Goal: Information Seeking & Learning: Learn about a topic

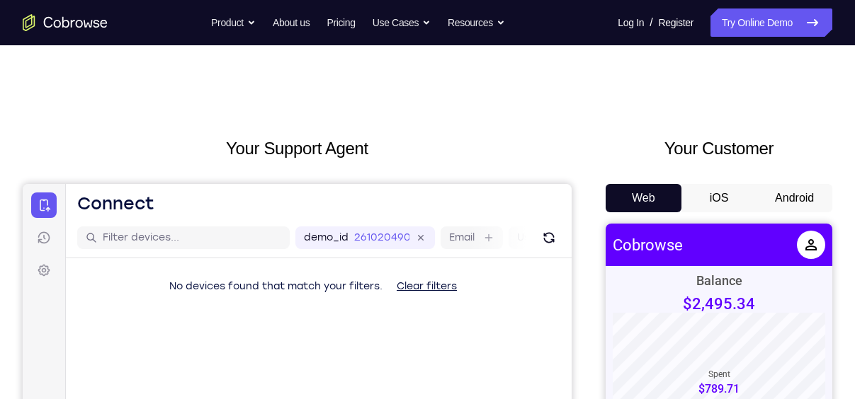
click at [734, 203] on button "iOS" at bounding box center [719, 198] width 76 height 28
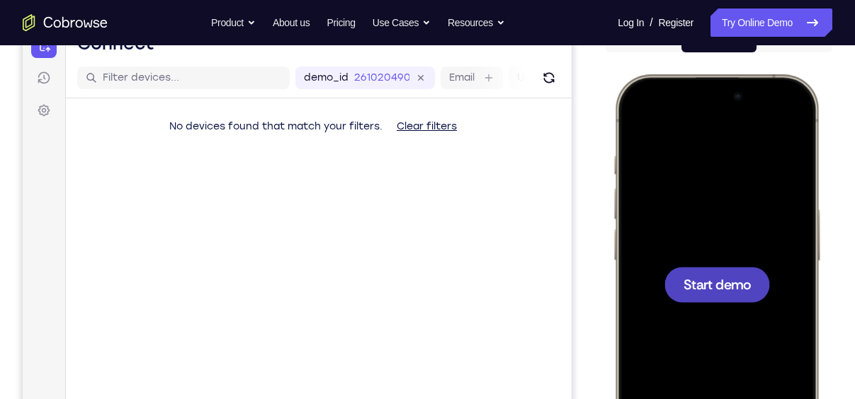
scroll to position [249, 0]
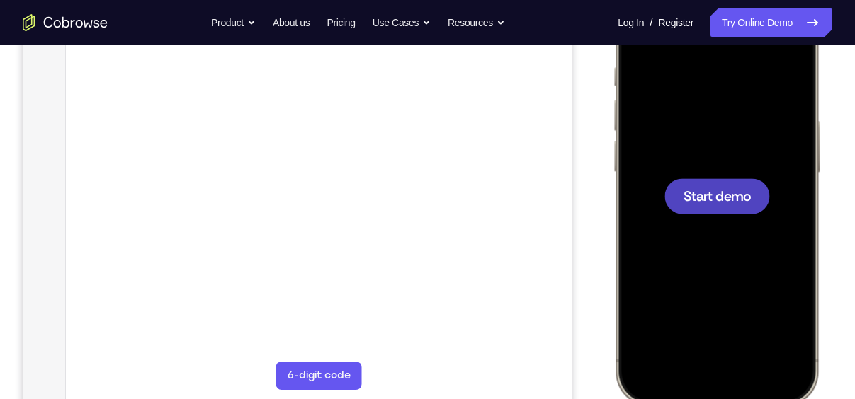
click at [723, 189] on span "Start demo" at bounding box center [716, 195] width 67 height 13
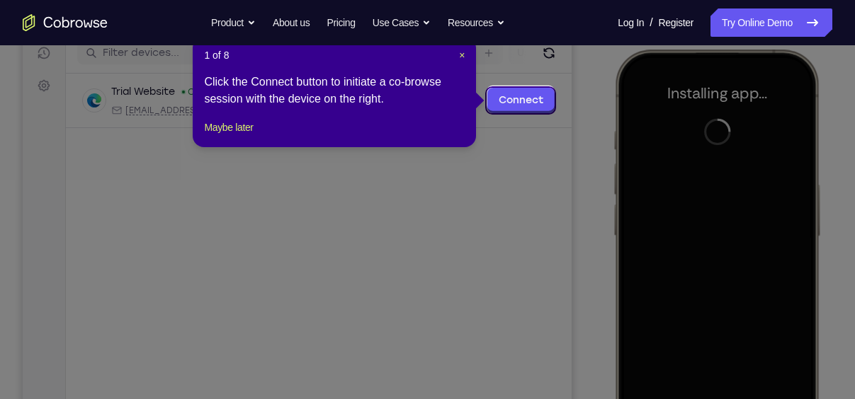
scroll to position [181, 0]
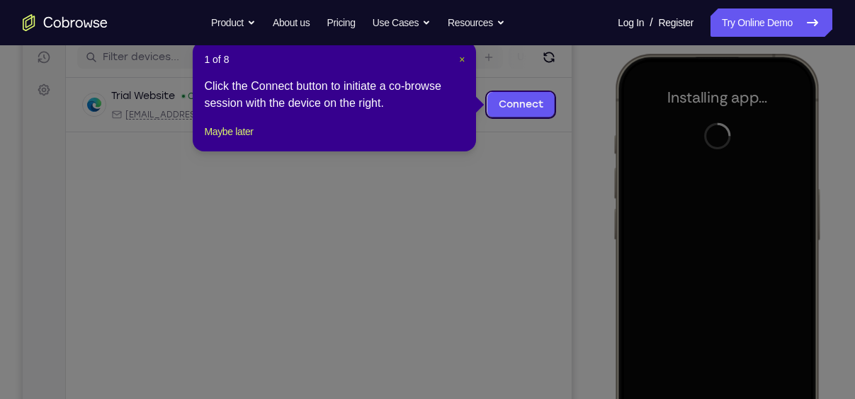
click at [460, 59] on span "×" at bounding box center [462, 59] width 6 height 11
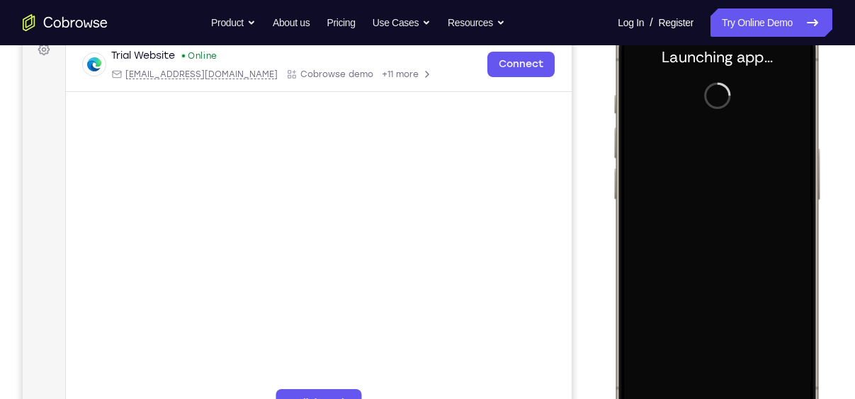
scroll to position [222, 0]
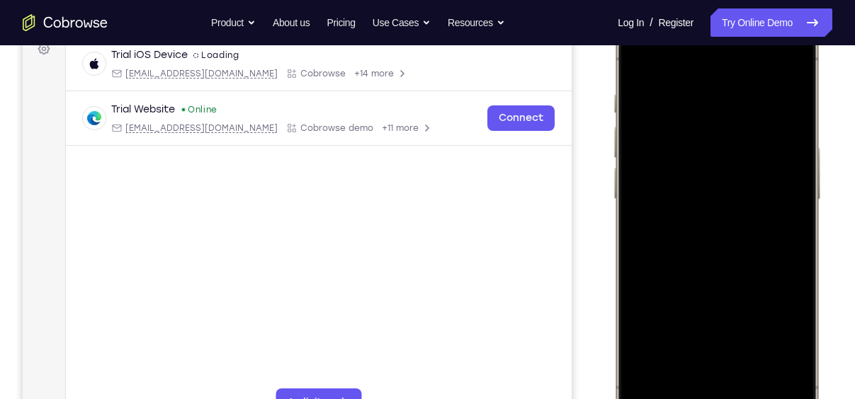
click at [700, 385] on div at bounding box center [716, 223] width 186 height 404
click at [736, 376] on div at bounding box center [716, 223] width 186 height 404
click at [715, 81] on div at bounding box center [716, 223] width 186 height 404
click at [704, 244] on div at bounding box center [716, 223] width 186 height 404
click at [709, 172] on div at bounding box center [716, 223] width 186 height 404
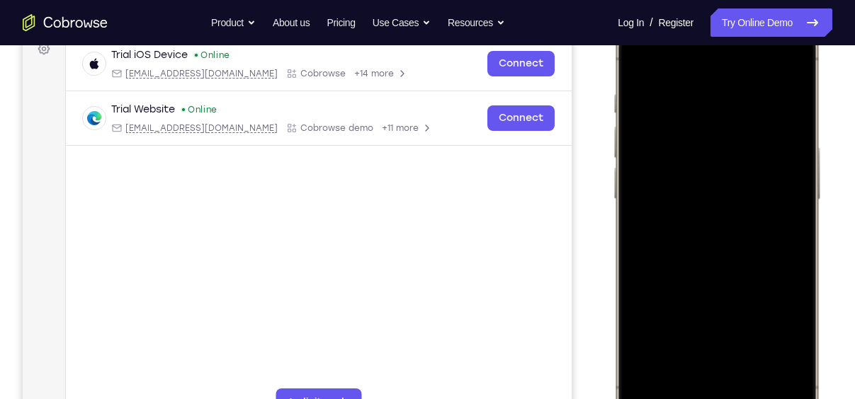
click at [726, 252] on div at bounding box center [716, 223] width 186 height 404
click at [726, 142] on div at bounding box center [716, 223] width 186 height 404
click at [667, 193] on div at bounding box center [716, 223] width 186 height 404
click at [699, 281] on div at bounding box center [716, 223] width 186 height 404
click at [761, 347] on div at bounding box center [716, 223] width 186 height 404
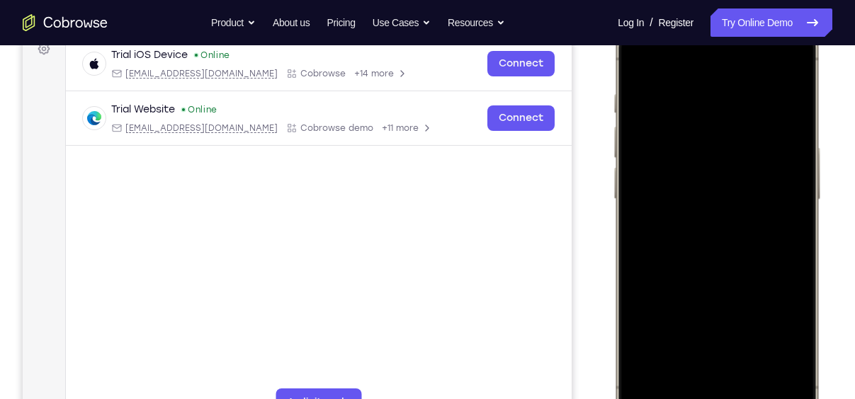
click at [642, 61] on div at bounding box center [716, 223] width 186 height 404
drag, startPoint x: 760, startPoint y: 263, endPoint x: 766, endPoint y: 170, distance: 93.0
click at [766, 170] on div at bounding box center [716, 223] width 186 height 404
click at [795, 199] on div at bounding box center [716, 223] width 186 height 404
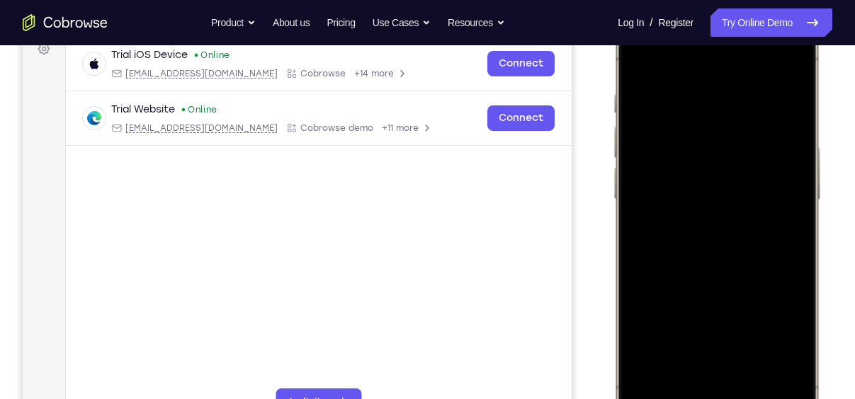
drag, startPoint x: 750, startPoint y: 259, endPoint x: 745, endPoint y: 150, distance: 109.2
click at [745, 150] on div at bounding box center [716, 223] width 186 height 404
click at [659, 253] on div at bounding box center [716, 223] width 186 height 404
drag, startPoint x: 751, startPoint y: 273, endPoint x: 749, endPoint y: 191, distance: 82.2
click at [749, 191] on div at bounding box center [716, 223] width 186 height 404
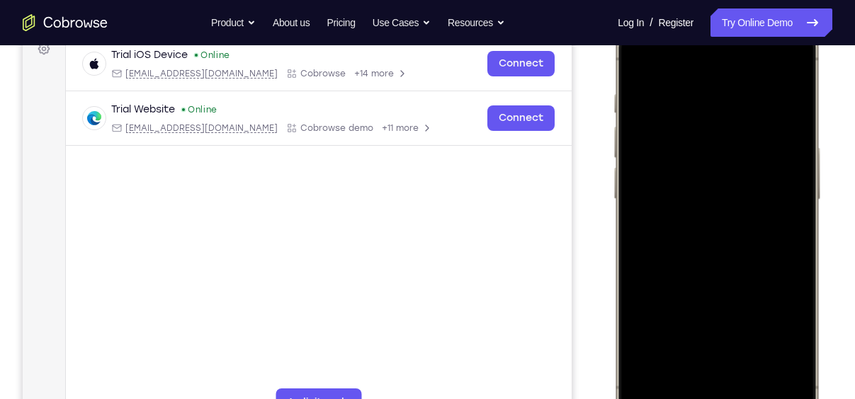
click at [702, 243] on div at bounding box center [716, 223] width 186 height 404
drag, startPoint x: 746, startPoint y: 232, endPoint x: 746, endPoint y: 185, distance: 46.7
click at [746, 185] on div at bounding box center [716, 223] width 186 height 404
click at [693, 278] on div at bounding box center [716, 223] width 186 height 404
drag, startPoint x: 744, startPoint y: 279, endPoint x: 743, endPoint y: 174, distance: 104.8
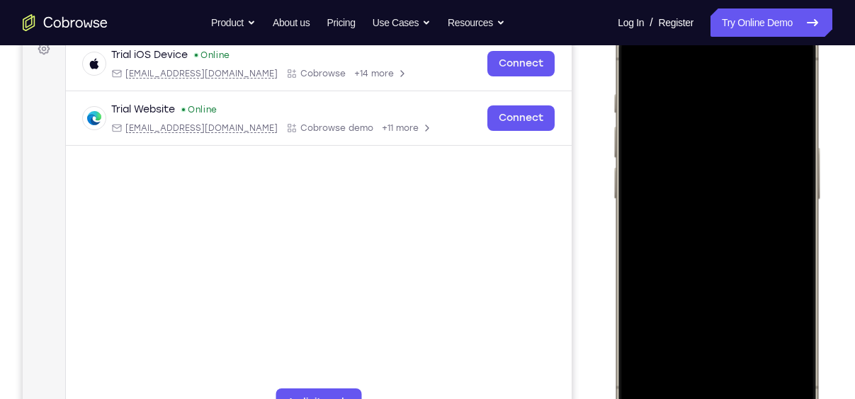
click at [743, 174] on div at bounding box center [716, 223] width 186 height 404
click at [698, 263] on div at bounding box center [716, 223] width 186 height 404
drag, startPoint x: 746, startPoint y: 265, endPoint x: 741, endPoint y: 143, distance: 121.9
click at [741, 143] on div at bounding box center [716, 223] width 186 height 404
click at [638, 62] on div at bounding box center [716, 223] width 186 height 404
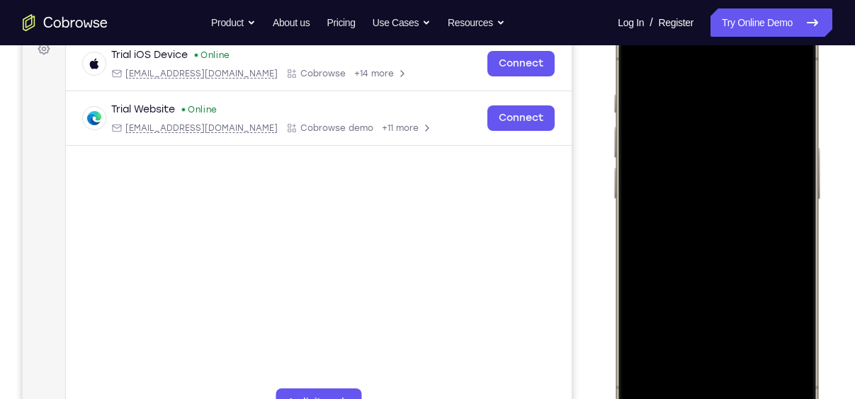
click at [685, 388] on div at bounding box center [716, 223] width 186 height 404
click at [688, 59] on div at bounding box center [716, 223] width 186 height 404
click at [705, 86] on div at bounding box center [716, 223] width 186 height 404
click at [780, 256] on div at bounding box center [716, 223] width 186 height 404
click at [637, 54] on div at bounding box center [716, 223] width 186 height 404
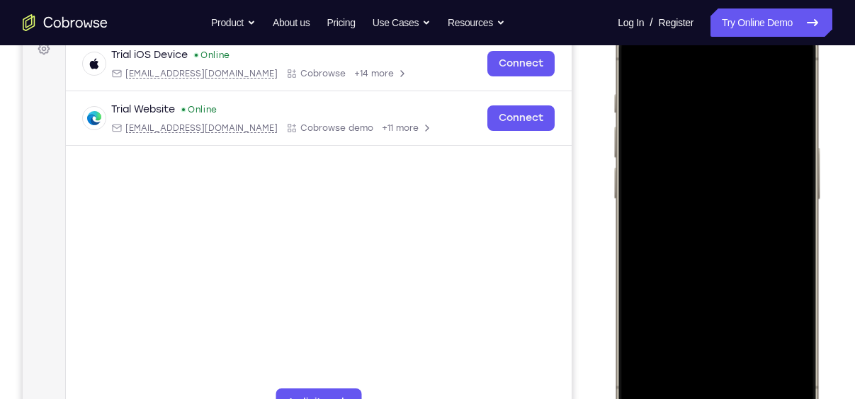
drag, startPoint x: 750, startPoint y: 223, endPoint x: 747, endPoint y: 115, distance: 107.7
click at [747, 115] on div at bounding box center [716, 223] width 186 height 404
click at [660, 227] on div at bounding box center [716, 223] width 186 height 404
click at [802, 161] on div at bounding box center [716, 223] width 186 height 404
drag, startPoint x: 769, startPoint y: 315, endPoint x: 773, endPoint y: 294, distance: 21.5
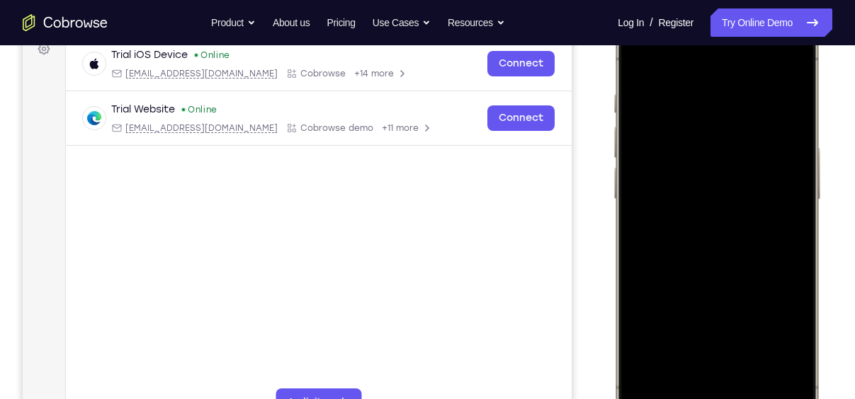
click at [773, 294] on div at bounding box center [716, 223] width 186 height 404
click at [797, 154] on div at bounding box center [716, 223] width 186 height 404
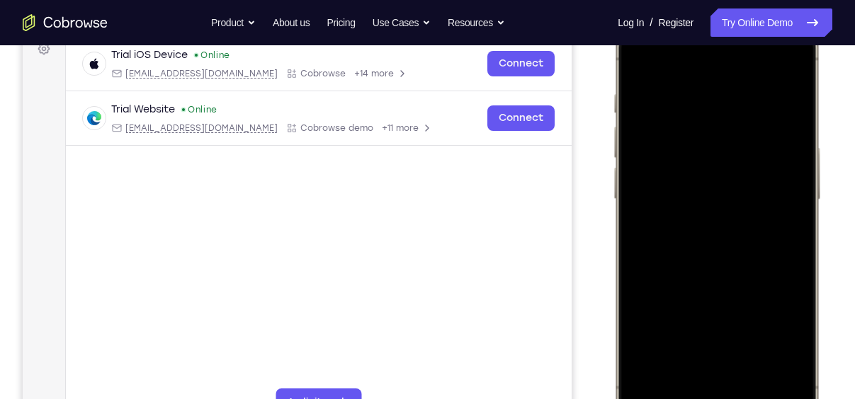
click at [797, 154] on div at bounding box center [716, 223] width 186 height 404
drag, startPoint x: 716, startPoint y: 302, endPoint x: 729, endPoint y: 264, distance: 40.3
click at [729, 264] on div at bounding box center [716, 223] width 186 height 404
drag, startPoint x: 726, startPoint y: 268, endPoint x: 732, endPoint y: 302, distance: 34.5
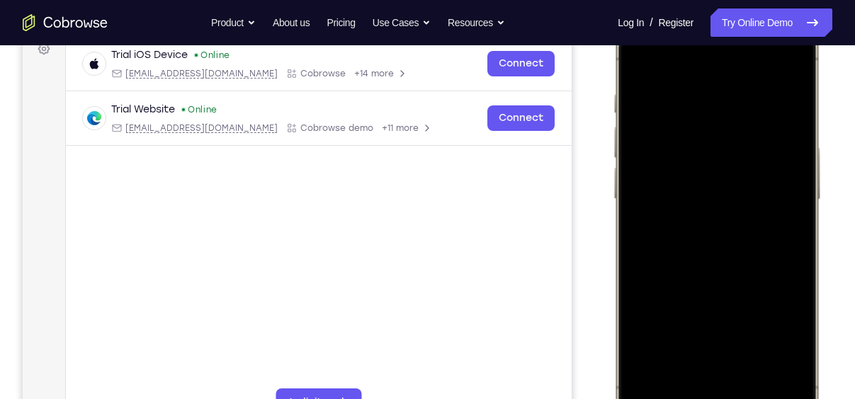
click at [732, 302] on div at bounding box center [716, 223] width 186 height 404
click at [631, 157] on div at bounding box center [716, 223] width 186 height 404
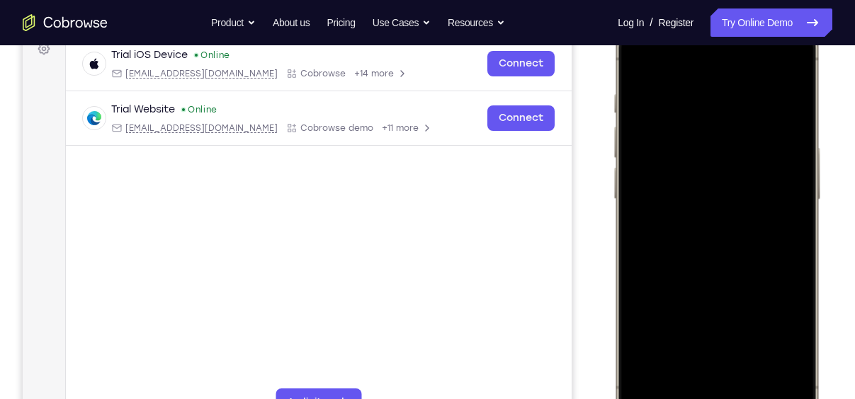
click at [631, 157] on div at bounding box center [716, 223] width 186 height 404
click at [637, 291] on div at bounding box center [716, 223] width 186 height 404
click at [639, 54] on div at bounding box center [716, 223] width 186 height 404
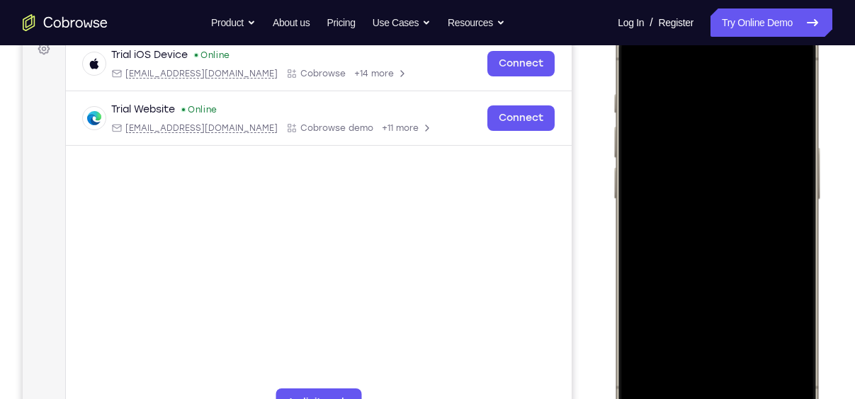
click at [722, 181] on div at bounding box center [716, 223] width 186 height 404
click at [638, 61] on div at bounding box center [716, 223] width 186 height 404
click at [784, 198] on div at bounding box center [716, 223] width 186 height 404
drag, startPoint x: 723, startPoint y: 202, endPoint x: 727, endPoint y: 304, distance: 102.0
click at [727, 304] on div at bounding box center [716, 223] width 186 height 404
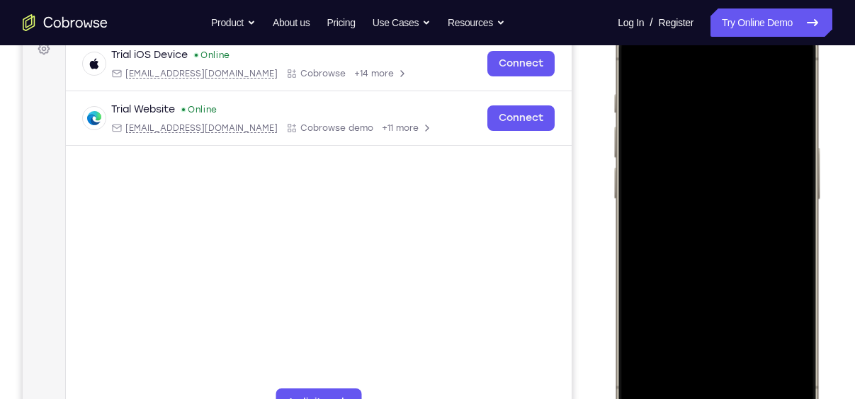
click at [635, 59] on div at bounding box center [716, 223] width 186 height 404
drag, startPoint x: 785, startPoint y: 149, endPoint x: 787, endPoint y: 121, distance: 28.4
click at [787, 121] on div at bounding box center [716, 223] width 186 height 404
click at [782, 229] on div at bounding box center [716, 223] width 186 height 404
drag, startPoint x: 722, startPoint y: 96, endPoint x: 733, endPoint y: 207, distance: 111.8
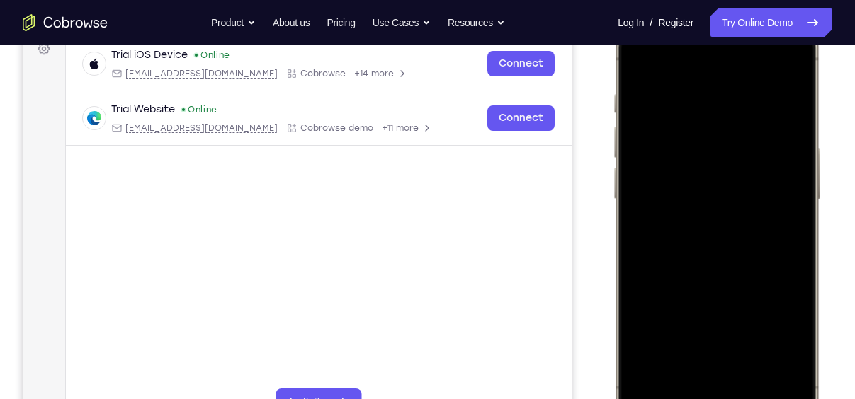
click at [733, 207] on div at bounding box center [716, 223] width 186 height 404
click at [731, 84] on div at bounding box center [716, 223] width 186 height 404
click at [711, 135] on div at bounding box center [716, 223] width 186 height 404
click at [710, 108] on div at bounding box center [716, 223] width 186 height 404
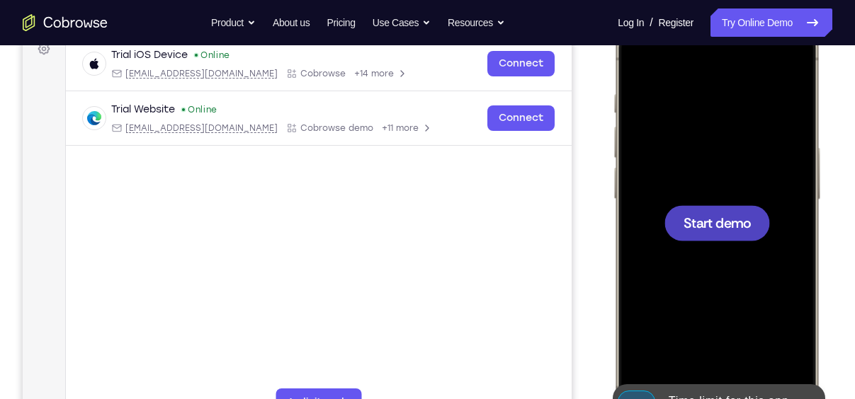
drag, startPoint x: 776, startPoint y: 210, endPoint x: 770, endPoint y: 115, distance: 95.1
click at [770, 13] on div "Start demo" at bounding box center [717, 13] width 208 height 0
click at [735, 222] on span "Start demo" at bounding box center [716, 222] width 67 height 13
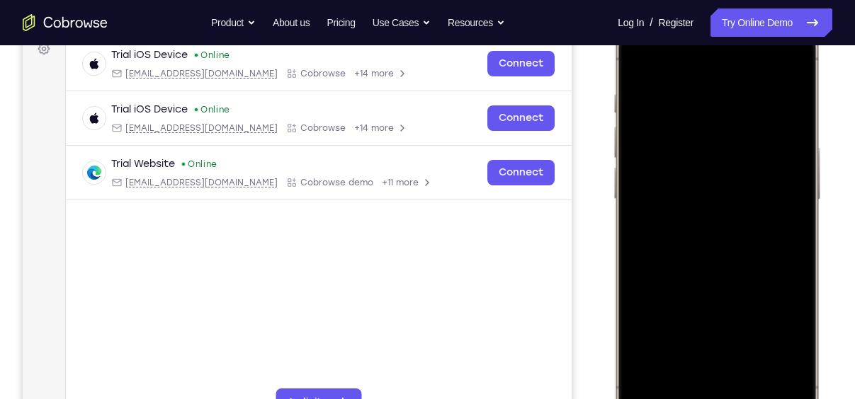
click at [699, 388] on div at bounding box center [716, 223] width 186 height 404
click at [732, 377] on div at bounding box center [716, 223] width 186 height 404
click at [710, 113] on div at bounding box center [716, 223] width 186 height 404
click at [676, 154] on div at bounding box center [716, 223] width 186 height 404
click at [700, 246] on div at bounding box center [716, 223] width 186 height 404
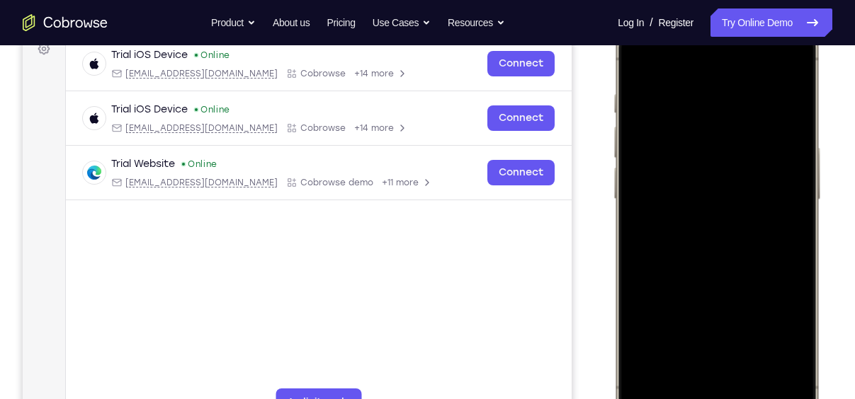
click at [727, 258] on div at bounding box center [716, 223] width 186 height 404
click at [727, 141] on div at bounding box center [716, 223] width 186 height 404
click at [734, 172] on div at bounding box center [716, 223] width 186 height 404
click at [724, 200] on div at bounding box center [716, 223] width 186 height 404
click at [723, 288] on div at bounding box center [716, 223] width 186 height 404
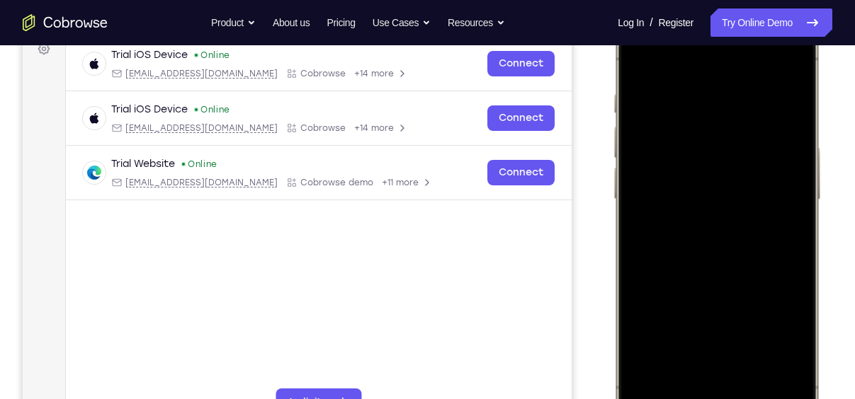
click at [717, 229] on div at bounding box center [716, 223] width 186 height 404
click at [698, 83] on div at bounding box center [716, 223] width 186 height 404
click at [796, 202] on div at bounding box center [716, 223] width 186 height 404
click at [790, 192] on div at bounding box center [716, 223] width 186 height 404
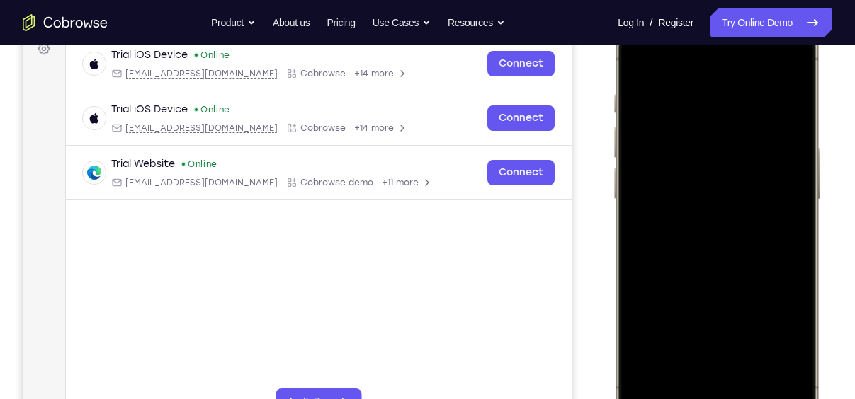
click at [790, 192] on div at bounding box center [716, 223] width 186 height 404
drag, startPoint x: 788, startPoint y: 136, endPoint x: 578, endPoint y: 151, distance: 210.9
click at [613, 151] on html "Online web based iOS Simulators and Android Emulators. Run iPhone, iPad, Mobile…" at bounding box center [719, 225] width 212 height 425
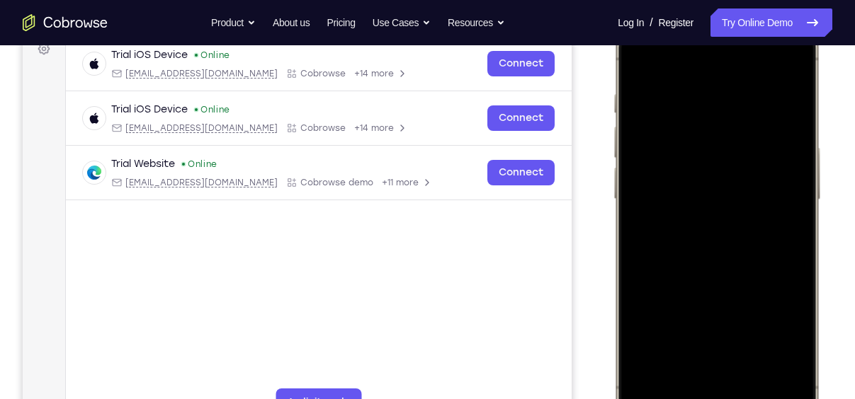
click at [785, 172] on div at bounding box center [716, 223] width 186 height 404
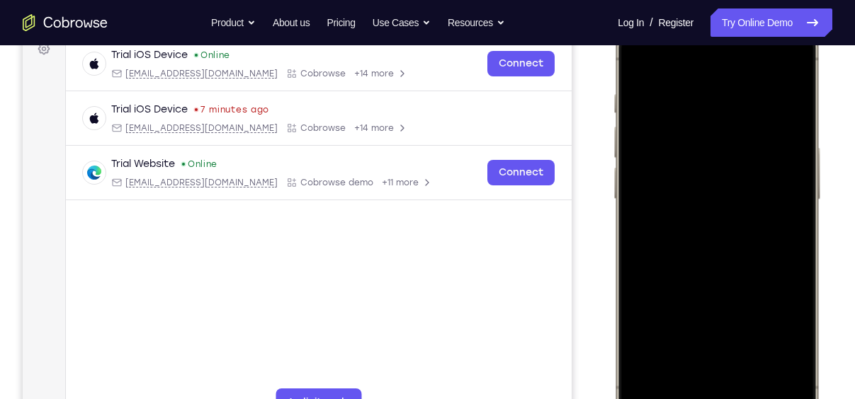
click at [785, 172] on div at bounding box center [716, 223] width 186 height 404
click at [784, 93] on div at bounding box center [716, 223] width 186 height 404
click at [792, 155] on div at bounding box center [716, 223] width 186 height 404
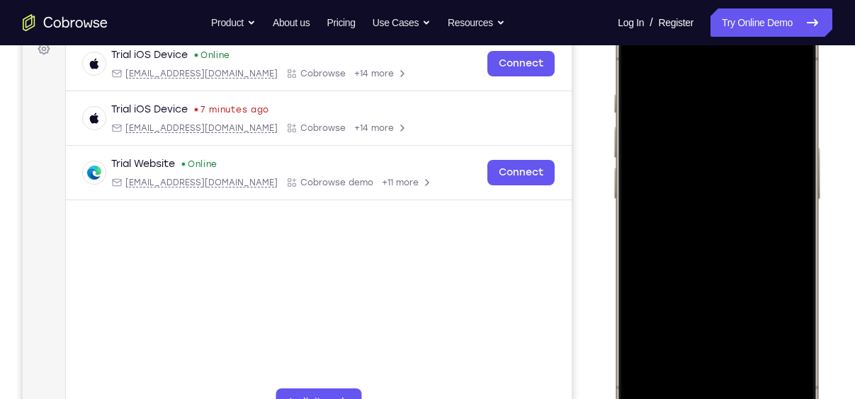
click at [792, 155] on div at bounding box center [716, 223] width 186 height 404
drag, startPoint x: 679, startPoint y: 184, endPoint x: 822, endPoint y: 185, distance: 143.1
click at [822, 185] on div at bounding box center [719, 225] width 212 height 425
click at [784, 65] on div at bounding box center [716, 223] width 186 height 404
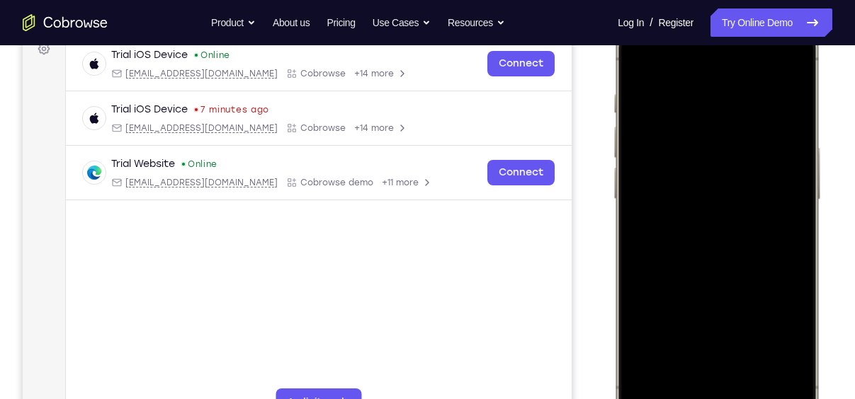
click at [686, 352] on div at bounding box center [716, 223] width 186 height 404
click at [690, 55] on div at bounding box center [716, 223] width 186 height 404
click at [686, 108] on div at bounding box center [716, 223] width 186 height 404
click at [783, 115] on div at bounding box center [716, 223] width 186 height 404
click at [638, 64] on div at bounding box center [716, 223] width 186 height 404
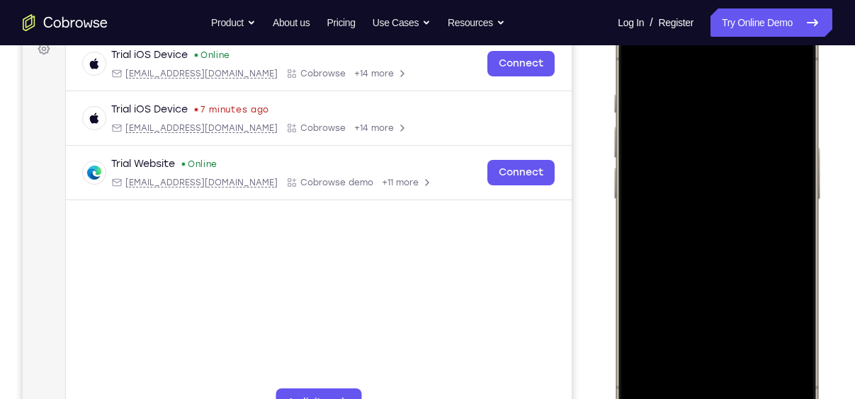
drag, startPoint x: 717, startPoint y: 282, endPoint x: 740, endPoint y: 175, distance: 109.3
click at [740, 175] on div at bounding box center [716, 223] width 186 height 404
drag, startPoint x: 734, startPoint y: 330, endPoint x: 766, endPoint y: 182, distance: 151.4
click at [766, 182] on div at bounding box center [716, 223] width 186 height 404
drag, startPoint x: 729, startPoint y: 339, endPoint x: 754, endPoint y: 181, distance: 160.7
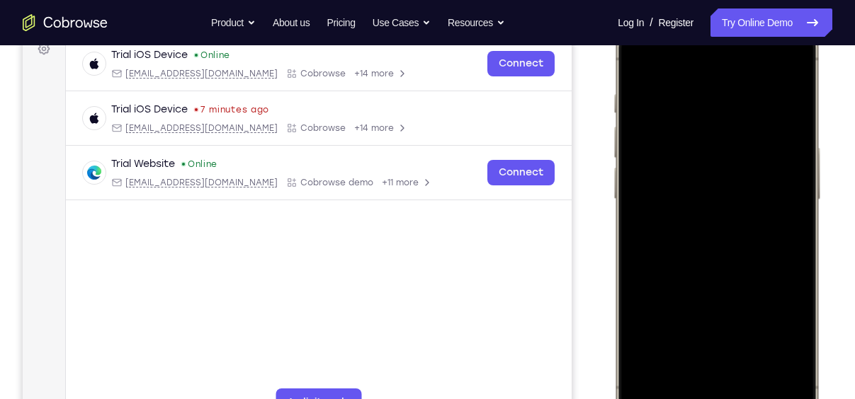
click at [754, 181] on div at bounding box center [716, 223] width 186 height 404
click at [722, 246] on div at bounding box center [716, 223] width 186 height 404
click at [699, 344] on div at bounding box center [716, 223] width 186 height 404
click at [787, 344] on div at bounding box center [716, 223] width 186 height 404
click at [638, 68] on div at bounding box center [716, 223] width 186 height 404
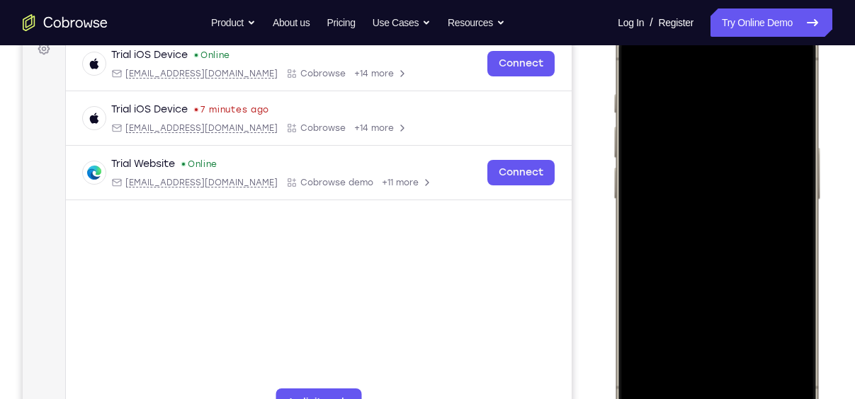
drag, startPoint x: 729, startPoint y: 283, endPoint x: 753, endPoint y: 436, distance: 154.0
click at [753, 399] on div at bounding box center [719, 225] width 212 height 425
drag, startPoint x: 739, startPoint y: 306, endPoint x: 747, endPoint y: 167, distance: 139.1
click at [747, 167] on div at bounding box center [716, 223] width 186 height 404
drag, startPoint x: 724, startPoint y: 332, endPoint x: 764, endPoint y: 172, distance: 164.9
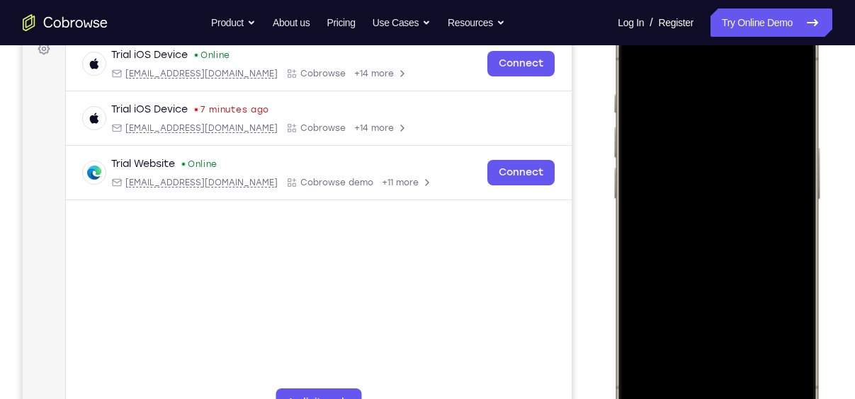
click at [764, 172] on div at bounding box center [716, 223] width 186 height 404
drag, startPoint x: 743, startPoint y: 317, endPoint x: 762, endPoint y: 219, distance: 99.6
click at [762, 219] on div at bounding box center [716, 223] width 186 height 404
click at [732, 271] on div at bounding box center [716, 223] width 186 height 404
click at [712, 339] on div at bounding box center [716, 223] width 186 height 404
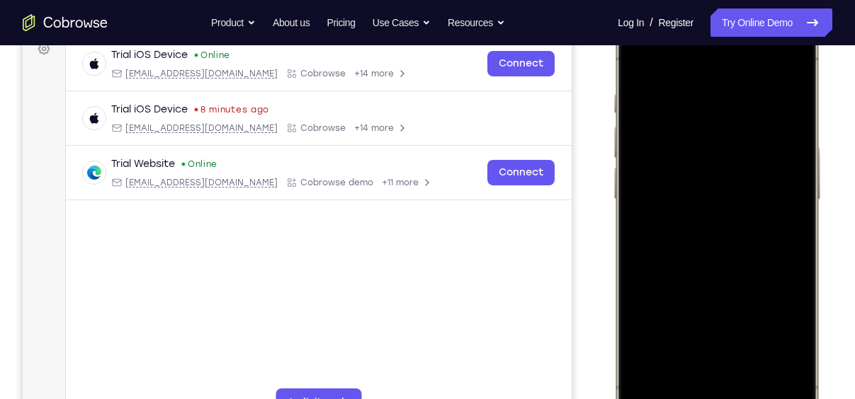
click at [669, 345] on div at bounding box center [716, 223] width 186 height 404
click at [635, 60] on div at bounding box center [716, 223] width 186 height 404
drag, startPoint x: 708, startPoint y: 242, endPoint x: 700, endPoint y: 430, distance: 187.8
click at [700, 399] on div at bounding box center [717, 223] width 208 height 421
click at [704, 80] on div at bounding box center [716, 223] width 186 height 404
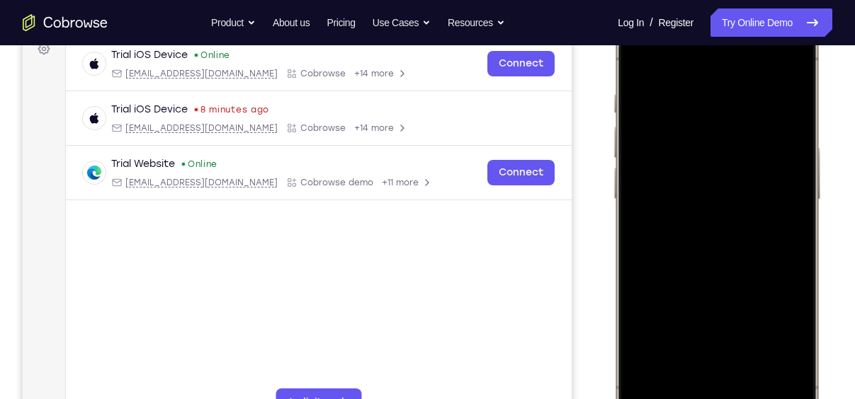
click at [712, 123] on div at bounding box center [716, 223] width 186 height 404
click at [719, 106] on div at bounding box center [716, 223] width 186 height 404
drag, startPoint x: 767, startPoint y: 301, endPoint x: 773, endPoint y: 193, distance: 107.8
click at [773, 193] on div at bounding box center [716, 223] width 186 height 404
drag, startPoint x: 779, startPoint y: 285, endPoint x: 775, endPoint y: -74, distance: 359.1
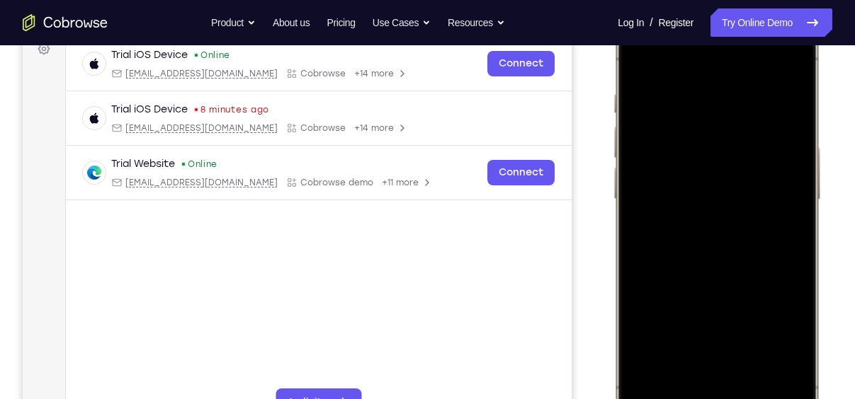
click at [775, 13] on html "Online web based iOS Simulators and Android Emulators. Run iPhone, iPad, Mobile…" at bounding box center [719, 225] width 212 height 425
drag, startPoint x: 659, startPoint y: 269, endPoint x: 666, endPoint y: -74, distance: 342.8
click at [666, 13] on html "Online web based iOS Simulators and Android Emulators. Run iPhone, iPad, Mobile…" at bounding box center [719, 225] width 212 height 425
drag, startPoint x: 770, startPoint y: 251, endPoint x: 748, endPoint y: 23, distance: 228.4
click at [748, 23] on div at bounding box center [716, 223] width 186 height 404
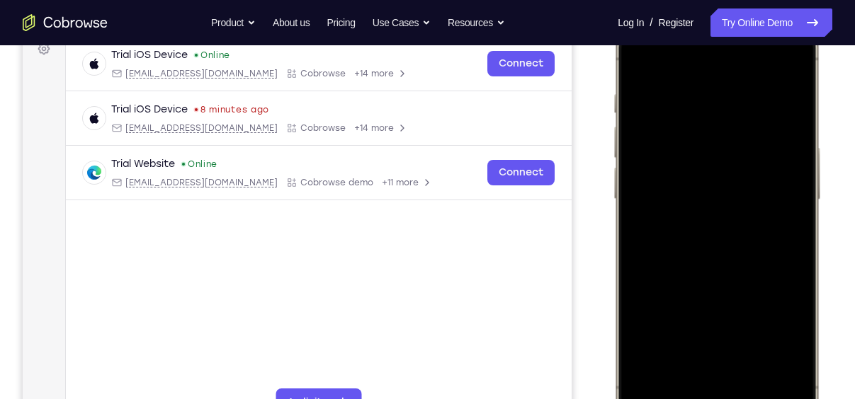
drag, startPoint x: 782, startPoint y: 290, endPoint x: 790, endPoint y: 81, distance: 208.4
click at [790, 81] on div at bounding box center [716, 223] width 186 height 404
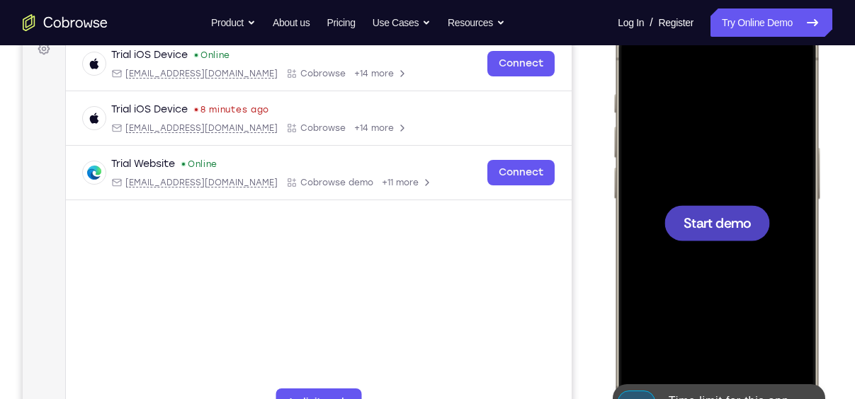
click at [734, 208] on div at bounding box center [717, 222] width 106 height 35
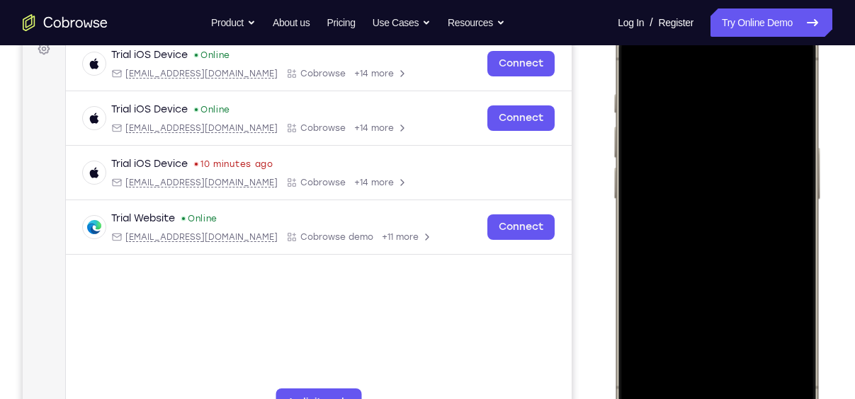
click at [697, 387] on div at bounding box center [716, 223] width 186 height 404
click at [713, 376] on div at bounding box center [716, 223] width 186 height 404
click at [718, 114] on div at bounding box center [716, 223] width 186 height 404
click at [699, 148] on div at bounding box center [716, 223] width 186 height 404
click at [733, 347] on div at bounding box center [716, 223] width 186 height 404
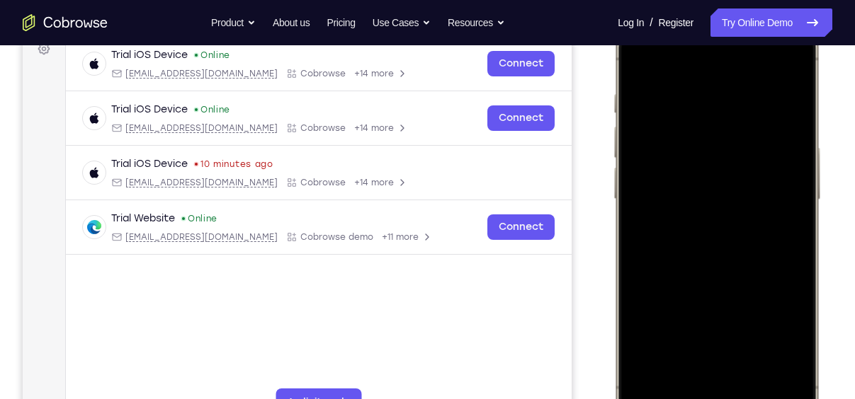
click at [727, 254] on div at bounding box center [716, 223] width 186 height 404
click at [681, 110] on div at bounding box center [716, 223] width 186 height 404
drag, startPoint x: 754, startPoint y: 279, endPoint x: 762, endPoint y: 97, distance: 182.2
click at [762, 97] on div at bounding box center [716, 223] width 186 height 404
drag, startPoint x: 761, startPoint y: 286, endPoint x: 778, endPoint y: 145, distance: 141.9
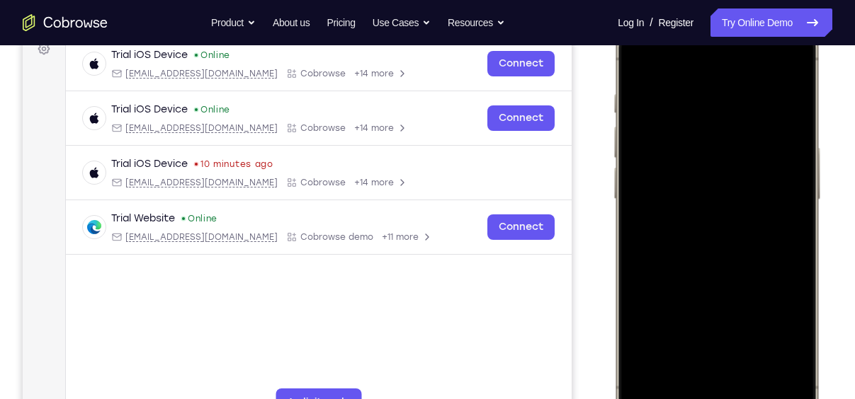
click at [778, 145] on div at bounding box center [716, 223] width 186 height 404
drag, startPoint x: 739, startPoint y: 232, endPoint x: 737, endPoint y: 367, distance: 135.3
click at [737, 367] on div at bounding box center [716, 223] width 186 height 404
click at [640, 394] on div at bounding box center [716, 223] width 186 height 404
click at [728, 140] on div at bounding box center [716, 223] width 186 height 404
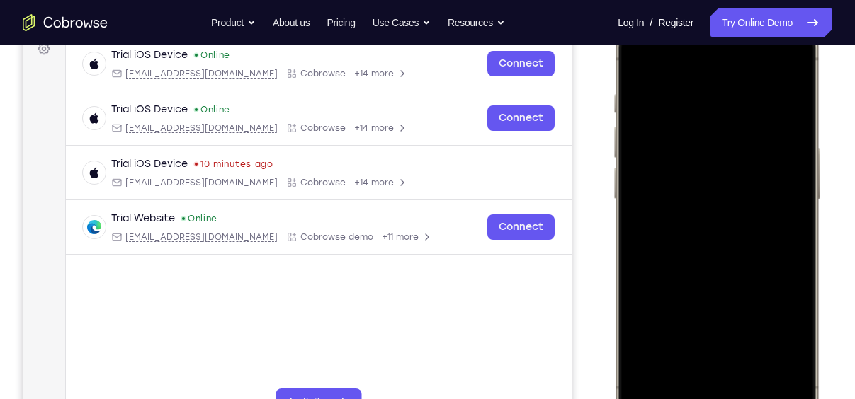
click at [662, 237] on div at bounding box center [716, 223] width 186 height 404
click at [740, 292] on div at bounding box center [716, 223] width 186 height 404
click at [733, 285] on div at bounding box center [716, 223] width 186 height 404
click at [702, 102] on div at bounding box center [716, 223] width 186 height 404
click at [794, 151] on div at bounding box center [716, 223] width 186 height 404
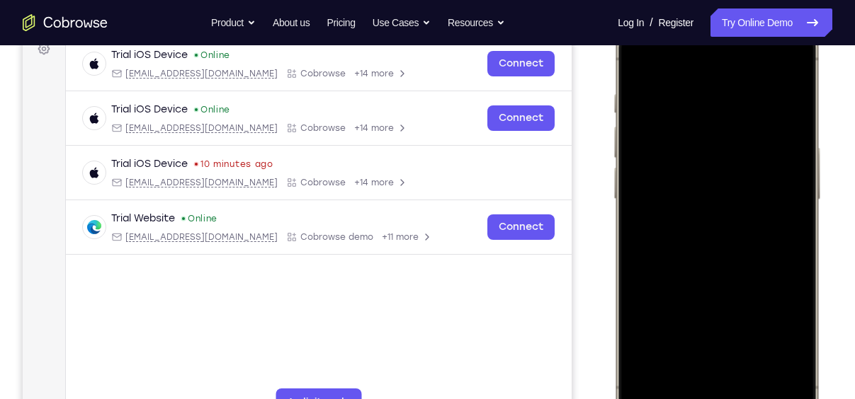
click at [789, 144] on div at bounding box center [716, 223] width 186 height 404
click at [763, 342] on div at bounding box center [716, 223] width 186 height 404
click at [788, 274] on div at bounding box center [716, 223] width 186 height 404
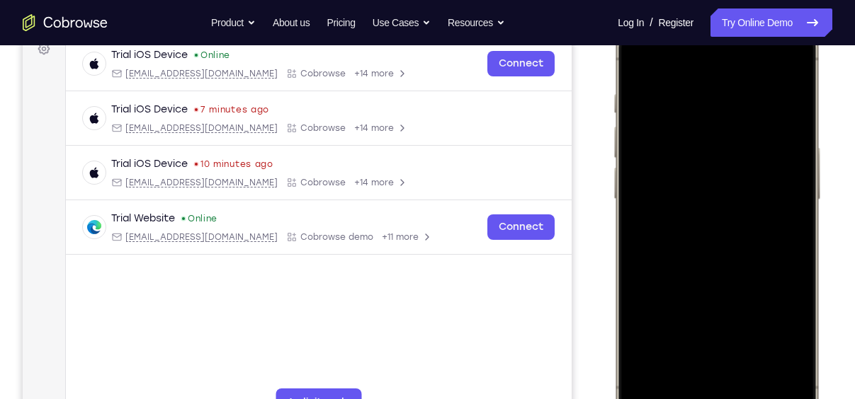
click at [766, 346] on div at bounding box center [716, 223] width 186 height 404
click at [785, 301] on div at bounding box center [716, 223] width 186 height 404
click at [763, 342] on div at bounding box center [716, 223] width 186 height 404
click at [780, 67] on div at bounding box center [716, 223] width 186 height 404
click at [753, 343] on div at bounding box center [716, 223] width 186 height 404
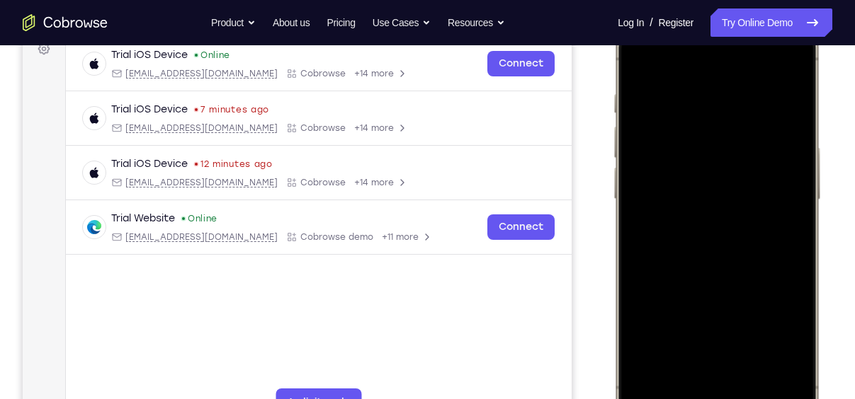
click at [635, 60] on div at bounding box center [716, 223] width 186 height 404
click at [751, 353] on div at bounding box center [716, 223] width 186 height 404
click at [712, 87] on div at bounding box center [716, 223] width 186 height 404
click at [720, 129] on div at bounding box center [716, 223] width 186 height 404
click at [683, 117] on div at bounding box center [716, 223] width 186 height 404
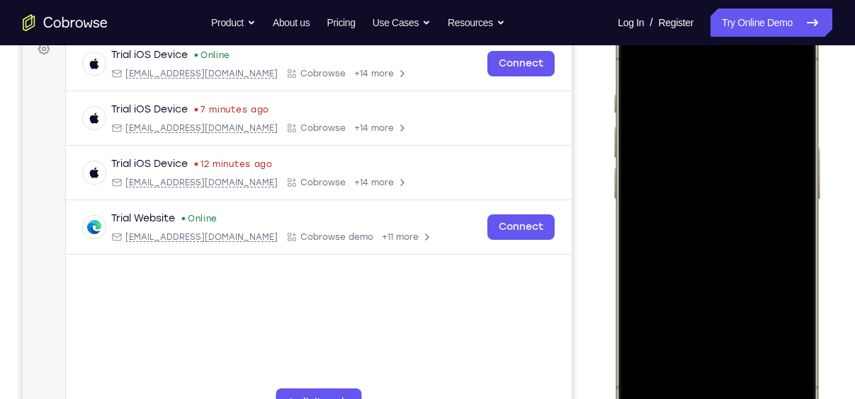
click at [715, 337] on div at bounding box center [716, 223] width 186 height 404
click at [703, 348] on div at bounding box center [716, 223] width 186 height 404
click at [638, 66] on div at bounding box center [716, 223] width 186 height 404
click at [645, 351] on div at bounding box center [716, 223] width 186 height 404
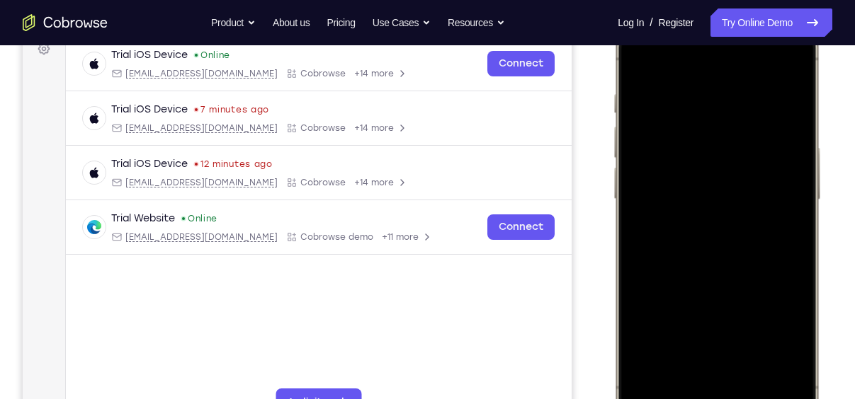
click at [649, 350] on div at bounding box center [716, 223] width 186 height 404
click at [743, 96] on div at bounding box center [716, 223] width 186 height 404
click at [783, 65] on div at bounding box center [716, 223] width 186 height 404
drag, startPoint x: 788, startPoint y: 92, endPoint x: 627, endPoint y: 86, distance: 161.6
click at [627, 86] on div at bounding box center [716, 223] width 186 height 404
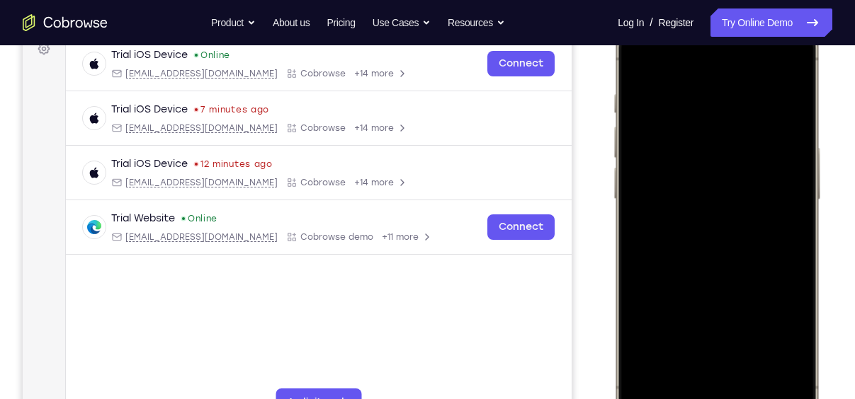
drag, startPoint x: 784, startPoint y: 98, endPoint x: 636, endPoint y: 91, distance: 148.2
click at [636, 91] on div at bounding box center [716, 223] width 186 height 404
drag, startPoint x: 795, startPoint y: 98, endPoint x: 632, endPoint y: 93, distance: 162.3
click at [632, 93] on div at bounding box center [716, 223] width 186 height 404
click at [710, 91] on div at bounding box center [716, 223] width 186 height 404
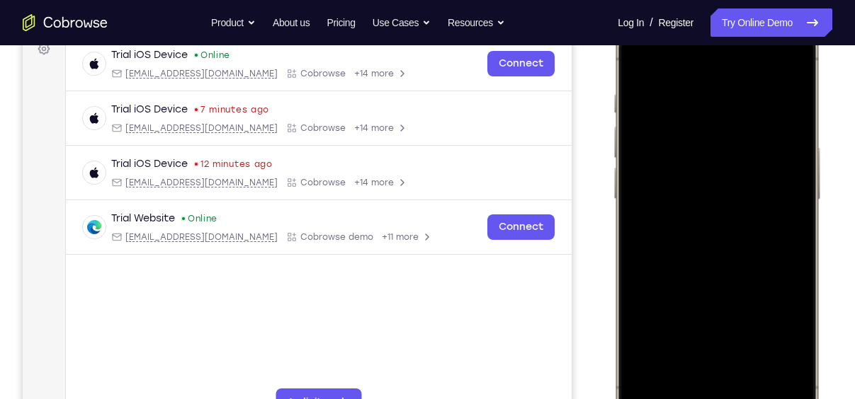
click at [785, 66] on div at bounding box center [716, 223] width 186 height 404
drag, startPoint x: 789, startPoint y: 101, endPoint x: 641, endPoint y: 93, distance: 148.2
click at [641, 93] on div at bounding box center [716, 223] width 186 height 404
drag, startPoint x: 782, startPoint y: 93, endPoint x: 629, endPoint y: 83, distance: 153.3
click at [629, 83] on div at bounding box center [716, 223] width 186 height 404
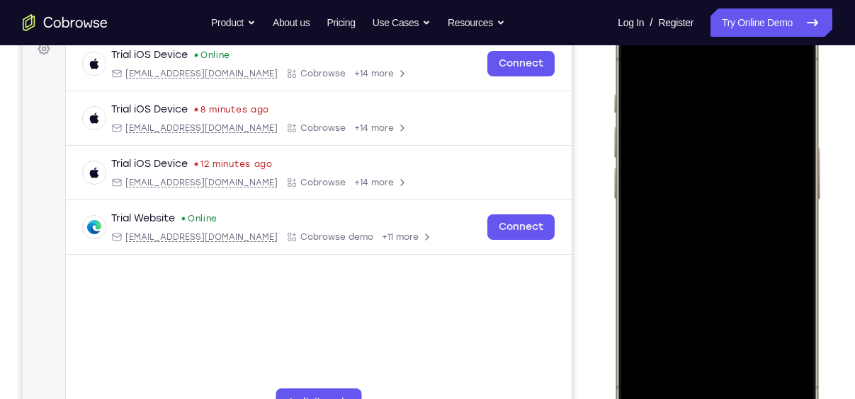
click at [756, 348] on div at bounding box center [716, 223] width 186 height 404
click at [724, 275] on div at bounding box center [716, 223] width 186 height 404
click at [631, 63] on div at bounding box center [716, 223] width 186 height 404
click at [645, 55] on div at bounding box center [716, 223] width 186 height 404
drag, startPoint x: 795, startPoint y: 100, endPoint x: 624, endPoint y: 93, distance: 171.5
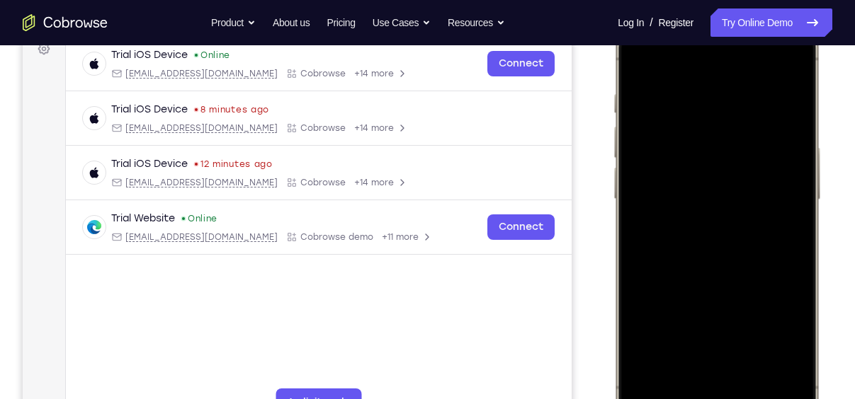
click at [624, 93] on div at bounding box center [716, 223] width 186 height 404
drag, startPoint x: 773, startPoint y: 97, endPoint x: 596, endPoint y: 113, distance: 178.5
click at [613, 113] on html "Online web based iOS Simulators and Android Emulators. Run iPhone, iPad, Mobile…" at bounding box center [719, 225] width 212 height 425
click at [754, 345] on div at bounding box center [716, 223] width 186 height 404
drag, startPoint x: 756, startPoint y: 271, endPoint x: 766, endPoint y: 149, distance: 121.5
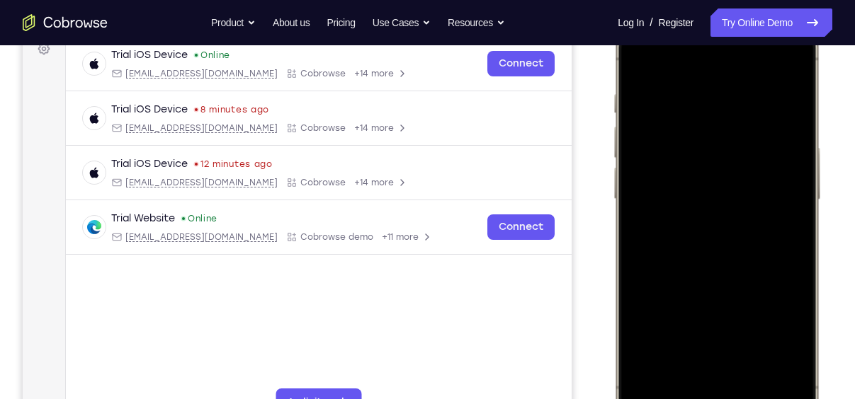
click at [766, 149] on div at bounding box center [716, 223] width 186 height 404
drag, startPoint x: 759, startPoint y: 326, endPoint x: 778, endPoint y: 230, distance: 98.2
click at [778, 230] on div at bounding box center [716, 223] width 186 height 404
drag, startPoint x: 758, startPoint y: 325, endPoint x: 768, endPoint y: 214, distance: 111.7
click at [768, 214] on div at bounding box center [716, 223] width 186 height 404
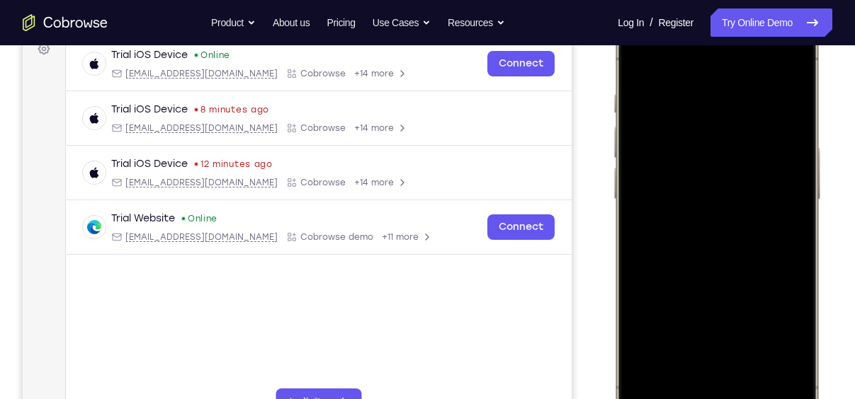
drag, startPoint x: 766, startPoint y: 313, endPoint x: 768, endPoint y: 196, distance: 116.9
click at [768, 196] on div at bounding box center [716, 223] width 186 height 404
drag, startPoint x: 754, startPoint y: 306, endPoint x: 761, endPoint y: 192, distance: 114.2
click at [761, 192] on div at bounding box center [716, 223] width 186 height 404
drag, startPoint x: 750, startPoint y: 331, endPoint x: 758, endPoint y: 198, distance: 134.1
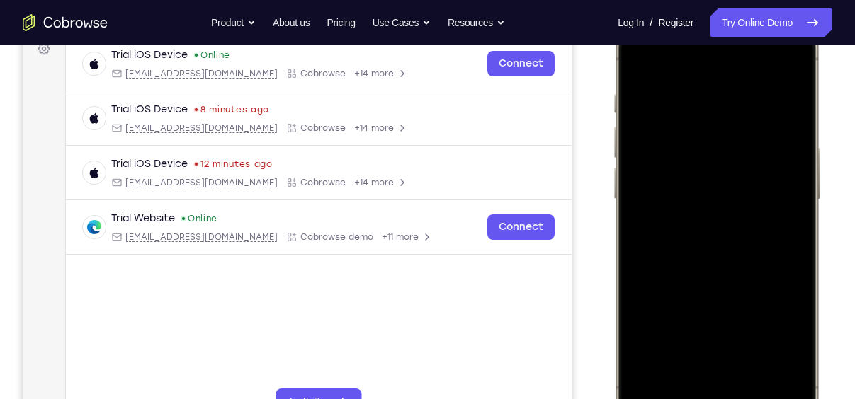
click at [758, 198] on div at bounding box center [716, 223] width 186 height 404
drag, startPoint x: 760, startPoint y: 328, endPoint x: 766, endPoint y: 185, distance: 143.2
click at [766, 185] on div at bounding box center [716, 223] width 186 height 404
click at [756, 240] on div at bounding box center [716, 223] width 186 height 404
click at [710, 345] on div at bounding box center [716, 223] width 186 height 404
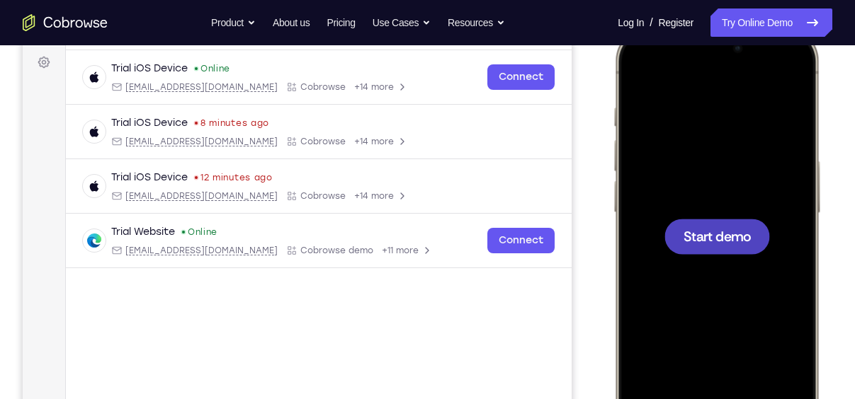
scroll to position [208, 0]
click at [698, 230] on span "Start demo" at bounding box center [716, 236] width 67 height 13
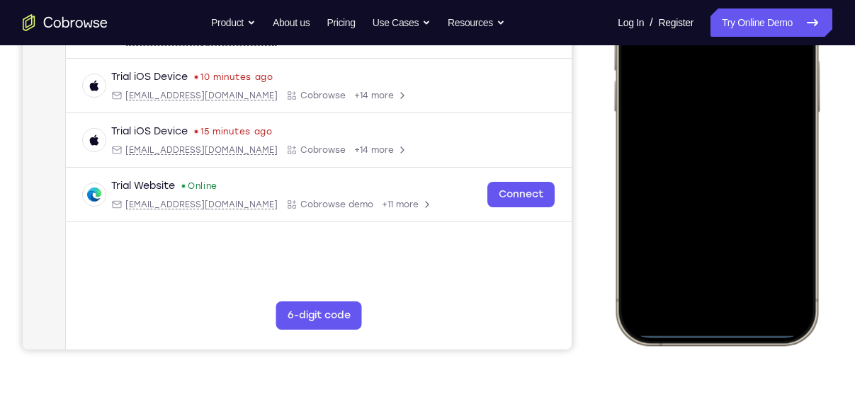
scroll to position [310, 0]
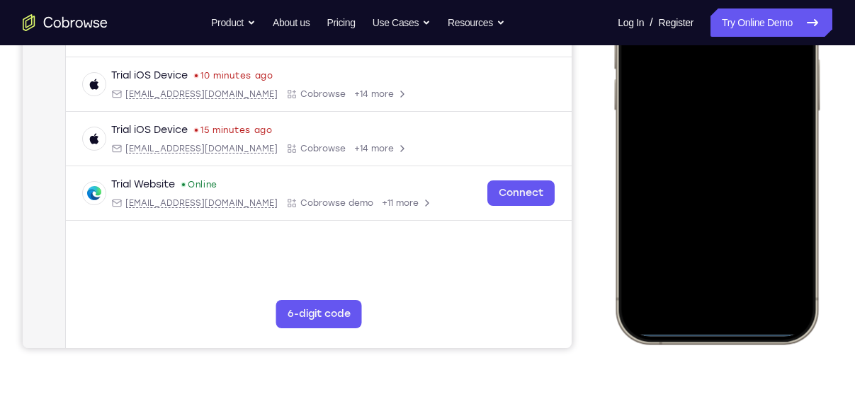
click at [695, 305] on div at bounding box center [716, 134] width 186 height 404
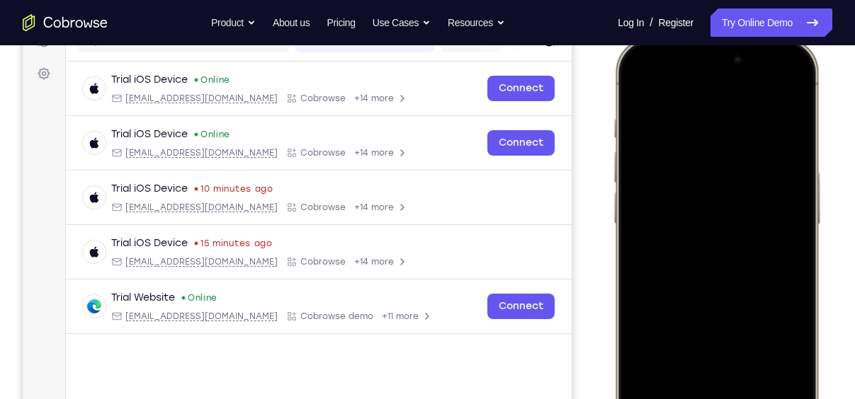
scroll to position [253, 0]
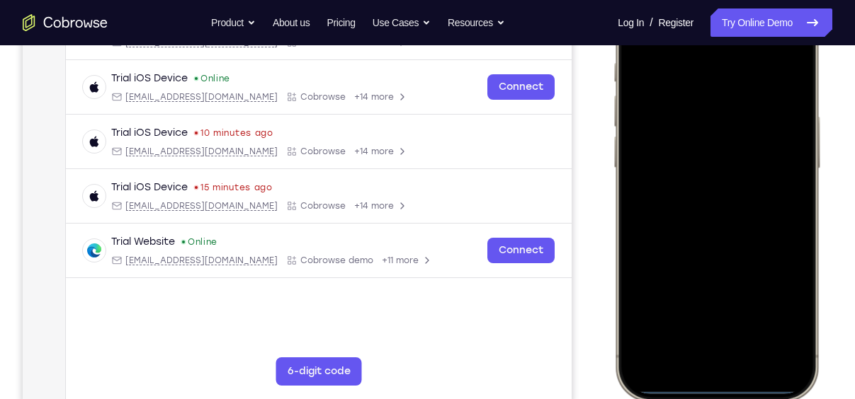
click at [725, 346] on div at bounding box center [716, 191] width 186 height 404
click at [726, 77] on div at bounding box center [716, 191] width 186 height 404
click at [698, 111] on div at bounding box center [716, 191] width 186 height 404
click at [701, 214] on div at bounding box center [716, 191] width 186 height 404
click at [715, 222] on div at bounding box center [716, 191] width 186 height 404
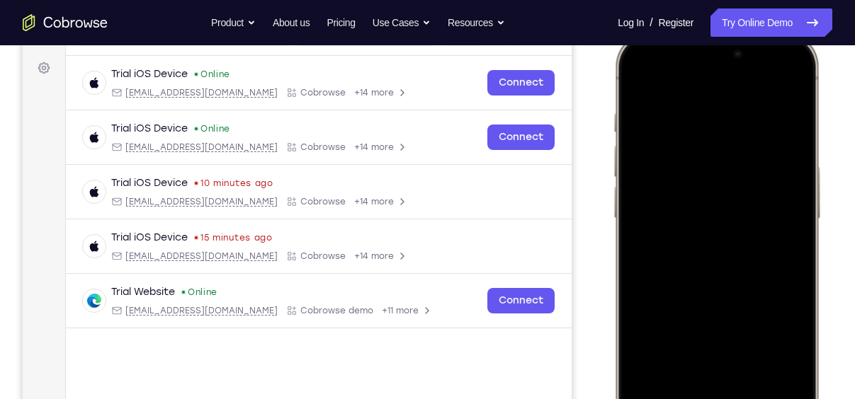
scroll to position [198, 0]
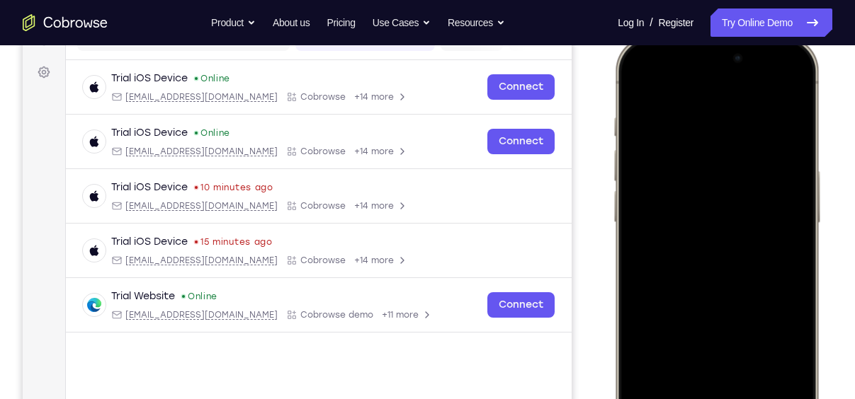
click at [723, 164] on div at bounding box center [716, 246] width 186 height 404
click at [703, 118] on div at bounding box center [716, 246] width 186 height 404
click at [746, 317] on div at bounding box center [716, 246] width 186 height 404
click at [696, 113] on div at bounding box center [716, 246] width 186 height 404
click at [785, 132] on div at bounding box center [716, 246] width 186 height 404
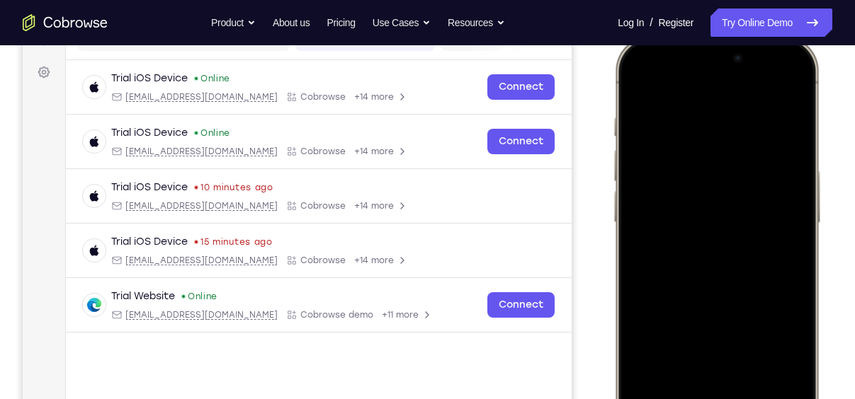
click at [785, 132] on div at bounding box center [716, 246] width 186 height 404
click at [783, 89] on div at bounding box center [716, 246] width 186 height 404
click at [757, 374] on div at bounding box center [716, 246] width 186 height 404
click at [732, 274] on div at bounding box center [716, 246] width 186 height 404
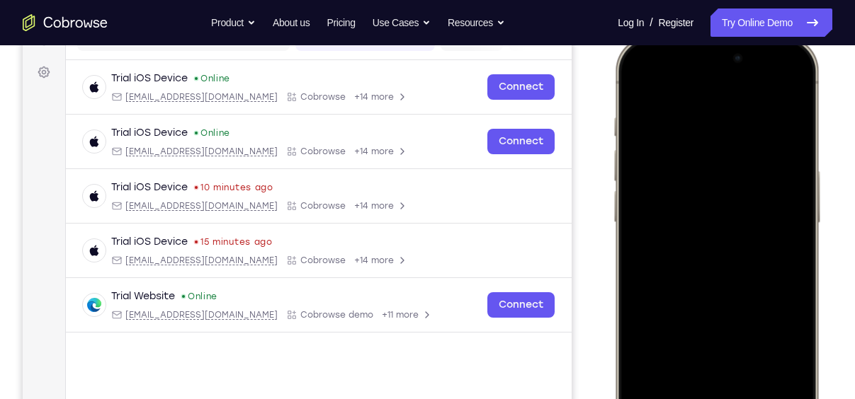
click at [705, 338] on div at bounding box center [716, 246] width 186 height 404
click at [704, 339] on div at bounding box center [716, 246] width 186 height 404
click at [684, 319] on div at bounding box center [716, 246] width 186 height 404
click at [704, 203] on div at bounding box center [716, 246] width 186 height 404
click at [634, 83] on div at bounding box center [716, 246] width 186 height 404
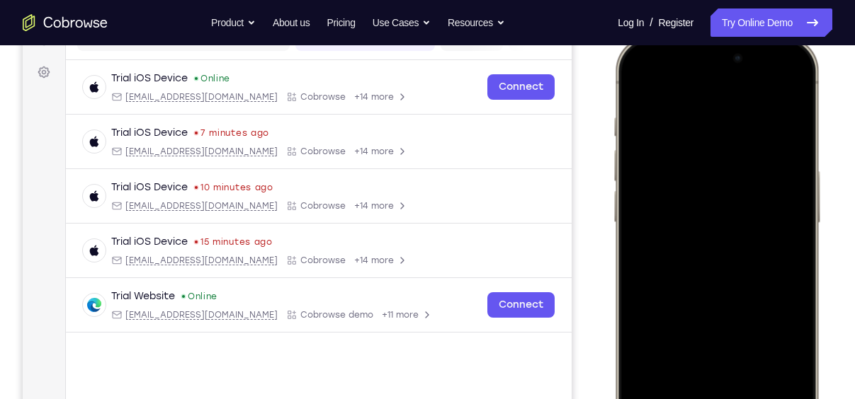
click at [722, 222] on div at bounding box center [716, 246] width 186 height 404
click at [722, 369] on div at bounding box center [716, 246] width 186 height 404
click at [777, 364] on div at bounding box center [716, 246] width 186 height 404
click at [737, 369] on div at bounding box center [716, 246] width 186 height 404
click at [787, 368] on div at bounding box center [716, 246] width 186 height 404
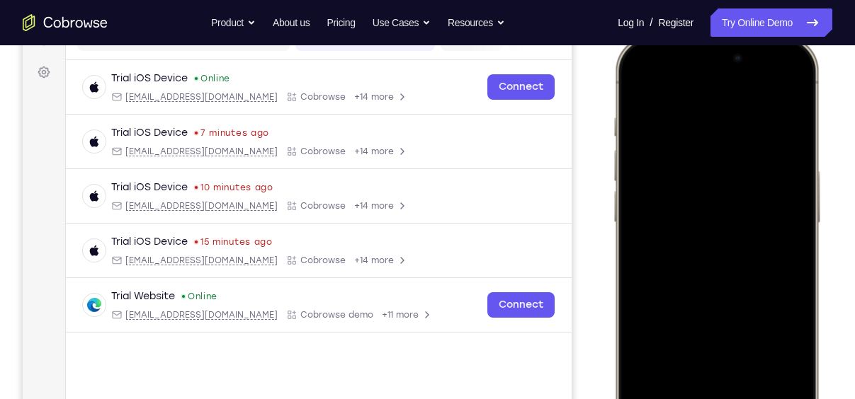
click at [719, 365] on div at bounding box center [716, 246] width 186 height 404
click at [786, 367] on div at bounding box center [716, 246] width 186 height 404
click at [638, 91] on div at bounding box center [716, 246] width 186 height 404
click at [742, 265] on div at bounding box center [716, 246] width 186 height 404
click at [658, 339] on div at bounding box center [716, 246] width 186 height 404
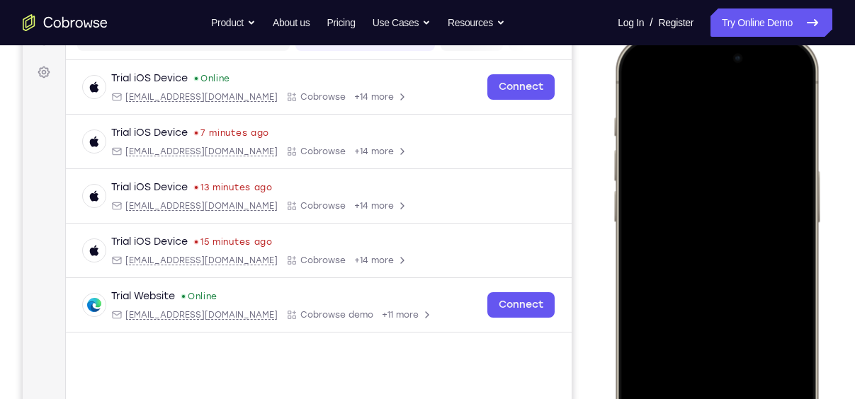
click at [658, 339] on div at bounding box center [716, 246] width 186 height 404
click at [659, 315] on div at bounding box center [716, 246] width 186 height 404
click at [717, 204] on div at bounding box center [716, 246] width 186 height 404
click at [637, 82] on div at bounding box center [716, 246] width 186 height 404
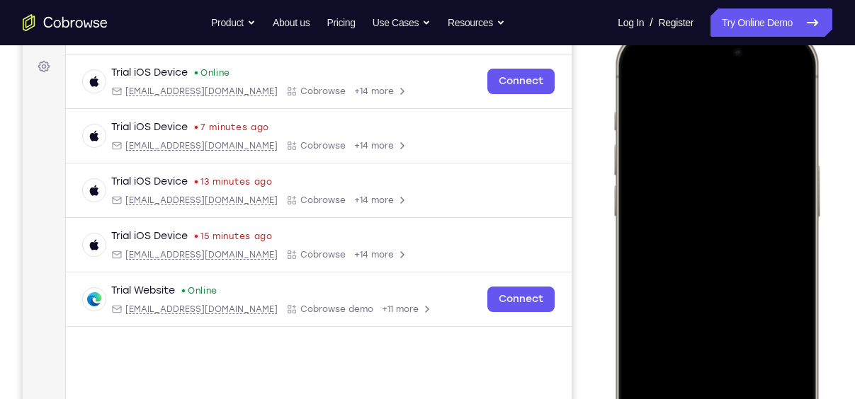
scroll to position [203, 0]
click at [801, 157] on div at bounding box center [716, 242] width 186 height 404
click at [640, 72] on div at bounding box center [716, 242] width 186 height 404
click at [647, 368] on div at bounding box center [716, 242] width 186 height 404
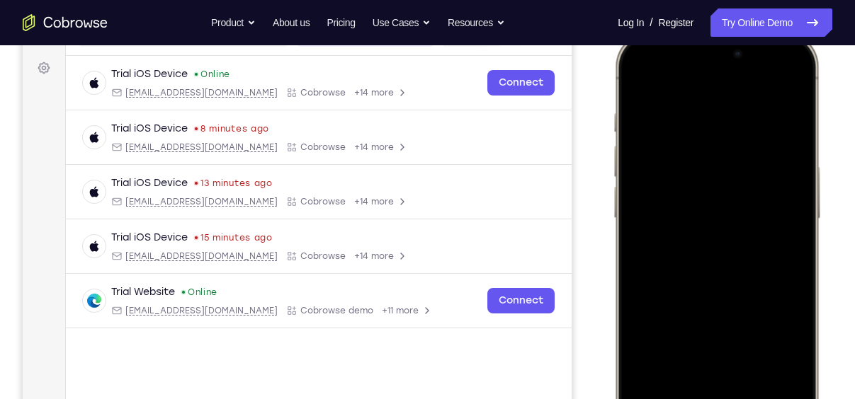
click at [747, 367] on div at bounding box center [716, 242] width 186 height 404
click at [640, 66] on div at bounding box center [716, 242] width 186 height 404
click at [640, 79] on div at bounding box center [716, 242] width 186 height 404
click at [681, 365] on div at bounding box center [716, 242] width 186 height 404
click at [720, 74] on div at bounding box center [716, 242] width 186 height 404
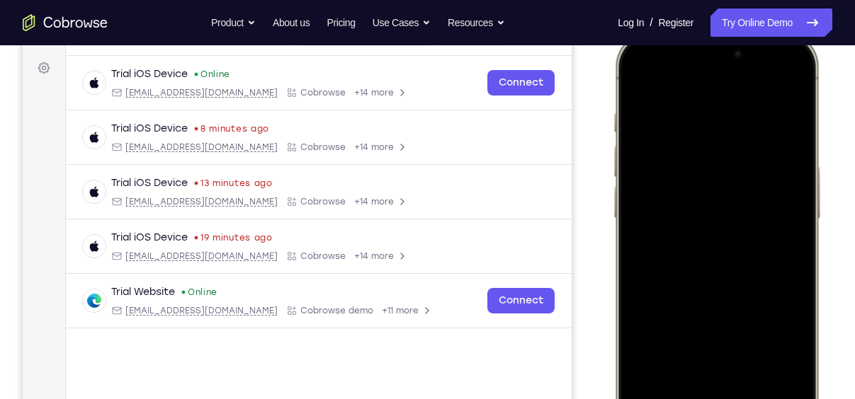
click at [722, 122] on div at bounding box center [716, 242] width 186 height 404
drag, startPoint x: 793, startPoint y: 181, endPoint x: 799, endPoint y: 115, distance: 66.1
click at [799, 115] on div at bounding box center [716, 242] width 186 height 404
click at [668, 282] on div at bounding box center [716, 242] width 186 height 404
click at [673, 336] on div at bounding box center [716, 242] width 186 height 404
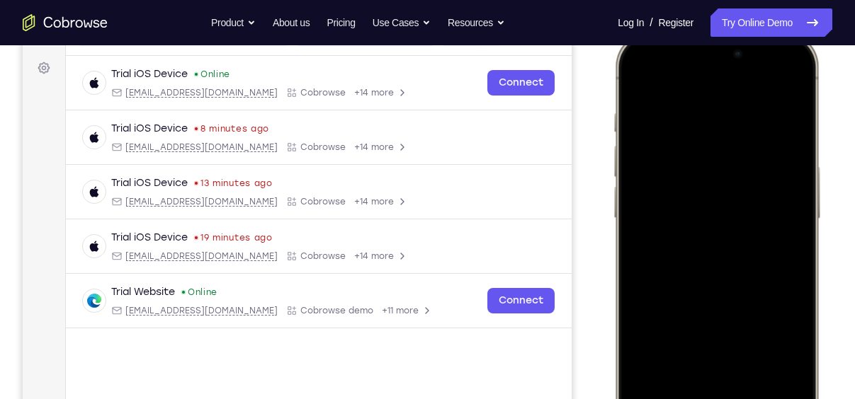
drag, startPoint x: 705, startPoint y: 217, endPoint x: 712, endPoint y: 436, distance: 218.9
click at [712, 399] on div at bounding box center [716, 242] width 186 height 404
drag, startPoint x: 713, startPoint y: 275, endPoint x: 722, endPoint y: 220, distance: 55.9
click at [722, 220] on div at bounding box center [716, 242] width 186 height 404
drag, startPoint x: 706, startPoint y: 296, endPoint x: 712, endPoint y: 203, distance: 93.7
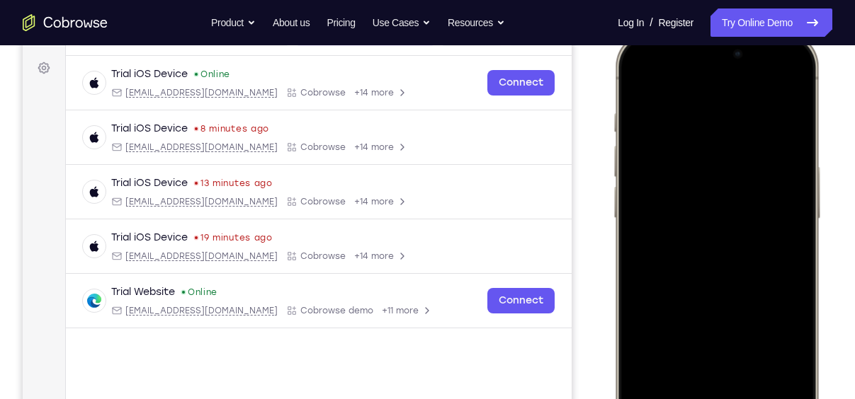
click at [712, 203] on div at bounding box center [716, 242] width 186 height 404
drag, startPoint x: 711, startPoint y: 348, endPoint x: 720, endPoint y: 188, distance: 160.3
click at [720, 188] on div at bounding box center [716, 242] width 186 height 404
drag, startPoint x: 704, startPoint y: 344, endPoint x: 713, endPoint y: 260, distance: 84.8
click at [713, 260] on div at bounding box center [716, 242] width 186 height 404
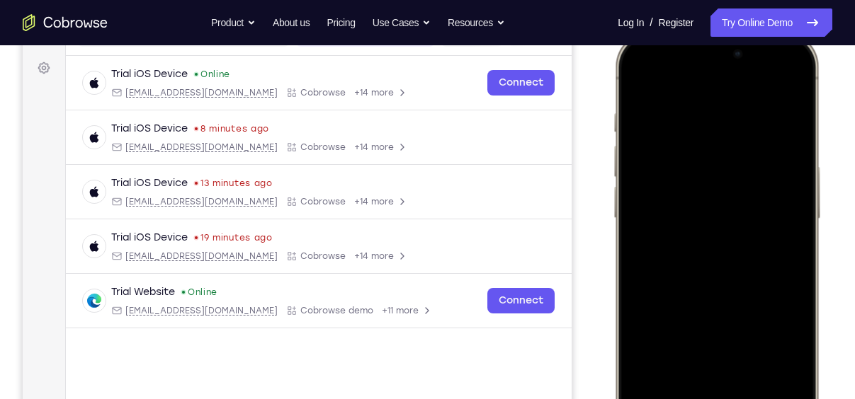
drag, startPoint x: 708, startPoint y: 356, endPoint x: 717, endPoint y: 232, distance: 123.6
click at [717, 232] on div at bounding box center [716, 242] width 186 height 404
drag, startPoint x: 702, startPoint y: 363, endPoint x: 705, endPoint y: 228, distance: 134.6
click at [705, 228] on div at bounding box center [716, 242] width 186 height 404
drag, startPoint x: 705, startPoint y: 348, endPoint x: 715, endPoint y: 198, distance: 150.5
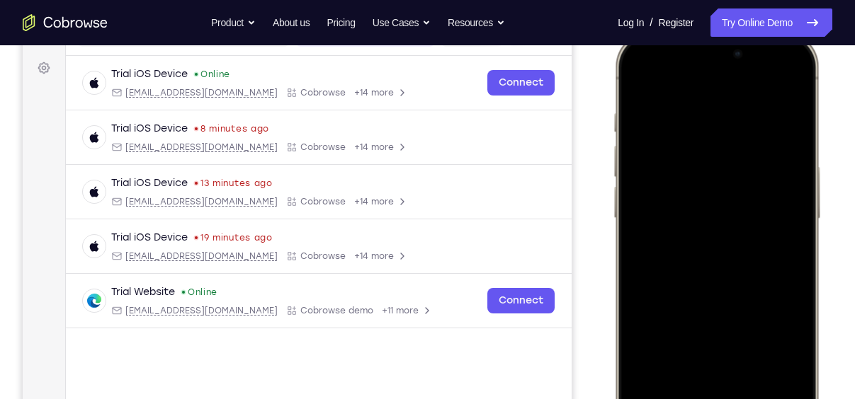
click at [715, 198] on div at bounding box center [716, 242] width 186 height 404
drag, startPoint x: 710, startPoint y: 341, endPoint x: 715, endPoint y: 222, distance: 119.1
click at [715, 222] on div at bounding box center [716, 242] width 186 height 404
drag, startPoint x: 712, startPoint y: 353, endPoint x: 718, endPoint y: 223, distance: 129.7
click at [718, 223] on div at bounding box center [716, 242] width 186 height 404
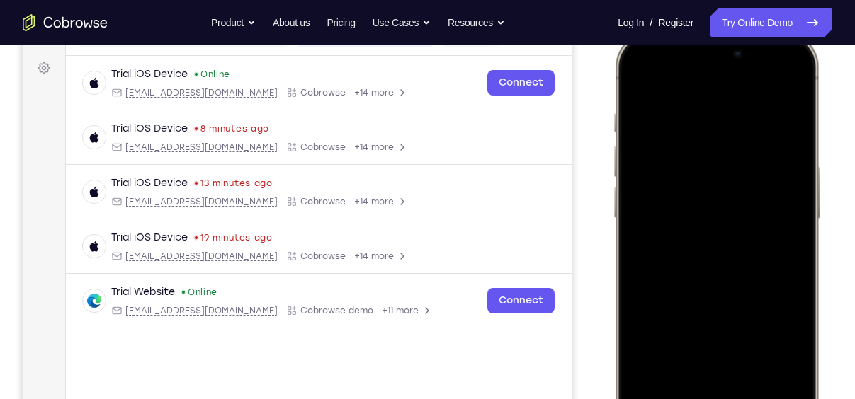
drag, startPoint x: 709, startPoint y: 336, endPoint x: 715, endPoint y: 201, distance: 135.4
click at [715, 201] on div at bounding box center [716, 242] width 186 height 404
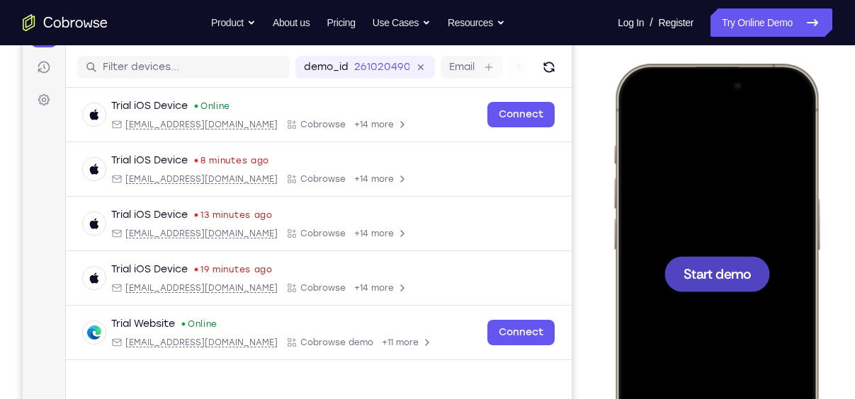
scroll to position [170, 0]
click at [717, 278] on span "Start demo" at bounding box center [716, 274] width 67 height 13
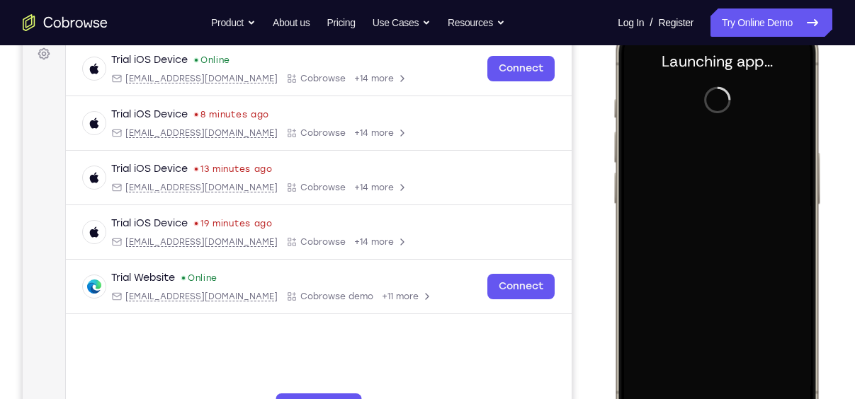
scroll to position [0, 0]
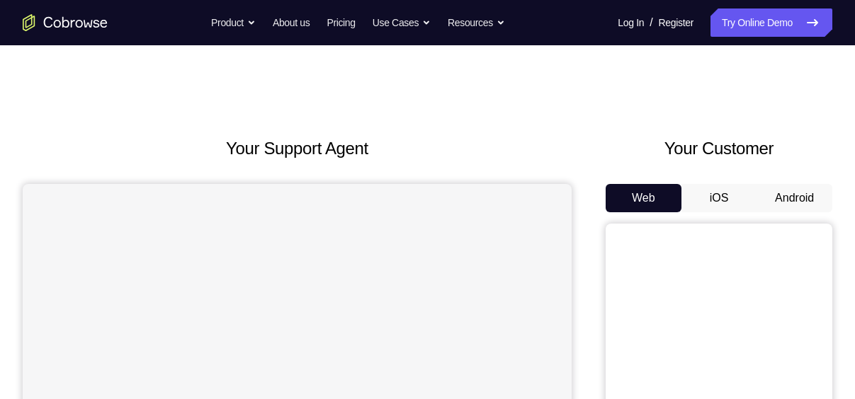
click at [725, 188] on button "iOS" at bounding box center [719, 198] width 76 height 28
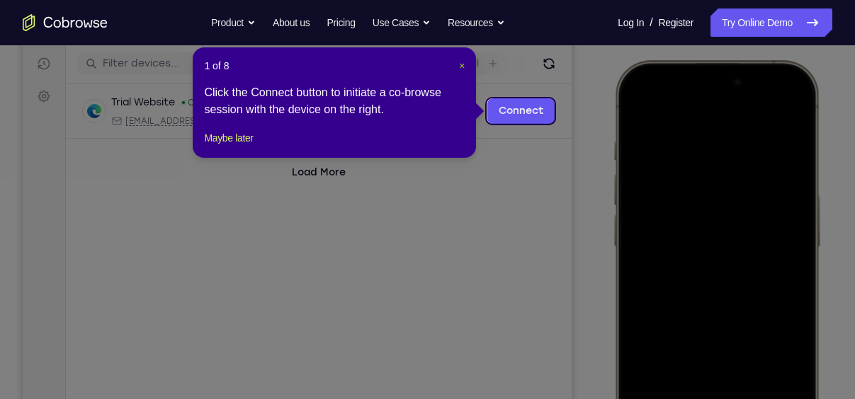
click at [463, 66] on span "×" at bounding box center [462, 65] width 6 height 11
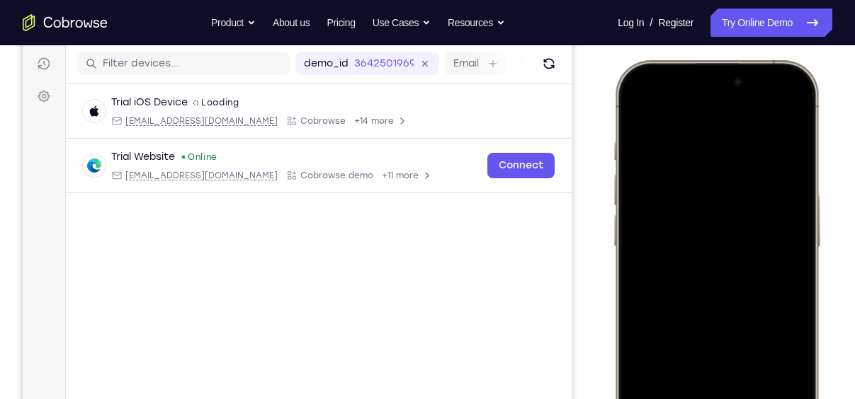
scroll to position [295, 0]
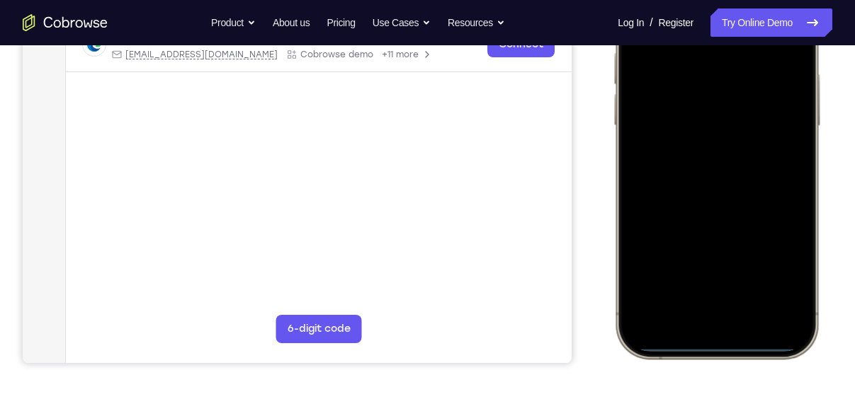
click at [708, 322] on div at bounding box center [716, 149] width 186 height 404
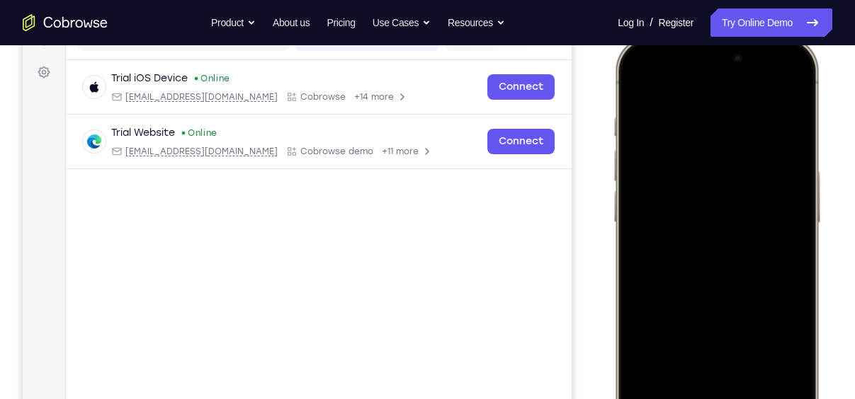
scroll to position [254, 0]
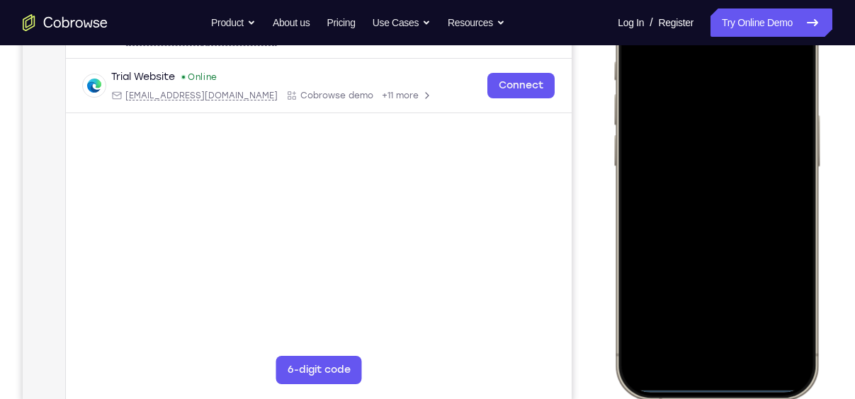
click at [718, 342] on div at bounding box center [716, 190] width 186 height 404
click at [727, 52] on div at bounding box center [716, 190] width 186 height 404
click at [698, 212] on div at bounding box center [716, 190] width 186 height 404
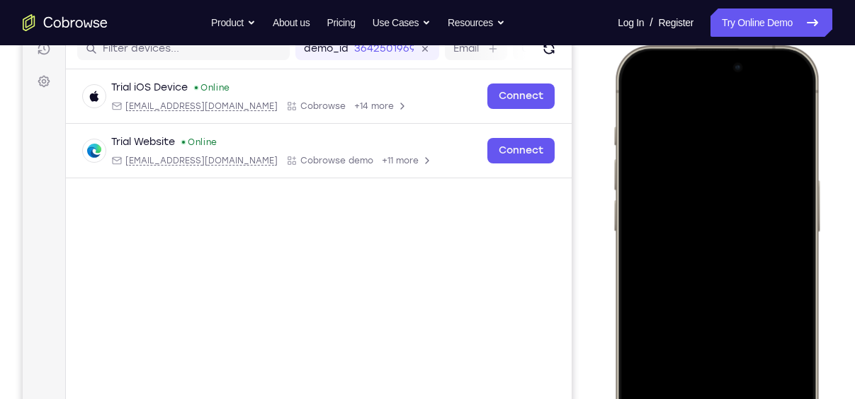
scroll to position [188, 0]
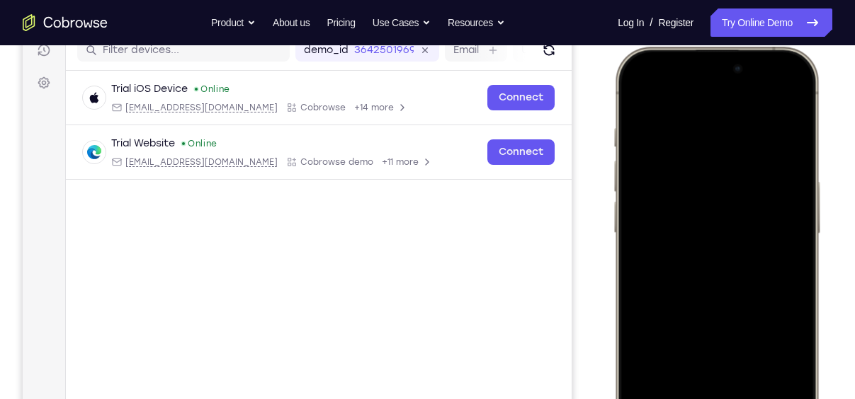
click at [726, 287] on div at bounding box center [716, 257] width 186 height 404
click at [719, 172] on div at bounding box center [716, 257] width 186 height 404
click at [744, 215] on div at bounding box center [716, 257] width 186 height 404
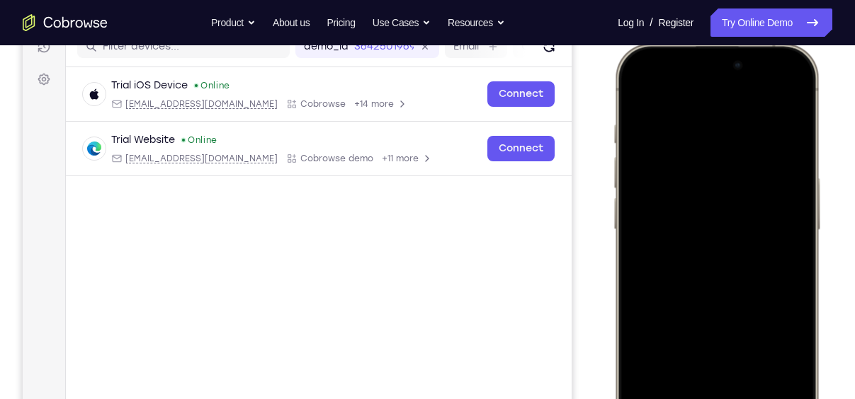
scroll to position [188, 0]
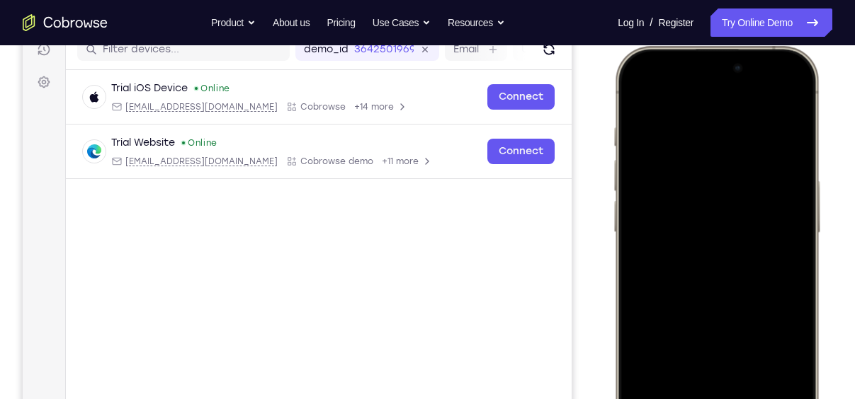
click at [699, 171] on div at bounding box center [716, 256] width 186 height 404
click at [746, 228] on div at bounding box center [716, 256] width 186 height 404
click at [727, 322] on div at bounding box center [716, 256] width 186 height 404
click at [751, 384] on div at bounding box center [716, 256] width 186 height 404
click at [735, 245] on div at bounding box center [716, 256] width 186 height 404
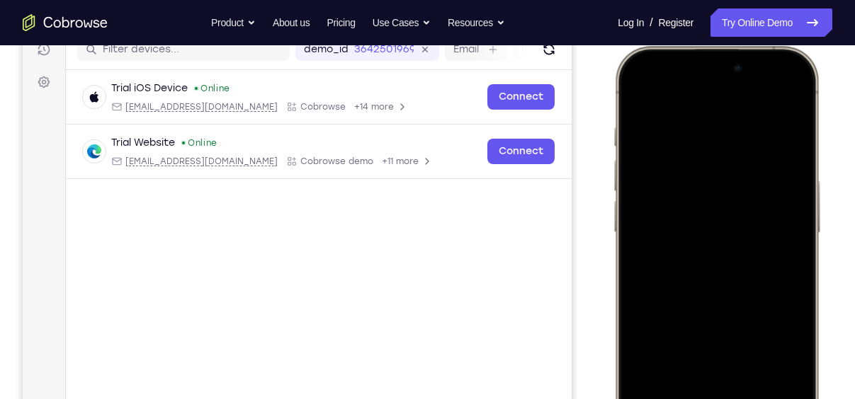
click at [717, 370] on div at bounding box center [716, 256] width 186 height 404
click at [788, 374] on div at bounding box center [716, 256] width 186 height 404
click at [709, 376] on div at bounding box center [716, 256] width 186 height 404
click at [784, 379] on div at bounding box center [716, 256] width 186 height 404
click at [701, 373] on div at bounding box center [716, 256] width 186 height 404
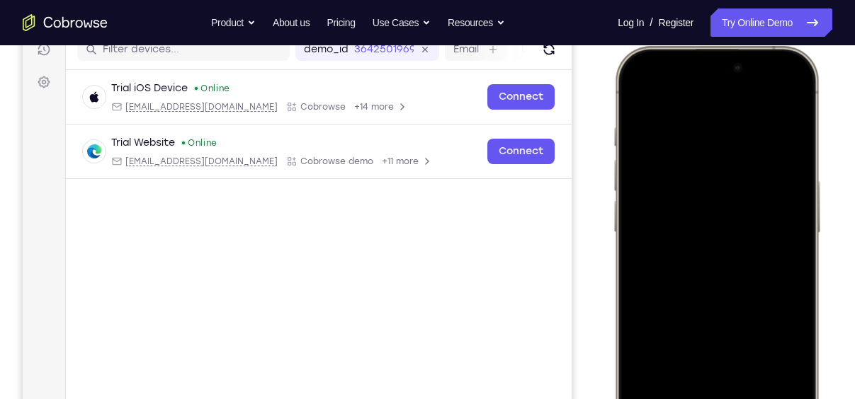
click at [708, 374] on div at bounding box center [716, 256] width 186 height 404
click at [783, 374] on div at bounding box center [716, 256] width 186 height 404
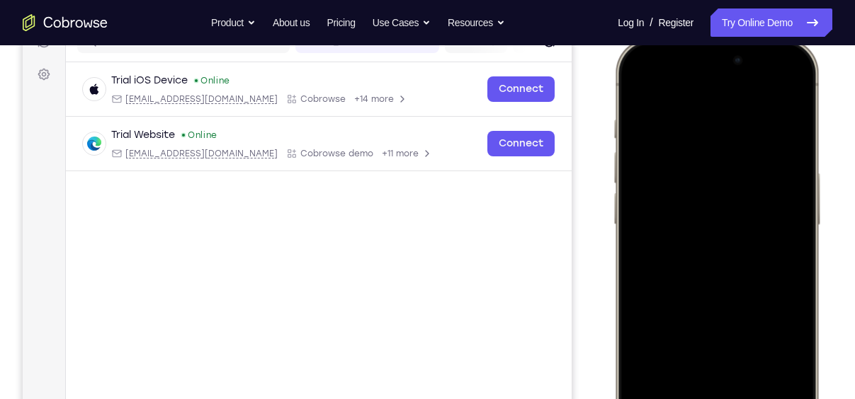
scroll to position [195, 0]
click at [644, 84] on div at bounding box center [716, 249] width 186 height 404
click at [683, 373] on div at bounding box center [716, 249] width 186 height 404
click at [789, 377] on div at bounding box center [716, 249] width 186 height 404
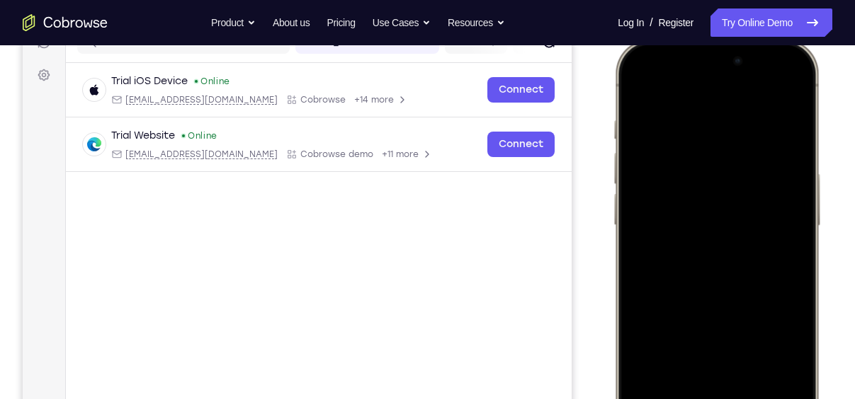
click at [642, 381] on div at bounding box center [716, 249] width 186 height 404
click at [757, 370] on div at bounding box center [716, 249] width 186 height 404
click at [767, 241] on div at bounding box center [716, 249] width 186 height 404
click at [643, 93] on div at bounding box center [716, 249] width 186 height 404
click at [645, 84] on div at bounding box center [716, 249] width 186 height 404
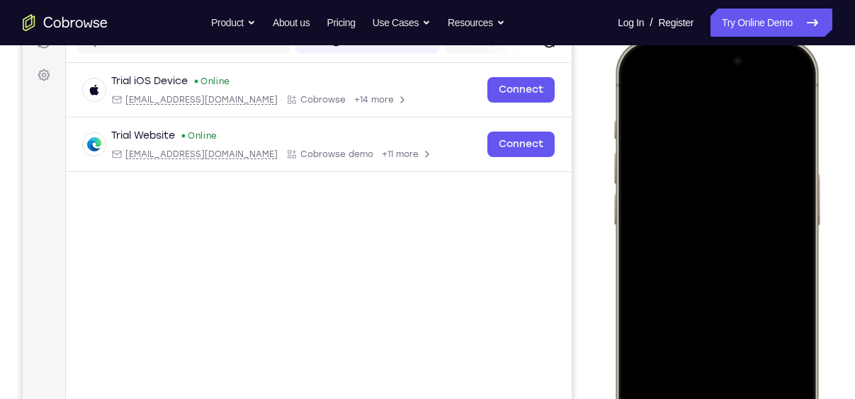
click at [683, 375] on div at bounding box center [716, 249] width 186 height 404
click at [728, 87] on div at bounding box center [716, 249] width 186 height 404
click at [718, 138] on div at bounding box center [716, 249] width 186 height 404
click at [670, 222] on div at bounding box center [716, 249] width 186 height 404
click at [774, 252] on div at bounding box center [716, 249] width 186 height 404
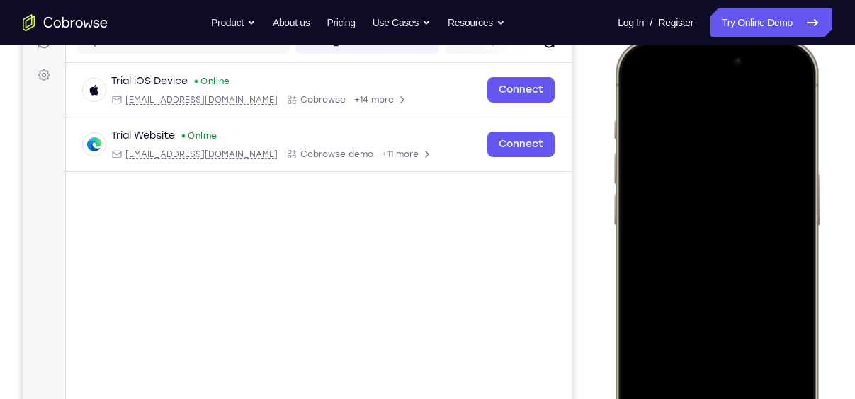
click at [648, 227] on div at bounding box center [716, 249] width 186 height 404
click at [783, 96] on div at bounding box center [716, 249] width 186 height 404
drag, startPoint x: 681, startPoint y: 234, endPoint x: 746, endPoint y: 234, distance: 65.2
click at [746, 234] on div at bounding box center [716, 249] width 186 height 404
drag, startPoint x: 717, startPoint y: 301, endPoint x: 730, endPoint y: 205, distance: 97.2
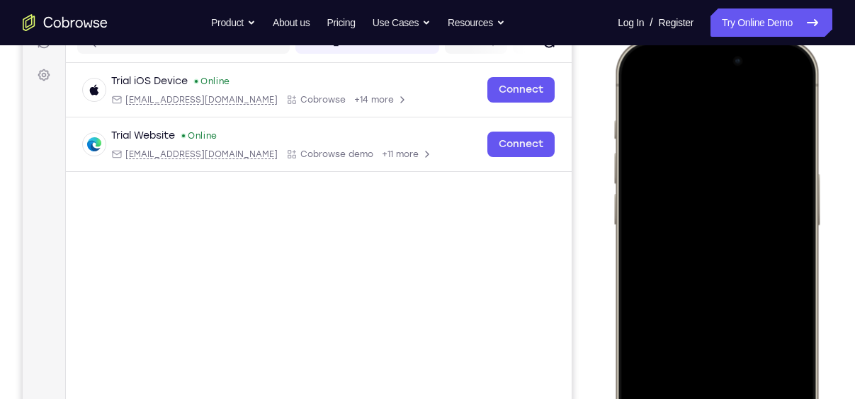
click at [730, 205] on div at bounding box center [716, 249] width 186 height 404
click at [691, 237] on div at bounding box center [716, 249] width 186 height 404
click at [640, 82] on div at bounding box center [716, 249] width 186 height 404
click at [698, 241] on div at bounding box center [716, 249] width 186 height 404
click at [745, 283] on div at bounding box center [716, 249] width 186 height 404
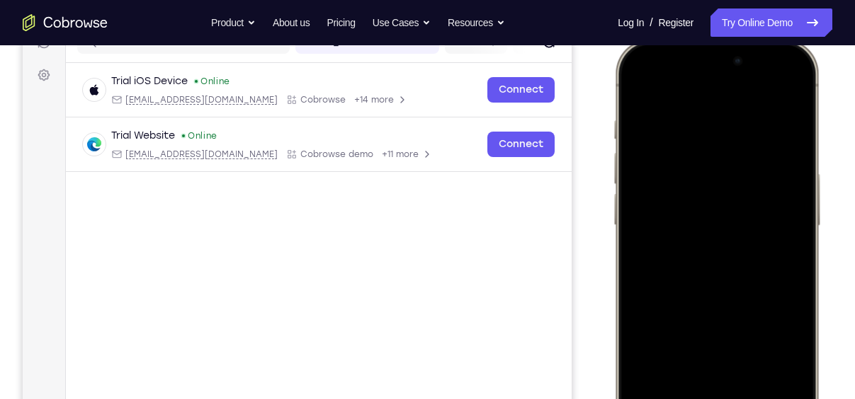
drag, startPoint x: 773, startPoint y: 312, endPoint x: 770, endPoint y: 271, distance: 41.9
click at [770, 271] on div at bounding box center [716, 249] width 186 height 404
drag, startPoint x: 770, startPoint y: 271, endPoint x: 780, endPoint y: 159, distance: 111.6
click at [780, 159] on div at bounding box center [716, 249] width 186 height 404
click at [792, 282] on div at bounding box center [716, 249] width 186 height 404
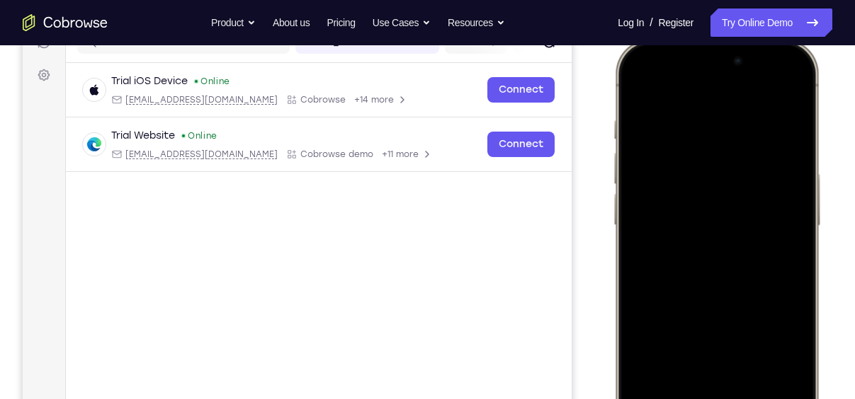
click at [777, 321] on div at bounding box center [716, 249] width 186 height 404
drag, startPoint x: 747, startPoint y: 208, endPoint x: 751, endPoint y: 285, distance: 76.6
click at [751, 285] on div at bounding box center [716, 249] width 186 height 404
click at [797, 244] on div at bounding box center [716, 249] width 186 height 404
drag, startPoint x: 748, startPoint y: 297, endPoint x: 745, endPoint y: 164, distance: 133.2
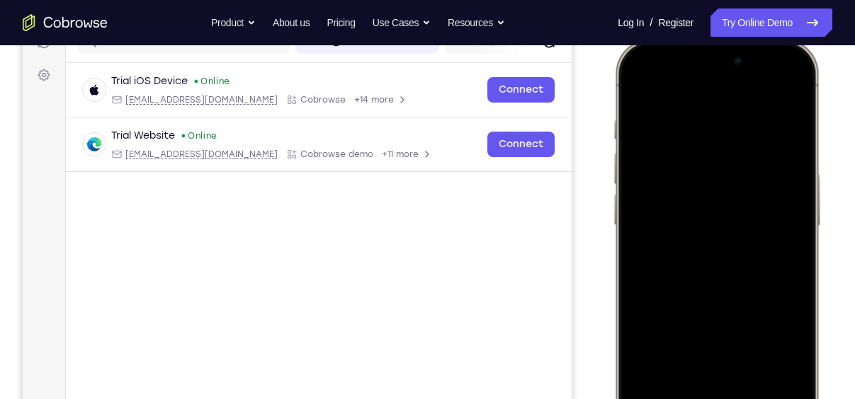
click at [745, 164] on div at bounding box center [716, 249] width 186 height 404
click at [642, 84] on div at bounding box center [716, 249] width 186 height 404
drag, startPoint x: 720, startPoint y: 331, endPoint x: 734, endPoint y: 161, distance: 170.5
click at [734, 161] on div at bounding box center [716, 249] width 186 height 404
click at [647, 271] on div at bounding box center [716, 249] width 186 height 404
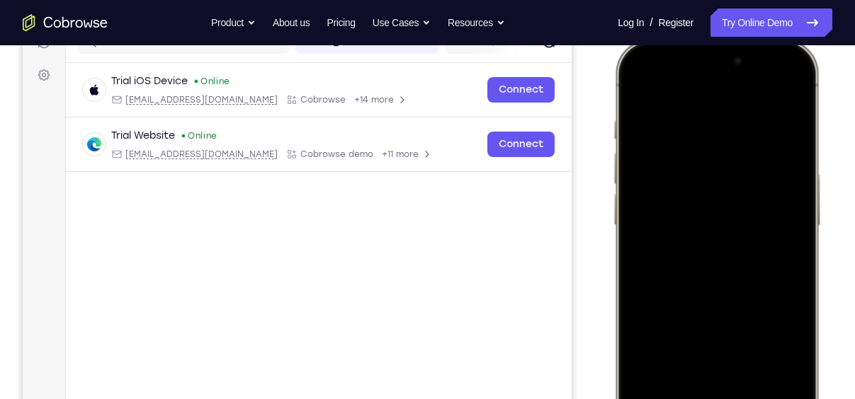
click at [665, 309] on div at bounding box center [716, 249] width 186 height 404
click at [797, 217] on div at bounding box center [716, 249] width 186 height 404
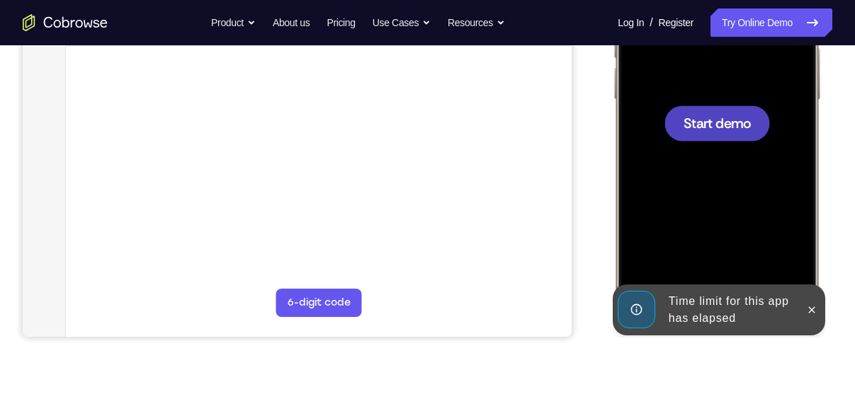
scroll to position [321, 0]
click at [834, 204] on div "Your Support Agent Your Customer Web iOS Android Next Steps We’d be happy to gi…" at bounding box center [427, 192] width 855 height 934
click at [810, 314] on icon at bounding box center [811, 310] width 11 height 11
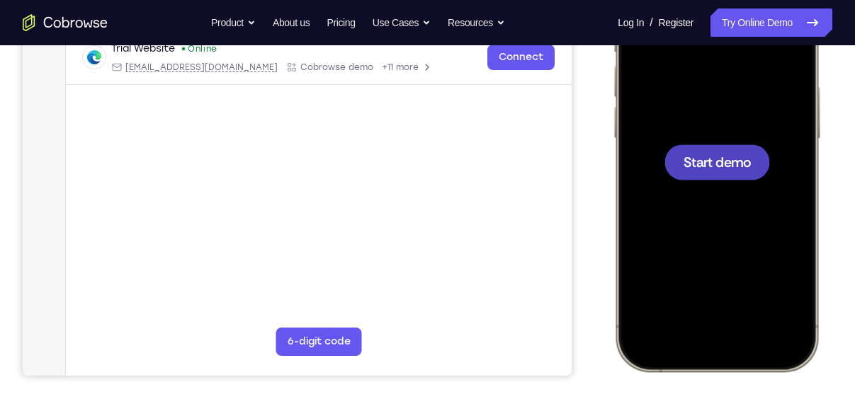
scroll to position [327, 0]
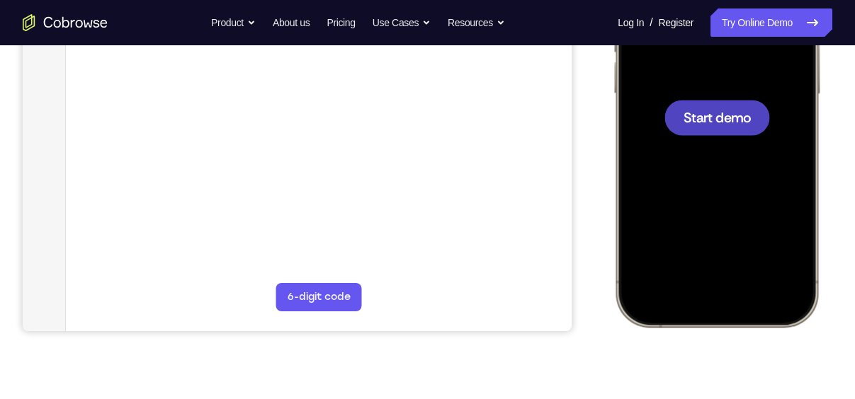
click at [723, 120] on span "Start demo" at bounding box center [716, 116] width 67 height 13
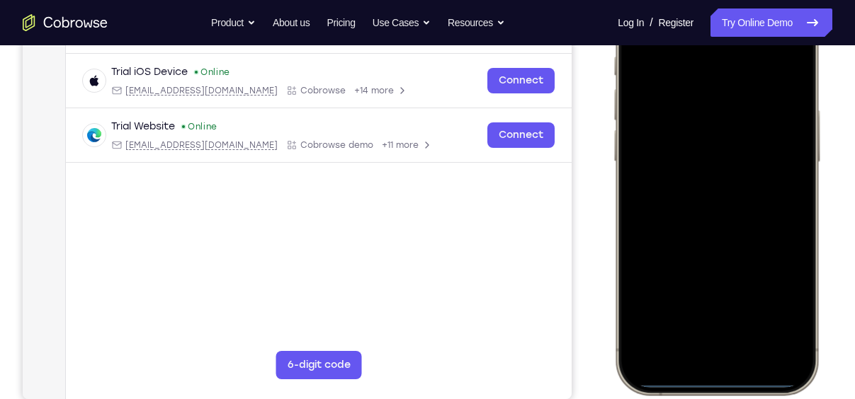
scroll to position [260, 0]
click at [705, 358] on div at bounding box center [716, 184] width 186 height 404
click at [734, 328] on div at bounding box center [716, 184] width 186 height 404
click at [733, 341] on div at bounding box center [716, 184] width 186 height 404
click at [667, 69] on div at bounding box center [716, 184] width 186 height 404
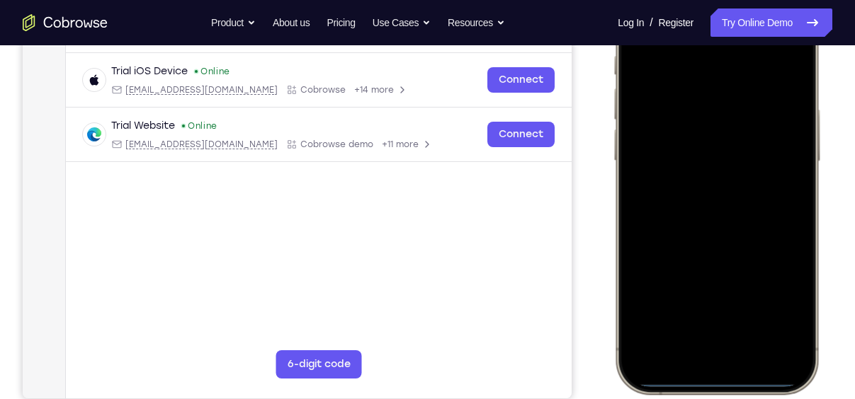
click at [715, 106] on div at bounding box center [716, 184] width 186 height 404
click at [702, 208] on div at bounding box center [716, 184] width 186 height 404
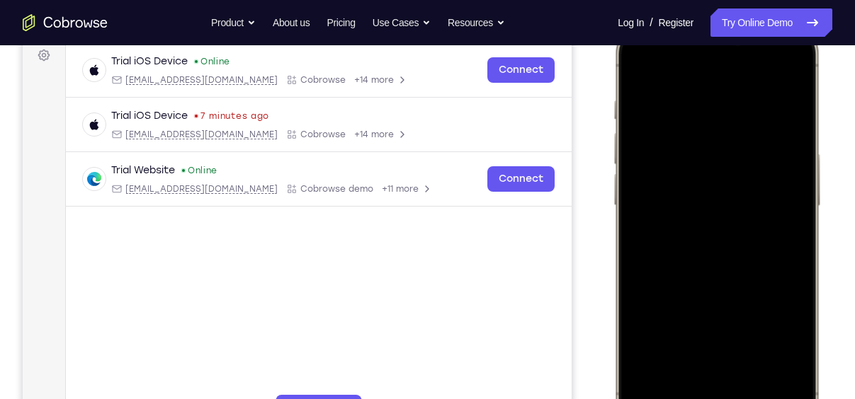
scroll to position [215, 0]
click at [731, 265] on div at bounding box center [716, 230] width 186 height 404
click at [717, 149] on div at bounding box center [716, 230] width 186 height 404
click at [732, 149] on div at bounding box center [716, 230] width 186 height 404
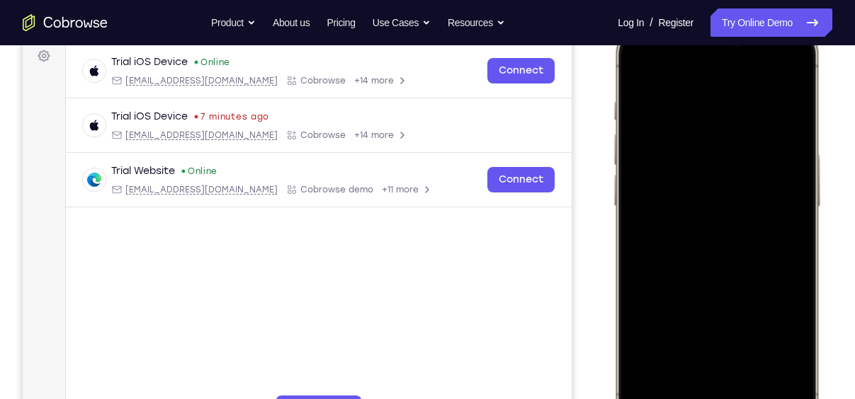
click at [759, 158] on div at bounding box center [716, 230] width 186 height 404
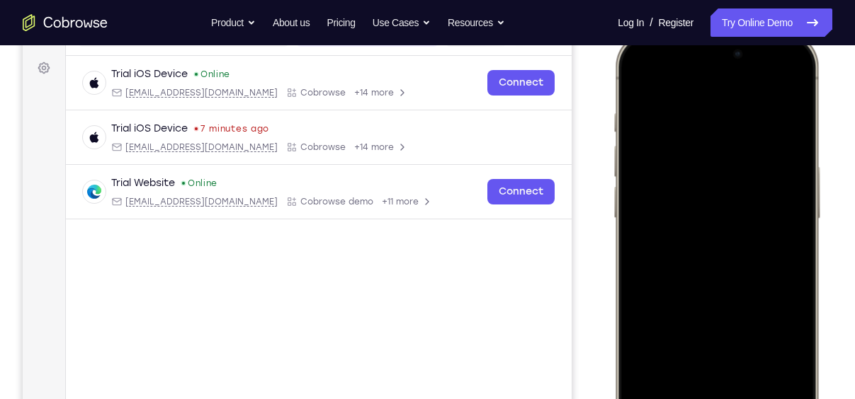
scroll to position [198, 0]
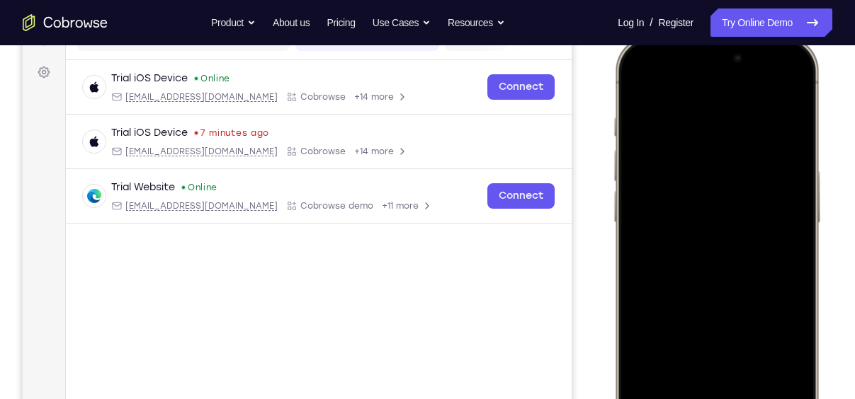
click at [747, 312] on div at bounding box center [716, 246] width 186 height 404
click at [756, 375] on div at bounding box center [716, 246] width 186 height 404
click at [664, 106] on div at bounding box center [716, 246] width 186 height 404
click at [723, 214] on div at bounding box center [716, 246] width 186 height 404
click at [640, 99] on div at bounding box center [716, 246] width 186 height 404
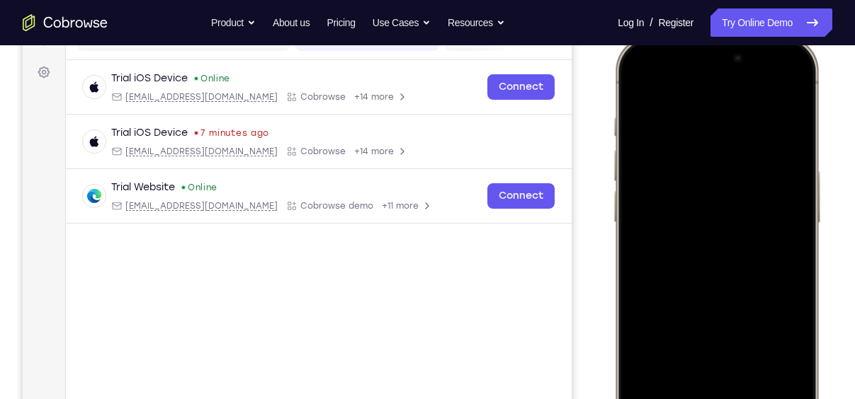
click at [739, 246] on div at bounding box center [716, 246] width 186 height 404
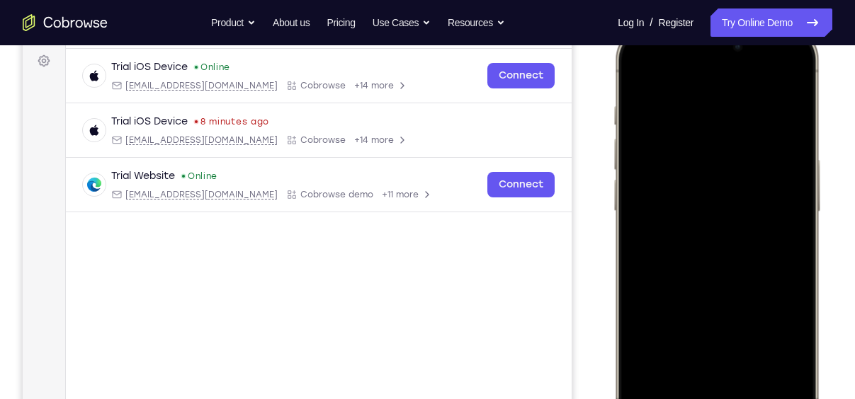
scroll to position [249, 0]
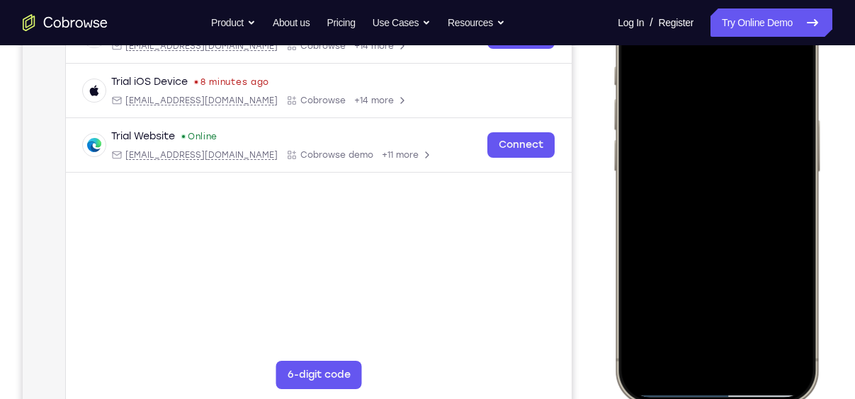
click at [639, 372] on div at bounding box center [716, 195] width 186 height 404
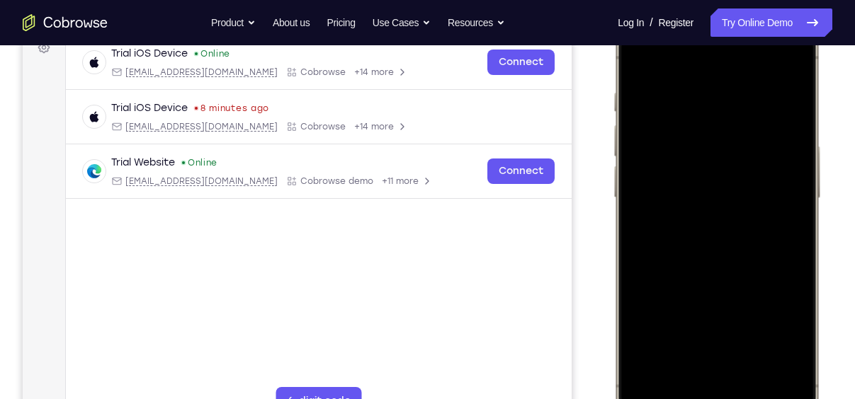
scroll to position [200, 0]
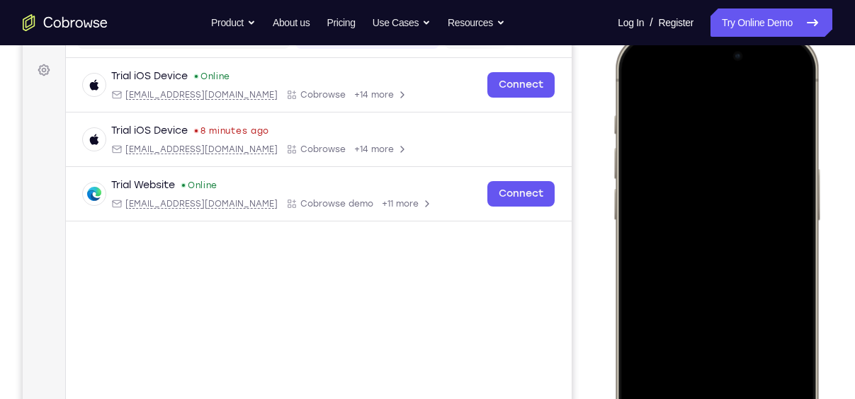
click at [747, 367] on div at bounding box center [716, 244] width 186 height 404
click at [699, 103] on div at bounding box center [716, 244] width 186 height 404
click at [736, 186] on div at bounding box center [716, 244] width 186 height 404
click at [649, 127] on div at bounding box center [716, 244] width 186 height 404
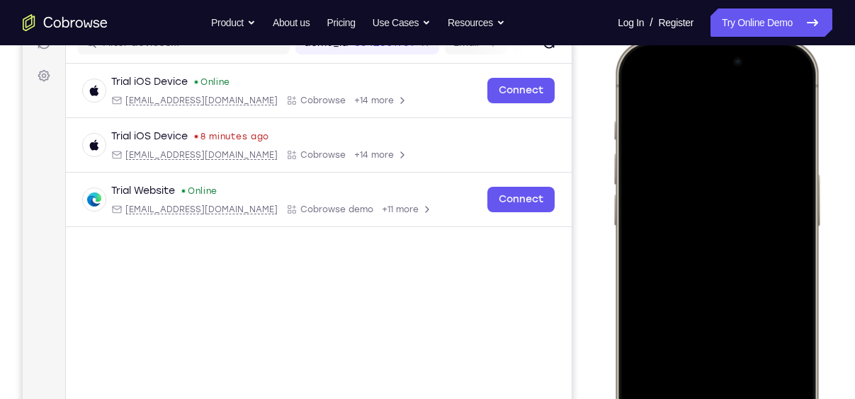
scroll to position [193, 0]
drag, startPoint x: 711, startPoint y: 258, endPoint x: 729, endPoint y: 35, distance: 224.5
click at [729, 41] on html "Online web based iOS Simulators and Android Emulators. Run iPhone, iPad, Mobile…" at bounding box center [719, 253] width 212 height 425
drag, startPoint x: 662, startPoint y: 209, endPoint x: 676, endPoint y: 365, distance: 156.4
click at [676, 365] on div at bounding box center [716, 251] width 186 height 404
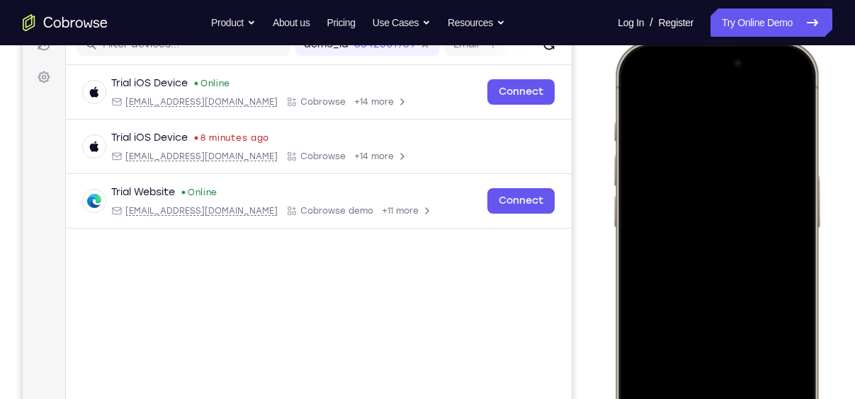
drag, startPoint x: 682, startPoint y: 241, endPoint x: 702, endPoint y: -74, distance: 315.8
click at [702, 41] on html "Online web based iOS Simulators and Android Emulators. Run iPhone, iPad, Mobile…" at bounding box center [719, 253] width 212 height 425
drag, startPoint x: 678, startPoint y: 273, endPoint x: 705, endPoint y: -45, distance: 319.9
click at [705, 41] on html "Online web based iOS Simulators and Android Emulators. Run iPhone, iPad, Mobile…" at bounding box center [719, 253] width 212 height 425
drag, startPoint x: 770, startPoint y: 314, endPoint x: 792, endPoint y: -6, distance: 321.6
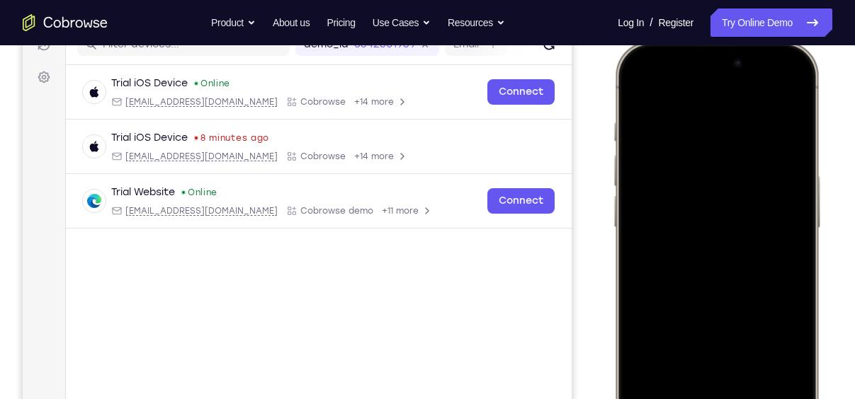
click at [792, 41] on html "Online web based iOS Simulators and Android Emulators. Run iPhone, iPad, Mobile…" at bounding box center [719, 253] width 212 height 425
drag, startPoint x: 766, startPoint y: 271, endPoint x: 780, endPoint y: 70, distance: 200.9
click at [780, 70] on div at bounding box center [716, 251] width 186 height 404
drag, startPoint x: 681, startPoint y: 314, endPoint x: 712, endPoint y: 120, distance: 195.8
click at [712, 120] on div at bounding box center [716, 251] width 186 height 404
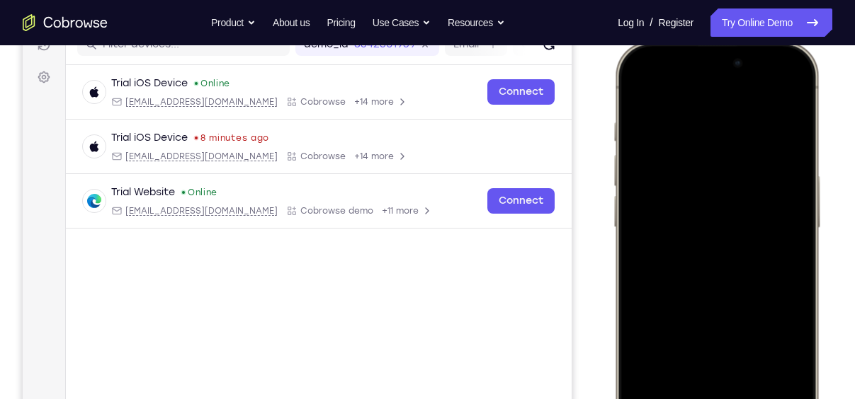
drag, startPoint x: 780, startPoint y: 275, endPoint x: 776, endPoint y: 107, distance: 167.9
click at [776, 107] on div at bounding box center [716, 251] width 186 height 404
drag, startPoint x: 664, startPoint y: 316, endPoint x: 704, endPoint y: -46, distance: 364.1
click at [704, 41] on html "Online web based iOS Simulators and Android Emulators. Run iPhone, iPad, Mobile…" at bounding box center [719, 253] width 212 height 425
click at [660, 93] on div at bounding box center [716, 251] width 186 height 404
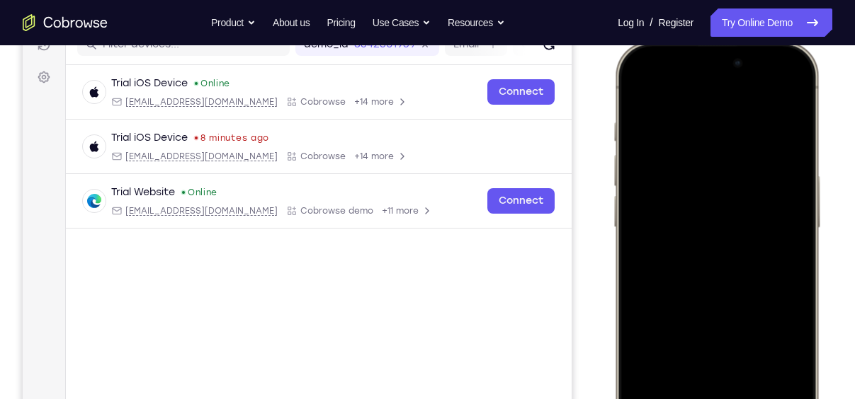
click at [771, 200] on div at bounding box center [716, 251] width 186 height 404
click at [730, 223] on div at bounding box center [716, 251] width 186 height 404
drag, startPoint x: 716, startPoint y: 343, endPoint x: 729, endPoint y: 174, distance: 169.7
click at [729, 174] on div at bounding box center [716, 251] width 186 height 404
drag, startPoint x: 702, startPoint y: 375, endPoint x: 726, endPoint y: 200, distance: 175.9
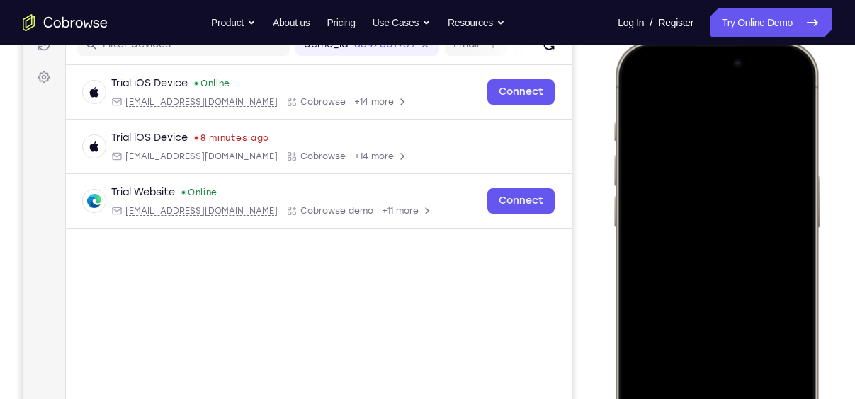
click at [726, 200] on div at bounding box center [716, 251] width 186 height 404
drag, startPoint x: 707, startPoint y: 339, endPoint x: 723, endPoint y: 208, distance: 132.0
click at [723, 208] on div at bounding box center [716, 251] width 186 height 404
click at [693, 278] on div at bounding box center [716, 251] width 186 height 404
click at [649, 382] on div at bounding box center [716, 251] width 186 height 404
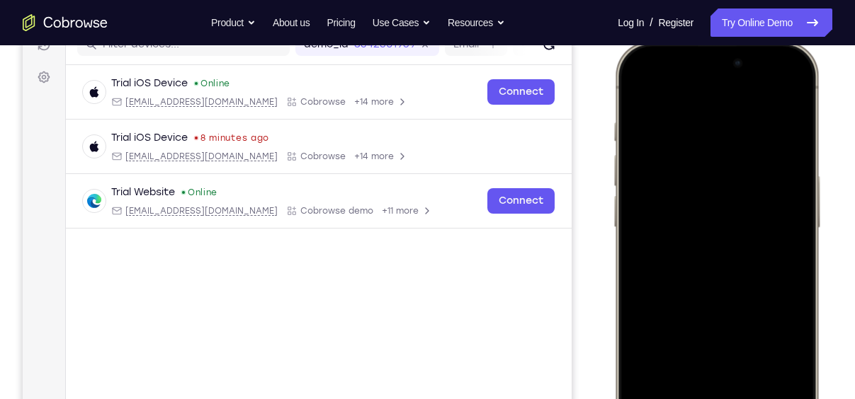
click at [649, 382] on div at bounding box center [716, 251] width 186 height 404
click at [749, 381] on div at bounding box center [716, 251] width 186 height 404
click at [718, 107] on div at bounding box center [716, 251] width 186 height 404
click at [645, 145] on div at bounding box center [716, 251] width 186 height 404
click at [754, 107] on div at bounding box center [716, 251] width 186 height 404
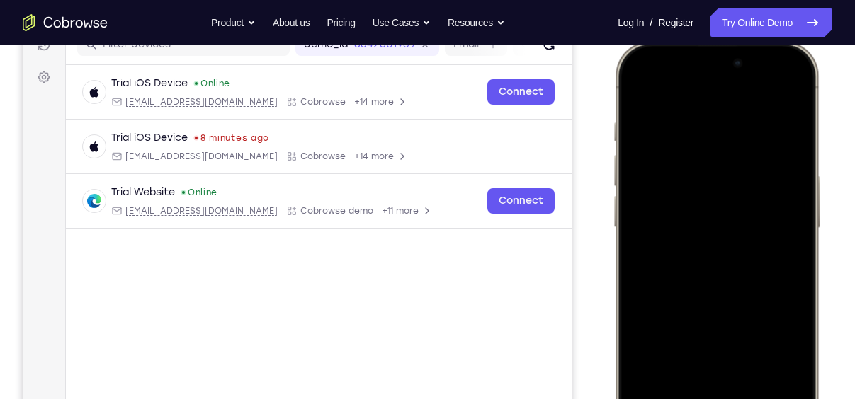
click at [747, 149] on div at bounding box center [716, 251] width 186 height 404
click at [734, 123] on div at bounding box center [716, 251] width 186 height 404
drag, startPoint x: 760, startPoint y: 337, endPoint x: 809, endPoint y: -60, distance: 400.4
click at [809, 41] on html "Online web based iOS Simulators and Android Emulators. Run iPhone, iPad, Mobile…" at bounding box center [719, 253] width 212 height 425
click at [713, 373] on div at bounding box center [716, 251] width 186 height 404
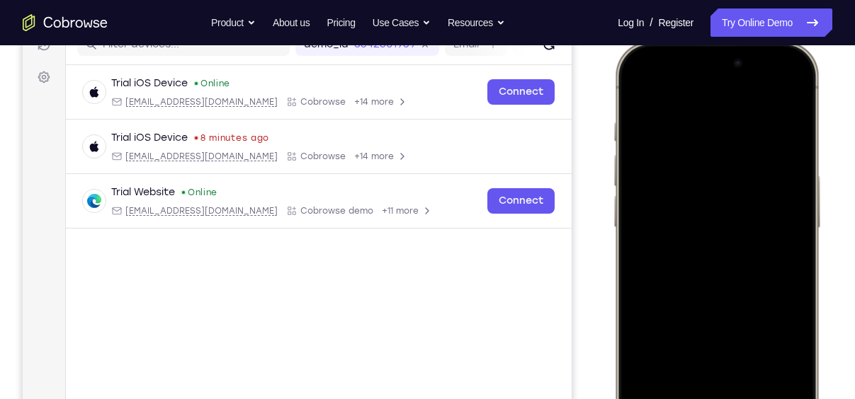
click at [695, 372] on div at bounding box center [716, 251] width 186 height 404
click at [638, 86] on div at bounding box center [716, 251] width 186 height 404
click at [649, 375] on div at bounding box center [716, 251] width 186 height 404
click at [756, 382] on div at bounding box center [716, 251] width 186 height 404
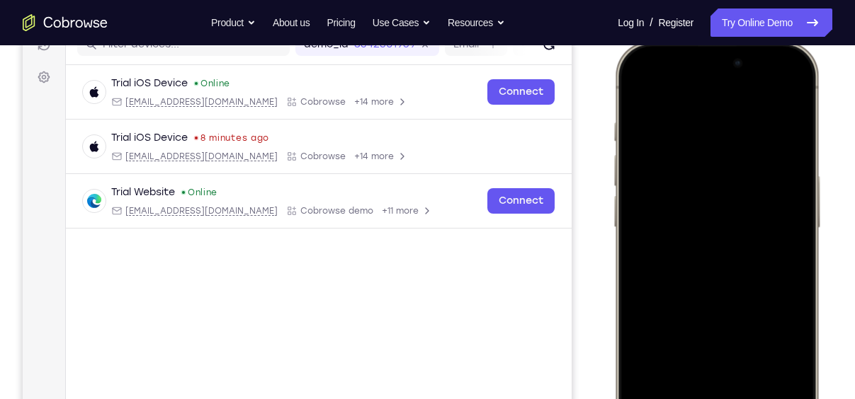
click at [778, 210] on div at bounding box center [716, 251] width 186 height 404
click at [717, 116] on div at bounding box center [716, 251] width 186 height 404
click at [637, 83] on div at bounding box center [716, 251] width 186 height 404
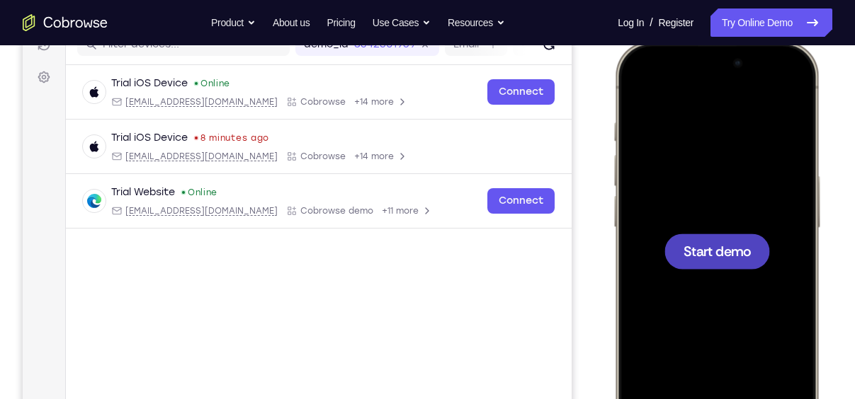
drag, startPoint x: 761, startPoint y: 261, endPoint x: 760, endPoint y: 167, distance: 93.5
click at [760, 41] on div "Start demo" at bounding box center [717, 41] width 208 height 0
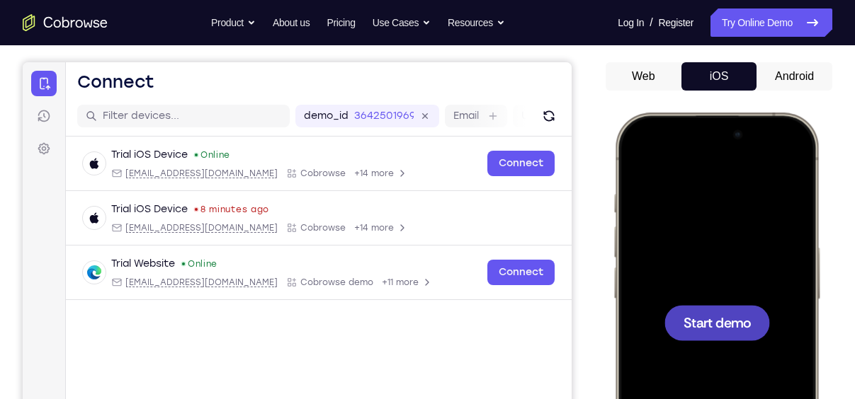
scroll to position [120, 0]
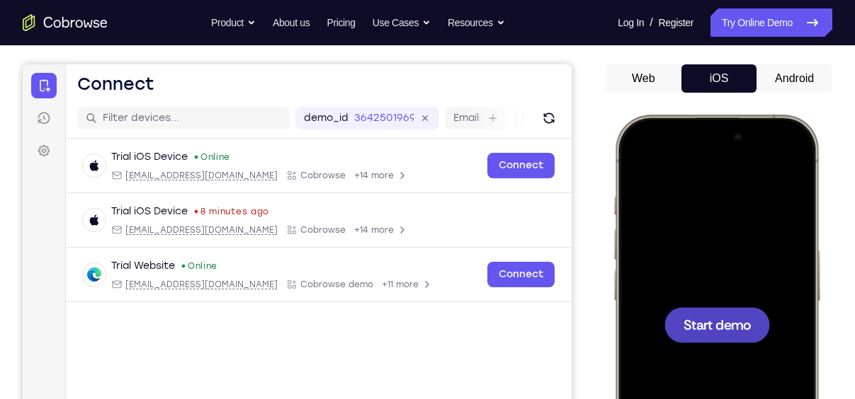
click at [741, 331] on span "Start demo" at bounding box center [716, 324] width 67 height 13
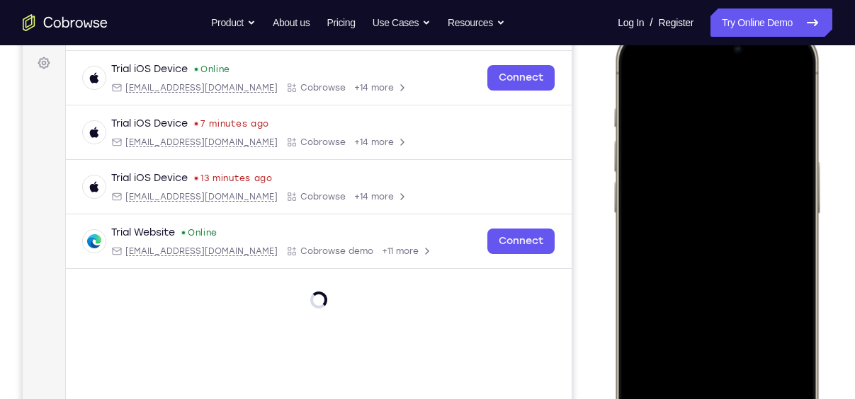
scroll to position [234, 0]
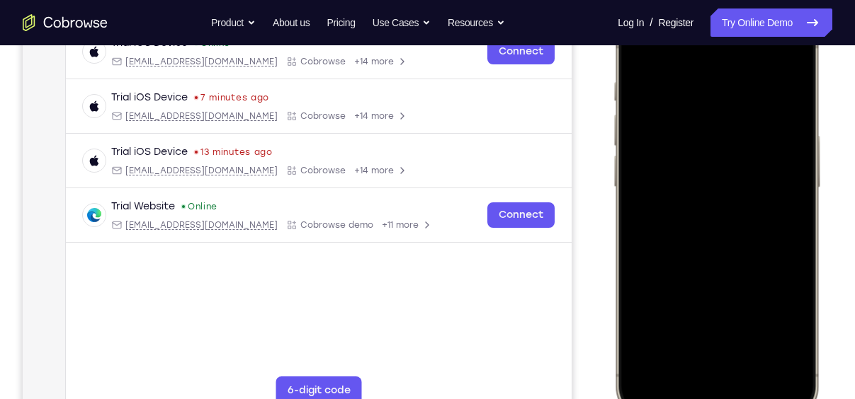
click at [699, 379] on div at bounding box center [716, 210] width 186 height 404
click at [739, 361] on div at bounding box center [716, 210] width 186 height 404
click at [724, 101] on div at bounding box center [716, 210] width 186 height 404
click at [710, 135] on div at bounding box center [716, 210] width 186 height 404
click at [701, 232] on div at bounding box center [716, 210] width 186 height 404
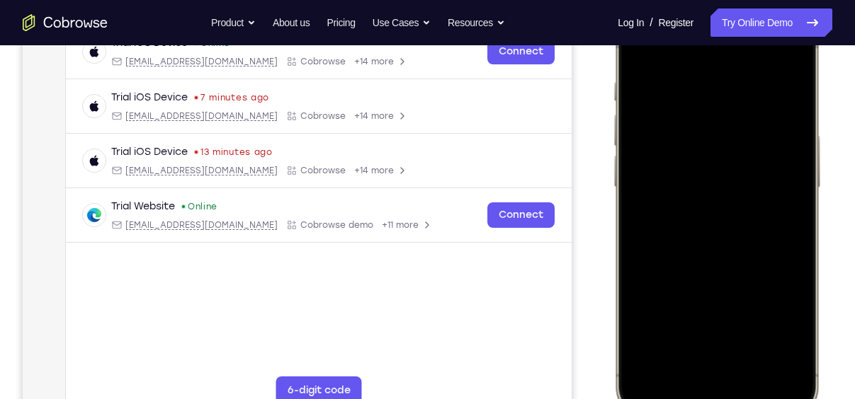
click at [722, 244] on div at bounding box center [716, 210] width 186 height 404
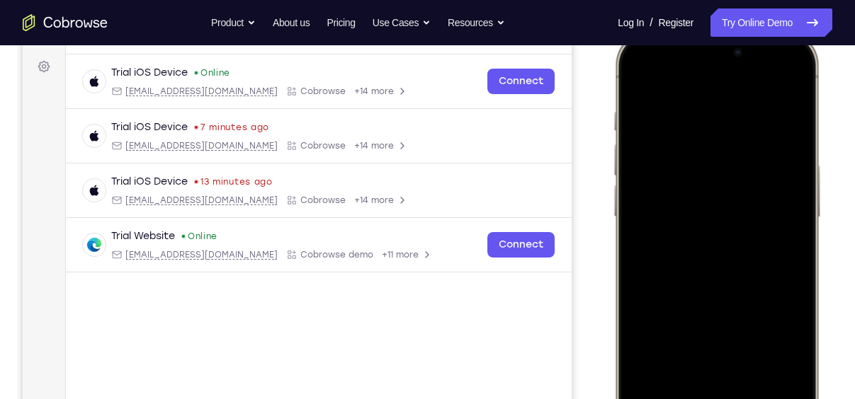
scroll to position [201, 0]
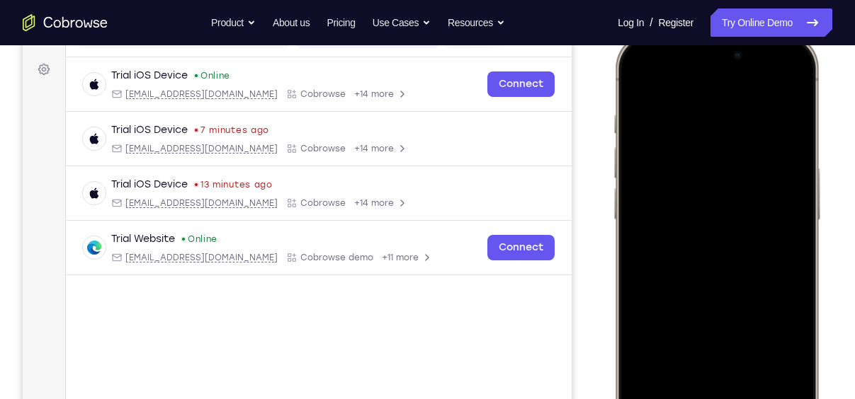
click at [739, 160] on div at bounding box center [716, 243] width 186 height 404
click at [750, 305] on div at bounding box center [716, 243] width 186 height 404
click at [754, 368] on div at bounding box center [716, 243] width 186 height 404
click at [652, 234] on div at bounding box center [716, 243] width 186 height 404
click at [641, 84] on div at bounding box center [716, 243] width 186 height 404
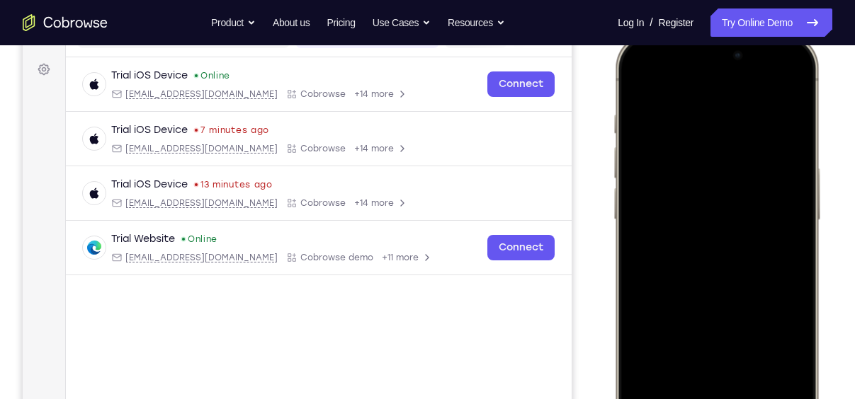
click at [637, 82] on div at bounding box center [716, 243] width 186 height 404
click at [708, 113] on div at bounding box center [716, 243] width 186 height 404
click at [788, 85] on div at bounding box center [716, 243] width 186 height 404
click at [748, 367] on div at bounding box center [716, 243] width 186 height 404
click at [732, 225] on div at bounding box center [716, 243] width 186 height 404
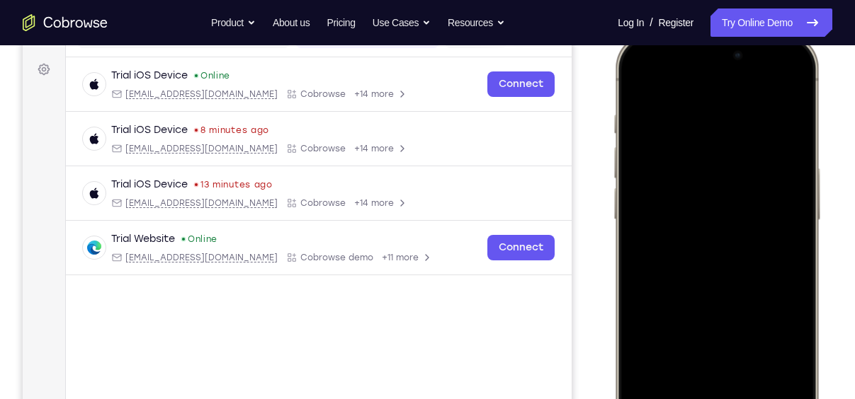
click at [634, 79] on div at bounding box center [716, 243] width 186 height 404
click at [712, 225] on div at bounding box center [716, 243] width 186 height 404
click at [757, 310] on div at bounding box center [716, 243] width 186 height 404
click at [776, 310] on div at bounding box center [716, 243] width 186 height 404
click at [738, 363] on div at bounding box center [716, 243] width 186 height 404
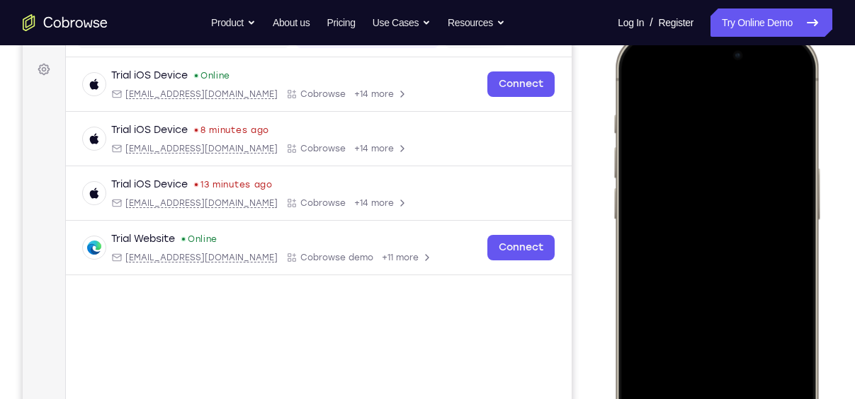
click at [668, 379] on div at bounding box center [716, 243] width 186 height 404
click at [787, 359] on div at bounding box center [716, 243] width 186 height 404
click at [635, 82] on div at bounding box center [716, 243] width 186 height 404
click at [706, 225] on div at bounding box center [716, 243] width 186 height 404
click at [654, 225] on div at bounding box center [716, 243] width 186 height 404
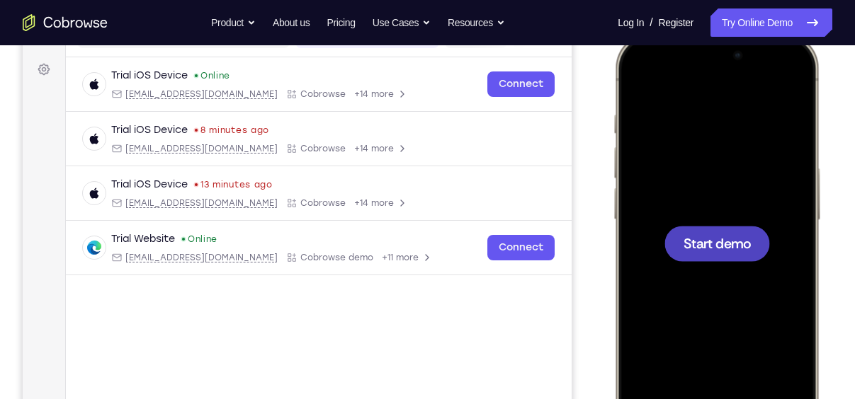
click at [709, 237] on span "Start demo" at bounding box center [716, 243] width 67 height 13
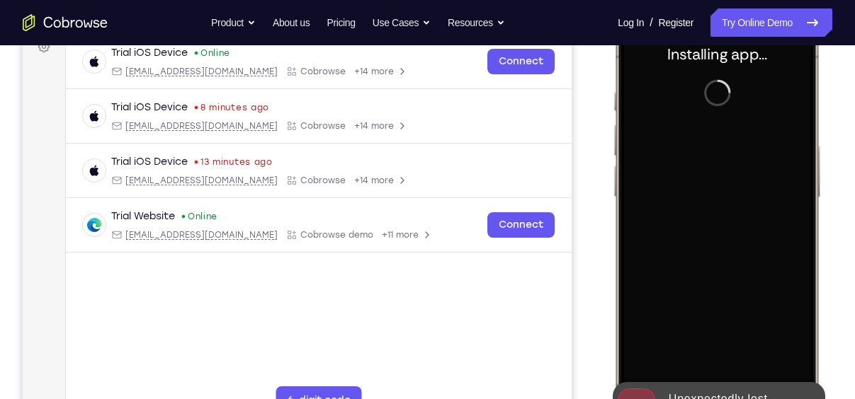
scroll to position [261, 0]
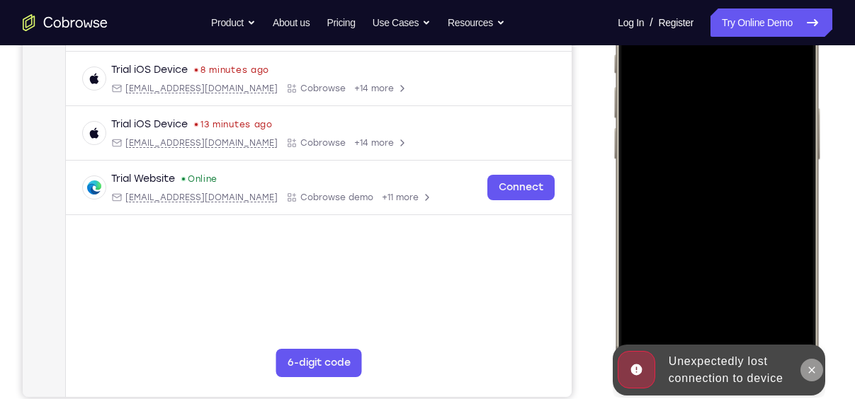
click at [808, 369] on icon at bounding box center [811, 370] width 11 height 11
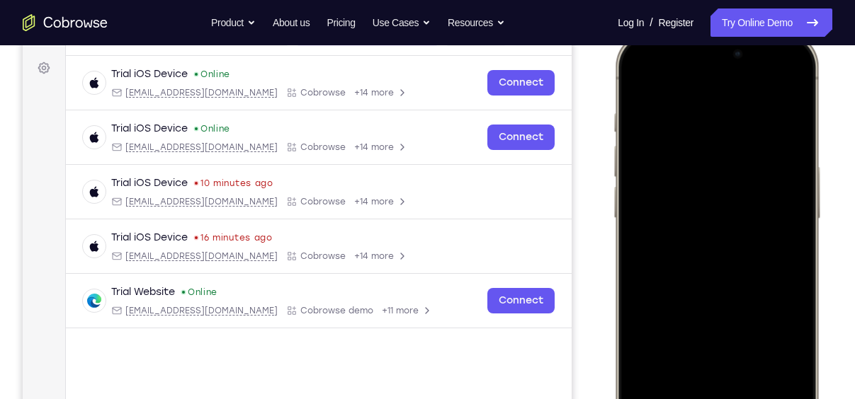
scroll to position [249, 0]
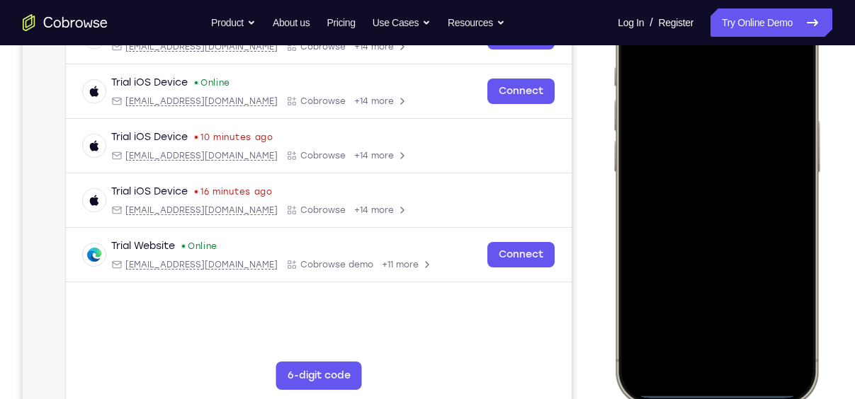
click at [697, 369] on div at bounding box center [716, 196] width 186 height 404
click at [741, 342] on div at bounding box center [716, 196] width 186 height 404
click at [708, 84] on div at bounding box center [716, 196] width 186 height 404
click at [698, 121] on div at bounding box center [716, 196] width 186 height 404
click at [698, 217] on div at bounding box center [716, 196] width 186 height 404
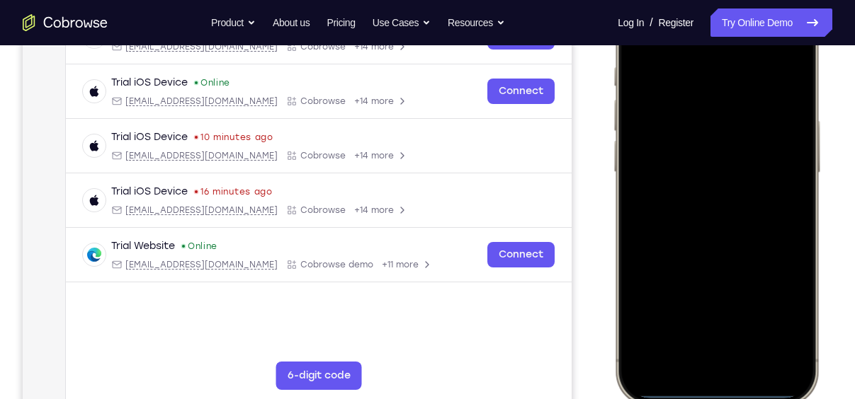
click at [722, 225] on div at bounding box center [716, 196] width 186 height 404
click at [728, 122] on div at bounding box center [716, 196] width 186 height 404
click at [741, 223] on div at bounding box center [716, 196] width 186 height 404
click at [744, 217] on div at bounding box center [716, 196] width 186 height 404
click at [768, 300] on div at bounding box center [716, 196] width 186 height 404
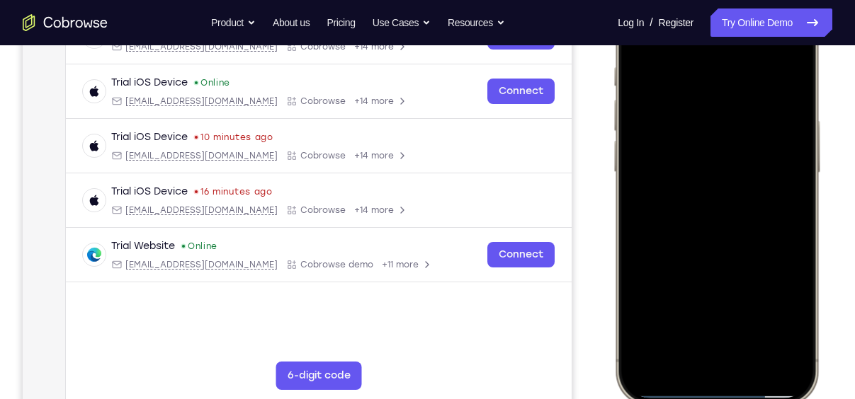
click at [720, 169] on div at bounding box center [716, 196] width 186 height 404
click at [751, 265] on div at bounding box center [716, 196] width 186 height 404
click at [758, 324] on div at bounding box center [716, 196] width 186 height 404
click at [683, 185] on div at bounding box center [716, 196] width 186 height 404
click at [710, 319] on div at bounding box center [716, 196] width 186 height 404
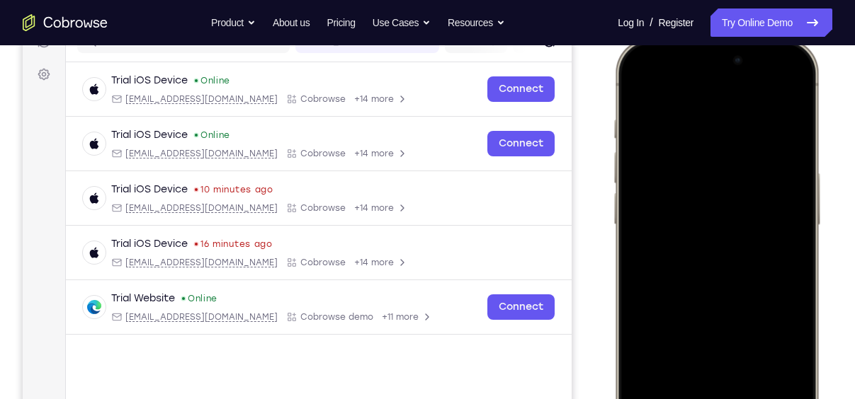
scroll to position [195, 0]
click at [637, 89] on div at bounding box center [716, 249] width 186 height 404
click at [712, 231] on div at bounding box center [716, 249] width 186 height 404
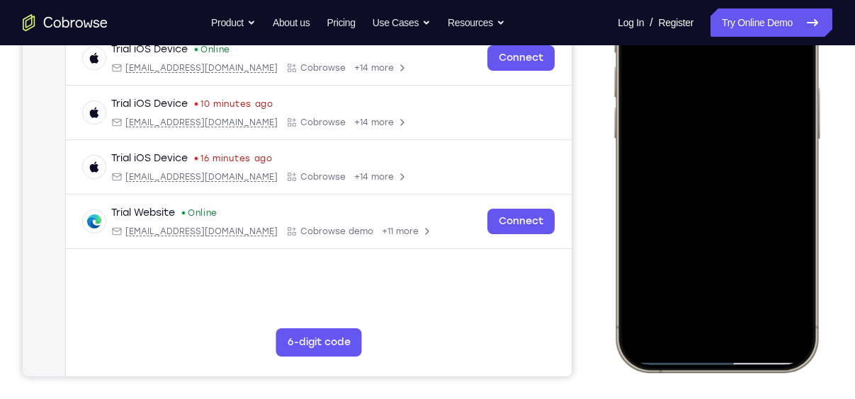
scroll to position [283, 0]
drag, startPoint x: 700, startPoint y: 241, endPoint x: 707, endPoint y: 307, distance: 66.2
click at [707, 307] on div at bounding box center [716, 162] width 186 height 404
drag, startPoint x: 660, startPoint y: 239, endPoint x: 671, endPoint y: 96, distance: 142.7
click at [671, 96] on div at bounding box center [716, 162] width 186 height 404
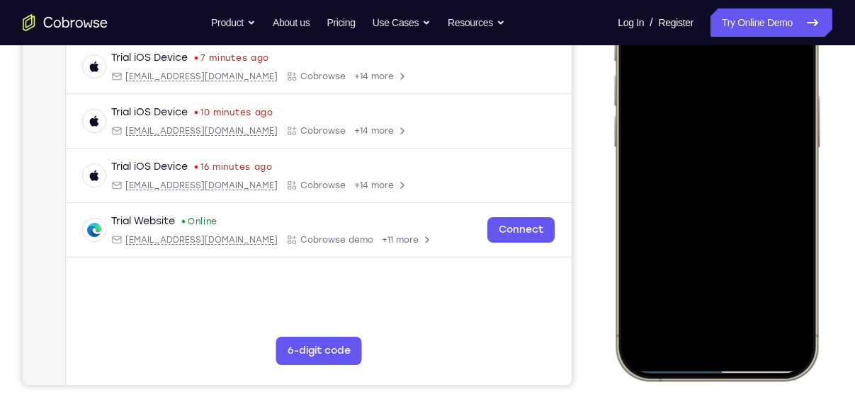
scroll to position [274, 0]
click at [706, 299] on div at bounding box center [716, 170] width 186 height 404
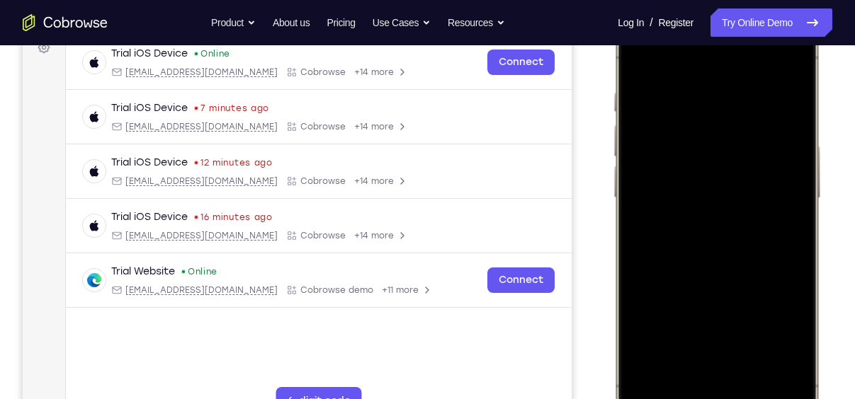
scroll to position [224, 0]
click at [642, 66] on div at bounding box center [716, 220] width 186 height 404
click at [692, 203] on div at bounding box center [716, 220] width 186 height 404
click at [705, 351] on div at bounding box center [716, 220] width 186 height 404
click at [744, 340] on div at bounding box center [716, 220] width 186 height 404
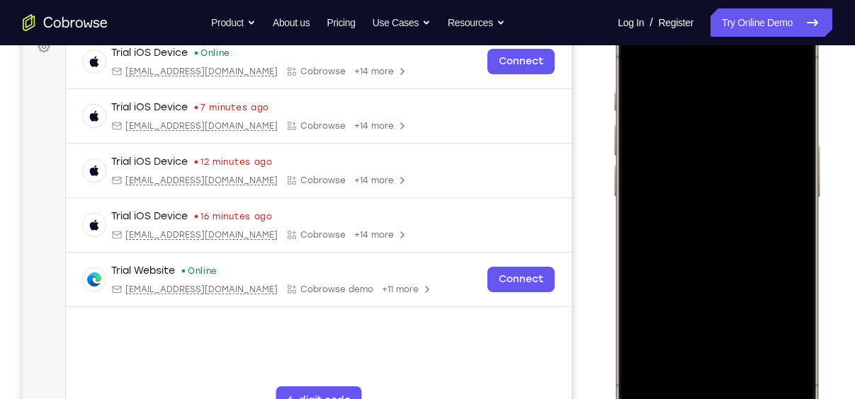
click at [782, 339] on div at bounding box center [716, 220] width 186 height 404
click at [637, 62] on div at bounding box center [716, 220] width 186 height 404
click at [646, 341] on div at bounding box center [716, 220] width 186 height 404
click at [700, 94] on div at bounding box center [716, 220] width 186 height 404
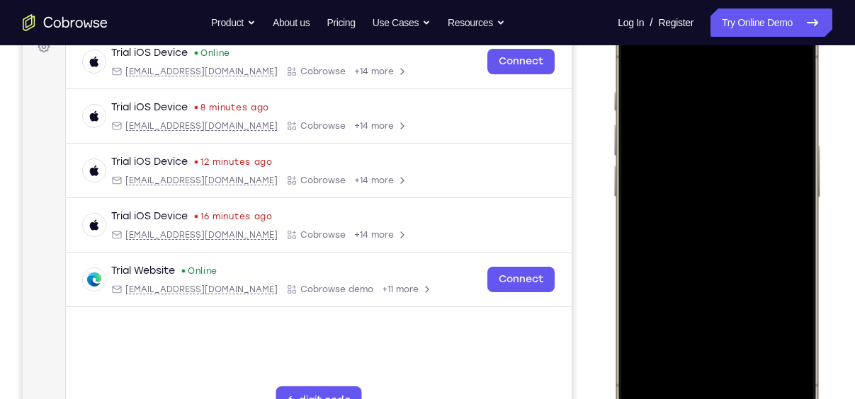
click at [783, 66] on div at bounding box center [716, 220] width 186 height 404
click at [754, 350] on div at bounding box center [716, 220] width 186 height 404
click at [701, 207] on div at bounding box center [716, 220] width 186 height 404
click at [694, 345] on div at bounding box center [716, 220] width 186 height 404
click at [661, 341] on div at bounding box center [716, 220] width 186 height 404
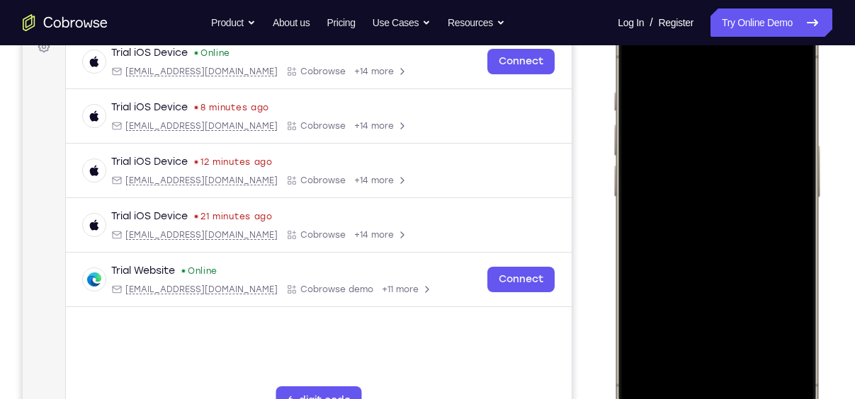
click at [701, 337] on div at bounding box center [716, 220] width 186 height 404
click at [776, 338] on div at bounding box center [716, 220] width 186 height 404
click at [783, 341] on div at bounding box center [716, 220] width 186 height 404
click at [642, 62] on div at bounding box center [716, 220] width 186 height 404
click at [640, 57] on div at bounding box center [716, 220] width 186 height 404
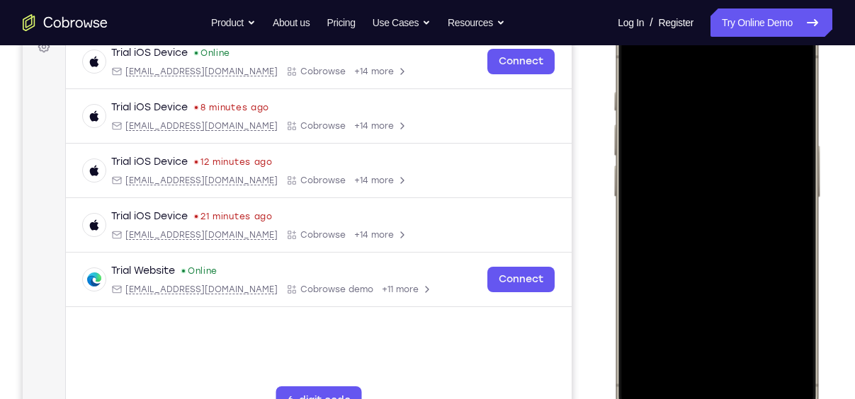
click at [755, 348] on div at bounding box center [716, 220] width 186 height 404
click at [724, 210] on div at bounding box center [716, 220] width 186 height 404
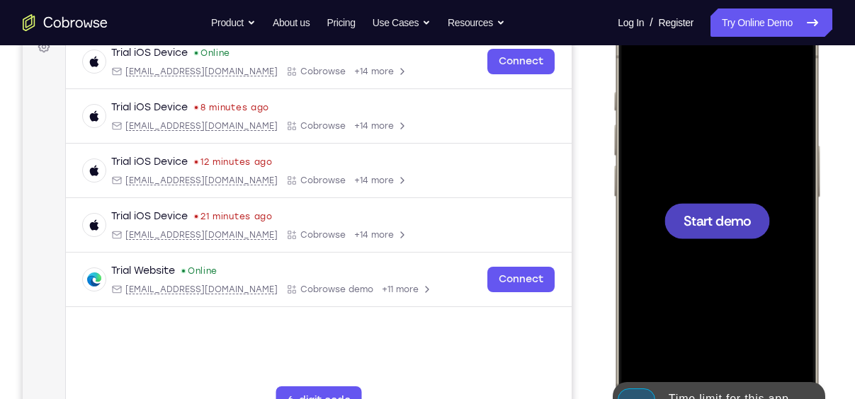
click at [724, 210] on div at bounding box center [717, 220] width 106 height 35
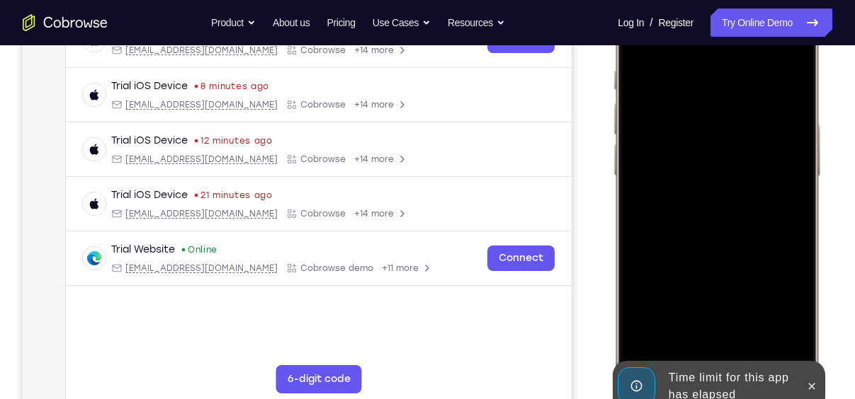
scroll to position [251, 0]
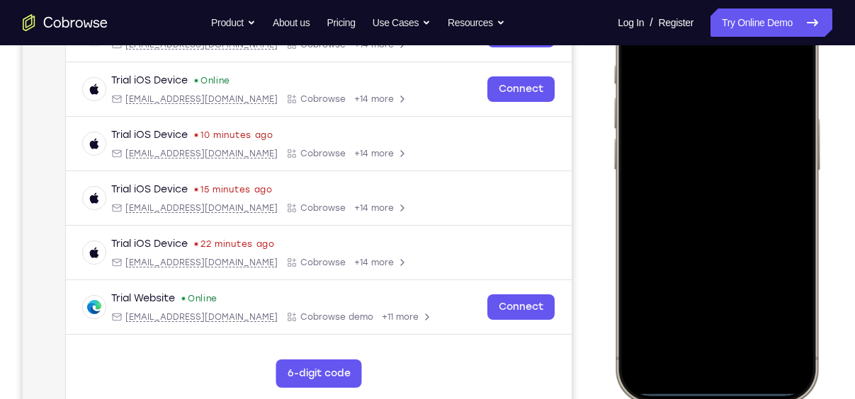
click at [697, 371] on div at bounding box center [716, 194] width 186 height 404
click at [727, 346] on div at bounding box center [716, 194] width 186 height 404
click at [681, 349] on div at bounding box center [716, 194] width 186 height 404
click at [701, 54] on div at bounding box center [716, 194] width 186 height 404
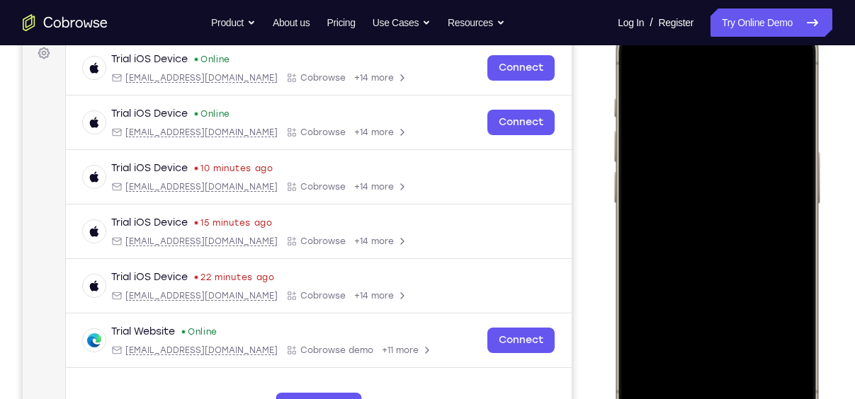
scroll to position [218, 0]
click at [696, 246] on div at bounding box center [716, 226] width 186 height 404
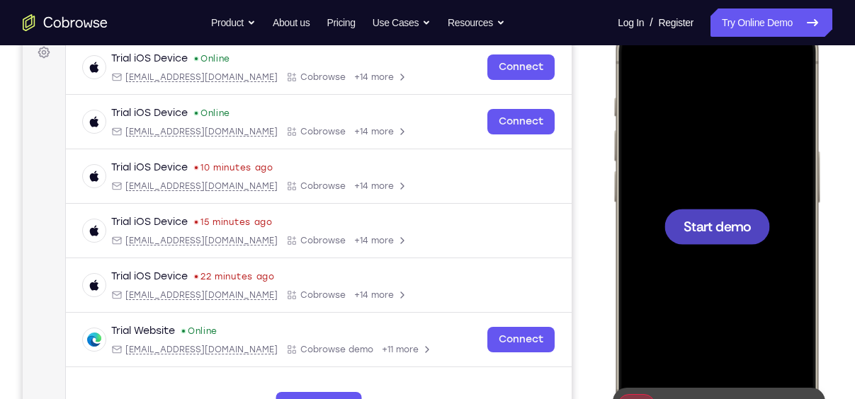
click at [705, 237] on div at bounding box center [717, 226] width 106 height 35
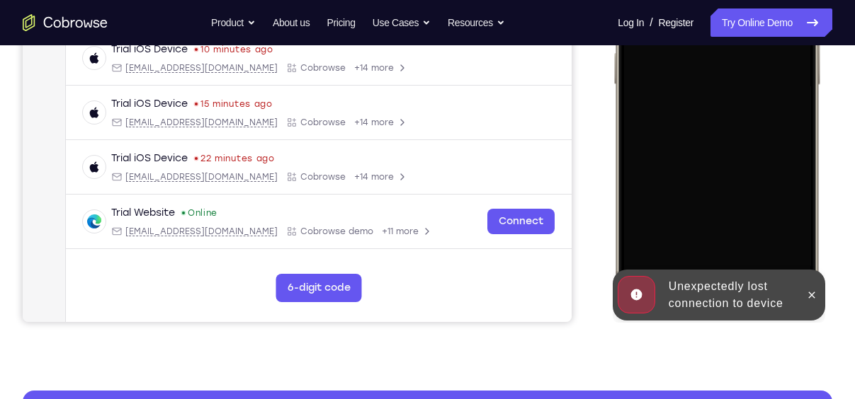
scroll to position [337, 0]
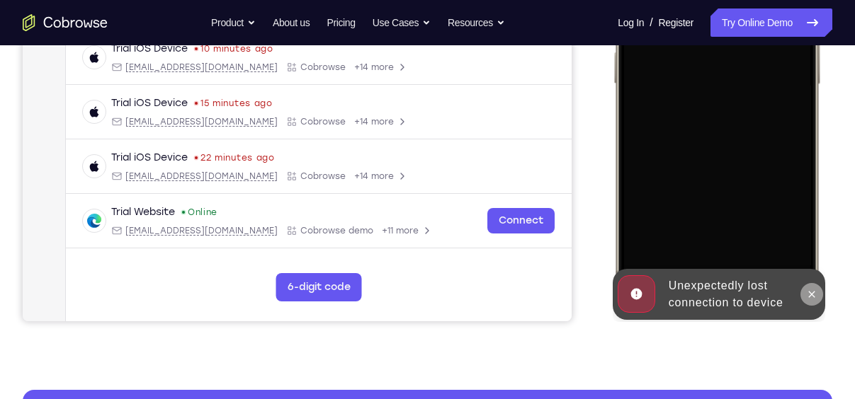
click at [808, 296] on icon at bounding box center [811, 294] width 11 height 11
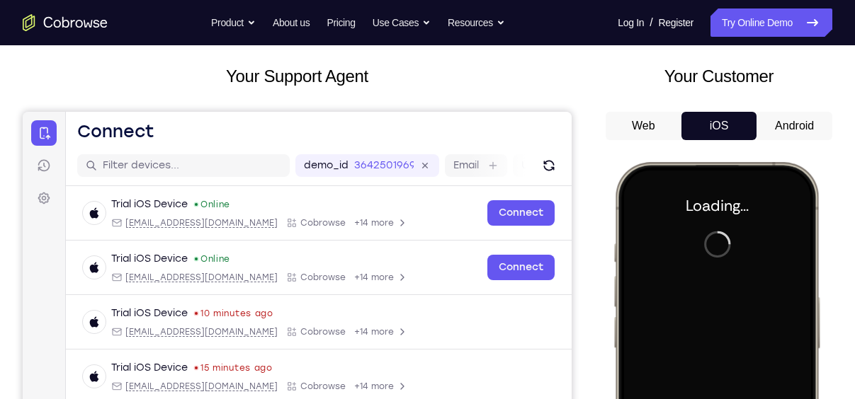
scroll to position [72, 0]
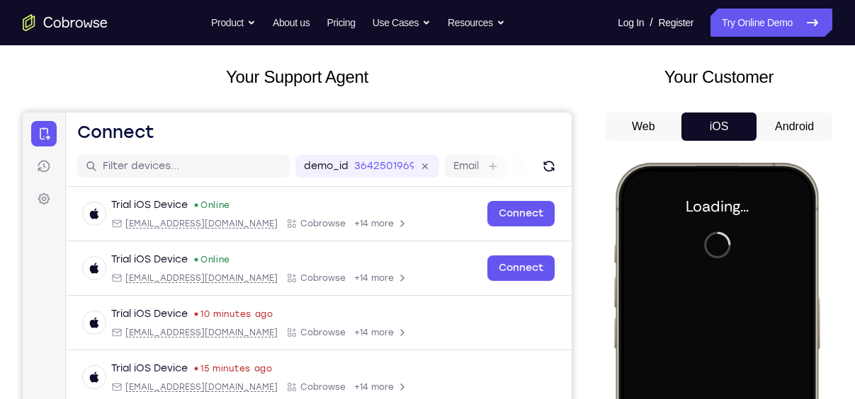
click at [783, 132] on button "Android" at bounding box center [794, 127] width 76 height 28
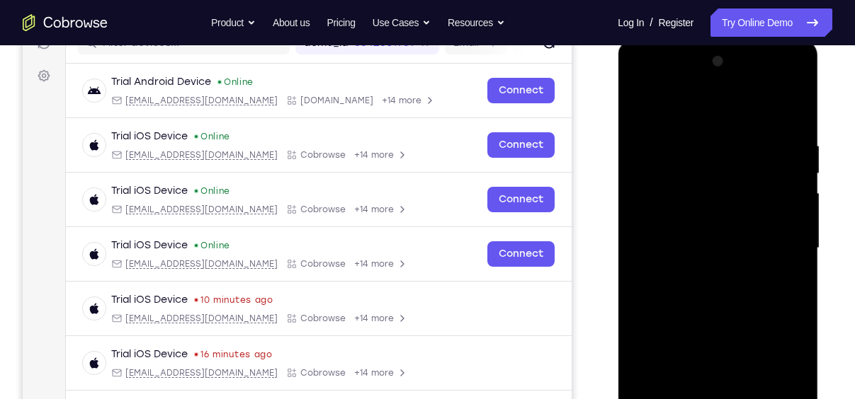
scroll to position [285, 0]
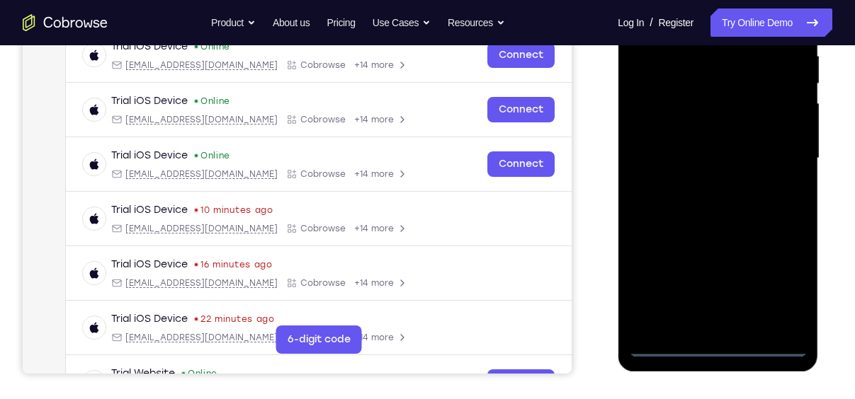
click at [715, 345] on div at bounding box center [717, 158] width 178 height 397
click at [785, 290] on div at bounding box center [717, 158] width 178 height 397
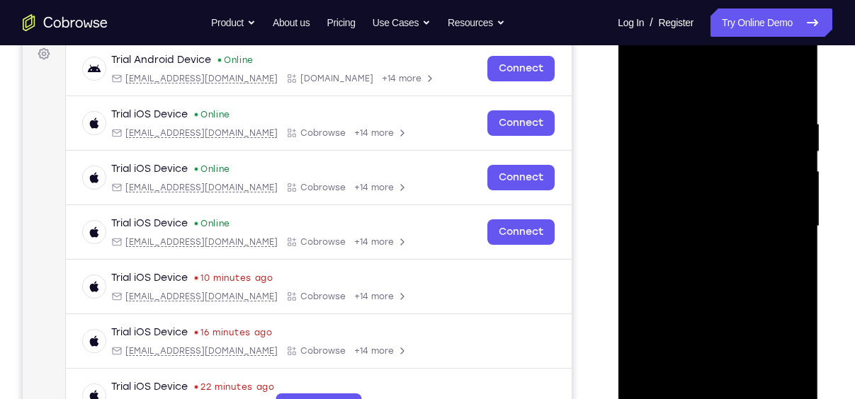
scroll to position [214, 0]
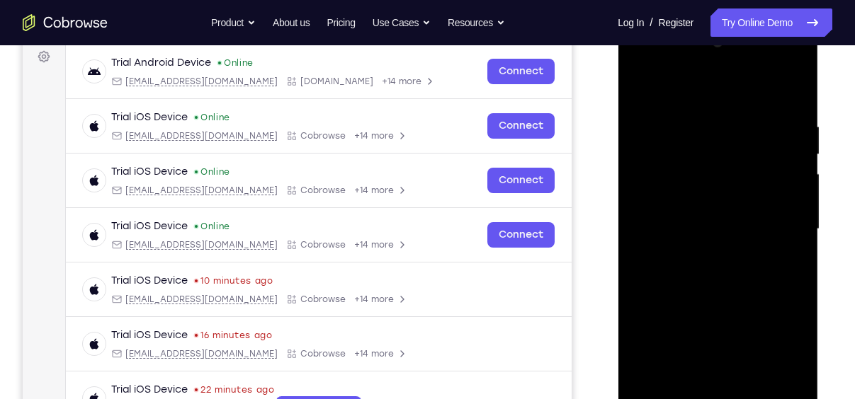
click at [717, 101] on div at bounding box center [717, 229] width 178 height 397
click at [775, 221] on div at bounding box center [717, 229] width 178 height 397
click at [702, 252] on div at bounding box center [717, 229] width 178 height 397
click at [715, 297] on div at bounding box center [717, 229] width 178 height 397
click at [752, 159] on div at bounding box center [717, 229] width 178 height 397
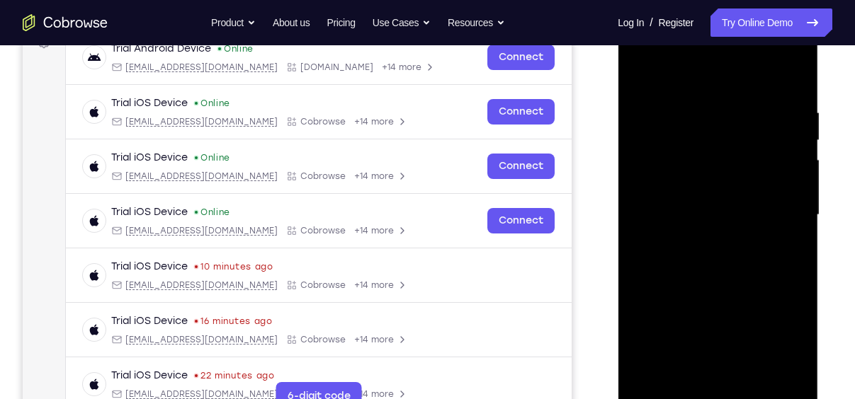
scroll to position [232, 0]
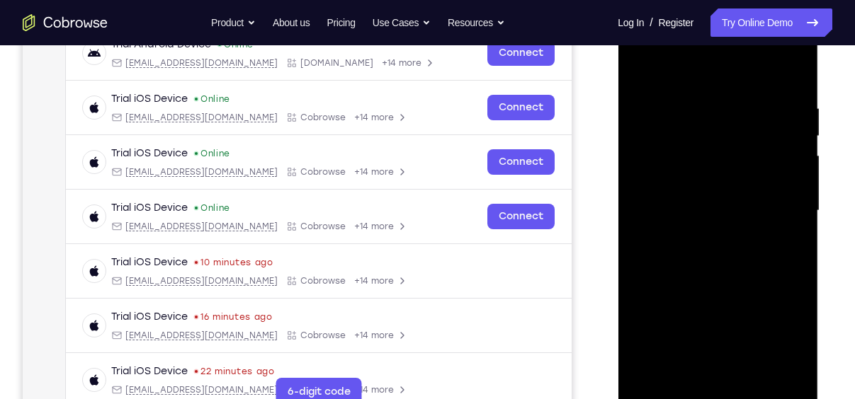
click at [745, 275] on div at bounding box center [717, 211] width 178 height 397
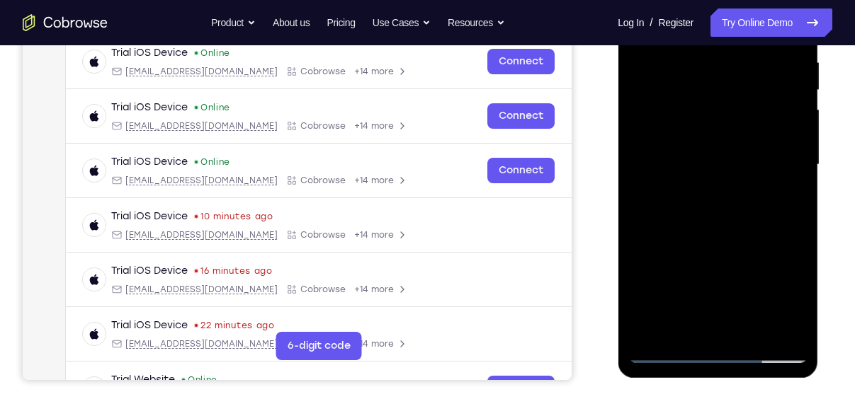
scroll to position [278, 0]
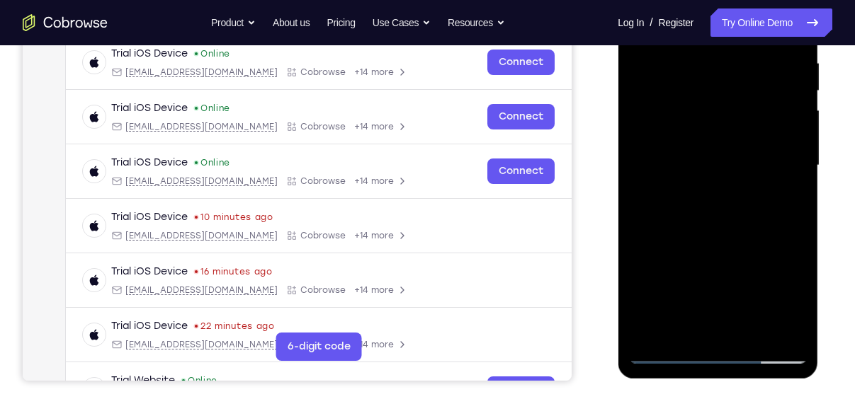
click at [797, 333] on div at bounding box center [717, 165] width 178 height 397
click at [754, 334] on div at bounding box center [717, 165] width 178 height 397
click at [753, 239] on div at bounding box center [717, 165] width 178 height 397
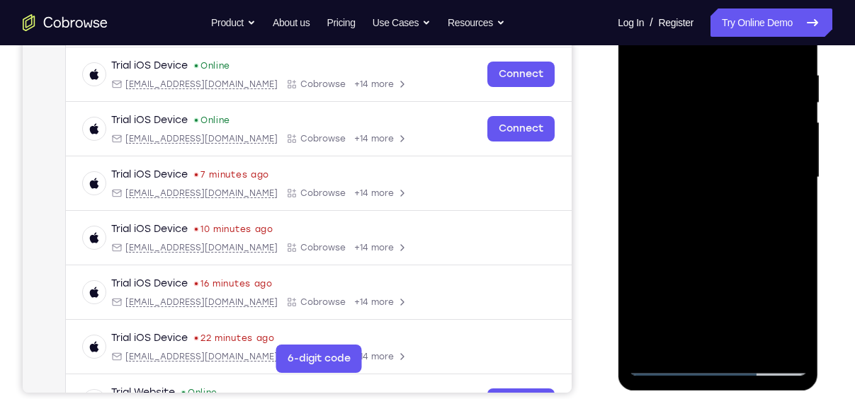
scroll to position [263, 0]
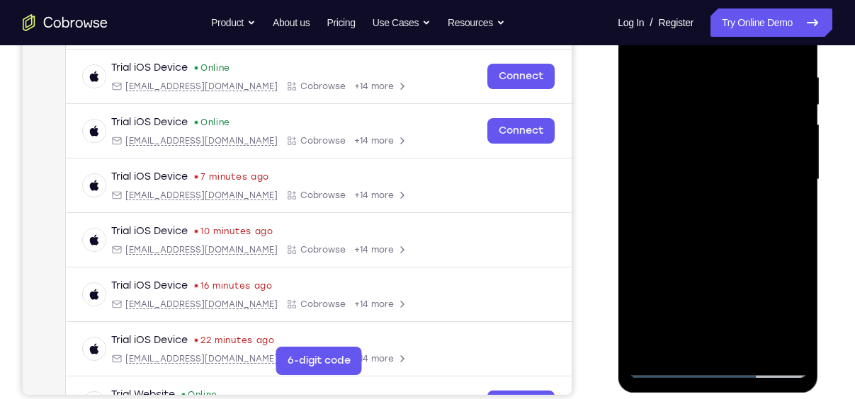
click at [767, 173] on div at bounding box center [717, 180] width 178 height 397
click at [711, 341] on div at bounding box center [717, 180] width 178 height 397
click at [700, 217] on div at bounding box center [717, 180] width 178 height 397
click at [723, 215] on div at bounding box center [717, 180] width 178 height 397
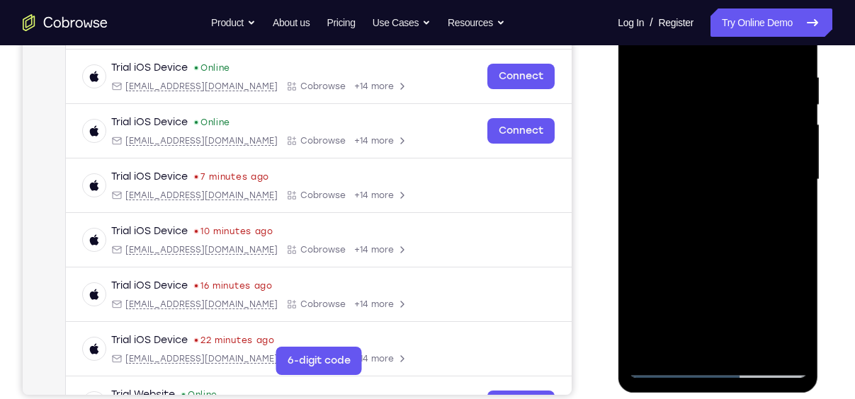
click at [692, 218] on div at bounding box center [717, 180] width 178 height 397
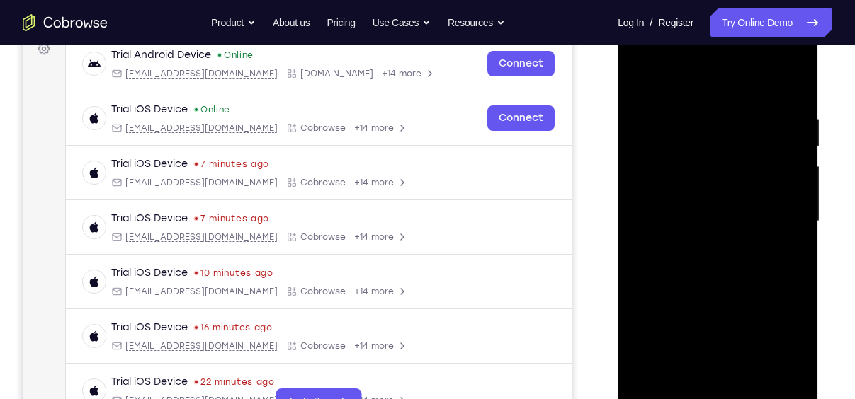
scroll to position [221, 0]
click at [637, 79] on div at bounding box center [717, 222] width 178 height 397
click at [727, 215] on div at bounding box center [717, 222] width 178 height 397
click at [715, 379] on div at bounding box center [717, 222] width 178 height 397
click at [788, 256] on div at bounding box center [717, 222] width 178 height 397
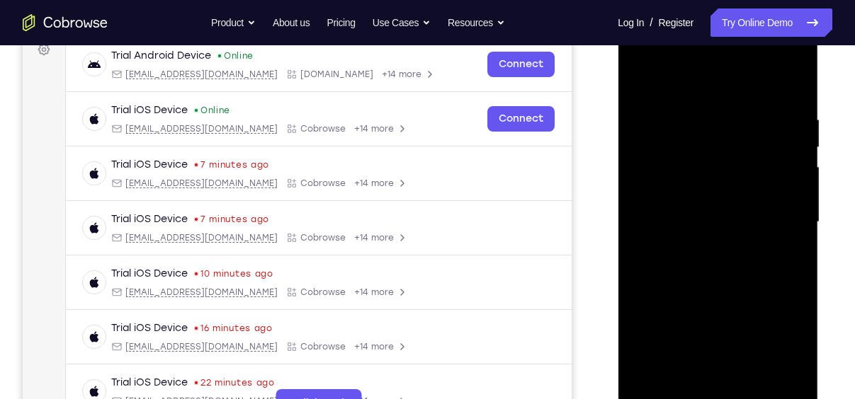
click at [675, 305] on div at bounding box center [717, 222] width 178 height 397
click at [734, 335] on div at bounding box center [717, 222] width 178 height 397
click at [641, 80] on div at bounding box center [717, 222] width 178 height 397
click at [751, 389] on div at bounding box center [717, 222] width 178 height 397
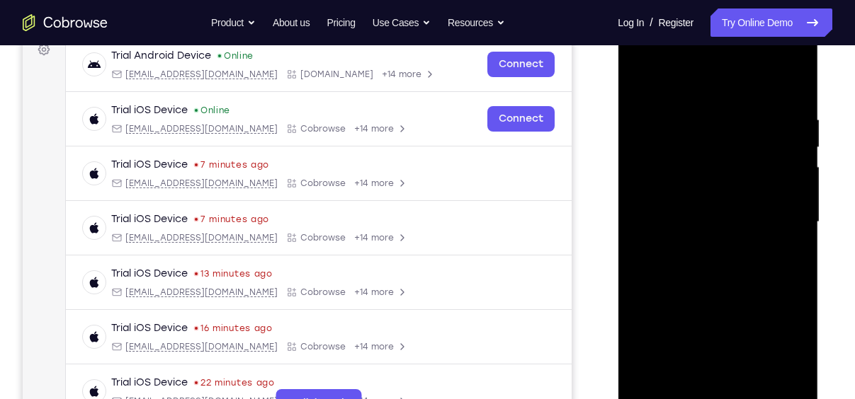
click at [781, 361] on div at bounding box center [717, 222] width 178 height 397
click at [798, 234] on div at bounding box center [717, 222] width 178 height 397
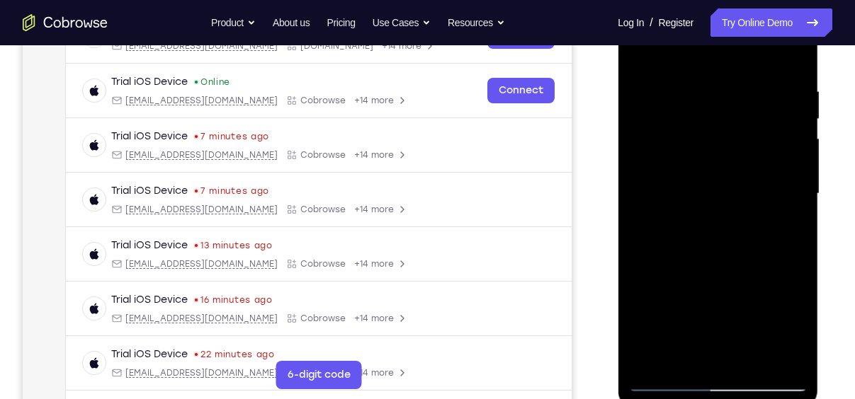
scroll to position [251, 0]
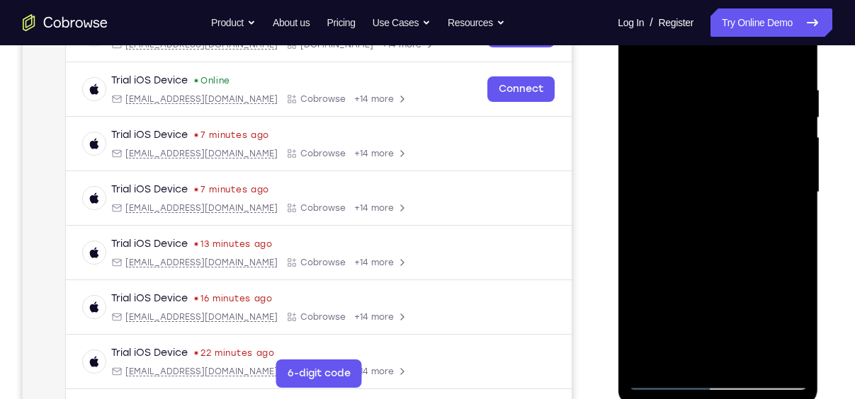
click at [756, 360] on div at bounding box center [717, 192] width 178 height 397
click at [723, 183] on div at bounding box center [717, 192] width 178 height 397
click at [734, 357] on div at bounding box center [717, 192] width 178 height 397
click at [798, 327] on div at bounding box center [717, 192] width 178 height 397
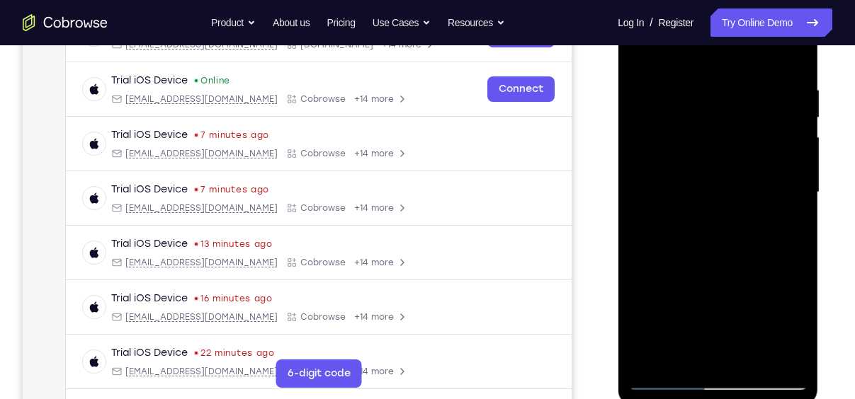
click at [798, 327] on div at bounding box center [717, 192] width 178 height 397
click at [648, 273] on div at bounding box center [717, 192] width 178 height 397
click at [706, 345] on div at bounding box center [717, 192] width 178 height 397
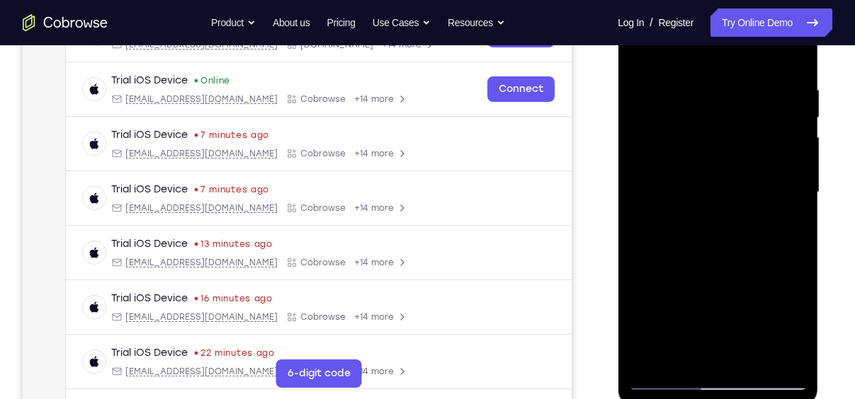
click at [706, 280] on div at bounding box center [717, 192] width 178 height 397
click at [732, 325] on div at bounding box center [717, 192] width 178 height 397
click at [751, 331] on div at bounding box center [717, 192] width 178 height 397
click at [736, 352] on div at bounding box center [717, 192] width 178 height 397
click at [649, 297] on div at bounding box center [717, 192] width 178 height 397
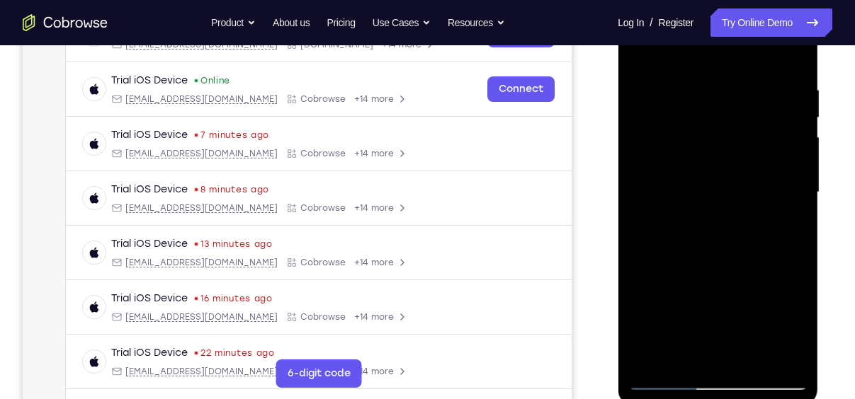
click at [790, 303] on div at bounding box center [717, 192] width 178 height 397
click at [710, 275] on div at bounding box center [717, 192] width 178 height 397
click at [722, 342] on div at bounding box center [717, 192] width 178 height 397
click at [647, 302] on div at bounding box center [717, 192] width 178 height 397
click at [734, 302] on div at bounding box center [717, 192] width 178 height 397
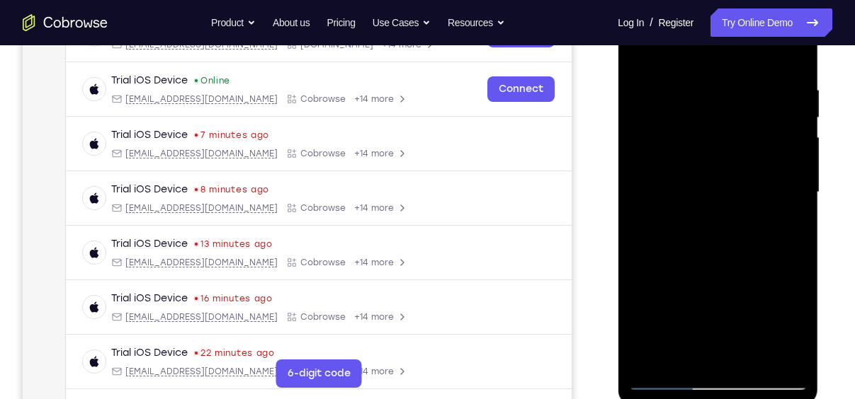
click at [664, 297] on div at bounding box center [717, 192] width 178 height 397
click at [750, 326] on div at bounding box center [717, 192] width 178 height 397
click at [738, 350] on div at bounding box center [717, 192] width 178 height 397
click at [774, 305] on div at bounding box center [717, 192] width 178 height 397
click at [787, 302] on div at bounding box center [717, 192] width 178 height 397
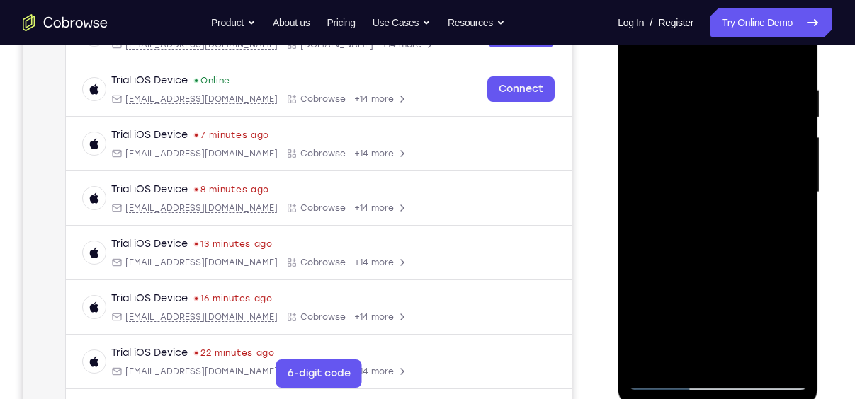
click at [642, 300] on div at bounding box center [717, 192] width 178 height 397
click at [768, 330] on div at bounding box center [717, 192] width 178 height 397
click at [788, 230] on div at bounding box center [717, 192] width 178 height 397
click at [732, 329] on div at bounding box center [717, 192] width 178 height 397
click at [662, 301] on div at bounding box center [717, 192] width 178 height 397
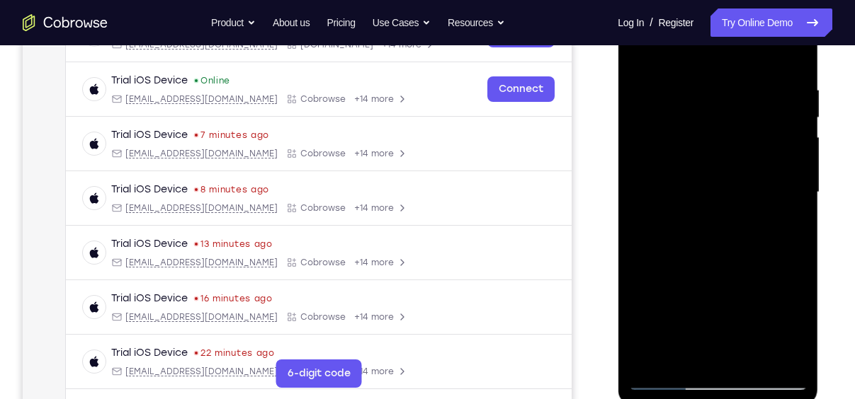
click at [733, 358] on div at bounding box center [717, 192] width 178 height 397
click at [675, 278] on div at bounding box center [717, 192] width 178 height 397
click at [733, 304] on div at bounding box center [717, 192] width 178 height 397
click at [729, 348] on div at bounding box center [717, 192] width 178 height 397
click at [671, 272] on div at bounding box center [717, 192] width 178 height 397
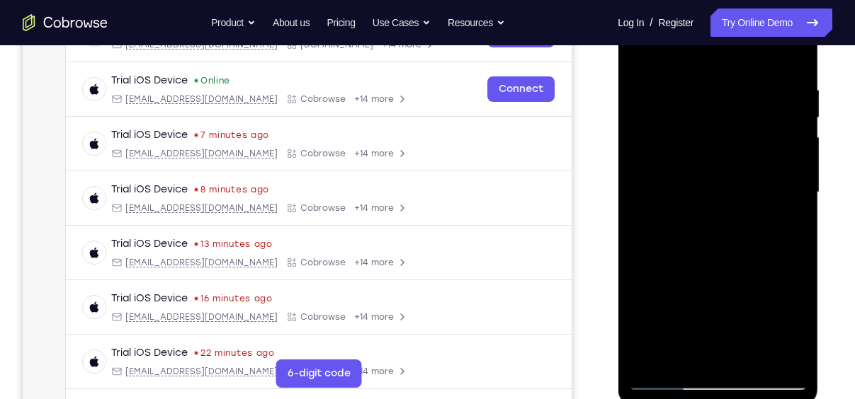
click at [782, 303] on div at bounding box center [717, 192] width 178 height 397
click at [664, 301] on div at bounding box center [717, 192] width 178 height 397
click at [778, 277] on div at bounding box center [717, 192] width 178 height 397
click at [691, 275] on div at bounding box center [717, 192] width 178 height 397
click at [647, 302] on div at bounding box center [717, 192] width 178 height 397
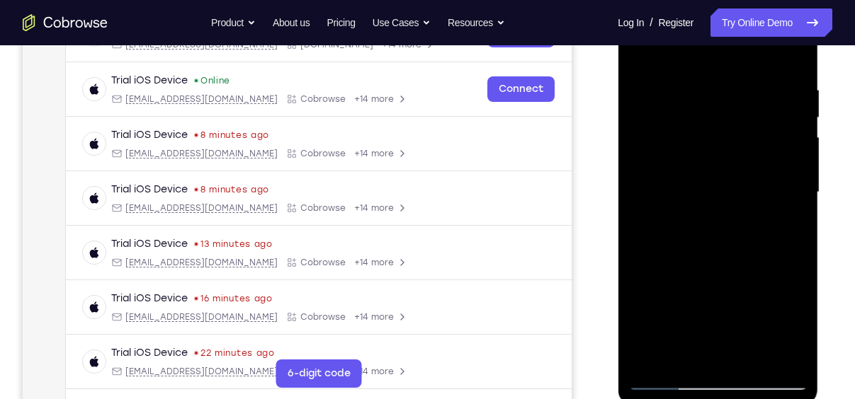
click at [722, 353] on div at bounding box center [717, 192] width 178 height 397
click at [676, 297] on div at bounding box center [717, 192] width 178 height 397
click at [672, 277] on div at bounding box center [717, 192] width 178 height 397
click at [724, 356] on div at bounding box center [717, 192] width 178 height 397
click at [709, 280] on div at bounding box center [717, 192] width 178 height 397
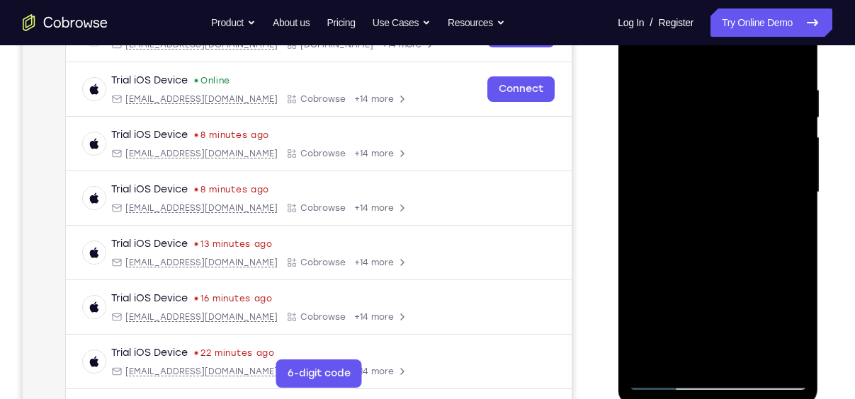
click at [730, 277] on div at bounding box center [717, 192] width 178 height 397
click at [795, 280] on div at bounding box center [717, 192] width 178 height 397
click at [790, 229] on div at bounding box center [717, 192] width 178 height 397
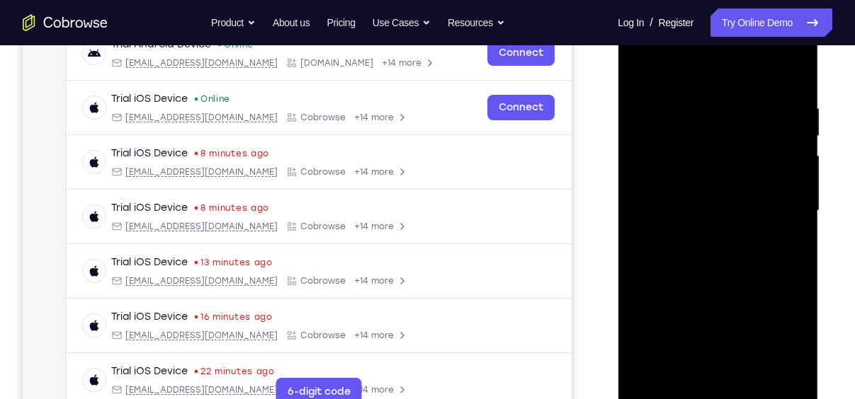
scroll to position [228, 0]
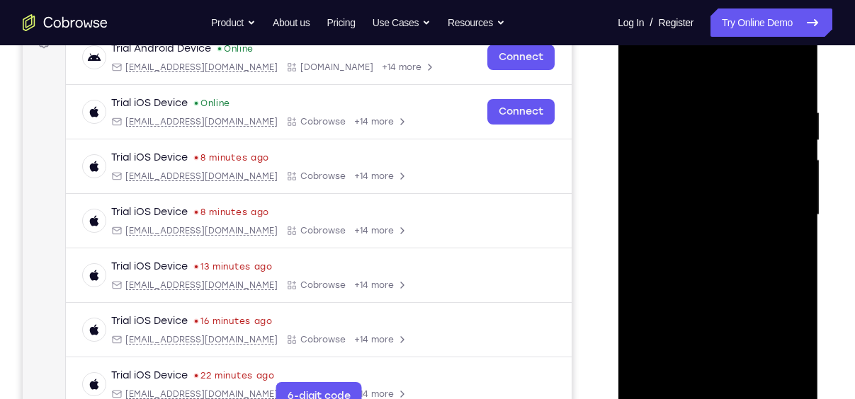
click at [720, 251] on div at bounding box center [717, 215] width 178 height 397
click at [709, 244] on div at bounding box center [717, 215] width 178 height 397
click at [689, 300] on div at bounding box center [717, 215] width 178 height 397
click at [732, 348] on div at bounding box center [717, 215] width 178 height 397
click at [753, 352] on div at bounding box center [717, 215] width 178 height 397
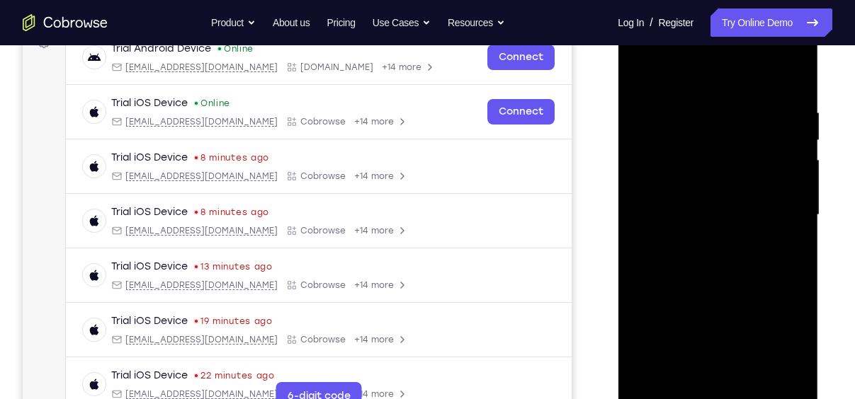
click at [641, 323] on div at bounding box center [717, 215] width 178 height 397
click at [716, 373] on div at bounding box center [717, 215] width 178 height 397
click at [723, 294] on div at bounding box center [717, 215] width 178 height 397
click at [787, 326] on div at bounding box center [717, 215] width 178 height 397
click at [766, 301] on div at bounding box center [717, 215] width 178 height 397
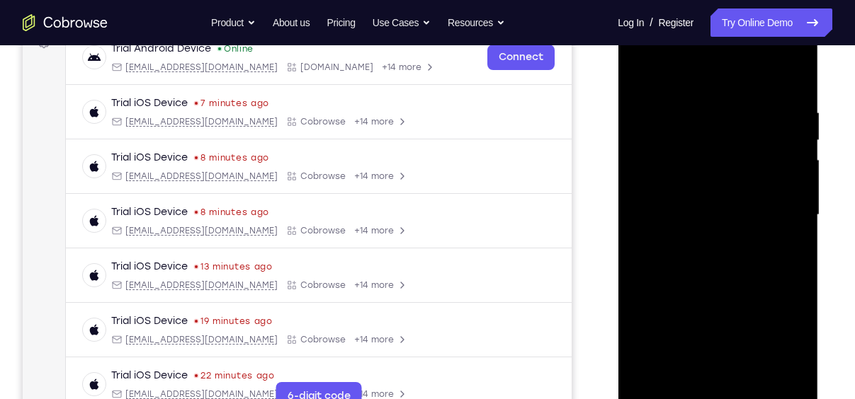
click at [775, 324] on div at bounding box center [717, 215] width 178 height 397
click at [778, 294] on div at bounding box center [717, 215] width 178 height 397
click at [736, 374] on div at bounding box center [717, 215] width 178 height 397
click at [785, 326] on div at bounding box center [717, 215] width 178 height 397
click at [666, 292] on div at bounding box center [717, 215] width 178 height 397
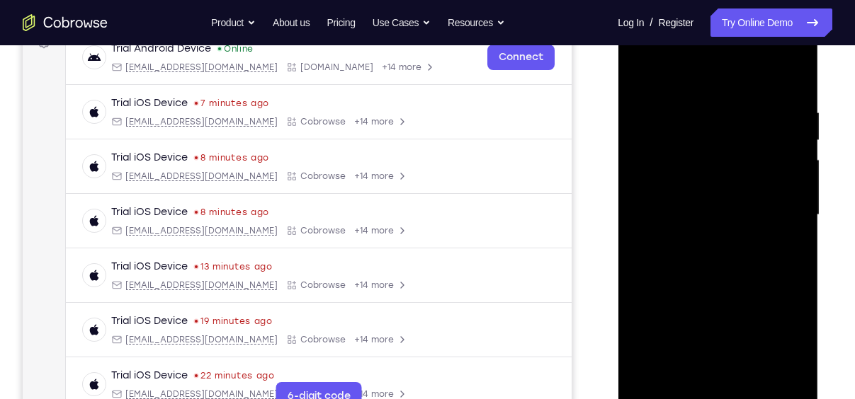
click at [740, 373] on div at bounding box center [717, 215] width 178 height 397
click at [734, 351] on div at bounding box center [717, 215] width 178 height 397
click at [684, 318] on div at bounding box center [717, 215] width 178 height 397
click at [775, 251] on div at bounding box center [717, 215] width 178 height 397
click at [783, 251] on div at bounding box center [717, 215] width 178 height 397
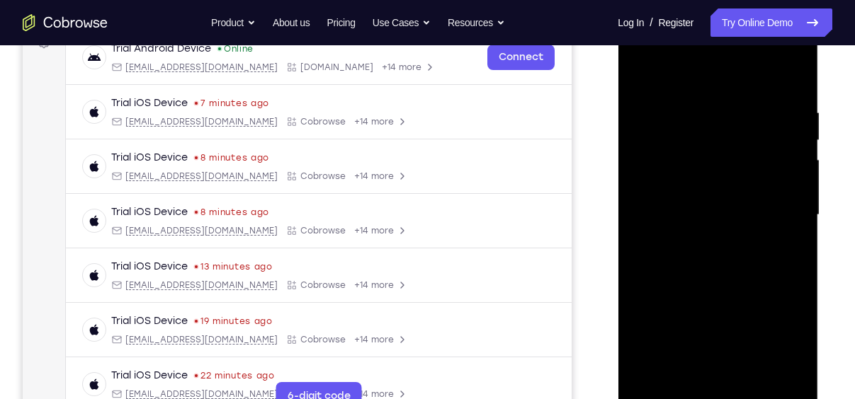
click at [673, 301] on div at bounding box center [717, 215] width 178 height 397
click at [790, 324] on div at bounding box center [717, 215] width 178 height 397
click at [737, 375] on div at bounding box center [717, 215] width 178 height 397
click at [767, 350] on div at bounding box center [717, 215] width 178 height 397
click at [780, 297] on div at bounding box center [717, 215] width 178 height 397
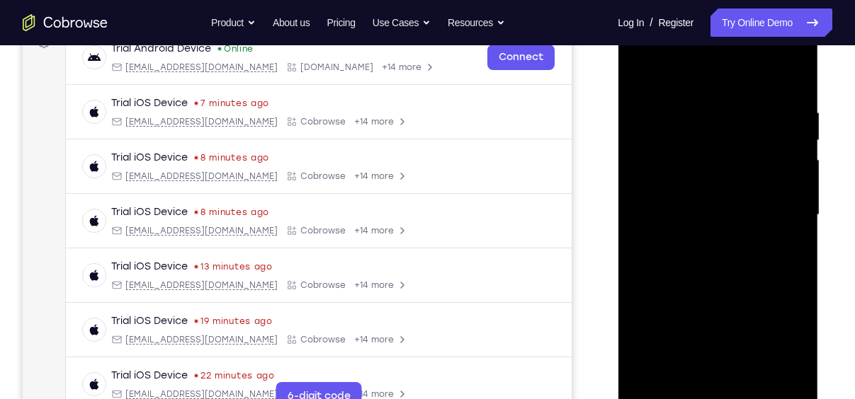
click at [736, 326] on div at bounding box center [717, 215] width 178 height 397
click at [773, 348] on div at bounding box center [717, 215] width 178 height 397
click at [727, 372] on div at bounding box center [717, 215] width 178 height 397
click at [733, 324] on div at bounding box center [717, 215] width 178 height 397
click at [729, 302] on div at bounding box center [717, 215] width 178 height 397
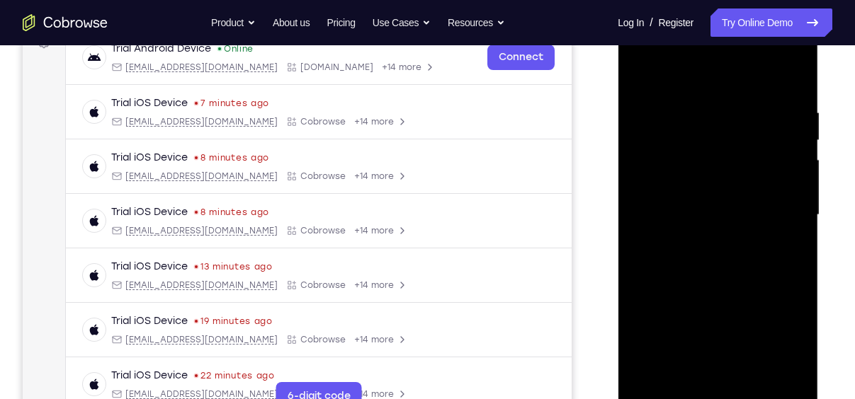
click at [642, 324] on div at bounding box center [717, 215] width 178 height 397
click at [715, 377] on div at bounding box center [717, 215] width 178 height 397
click at [712, 298] on div at bounding box center [717, 215] width 178 height 397
click at [767, 343] on div at bounding box center [717, 215] width 178 height 397
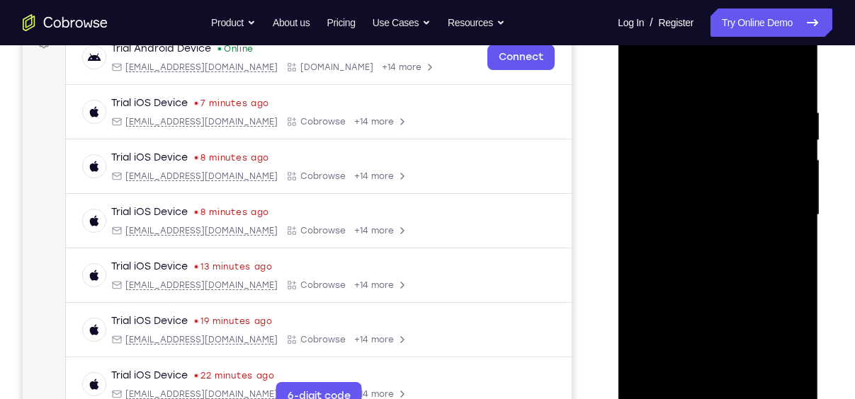
click at [794, 248] on div at bounding box center [717, 215] width 178 height 397
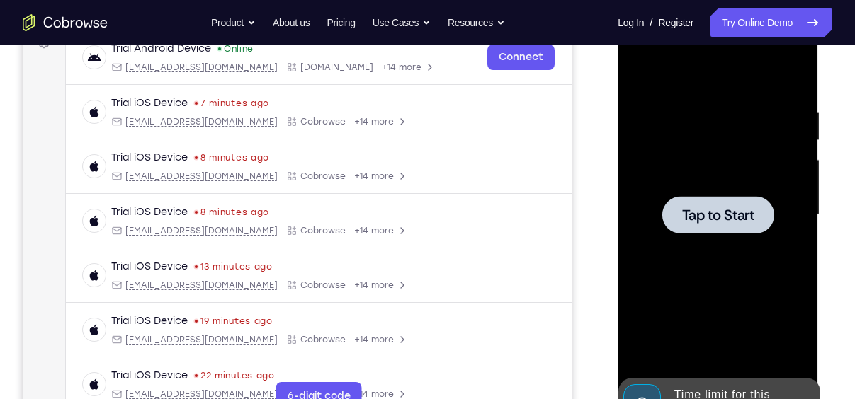
click at [724, 212] on span "Tap to Start" at bounding box center [717, 215] width 72 height 14
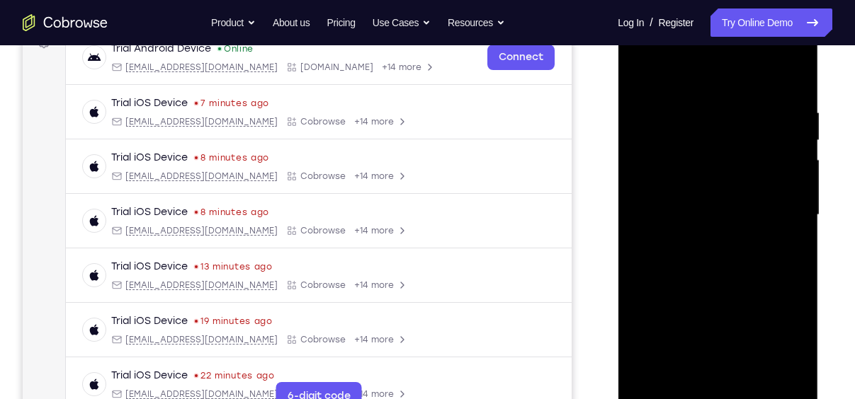
scroll to position [288, 0]
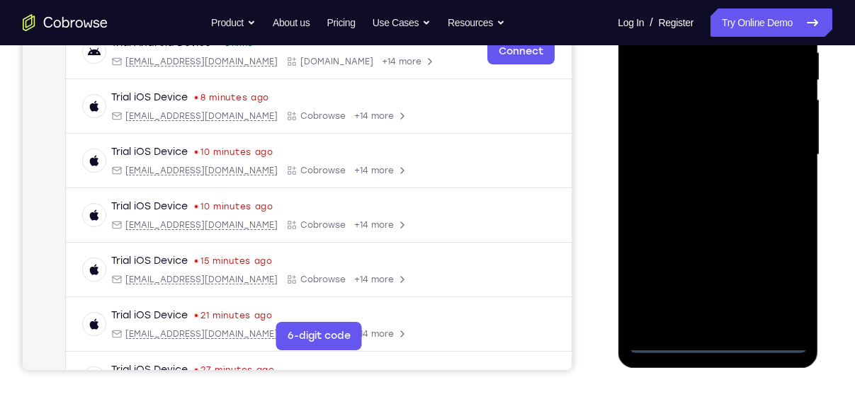
click at [725, 338] on div at bounding box center [717, 155] width 178 height 397
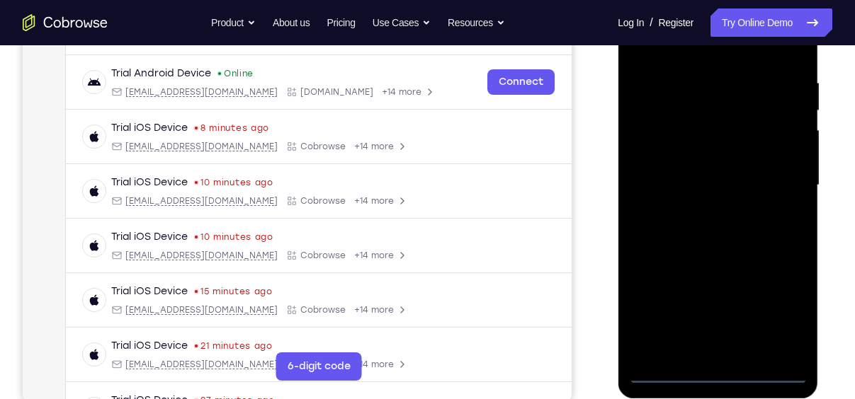
scroll to position [246, 0]
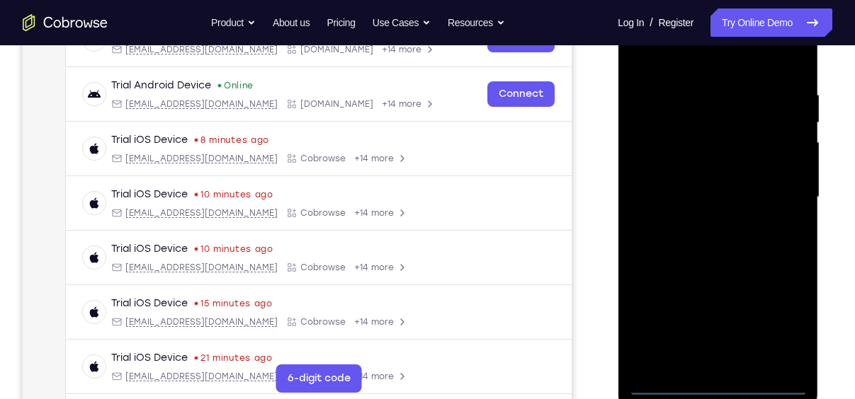
click at [722, 385] on div at bounding box center [717, 197] width 178 height 397
click at [783, 322] on div at bounding box center [717, 197] width 178 height 397
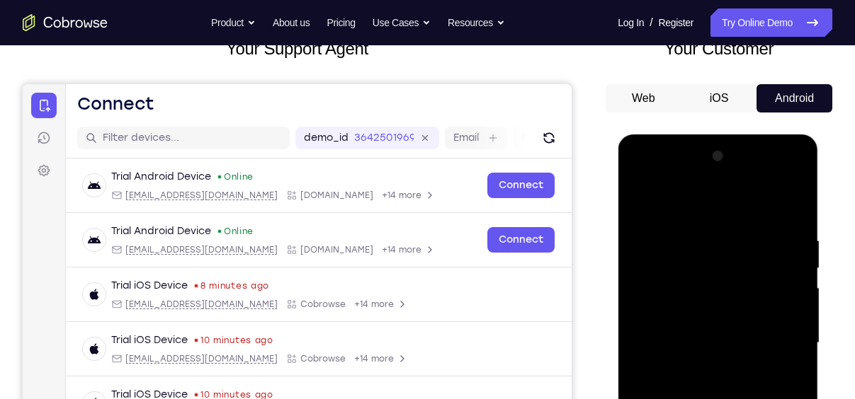
scroll to position [52, 0]
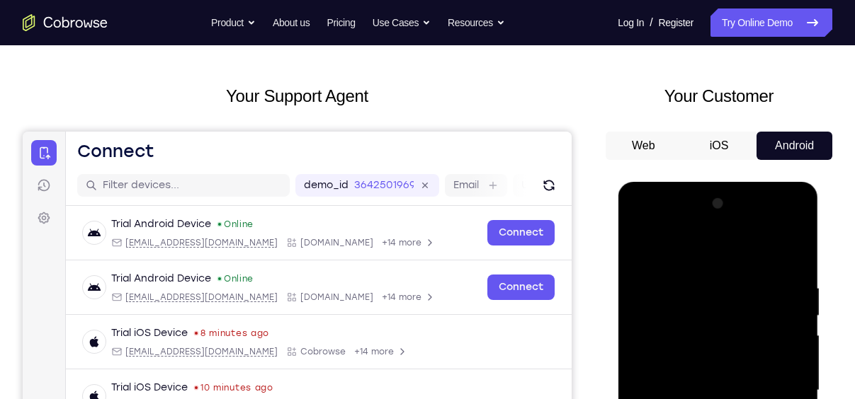
click at [722, 152] on button "iOS" at bounding box center [719, 146] width 76 height 28
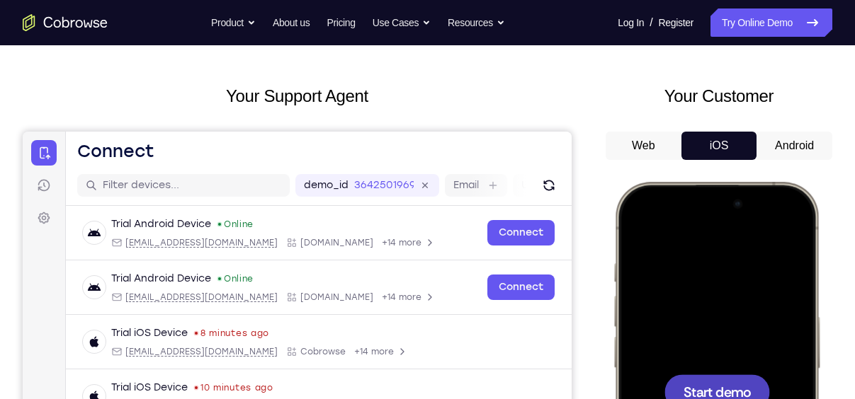
scroll to position [180, 0]
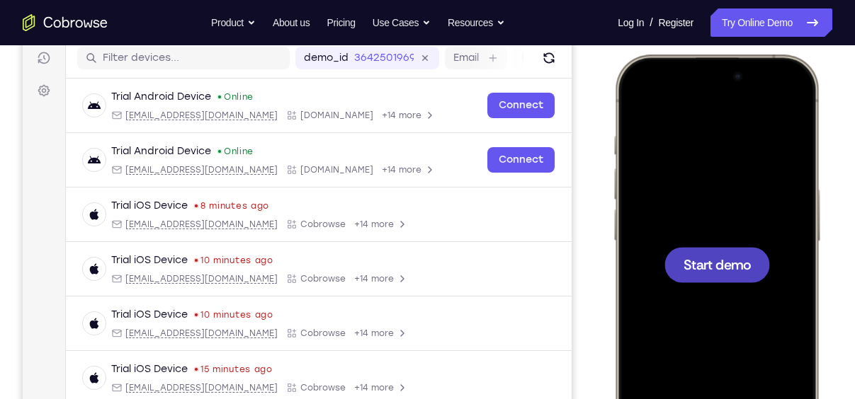
click at [730, 261] on span "Start demo" at bounding box center [716, 264] width 67 height 13
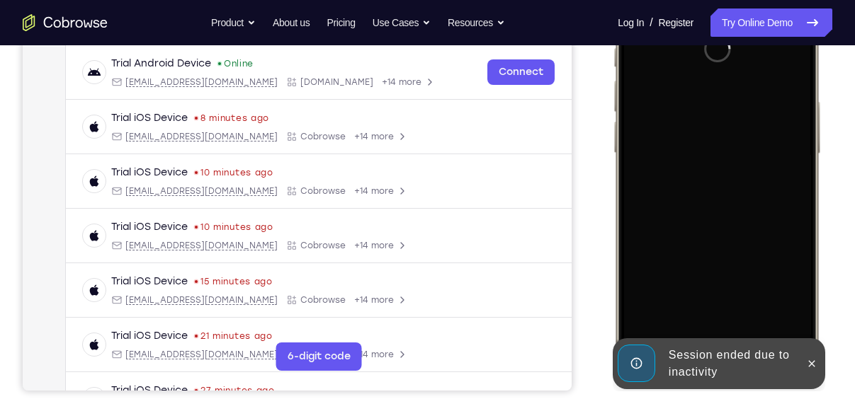
scroll to position [269, 0]
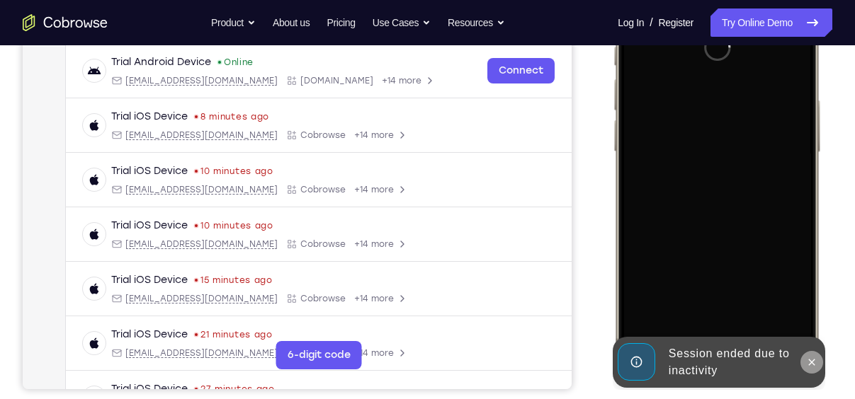
click at [809, 365] on icon at bounding box center [811, 362] width 11 height 11
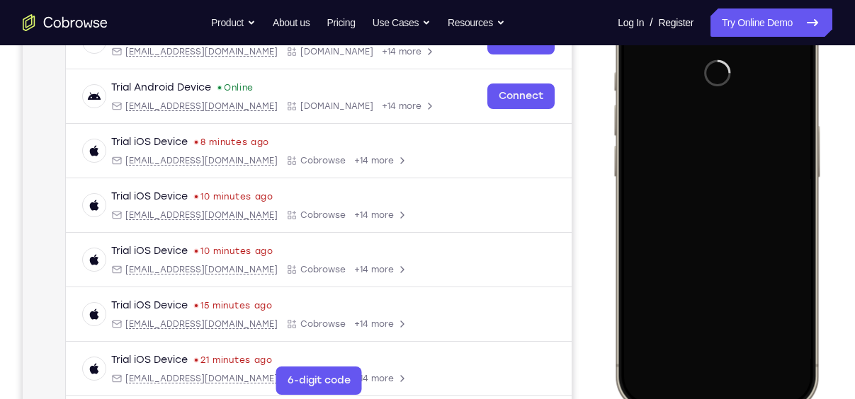
scroll to position [246, 0]
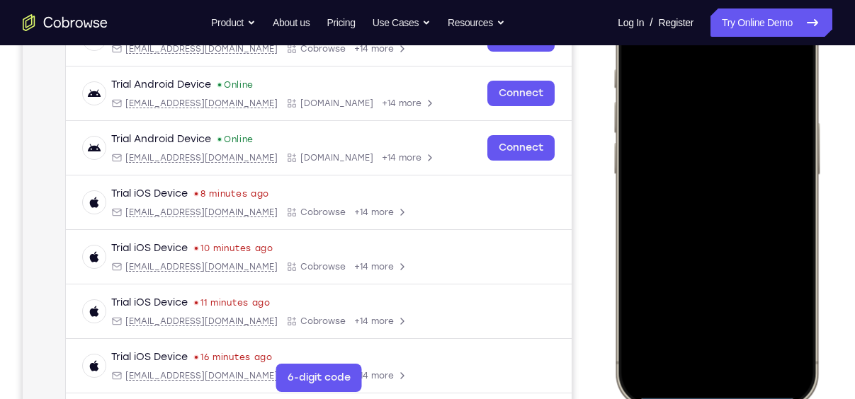
click at [698, 378] on div at bounding box center [716, 198] width 186 height 404
click at [752, 356] on div at bounding box center [716, 198] width 186 height 404
click at [737, 88] on div at bounding box center [716, 198] width 186 height 404
click at [711, 140] on div at bounding box center [716, 198] width 186 height 404
click at [700, 215] on div at bounding box center [716, 198] width 186 height 404
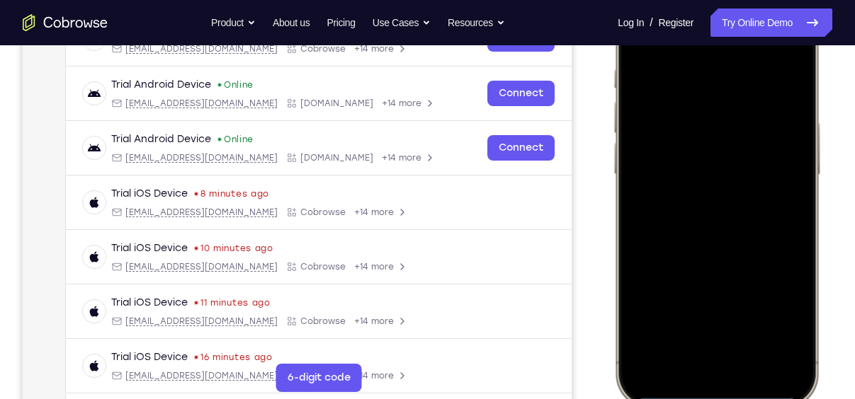
click at [715, 227] on div at bounding box center [716, 198] width 186 height 404
click at [722, 123] on div at bounding box center [716, 198] width 186 height 404
click at [736, 176] on div at bounding box center [716, 198] width 186 height 404
click at [723, 124] on div at bounding box center [716, 198] width 186 height 404
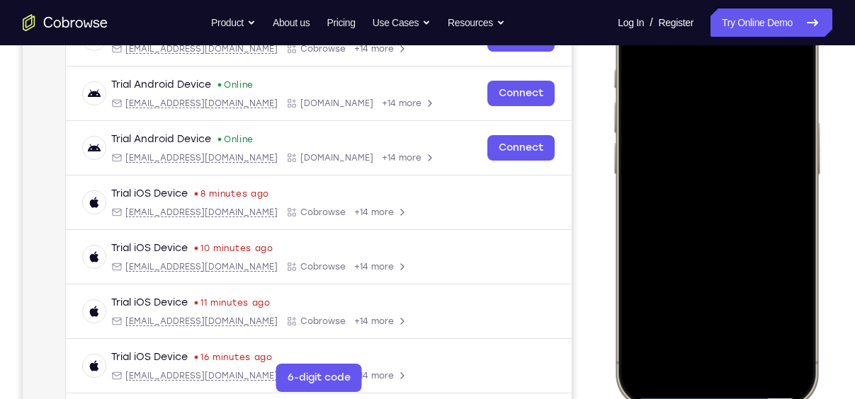
click at [669, 220] on div at bounding box center [716, 198] width 186 height 404
click at [683, 268] on div at bounding box center [716, 198] width 186 height 404
click at [742, 267] on div at bounding box center [716, 198] width 186 height 404
click at [754, 326] on div at bounding box center [716, 198] width 186 height 404
click at [745, 181] on div at bounding box center [716, 198] width 186 height 404
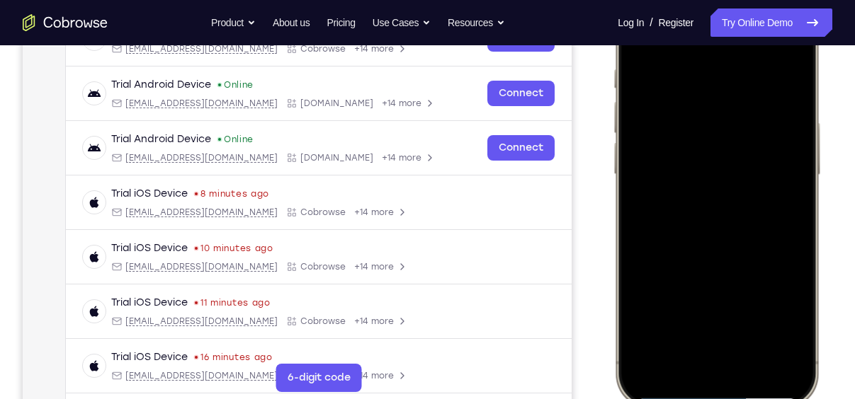
click at [712, 314] on div at bounding box center [716, 198] width 186 height 404
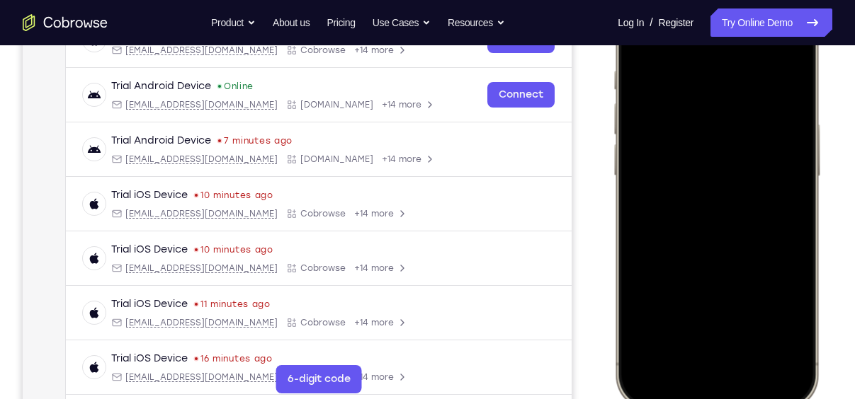
scroll to position [254, 0]
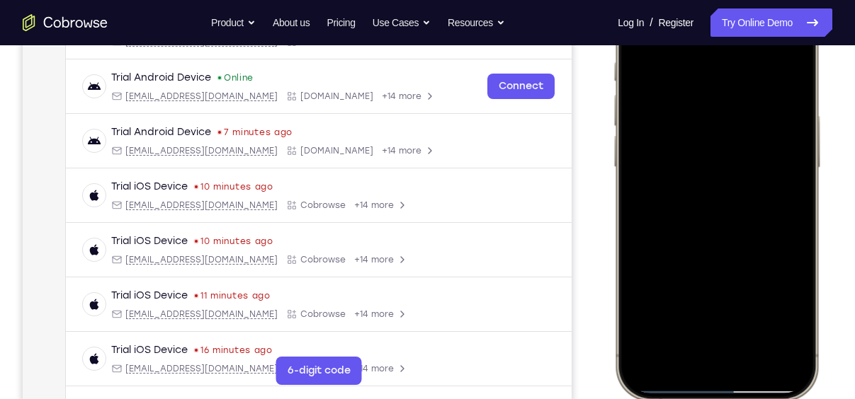
click at [712, 314] on div at bounding box center [716, 191] width 186 height 404
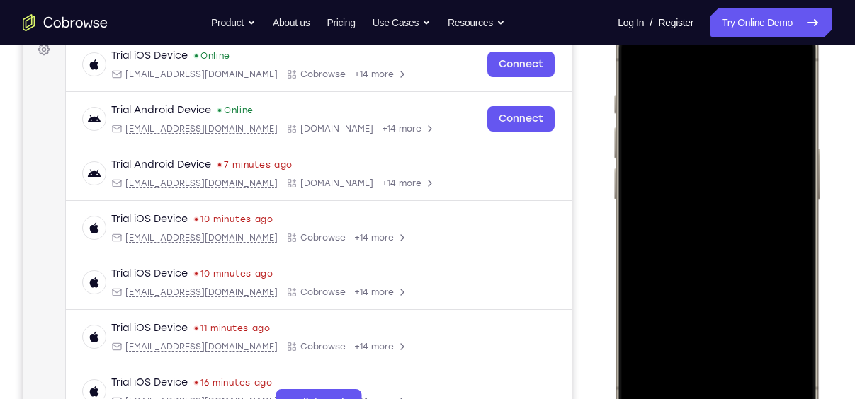
scroll to position [222, 0]
click at [637, 64] on div at bounding box center [716, 222] width 186 height 404
click at [641, 62] on div at bounding box center [716, 222] width 186 height 404
click at [759, 348] on div at bounding box center [716, 222] width 186 height 404
click at [726, 82] on div at bounding box center [716, 222] width 186 height 404
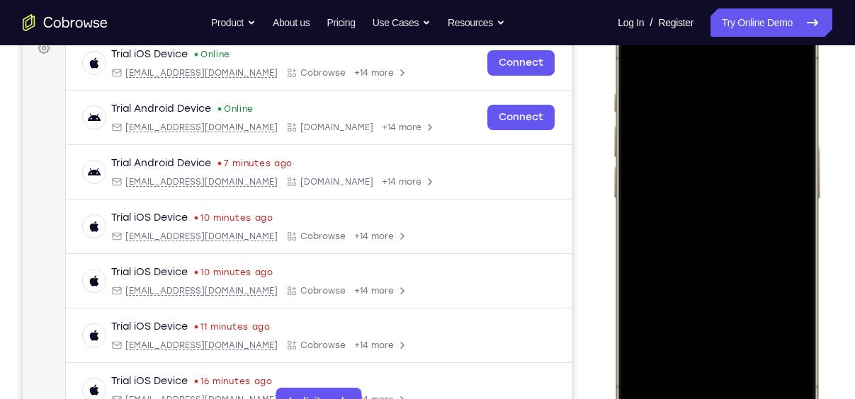
click at [712, 158] on div at bounding box center [716, 222] width 186 height 404
click at [731, 111] on div at bounding box center [716, 222] width 186 height 404
click at [718, 343] on div at bounding box center [716, 222] width 186 height 404
click at [792, 341] on div at bounding box center [716, 222] width 186 height 404
click at [636, 63] on div at bounding box center [716, 222] width 186 height 404
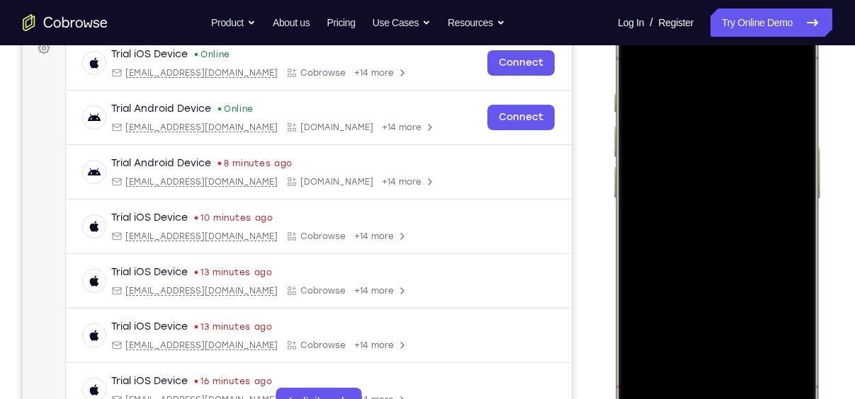
click at [636, 63] on div at bounding box center [716, 222] width 186 height 404
click at [755, 348] on div at bounding box center [716, 222] width 186 height 404
click at [726, 234] on div at bounding box center [716, 222] width 186 height 404
click at [637, 57] on div at bounding box center [716, 222] width 186 height 404
click at [712, 210] on div at bounding box center [716, 222] width 186 height 404
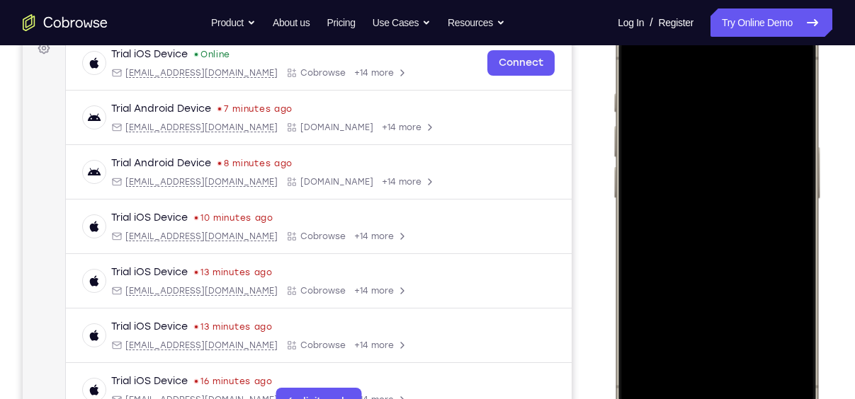
click at [639, 62] on div at bounding box center [716, 222] width 186 height 404
click at [707, 206] on div at bounding box center [716, 222] width 186 height 404
click at [641, 63] on div at bounding box center [716, 222] width 186 height 404
click at [708, 236] on div at bounding box center [716, 222] width 186 height 404
click at [639, 64] on div at bounding box center [716, 222] width 186 height 404
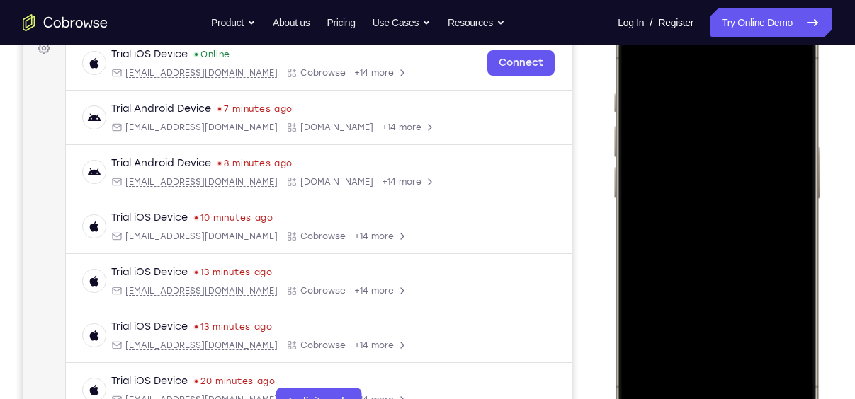
click at [710, 210] on div at bounding box center [716, 222] width 186 height 404
click at [638, 61] on div at bounding box center [716, 222] width 186 height 404
click at [698, 103] on div at bounding box center [716, 222] width 186 height 404
click at [691, 222] on div at bounding box center [716, 222] width 186 height 404
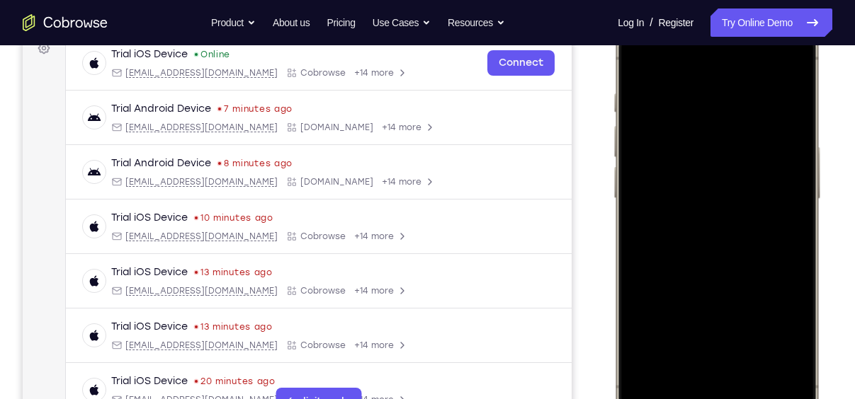
click at [678, 200] on div at bounding box center [716, 222] width 186 height 404
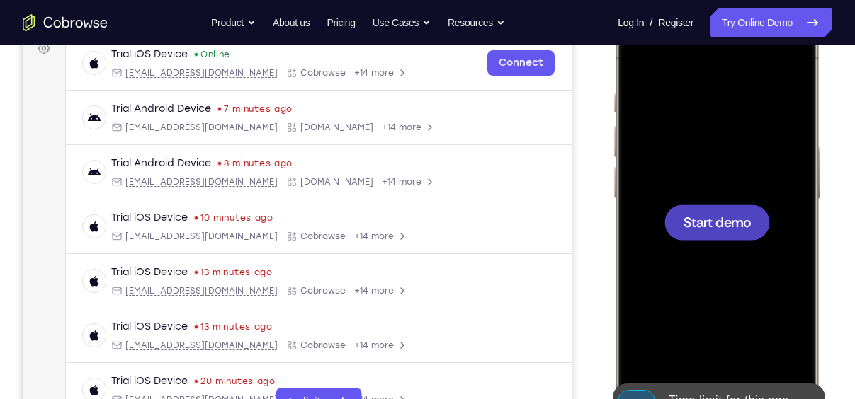
click at [635, 53] on div at bounding box center [716, 222] width 186 height 404
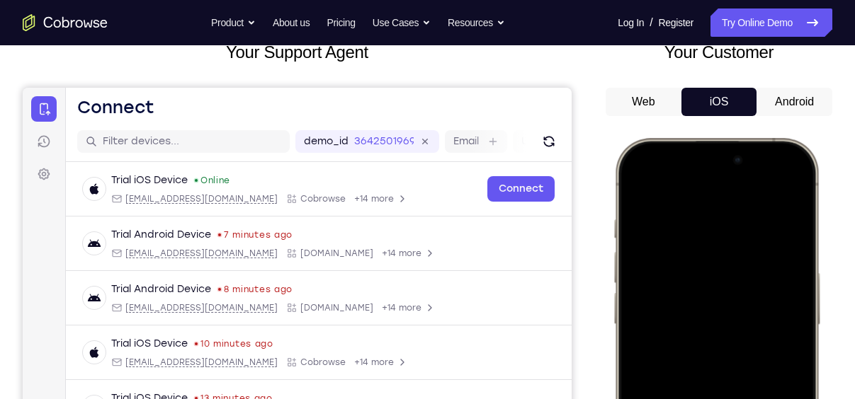
scroll to position [86, 0]
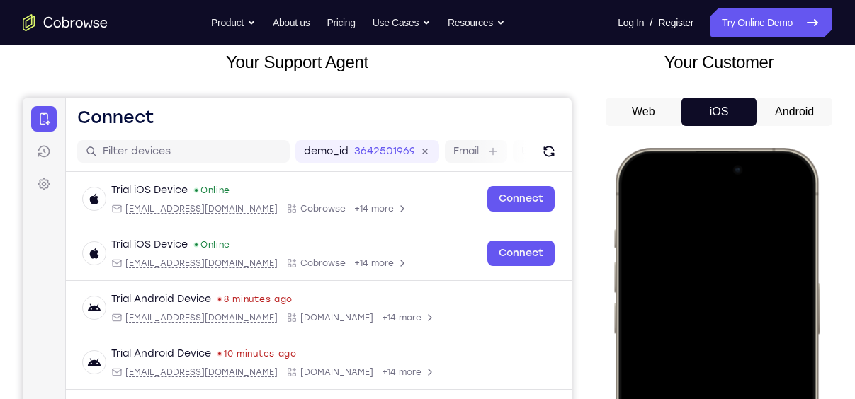
click at [775, 113] on button "Android" at bounding box center [794, 112] width 76 height 28
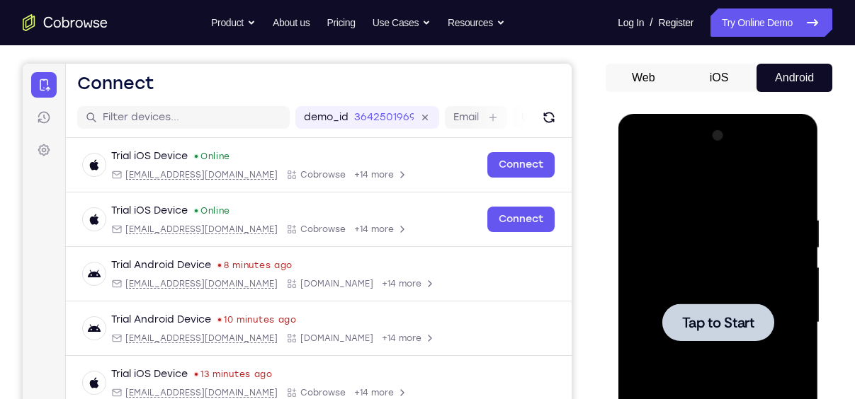
scroll to position [126, 0]
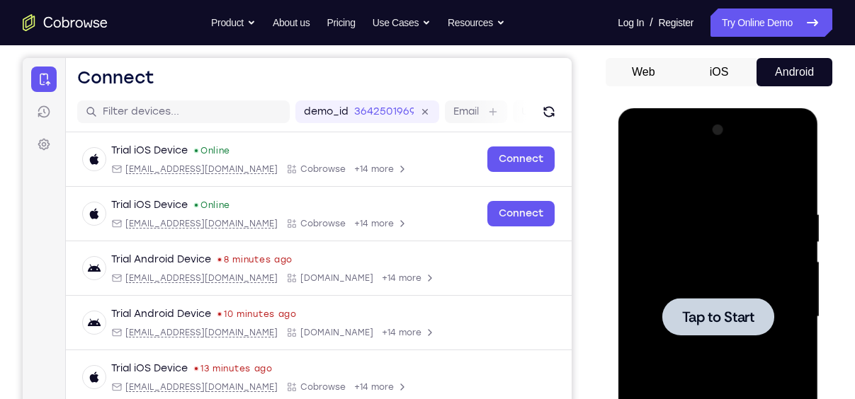
click at [710, 74] on button "iOS" at bounding box center [719, 72] width 76 height 28
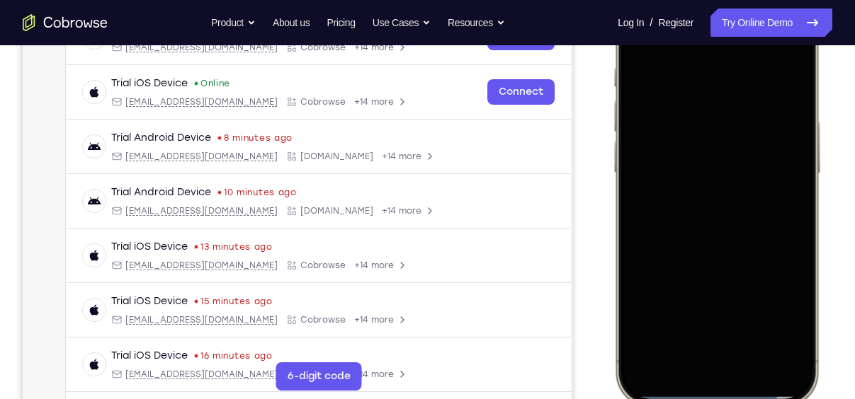
scroll to position [248, 0]
click at [786, 222] on div at bounding box center [716, 196] width 186 height 404
click at [700, 356] on div at bounding box center [716, 196] width 186 height 404
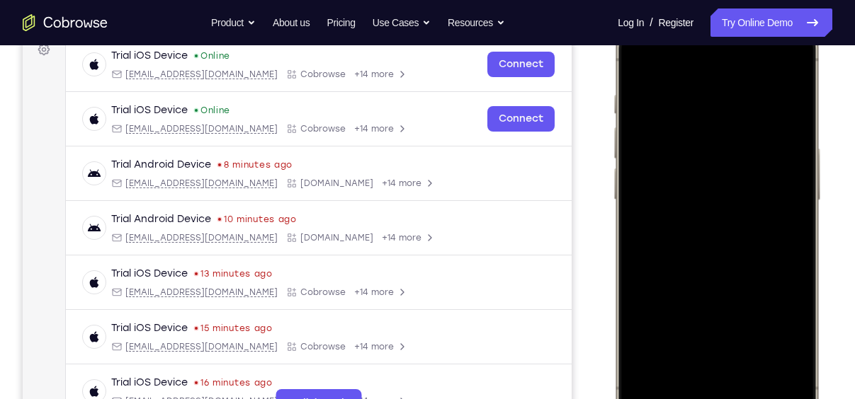
scroll to position [224, 0]
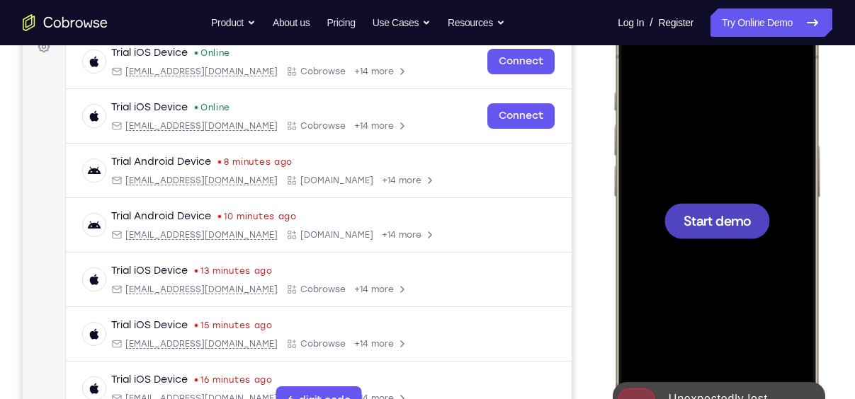
click at [722, 222] on span "Start demo" at bounding box center [716, 220] width 67 height 13
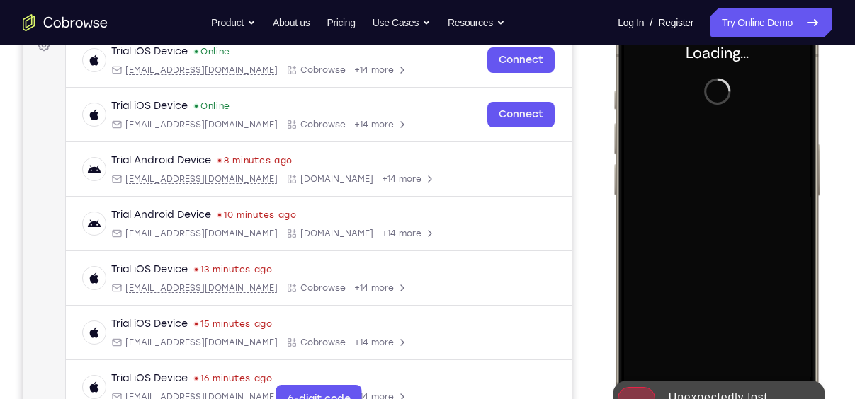
scroll to position [225, 0]
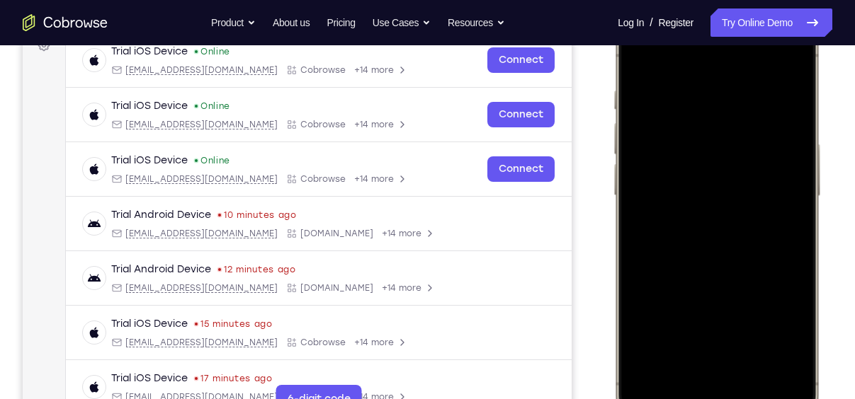
click at [704, 385] on div at bounding box center [716, 219] width 186 height 404
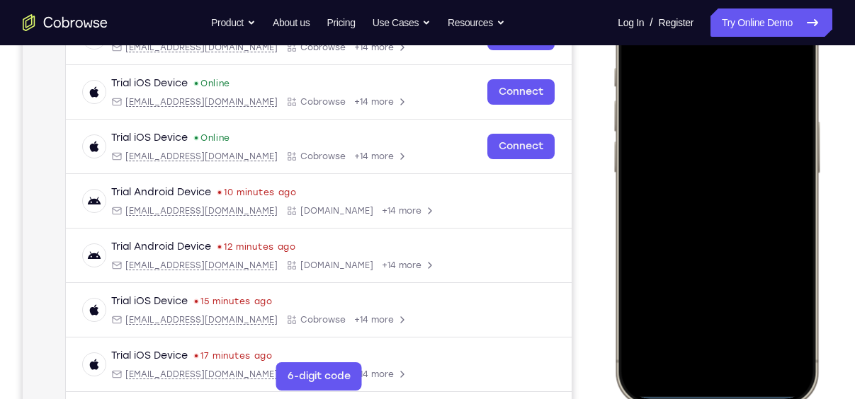
scroll to position [249, 0]
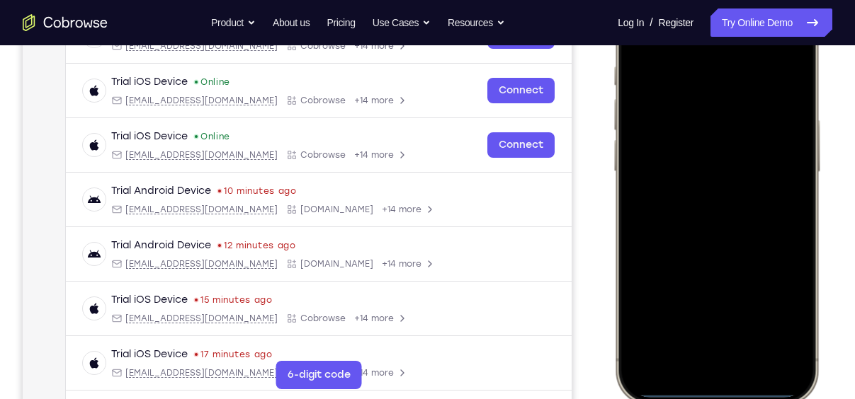
click at [712, 346] on div at bounding box center [716, 195] width 186 height 404
click at [712, 82] on div at bounding box center [716, 195] width 186 height 404
click at [653, 120] on div at bounding box center [716, 195] width 186 height 404
click at [695, 220] on div at bounding box center [716, 195] width 186 height 404
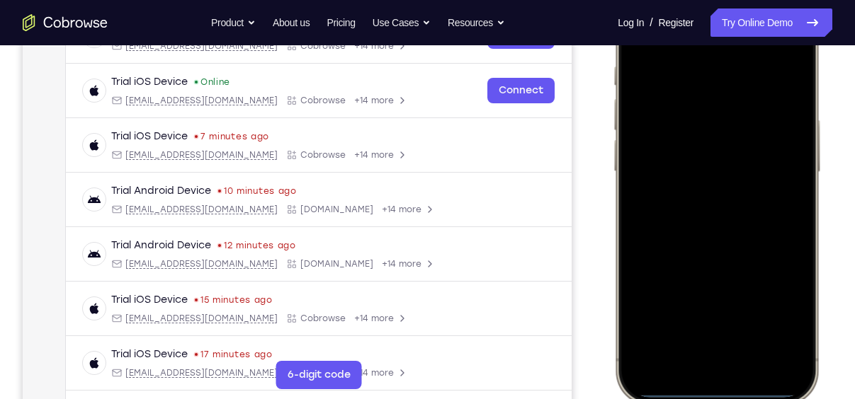
click at [732, 109] on div at bounding box center [716, 195] width 186 height 404
click at [732, 152] on div at bounding box center [716, 195] width 186 height 404
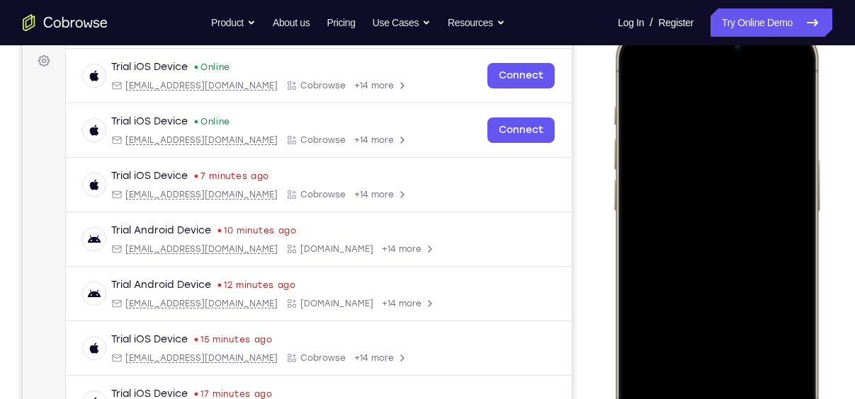
scroll to position [210, 0]
click at [761, 305] on div at bounding box center [716, 235] width 186 height 404
click at [758, 364] on div at bounding box center [716, 235] width 186 height 404
click at [731, 231] on div at bounding box center [716, 235] width 186 height 404
click at [635, 83] on div at bounding box center [716, 235] width 186 height 404
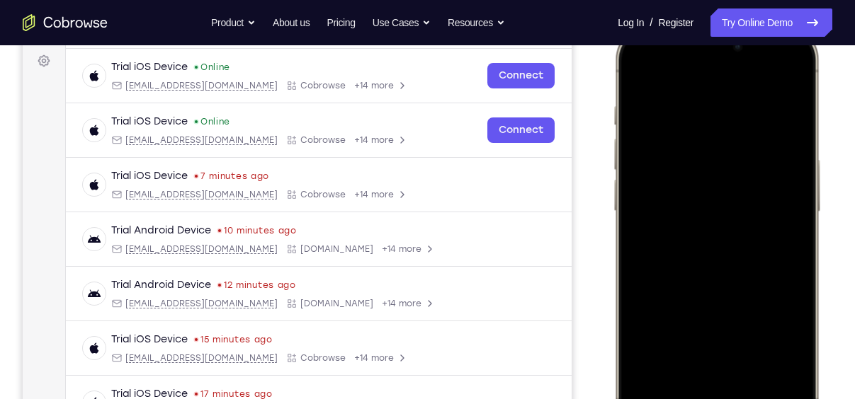
click at [732, 251] on div at bounding box center [716, 235] width 186 height 404
click at [640, 74] on div at bounding box center [716, 235] width 186 height 404
click at [727, 225] on div at bounding box center [716, 235] width 186 height 404
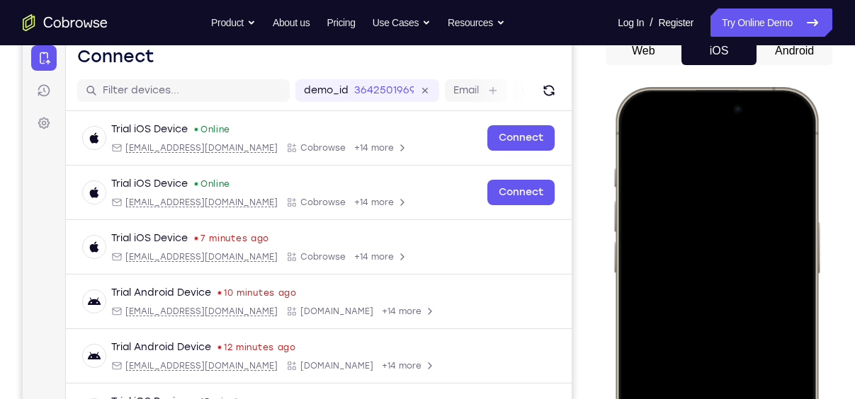
click at [636, 136] on div at bounding box center [716, 297] width 186 height 404
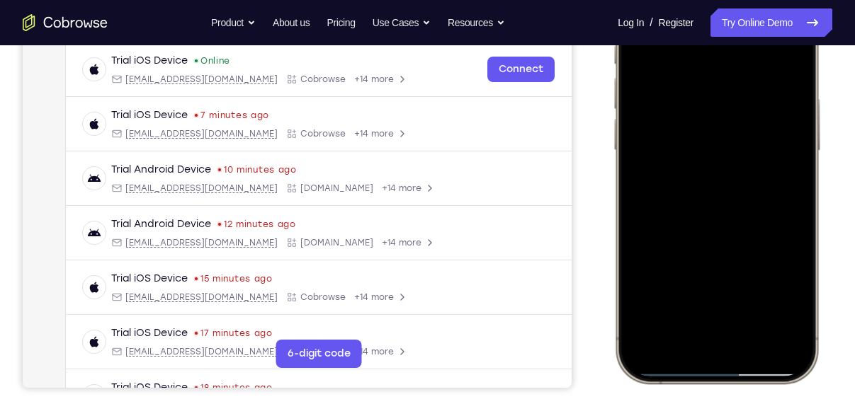
scroll to position [272, 0]
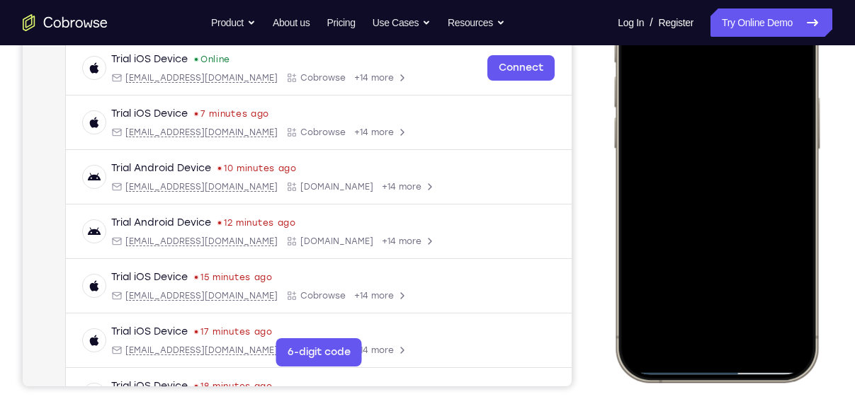
click at [708, 193] on div at bounding box center [716, 172] width 186 height 404
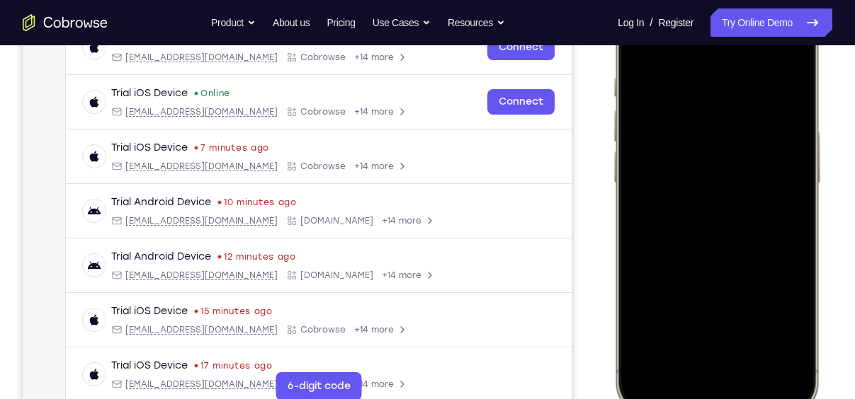
scroll to position [214, 0]
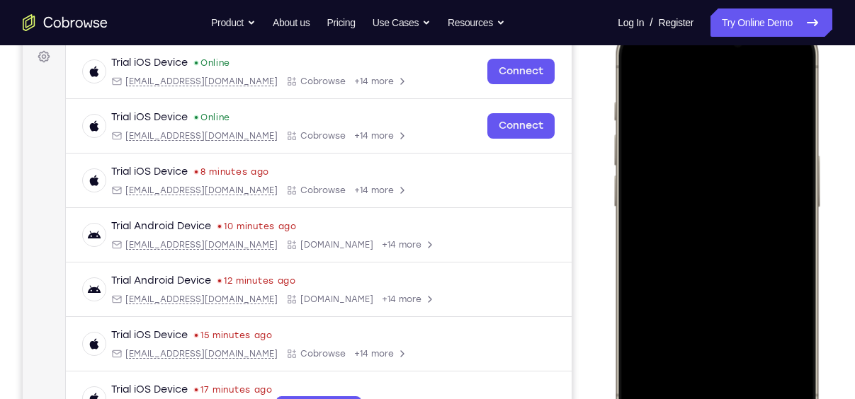
click at [635, 77] on div at bounding box center [716, 230] width 186 height 404
click at [735, 215] on div at bounding box center [716, 230] width 186 height 404
click at [697, 306] on div at bounding box center [716, 230] width 186 height 404
click at [678, 310] on div at bounding box center [716, 230] width 186 height 404
click at [681, 287] on div at bounding box center [716, 230] width 186 height 404
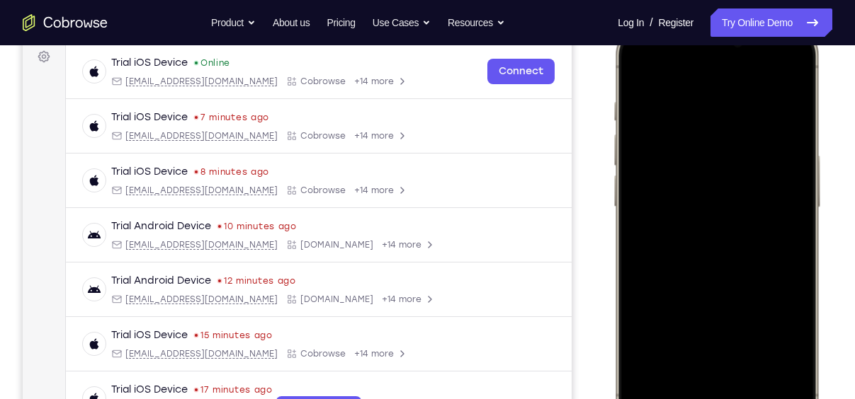
click at [731, 187] on div at bounding box center [716, 230] width 186 height 404
click at [739, 318] on div at bounding box center [716, 230] width 186 height 404
click at [728, 320] on div at bounding box center [716, 230] width 186 height 404
click at [712, 302] on div at bounding box center [716, 230] width 186 height 404
click at [706, 190] on div at bounding box center [716, 230] width 186 height 404
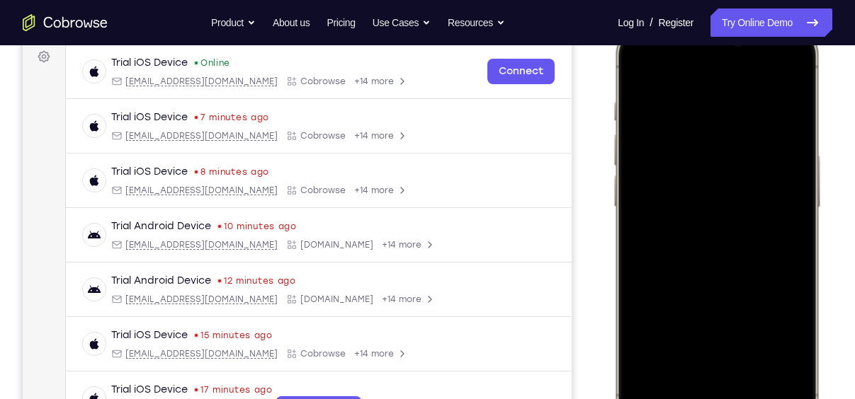
click at [633, 72] on div at bounding box center [716, 230] width 186 height 404
click at [730, 213] on div at bounding box center [716, 230] width 186 height 404
click at [721, 356] on div at bounding box center [716, 230] width 186 height 404
click at [636, 77] on div at bounding box center [716, 230] width 186 height 404
click at [705, 212] on div at bounding box center [716, 230] width 186 height 404
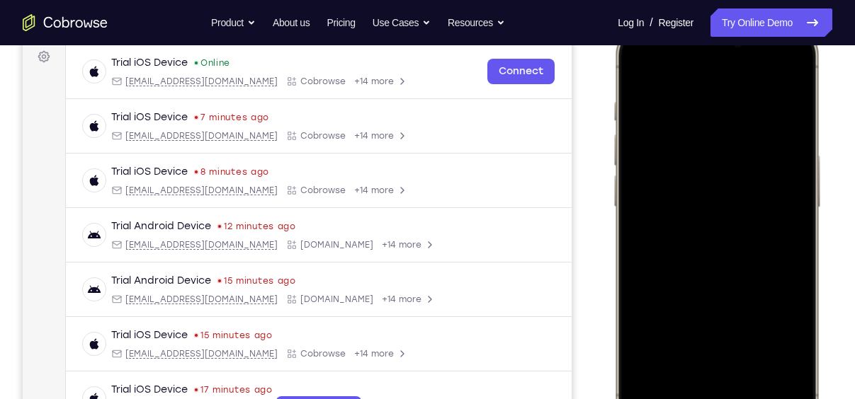
click at [638, 73] on div at bounding box center [716, 230] width 186 height 404
click at [705, 91] on div at bounding box center [716, 230] width 186 height 404
click at [788, 71] on div at bounding box center [716, 230] width 186 height 404
click at [759, 97] on div at bounding box center [716, 230] width 186 height 404
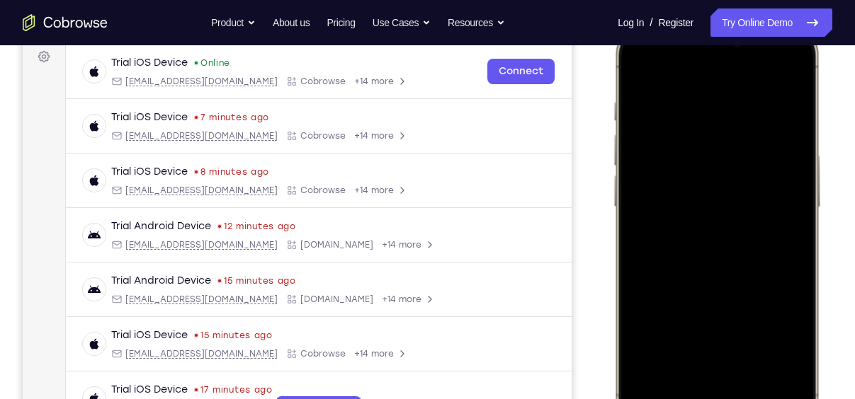
click at [789, 71] on div at bounding box center [716, 230] width 186 height 404
click at [755, 355] on div at bounding box center [716, 230] width 186 height 404
click at [714, 213] on div at bounding box center [716, 230] width 186 height 404
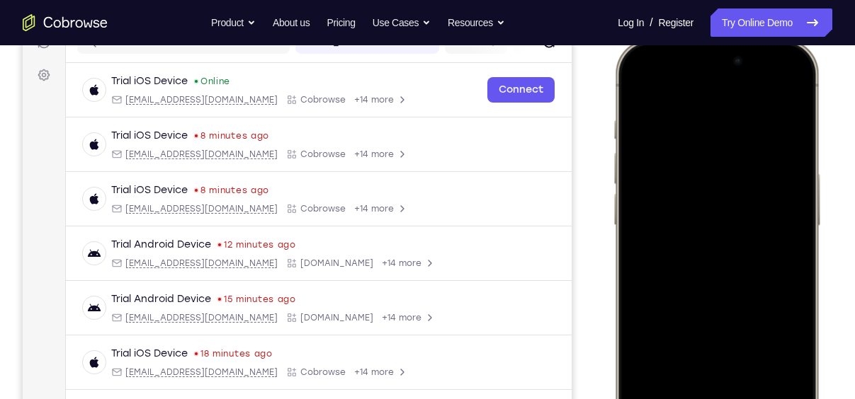
scroll to position [194, 0]
click at [643, 94] on div at bounding box center [716, 250] width 186 height 404
click at [722, 229] on div at bounding box center [716, 250] width 186 height 404
click at [707, 368] on div at bounding box center [716, 250] width 186 height 404
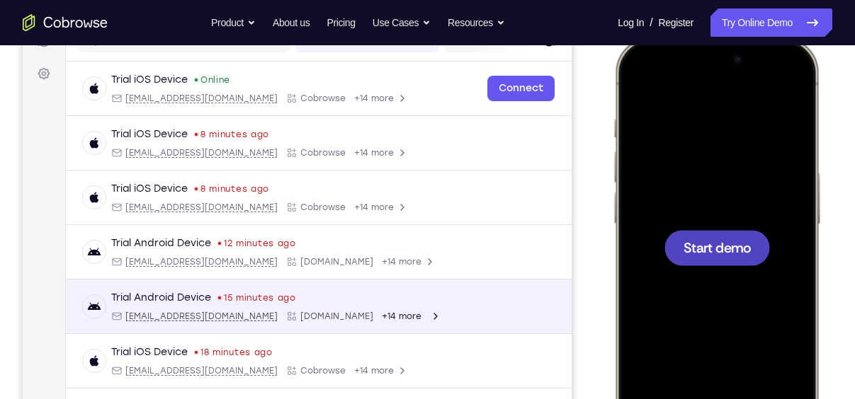
scroll to position [190, 0]
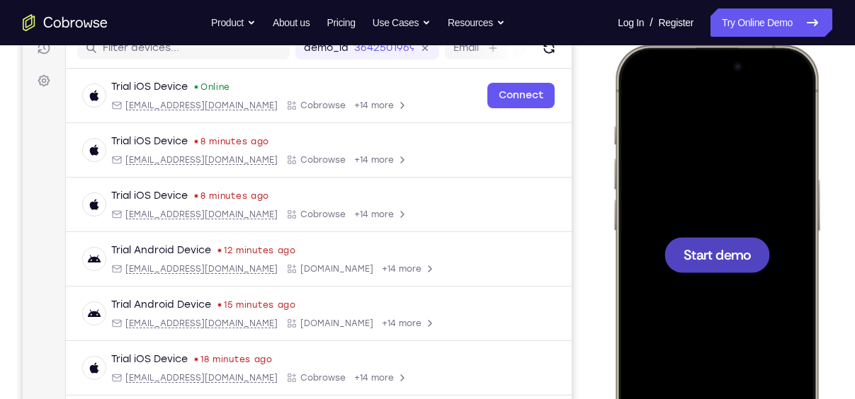
click at [712, 239] on div at bounding box center [717, 254] width 106 height 35
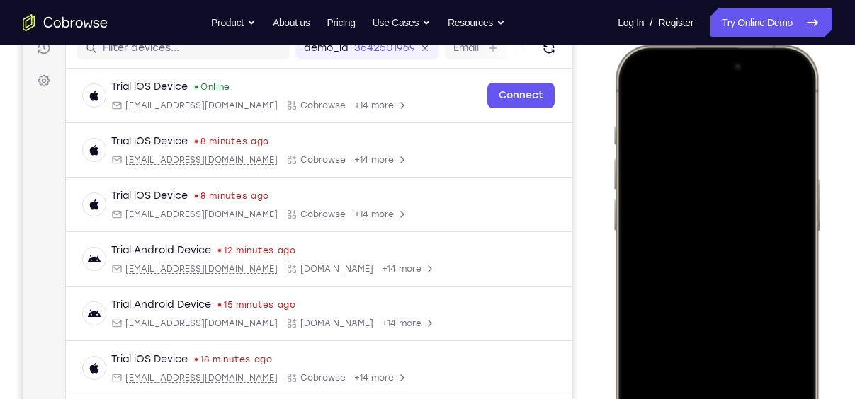
scroll to position [244, 0]
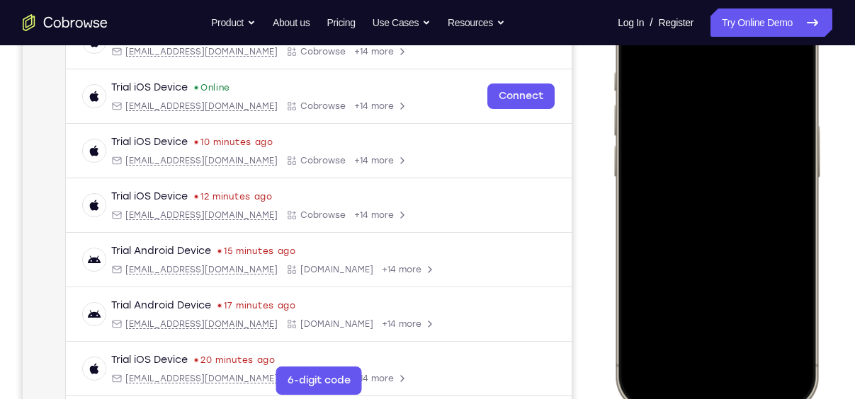
click at [695, 363] on div at bounding box center [716, 201] width 186 height 404
click at [714, 356] on div at bounding box center [716, 201] width 186 height 404
click at [689, 65] on div at bounding box center [716, 201] width 186 height 404
click at [698, 223] on div at bounding box center [716, 201] width 186 height 404
click at [724, 229] on div at bounding box center [716, 201] width 186 height 404
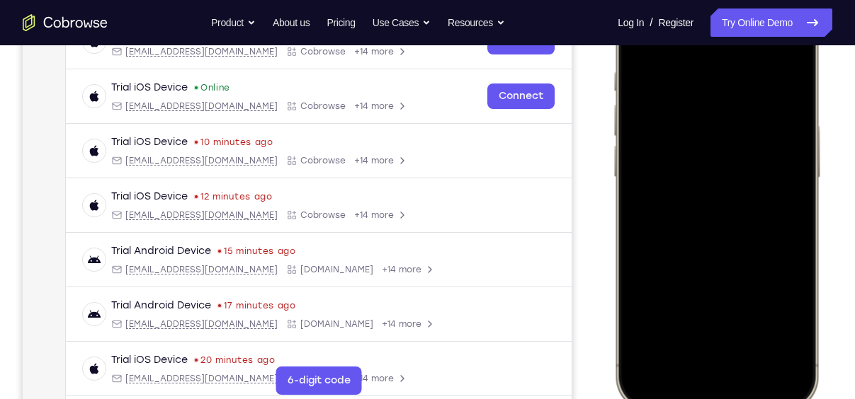
click at [729, 116] on div at bounding box center [716, 201] width 186 height 404
click at [741, 264] on div at bounding box center [716, 201] width 186 height 404
click at [754, 326] on div at bounding box center [716, 201] width 186 height 404
click at [731, 187] on div at bounding box center [716, 201] width 186 height 404
click at [660, 287] on div at bounding box center [716, 201] width 186 height 404
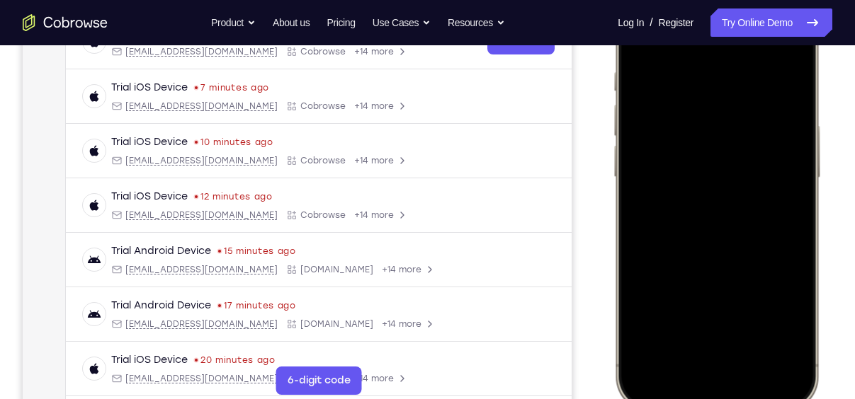
click at [643, 287] on div at bounding box center [716, 201] width 186 height 404
click at [659, 263] on div at bounding box center [716, 201] width 186 height 404
click at [715, 160] on div at bounding box center [716, 201] width 186 height 404
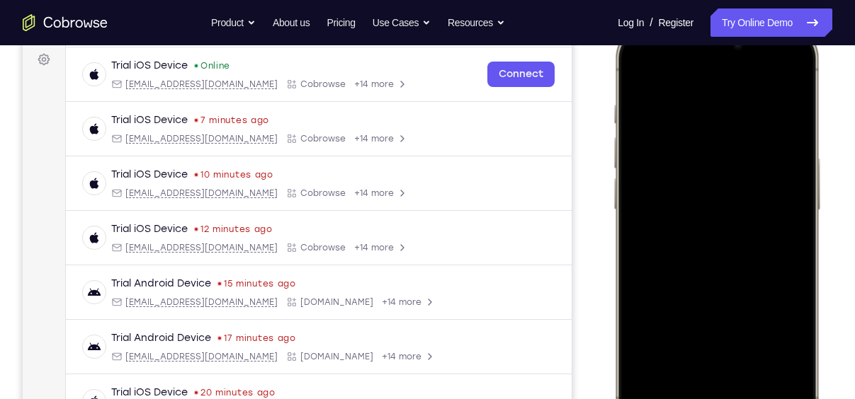
scroll to position [210, 0]
click at [637, 75] on div at bounding box center [716, 235] width 186 height 404
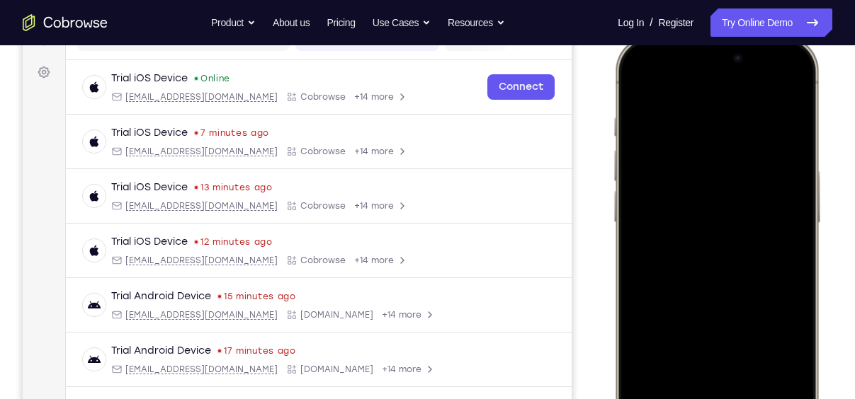
scroll to position [197, 0]
click at [640, 82] on div at bounding box center [716, 247] width 186 height 404
click at [739, 126] on div at bounding box center [716, 247] width 186 height 404
click at [785, 88] on div at bounding box center [716, 247] width 186 height 404
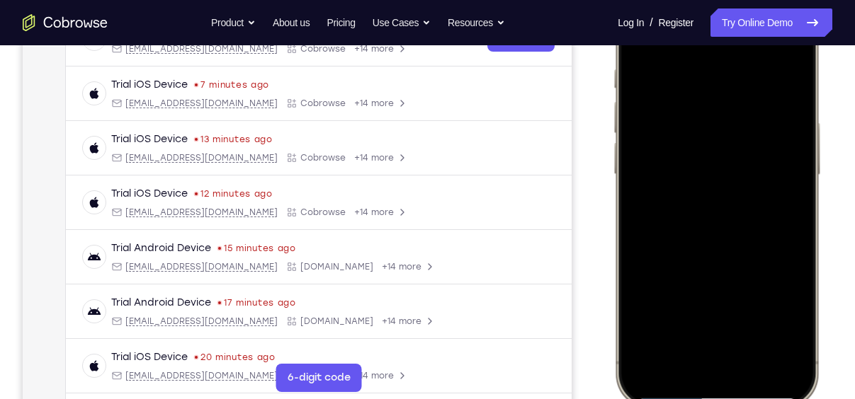
scroll to position [246, 0]
drag, startPoint x: 755, startPoint y: 166, endPoint x: 756, endPoint y: 57, distance: 109.1
click at [756, 57] on div at bounding box center [716, 198] width 186 height 404
drag, startPoint x: 755, startPoint y: 289, endPoint x: 760, endPoint y: 169, distance: 120.5
click at [760, 169] on div at bounding box center [716, 198] width 186 height 404
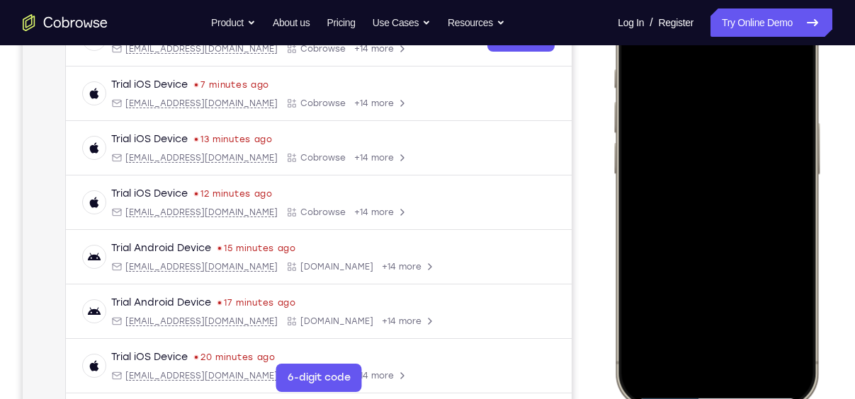
click at [749, 363] on div at bounding box center [716, 198] width 186 height 404
click at [705, 182] on div at bounding box center [716, 198] width 186 height 404
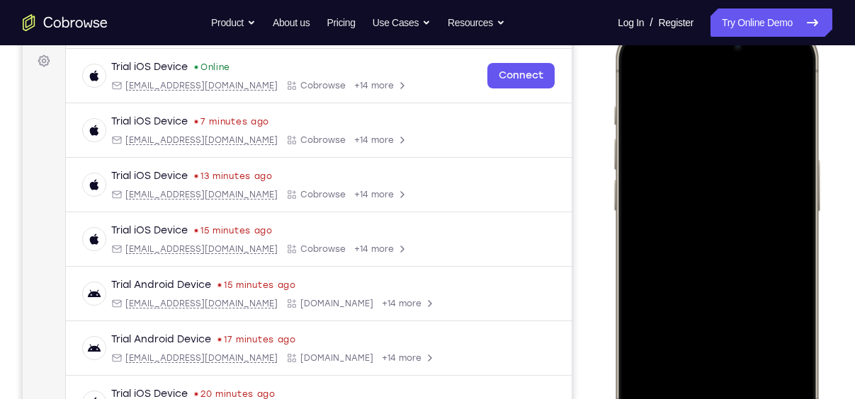
scroll to position [197, 0]
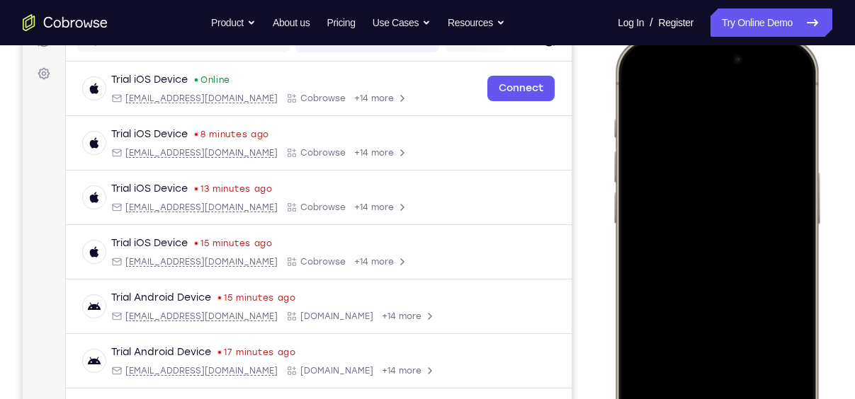
click at [720, 362] on div at bounding box center [716, 247] width 186 height 404
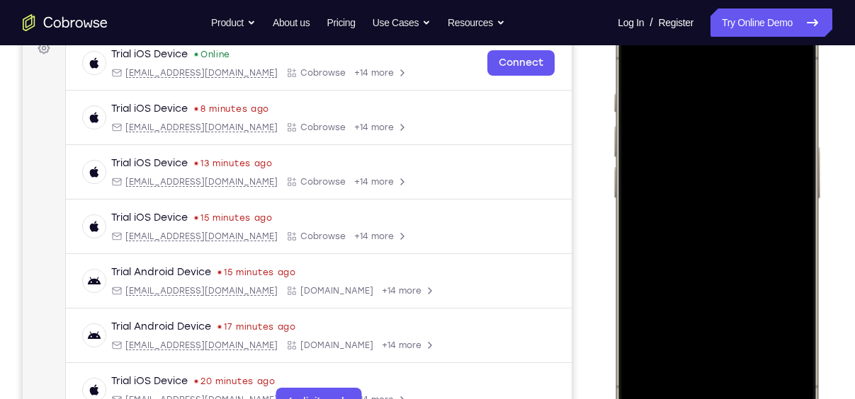
scroll to position [224, 0]
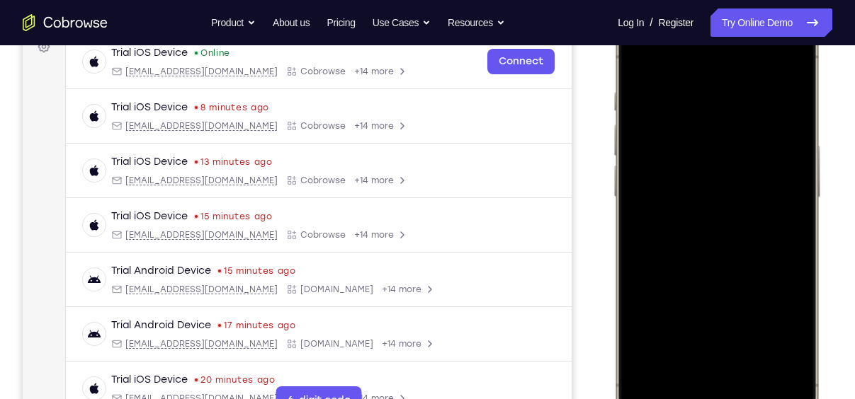
click at [715, 343] on div at bounding box center [716, 220] width 186 height 404
click at [699, 343] on div at bounding box center [716, 220] width 186 height 404
click at [704, 340] on div at bounding box center [716, 220] width 186 height 404
click at [636, 59] on div at bounding box center [716, 220] width 186 height 404
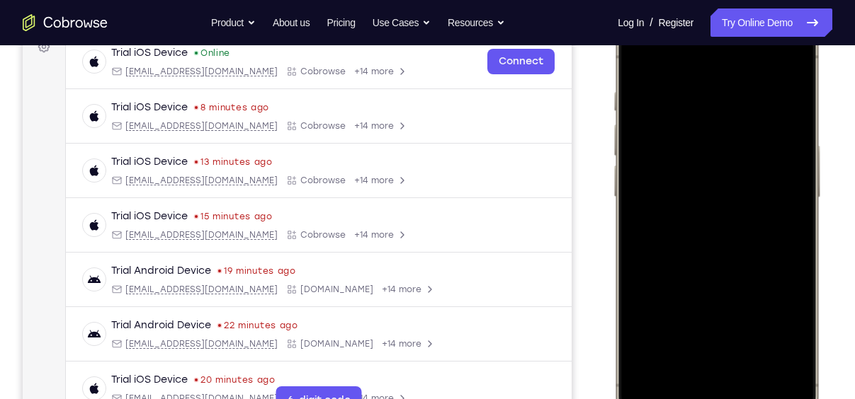
click at [640, 55] on div at bounding box center [716, 220] width 186 height 404
click at [749, 349] on div at bounding box center [716, 220] width 186 height 404
click at [708, 78] on div at bounding box center [716, 220] width 186 height 404
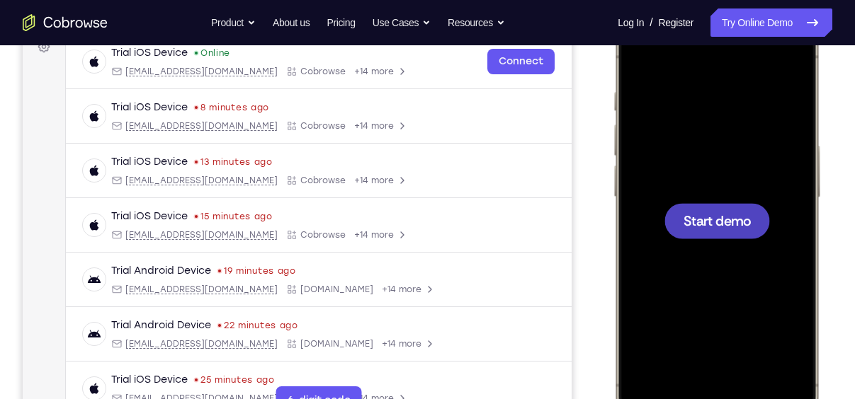
click at [700, 220] on span "Start demo" at bounding box center [716, 220] width 67 height 13
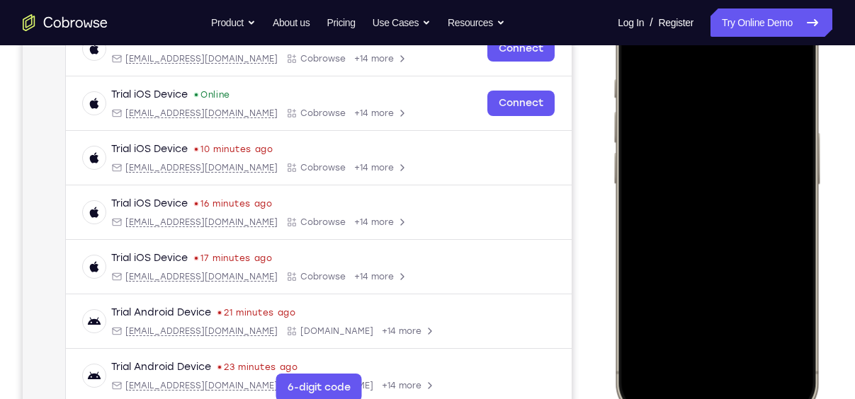
scroll to position [235, 0]
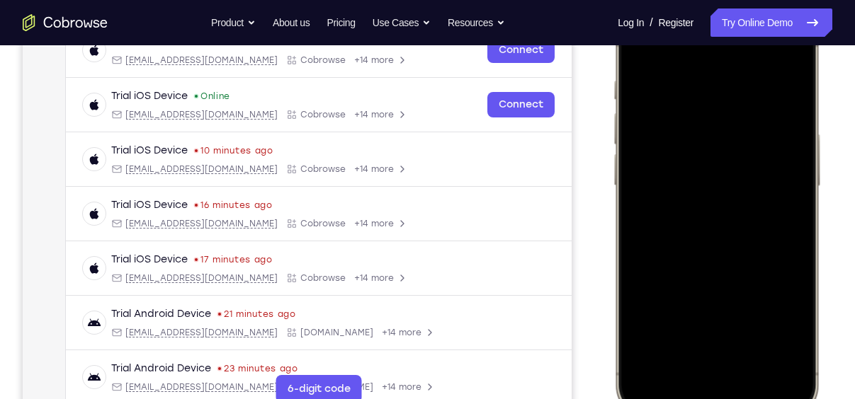
click at [699, 378] on div at bounding box center [716, 209] width 186 height 404
click at [703, 358] on div at bounding box center [716, 209] width 186 height 404
click at [701, 65] on div at bounding box center [716, 209] width 186 height 404
click at [698, 227] on div at bounding box center [716, 209] width 186 height 404
click at [705, 241] on div at bounding box center [716, 209] width 186 height 404
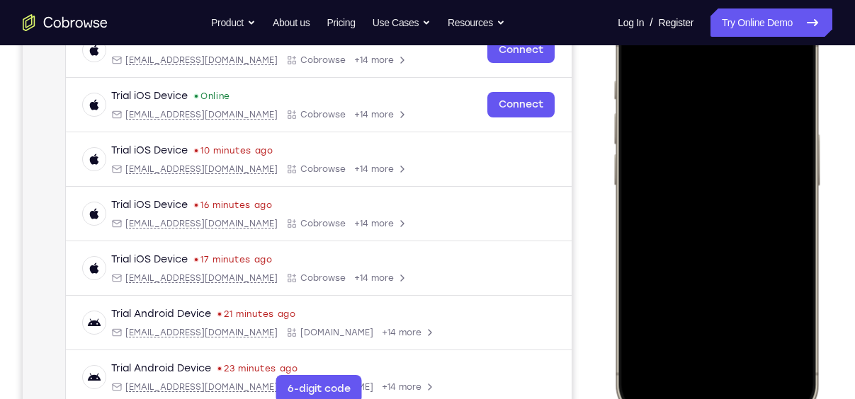
click at [709, 131] on div at bounding box center [716, 209] width 186 height 404
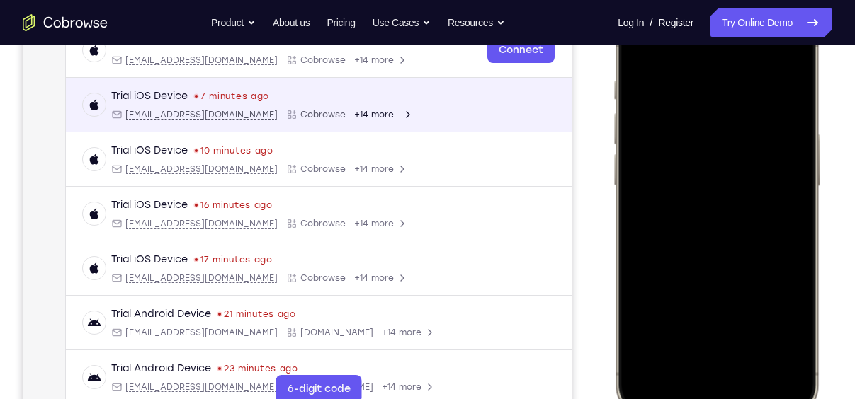
click at [758, 275] on div at bounding box center [716, 209] width 186 height 404
click at [754, 336] on div at bounding box center [716, 209] width 186 height 404
click at [733, 69] on div at bounding box center [716, 209] width 186 height 404
click at [708, 149] on div at bounding box center [716, 209] width 186 height 404
click at [632, 89] on div at bounding box center [716, 209] width 186 height 404
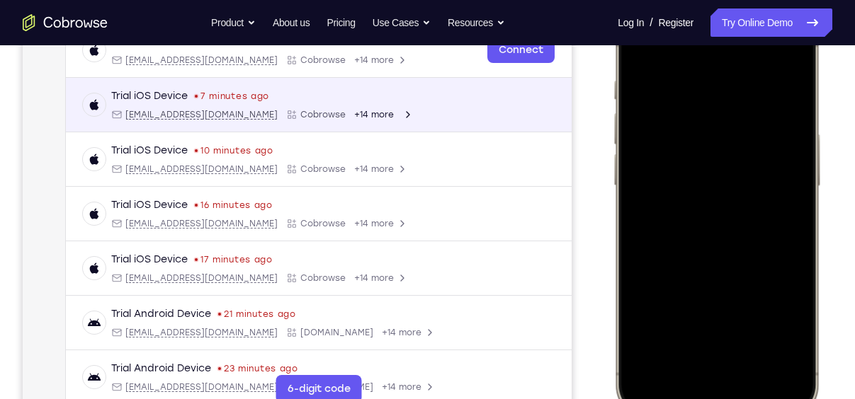
click at [718, 324] on div at bounding box center [716, 209] width 186 height 404
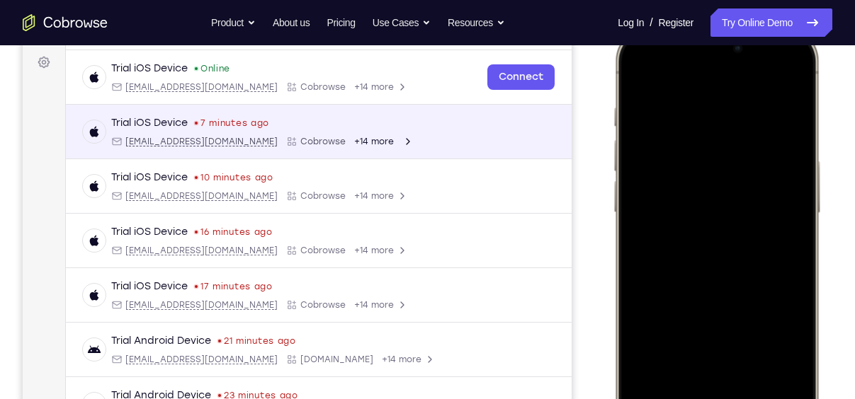
scroll to position [207, 0]
click at [674, 78] on div at bounding box center [716, 237] width 186 height 404
click at [781, 261] on div at bounding box center [716, 237] width 186 height 404
click at [699, 200] on div at bounding box center [716, 237] width 186 height 404
drag, startPoint x: 772, startPoint y: 214, endPoint x: 776, endPoint y: 130, distance: 84.4
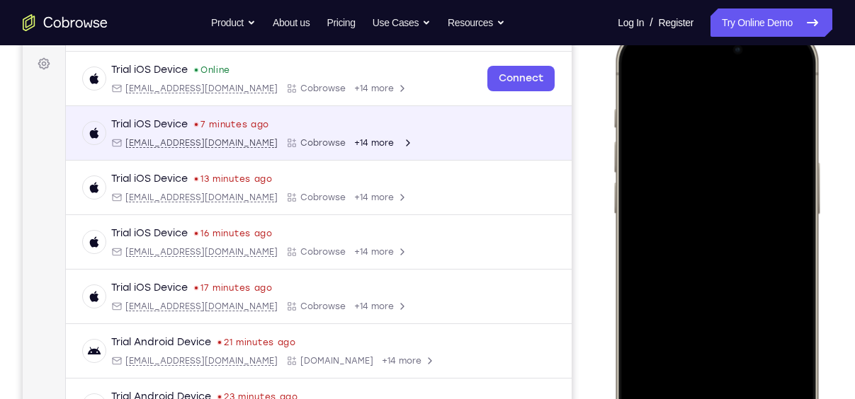
click at [776, 130] on div at bounding box center [716, 237] width 186 height 404
click at [636, 71] on div at bounding box center [716, 237] width 186 height 404
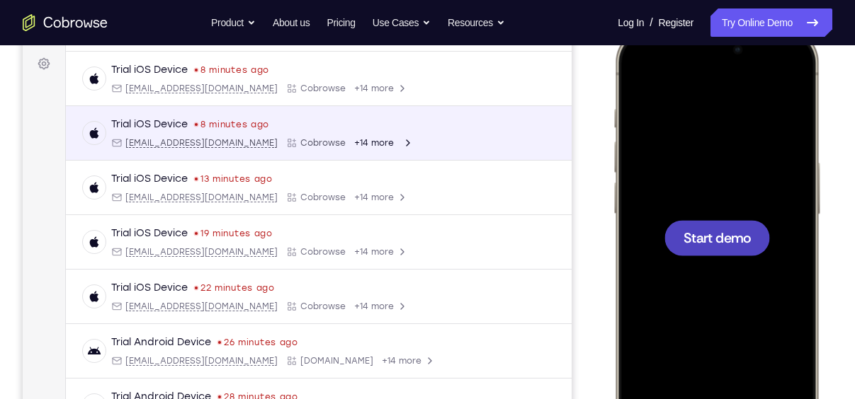
click at [721, 237] on span "Start demo" at bounding box center [716, 237] width 67 height 13
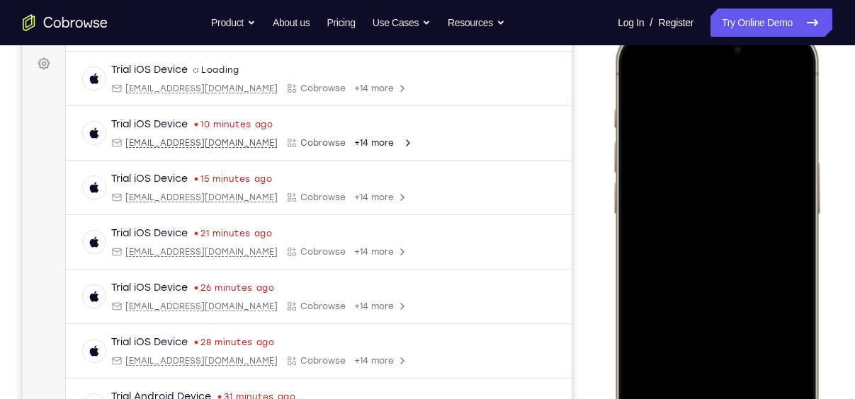
scroll to position [322, 0]
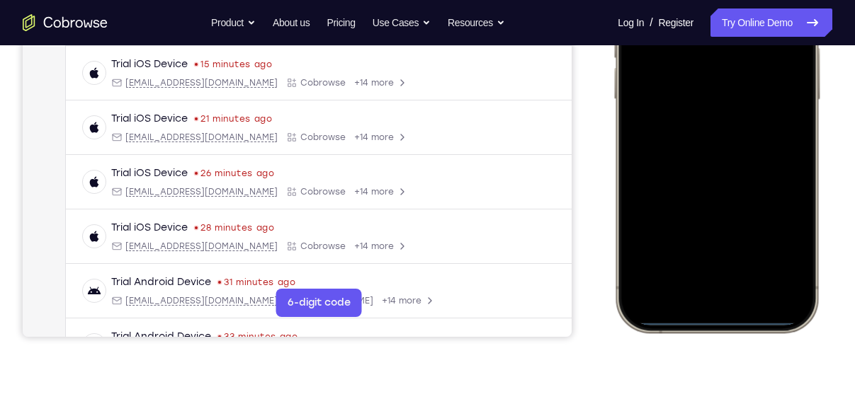
click at [698, 300] on div at bounding box center [716, 123] width 186 height 404
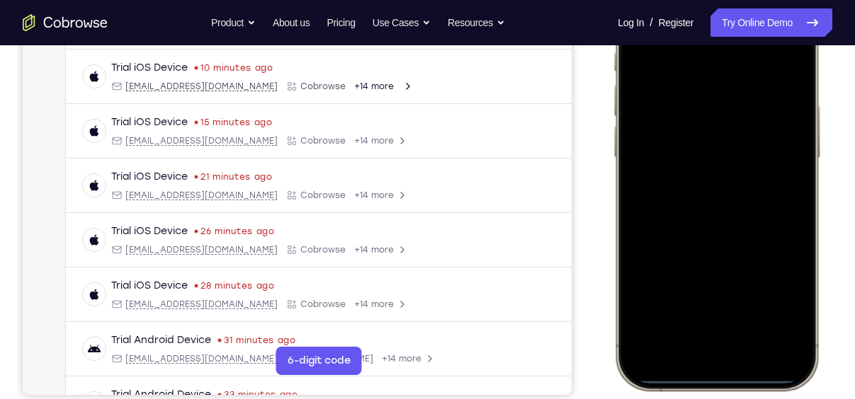
scroll to position [262, 0]
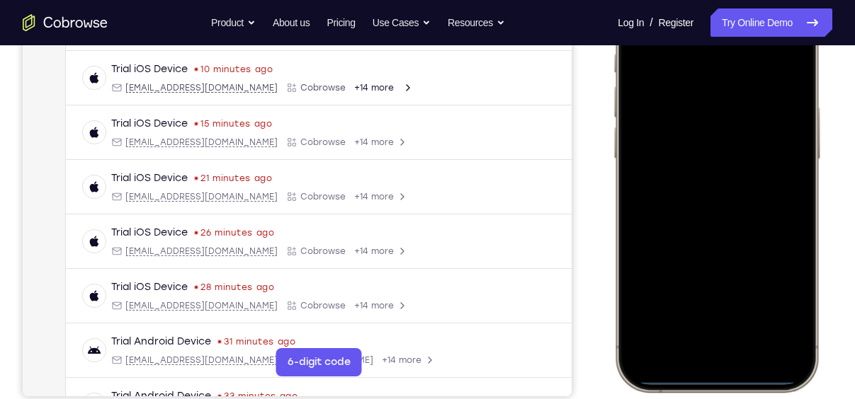
click at [741, 329] on div at bounding box center [716, 182] width 186 height 404
click at [714, 53] on div at bounding box center [716, 182] width 186 height 404
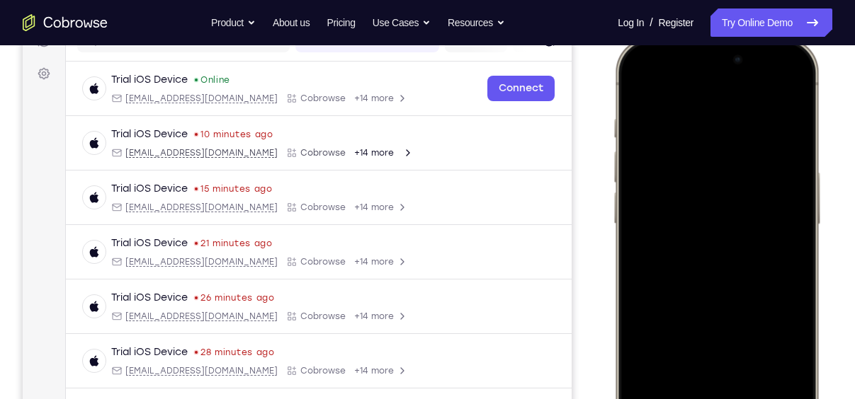
scroll to position [254, 0]
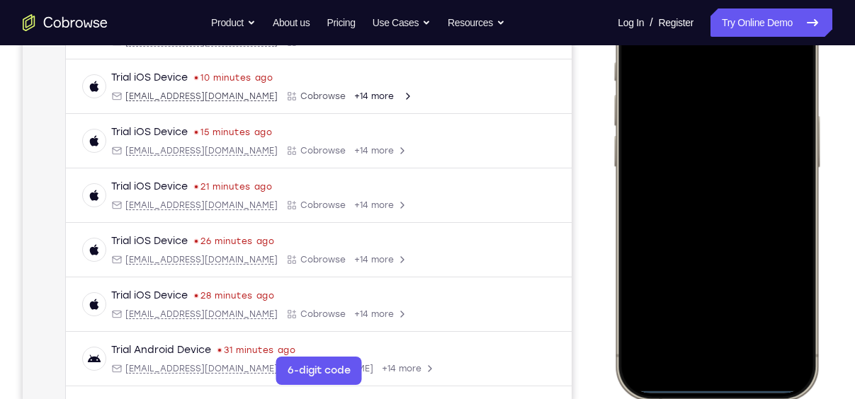
click at [703, 210] on div at bounding box center [716, 191] width 186 height 404
click at [715, 218] on div at bounding box center [716, 191] width 186 height 404
click at [727, 113] on div at bounding box center [716, 191] width 186 height 404
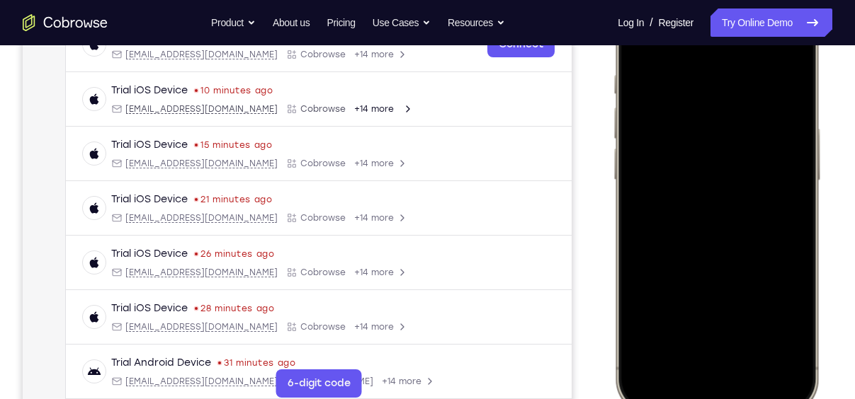
scroll to position [241, 0]
click at [734, 212] on div at bounding box center [716, 203] width 186 height 404
click at [693, 120] on div at bounding box center [716, 203] width 186 height 404
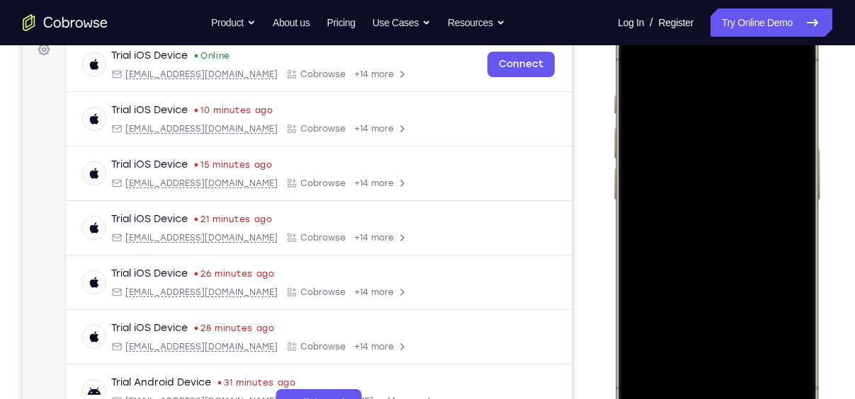
scroll to position [234, 0]
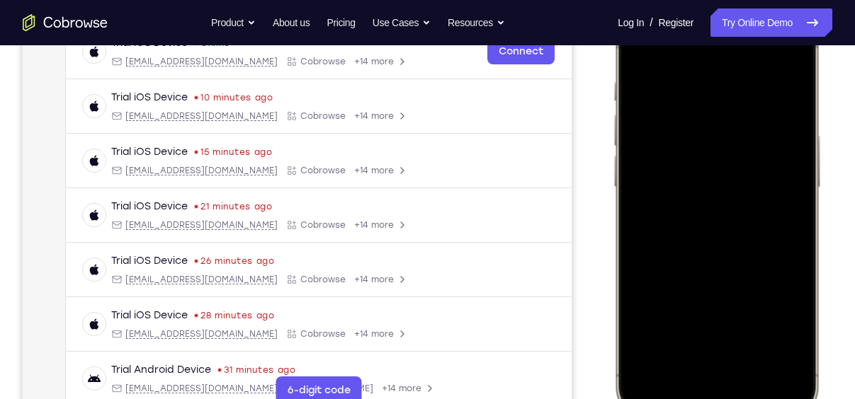
click at [755, 276] on div at bounding box center [716, 210] width 186 height 404
click at [756, 336] on div at bounding box center [716, 210] width 186 height 404
click at [724, 196] on div at bounding box center [716, 210] width 186 height 404
click at [692, 327] on div at bounding box center [716, 210] width 186 height 404
click at [793, 330] on div at bounding box center [716, 210] width 186 height 404
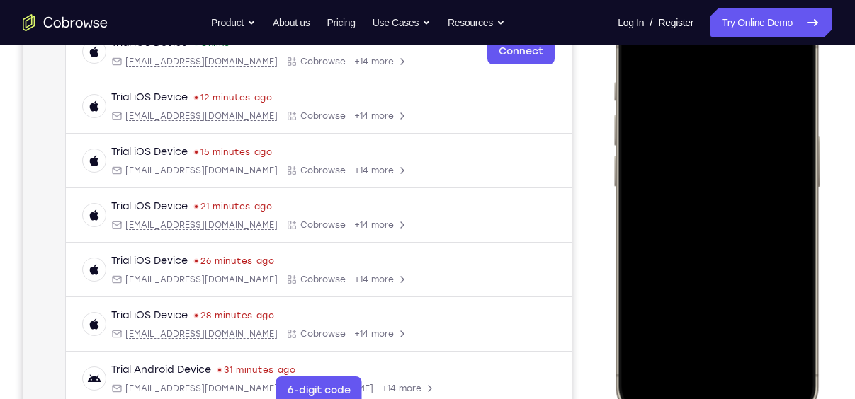
click at [664, 50] on div at bounding box center [716, 210] width 186 height 404
click at [645, 336] on div at bounding box center [716, 210] width 186 height 404
click at [754, 343] on div at bounding box center [716, 210] width 186 height 404
click at [727, 232] on div at bounding box center [716, 210] width 186 height 404
click at [739, 306] on div at bounding box center [716, 210] width 186 height 404
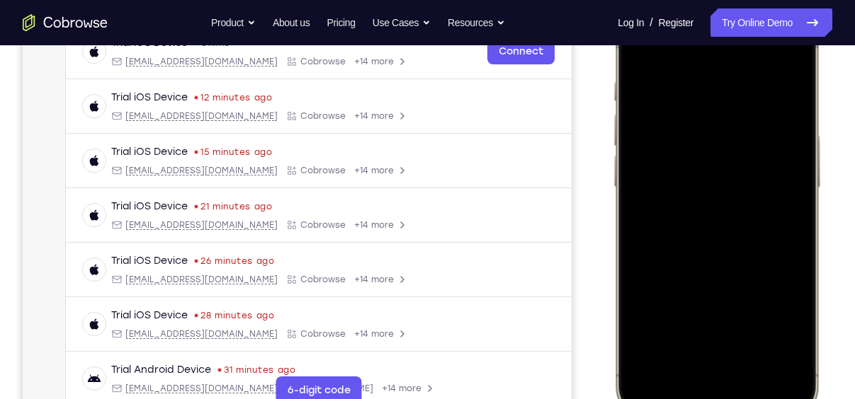
click at [731, 302] on div at bounding box center [716, 210] width 186 height 404
click at [720, 285] on div at bounding box center [716, 210] width 186 height 404
click at [721, 157] on div at bounding box center [716, 210] width 186 height 404
click at [637, 45] on div at bounding box center [716, 210] width 186 height 404
click at [754, 202] on div at bounding box center [716, 210] width 186 height 404
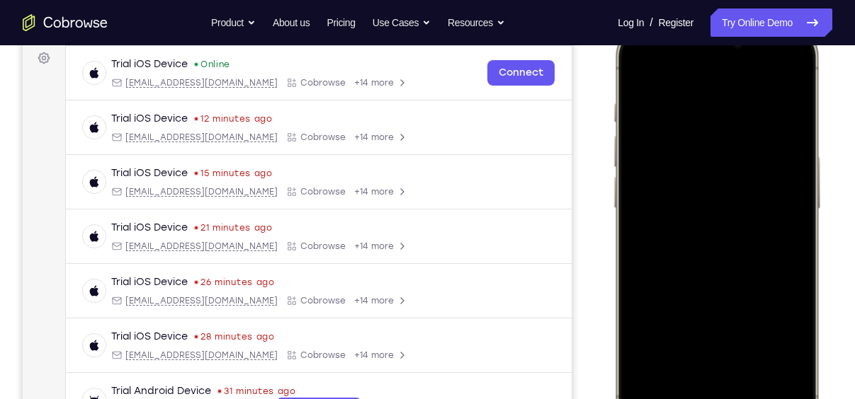
scroll to position [217, 0]
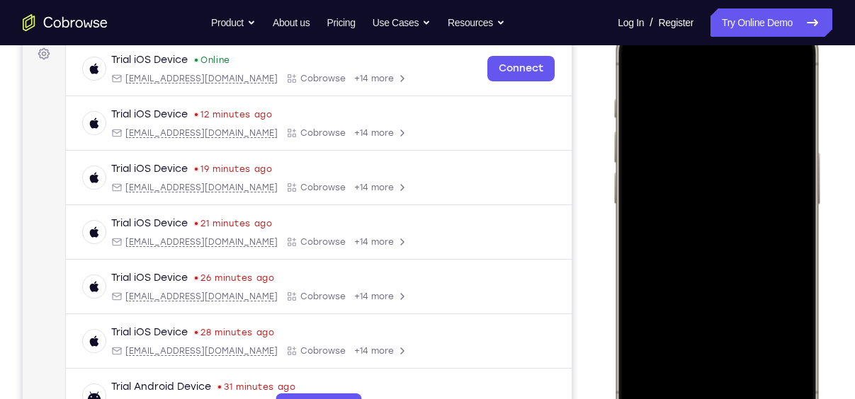
click at [636, 64] on div at bounding box center [716, 227] width 186 height 404
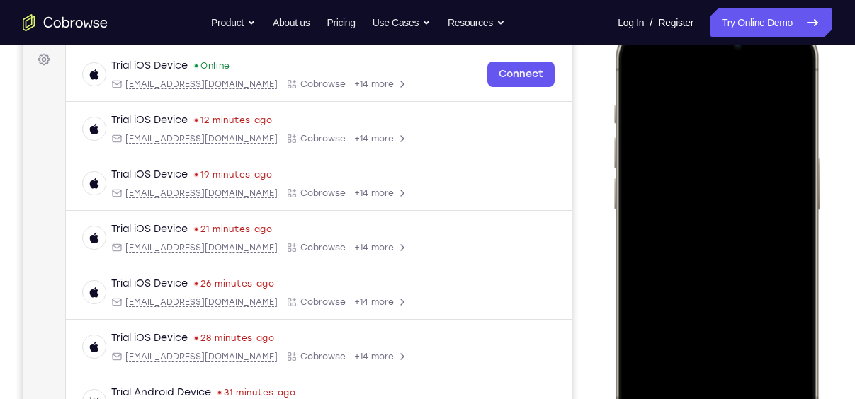
scroll to position [198, 0]
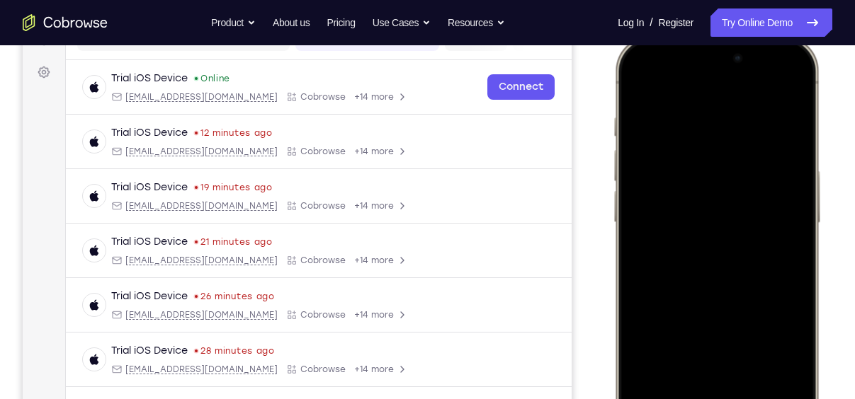
click at [739, 230] on div at bounding box center [716, 246] width 186 height 404
click at [639, 89] on div at bounding box center [716, 246] width 186 height 404
click at [754, 236] on div at bounding box center [716, 246] width 186 height 404
click at [629, 91] on div at bounding box center [716, 246] width 186 height 404
click at [642, 85] on div at bounding box center [716, 246] width 186 height 404
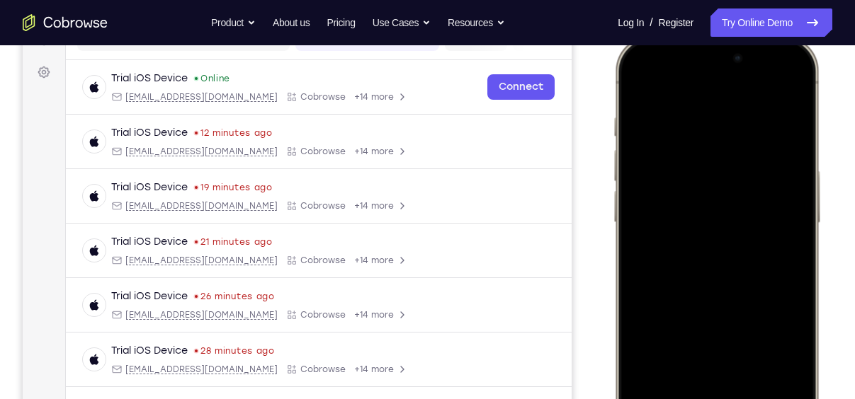
click at [705, 111] on div at bounding box center [716, 246] width 186 height 404
click at [788, 181] on div at bounding box center [716, 246] width 186 height 404
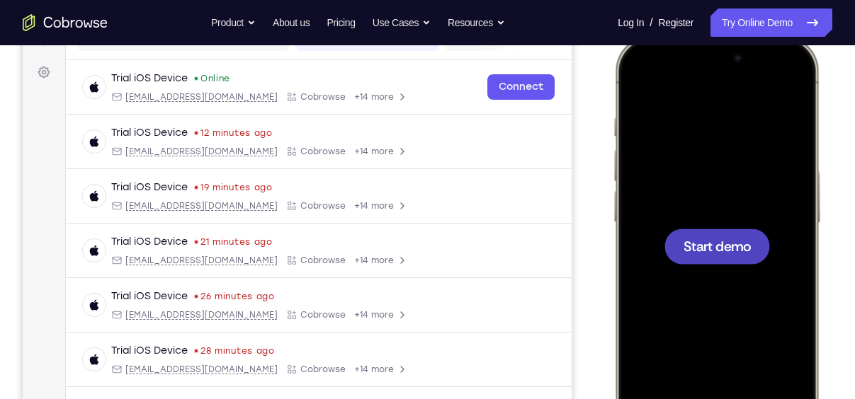
click at [729, 249] on span "Start demo" at bounding box center [716, 245] width 67 height 13
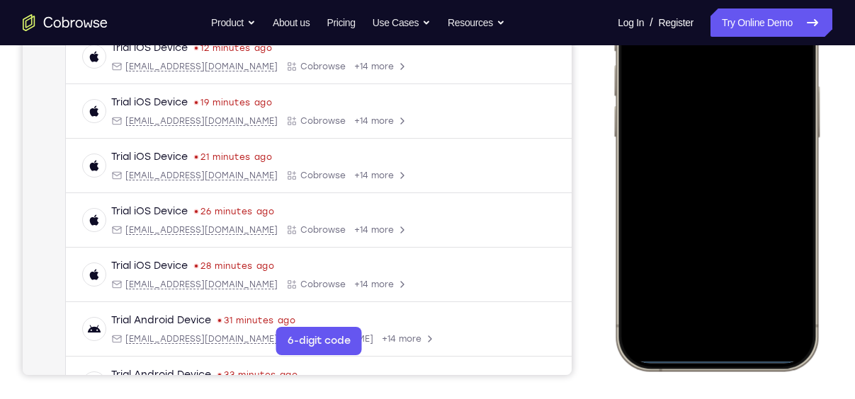
scroll to position [289, 0]
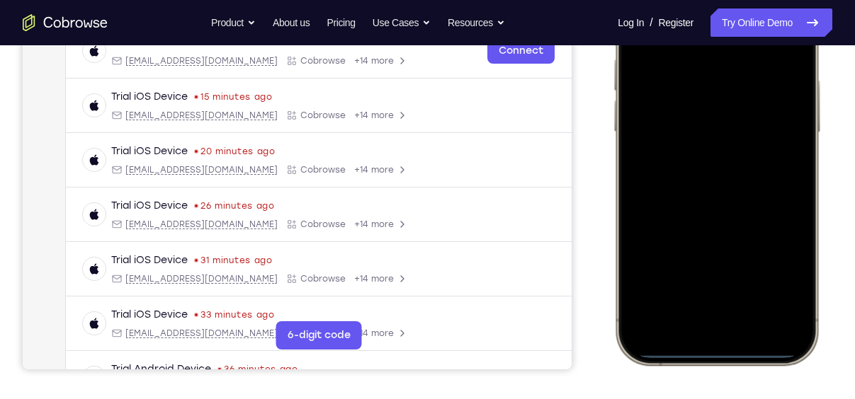
click at [691, 320] on div at bounding box center [716, 155] width 186 height 404
click at [727, 307] on div at bounding box center [716, 155] width 186 height 404
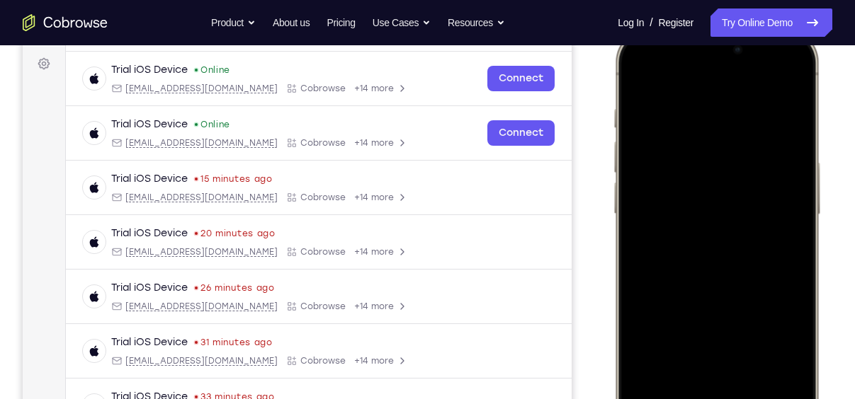
scroll to position [203, 0]
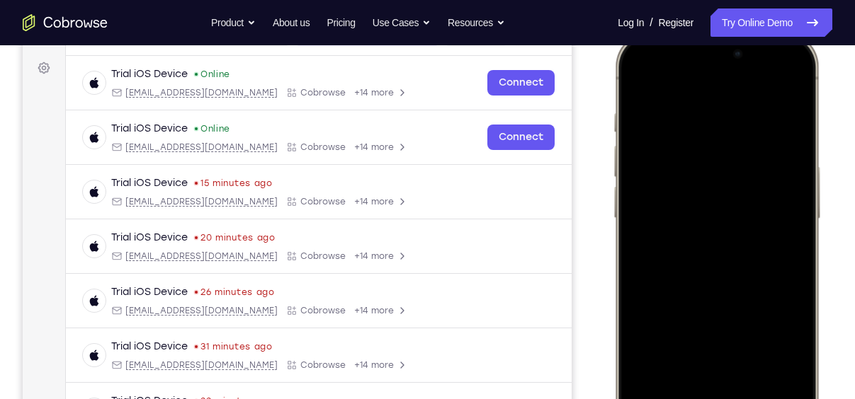
click at [705, 105] on div at bounding box center [716, 242] width 186 height 404
click at [698, 268] on div at bounding box center [716, 242] width 186 height 404
click at [719, 271] on div at bounding box center [716, 242] width 186 height 404
click at [717, 165] on div at bounding box center [716, 242] width 186 height 404
click at [732, 158] on div at bounding box center [716, 242] width 186 height 404
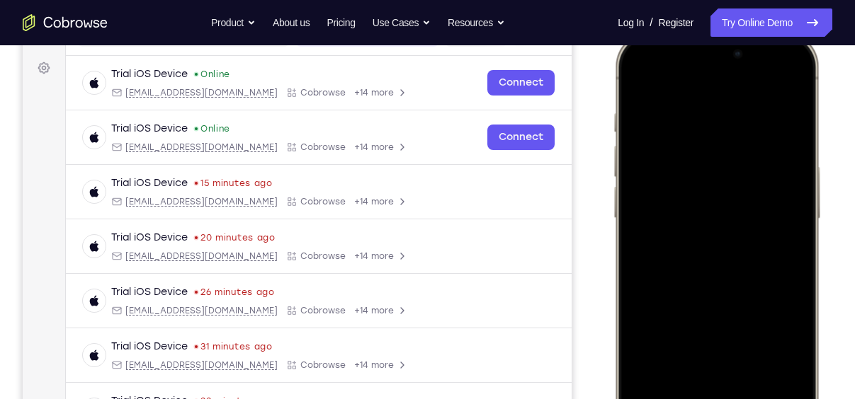
click at [695, 157] on div at bounding box center [716, 242] width 186 height 404
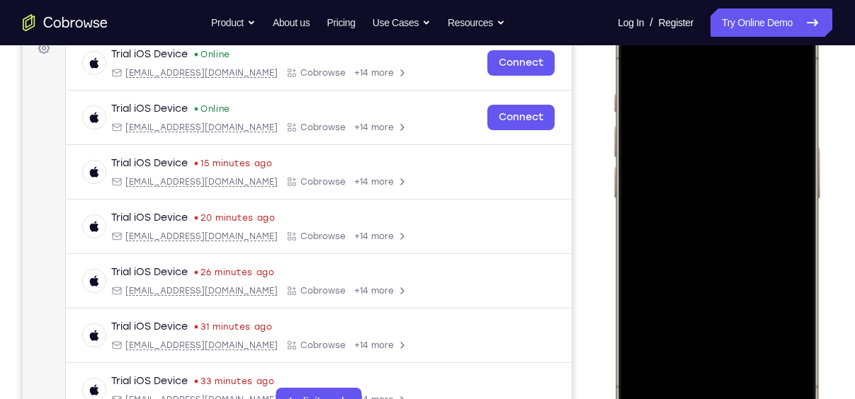
scroll to position [246, 0]
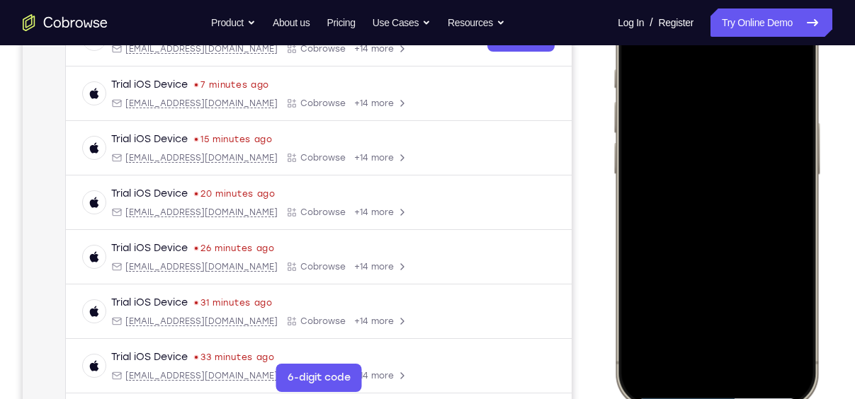
click at [744, 267] on div at bounding box center [716, 198] width 186 height 404
click at [750, 331] on div at bounding box center [716, 198] width 186 height 404
click at [751, 193] on div at bounding box center [716, 198] width 186 height 404
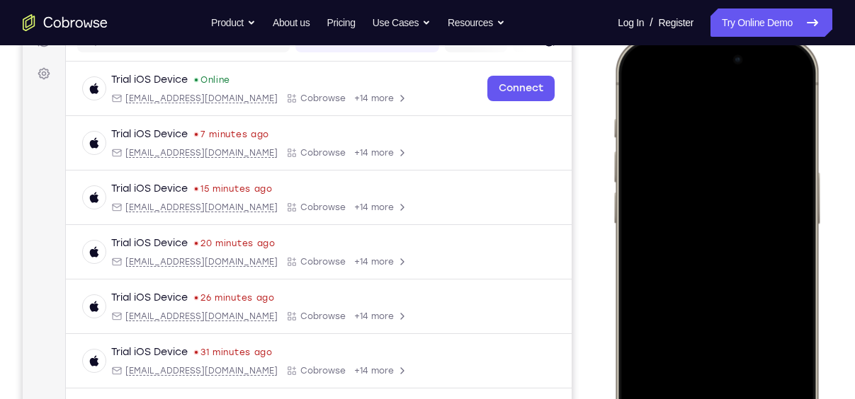
scroll to position [207, 0]
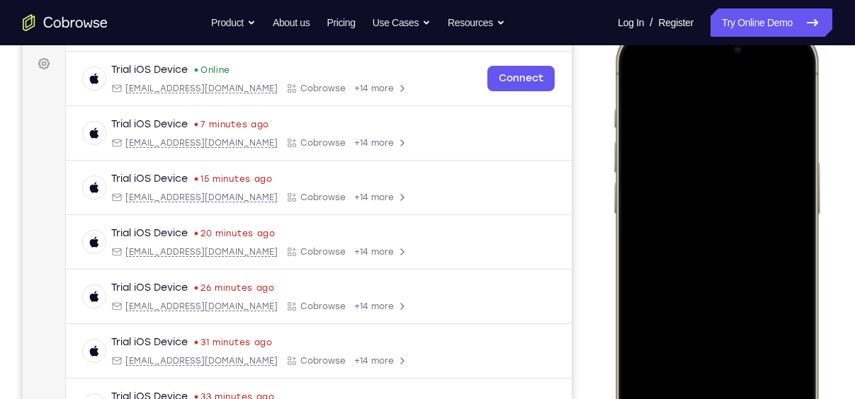
click at [639, 73] on div at bounding box center [716, 237] width 186 height 404
click at [748, 254] on div at bounding box center [716, 237] width 186 height 404
click at [642, 76] on div at bounding box center [716, 237] width 186 height 404
click at [752, 225] on div at bounding box center [716, 237] width 186 height 404
click at [718, 352] on div at bounding box center [716, 237] width 186 height 404
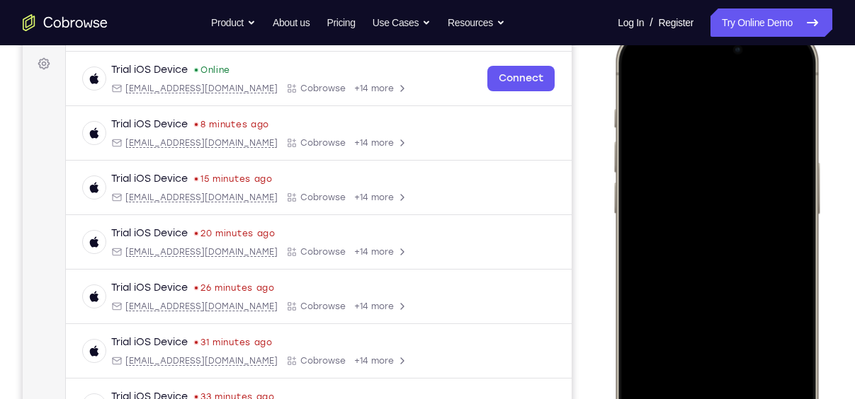
click at [790, 356] on div at bounding box center [716, 237] width 186 height 404
click at [712, 354] on div at bounding box center [716, 237] width 186 height 404
click at [783, 356] on div at bounding box center [716, 237] width 186 height 404
click at [727, 356] on div at bounding box center [716, 237] width 186 height 404
click at [768, 352] on div at bounding box center [716, 237] width 186 height 404
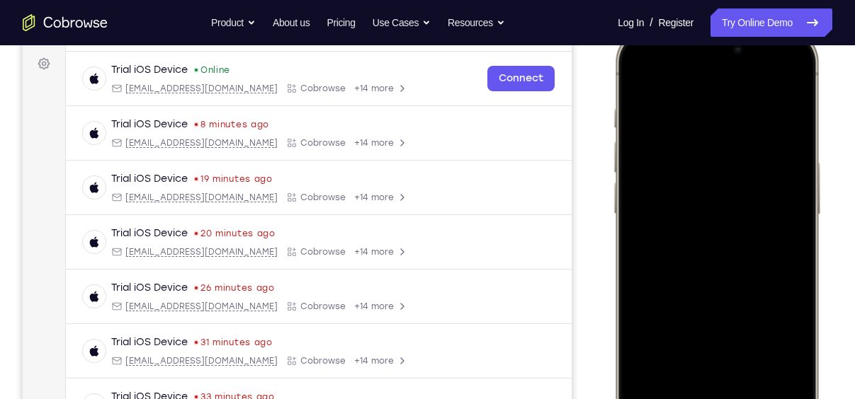
click at [787, 355] on div at bounding box center [716, 237] width 186 height 404
click at [787, 360] on div at bounding box center [716, 237] width 186 height 404
click at [765, 317] on div at bounding box center [716, 237] width 186 height 404
click at [745, 318] on div at bounding box center [716, 237] width 186 height 404
click at [730, 298] on div at bounding box center [716, 237] width 186 height 404
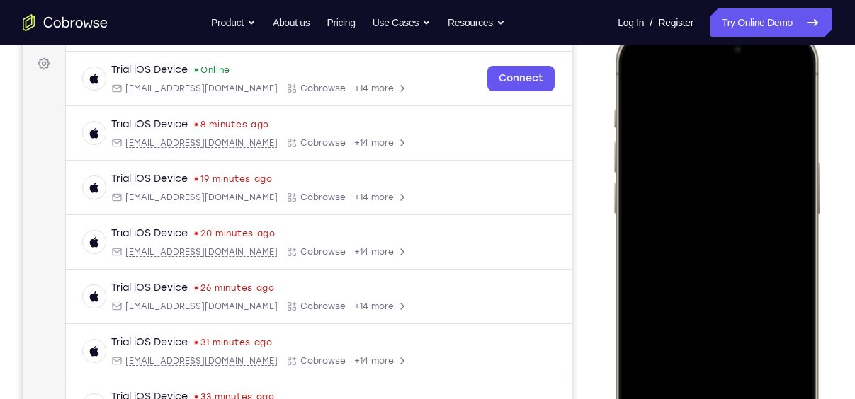
click at [742, 195] on div at bounding box center [716, 237] width 186 height 404
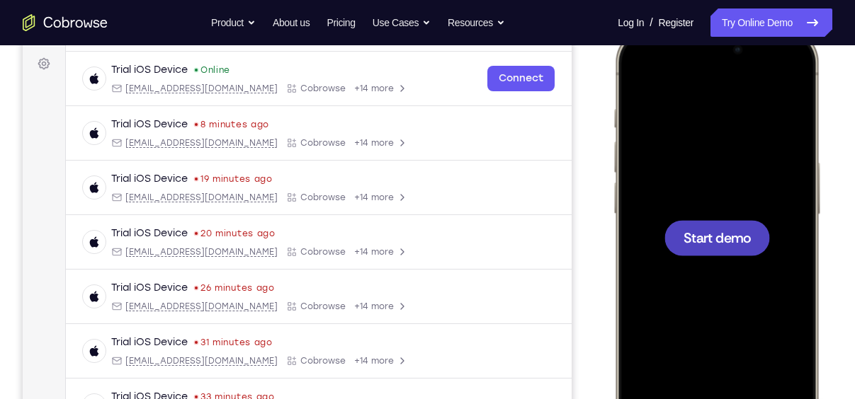
click at [738, 244] on span "Start demo" at bounding box center [716, 237] width 67 height 13
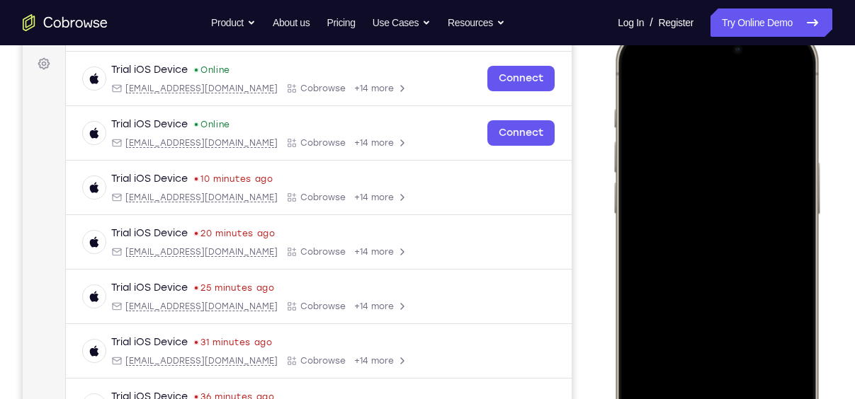
scroll to position [293, 0]
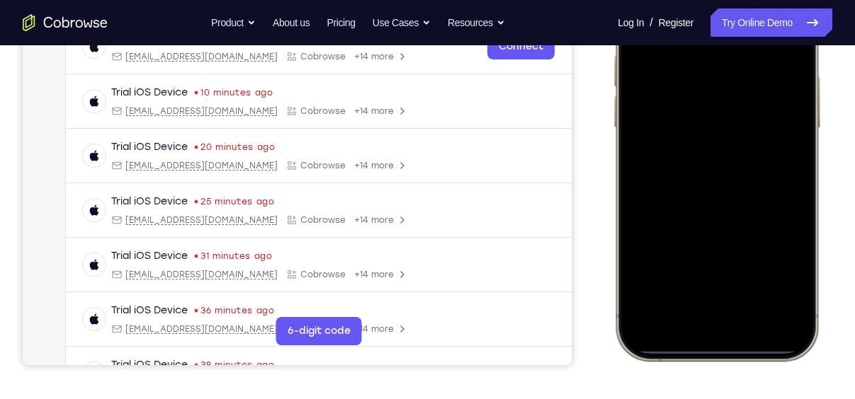
click at [689, 322] on div at bounding box center [716, 151] width 186 height 404
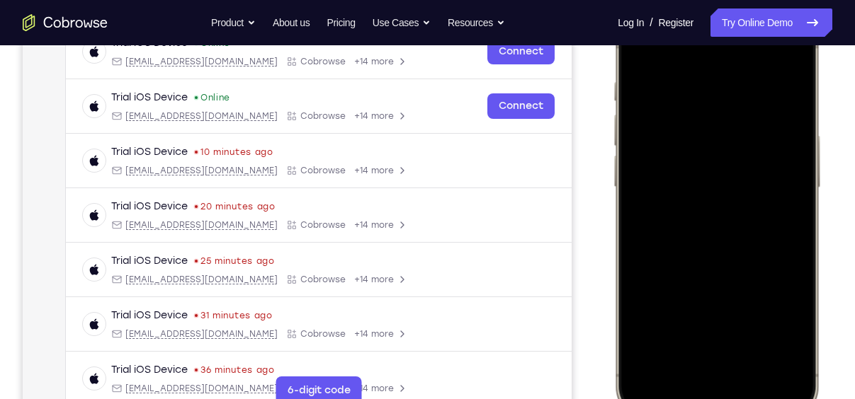
scroll to position [227, 0]
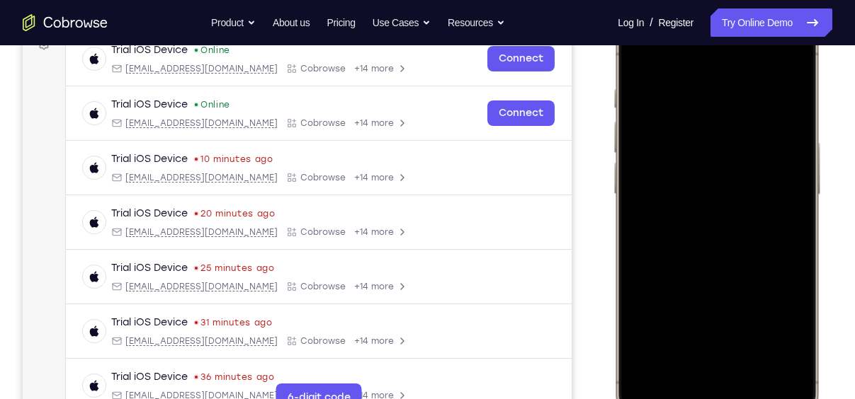
click at [737, 371] on div at bounding box center [716, 218] width 186 height 404
click at [734, 101] on div at bounding box center [716, 218] width 186 height 404
click at [692, 147] on div at bounding box center [716, 218] width 186 height 404
click at [701, 236] on div at bounding box center [716, 218] width 186 height 404
click at [715, 252] on div at bounding box center [716, 218] width 186 height 404
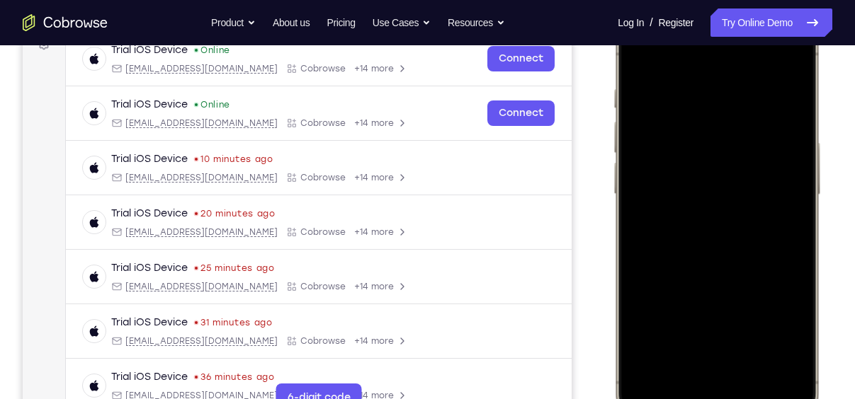
click at [712, 137] on div at bounding box center [716, 218] width 186 height 404
click at [710, 169] on div at bounding box center [716, 218] width 186 height 404
click at [716, 135] on div at bounding box center [716, 218] width 186 height 404
click at [758, 196] on div at bounding box center [716, 218] width 186 height 404
click at [761, 283] on div at bounding box center [716, 218] width 186 height 404
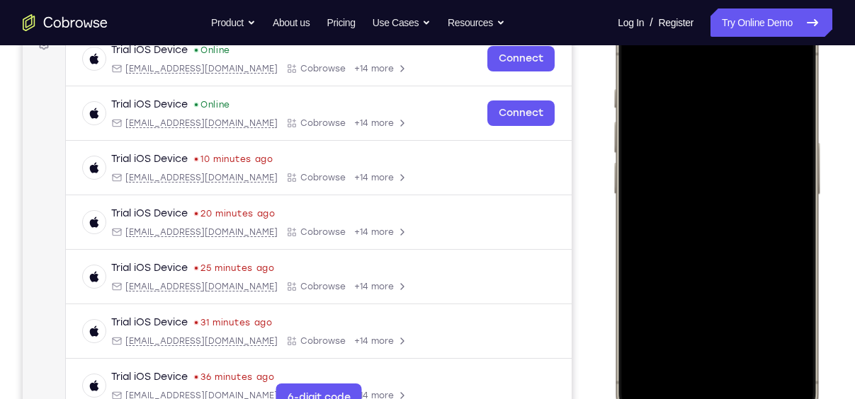
click at [754, 347] on div at bounding box center [716, 218] width 186 height 404
click at [738, 206] on div at bounding box center [716, 218] width 186 height 404
click at [704, 334] on div at bounding box center [716, 218] width 186 height 404
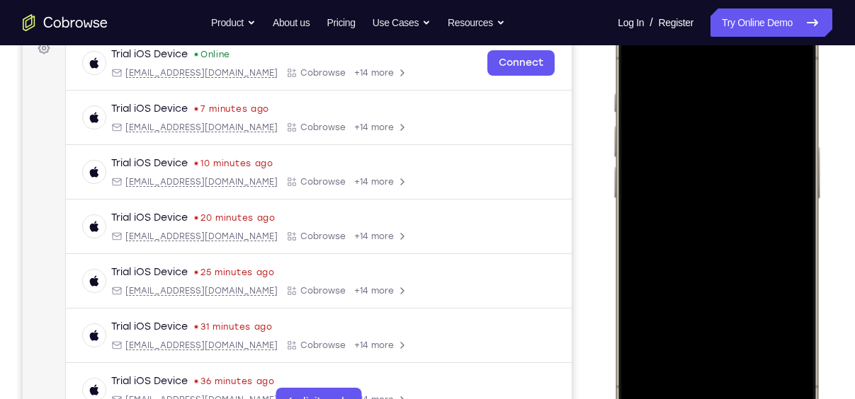
scroll to position [224, 0]
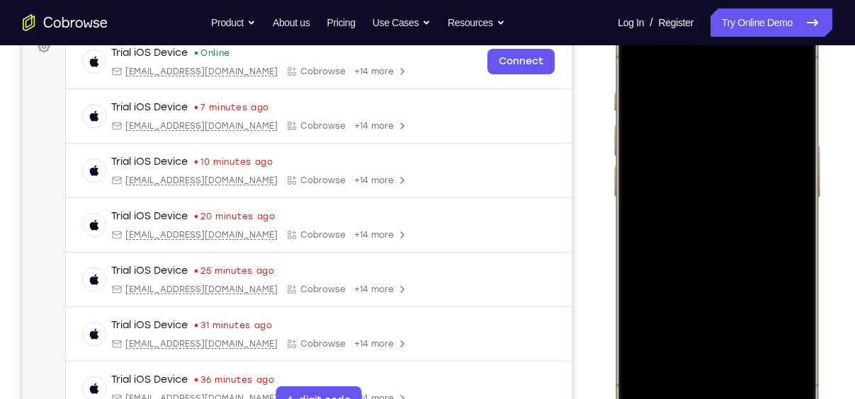
click at [640, 65] on div at bounding box center [716, 220] width 186 height 404
click at [642, 55] on div at bounding box center [716, 220] width 186 height 404
click at [751, 346] on div at bounding box center [716, 220] width 186 height 404
click at [736, 213] on div at bounding box center [716, 220] width 186 height 404
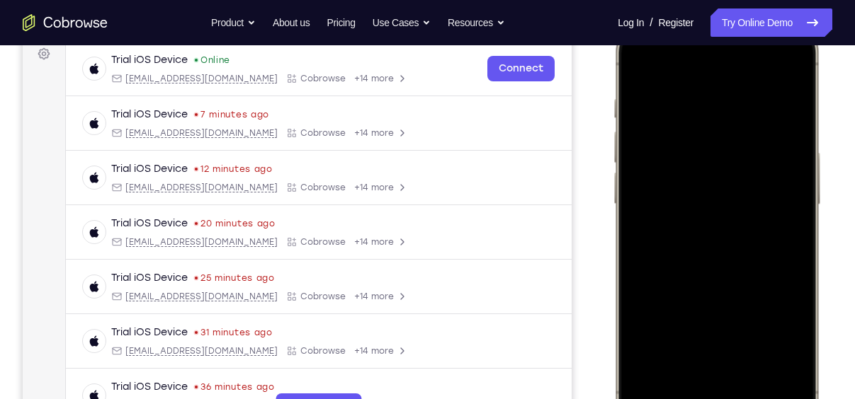
scroll to position [215, 0]
click at [682, 72] on div at bounding box center [716, 229] width 186 height 404
click at [780, 258] on div at bounding box center [716, 229] width 186 height 404
click at [637, 60] on div at bounding box center [716, 229] width 186 height 404
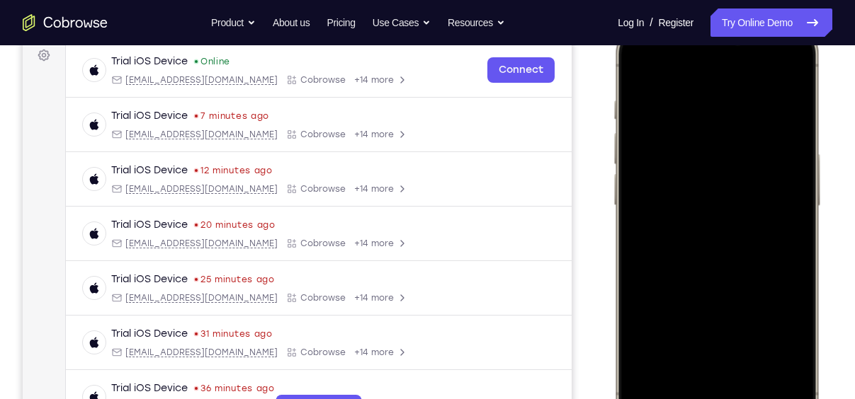
click at [711, 347] on div at bounding box center [716, 229] width 186 height 404
click at [706, 347] on div at bounding box center [716, 229] width 186 height 404
click at [783, 348] on div at bounding box center [716, 229] width 186 height 404
click at [698, 344] on div at bounding box center [716, 229] width 186 height 404
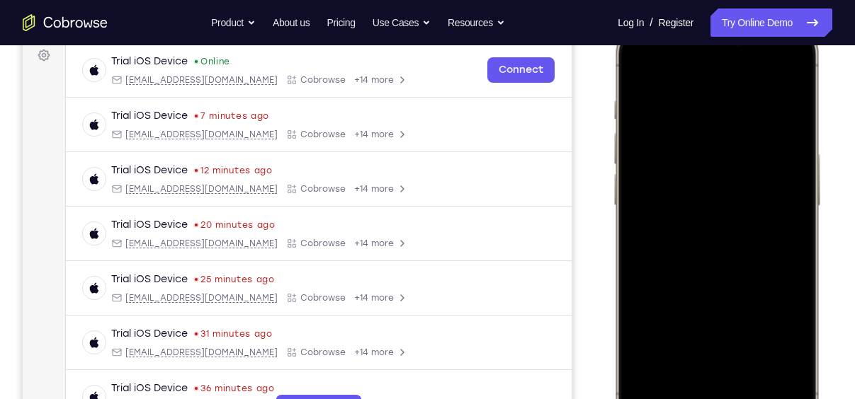
click at [698, 344] on div at bounding box center [716, 229] width 186 height 404
click at [690, 350] on div at bounding box center [716, 229] width 186 height 404
click at [636, 59] on div at bounding box center [716, 229] width 186 height 404
click at [708, 225] on div at bounding box center [716, 229] width 186 height 404
click at [700, 353] on div at bounding box center [716, 229] width 186 height 404
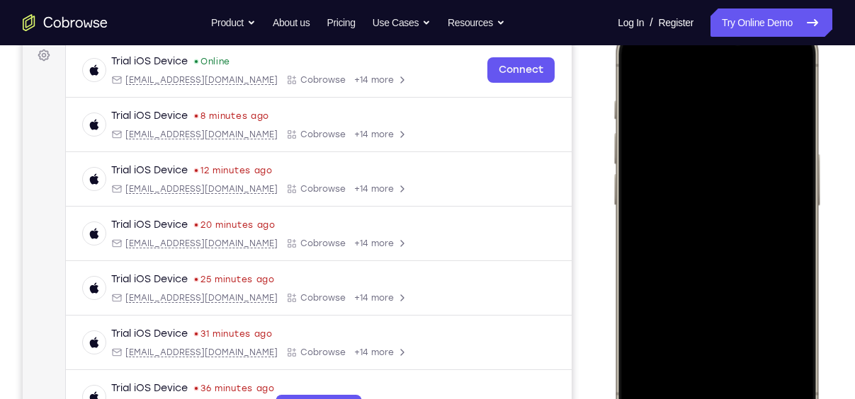
click at [688, 347] on div at bounding box center [716, 229] width 186 height 404
click at [792, 350] on div at bounding box center [716, 229] width 186 height 404
click at [790, 350] on div at bounding box center [716, 229] width 186 height 404
click at [744, 317] on div at bounding box center [716, 229] width 186 height 404
click at [741, 314] on div at bounding box center [716, 229] width 186 height 404
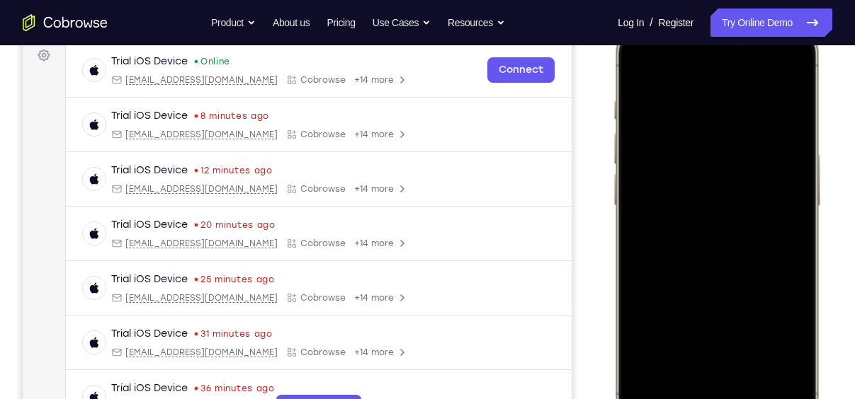
click at [734, 297] on div at bounding box center [716, 229] width 186 height 404
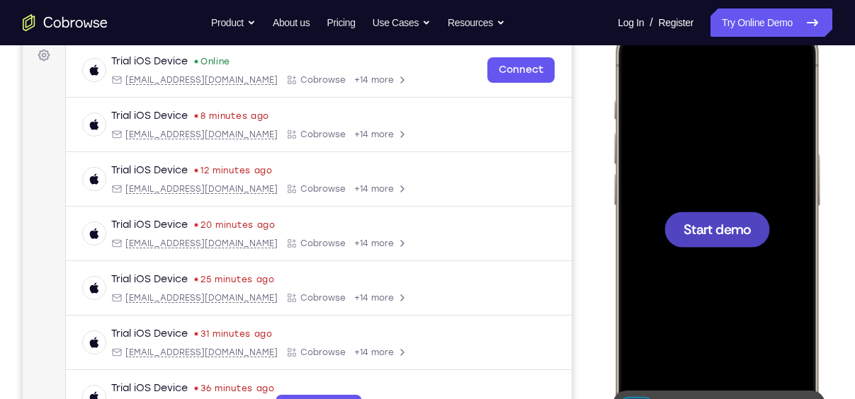
click at [734, 213] on div at bounding box center [717, 229] width 106 height 35
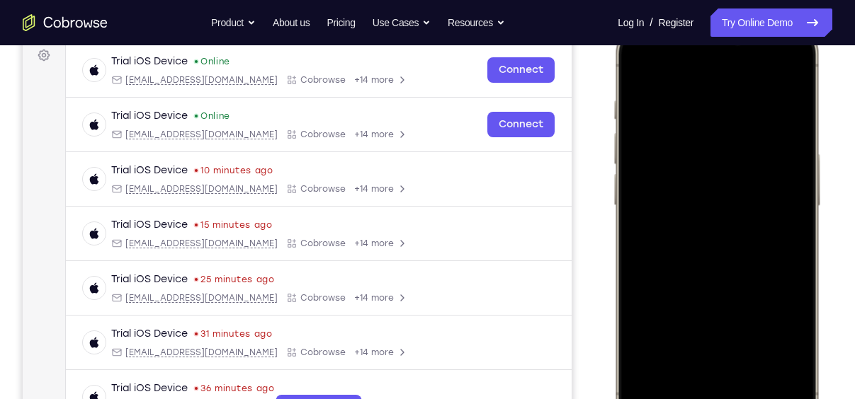
click at [691, 388] on div at bounding box center [716, 229] width 186 height 404
click at [753, 382] on div at bounding box center [716, 229] width 186 height 404
click at [720, 124] on div at bounding box center [716, 229] width 186 height 404
click at [801, 147] on div at bounding box center [716, 229] width 186 height 404
click at [722, 376] on div at bounding box center [716, 229] width 186 height 404
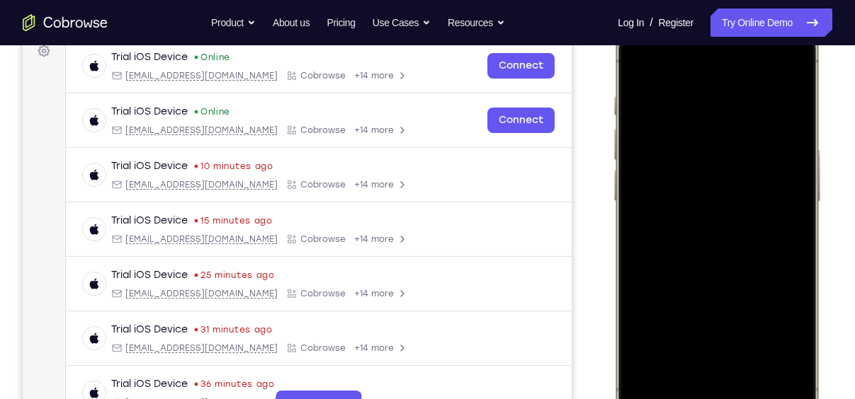
scroll to position [218, 0]
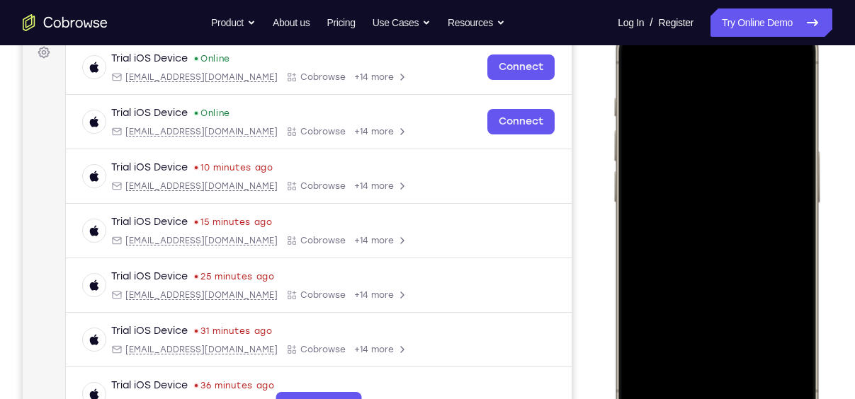
click at [740, 376] on div at bounding box center [716, 226] width 186 height 404
click at [715, 93] on div at bounding box center [716, 226] width 186 height 404
click at [739, 314] on div at bounding box center [716, 226] width 186 height 404
click at [728, 310] on div at bounding box center [716, 226] width 186 height 404
drag, startPoint x: 731, startPoint y: 278, endPoint x: 741, endPoint y: -24, distance: 301.9
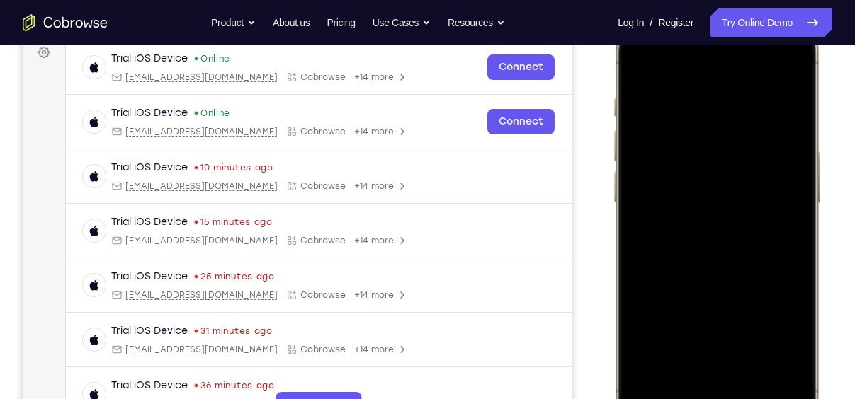
click at [741, 16] on html "Online web based iOS Simulators and Android Emulators. Run iPhone, iPad, Mobile…" at bounding box center [719, 228] width 212 height 425
drag, startPoint x: 742, startPoint y: 231, endPoint x: 780, endPoint y: 27, distance: 207.5
click at [780, 27] on div at bounding box center [716, 226] width 186 height 404
click at [741, 243] on div at bounding box center [716, 226] width 186 height 404
click at [693, 201] on div at bounding box center [716, 226] width 186 height 404
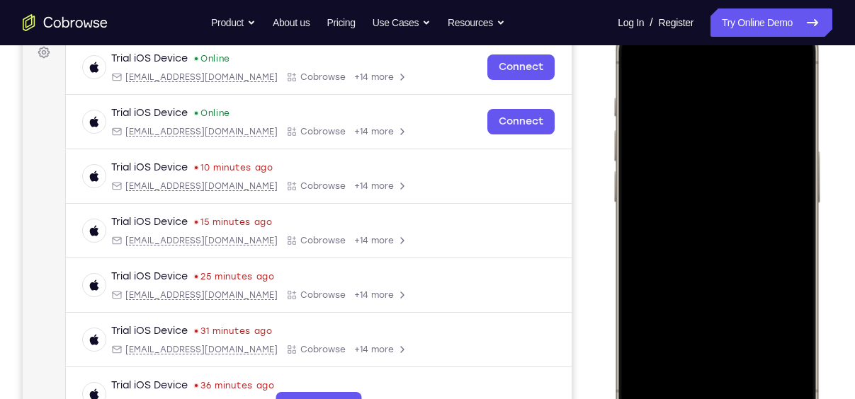
click at [715, 322] on div at bounding box center [716, 226] width 186 height 404
click at [695, 246] on div at bounding box center [716, 226] width 186 height 404
click at [744, 227] on div at bounding box center [716, 226] width 186 height 404
click at [732, 188] on div at bounding box center [716, 226] width 186 height 404
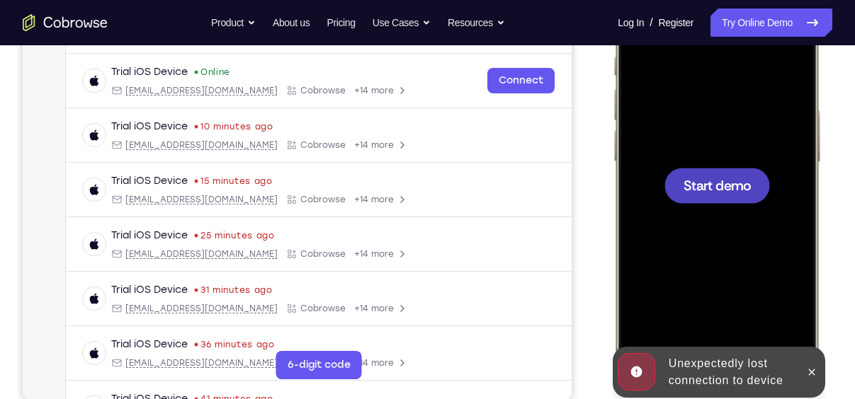
scroll to position [251, 0]
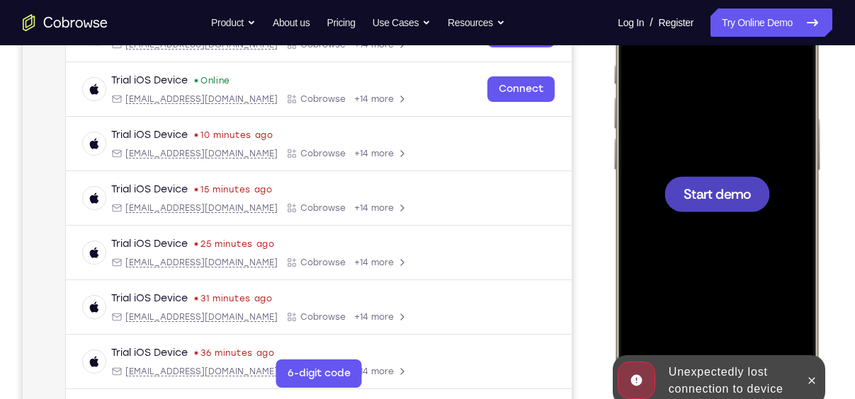
click at [728, 198] on span "Start demo" at bounding box center [716, 193] width 67 height 13
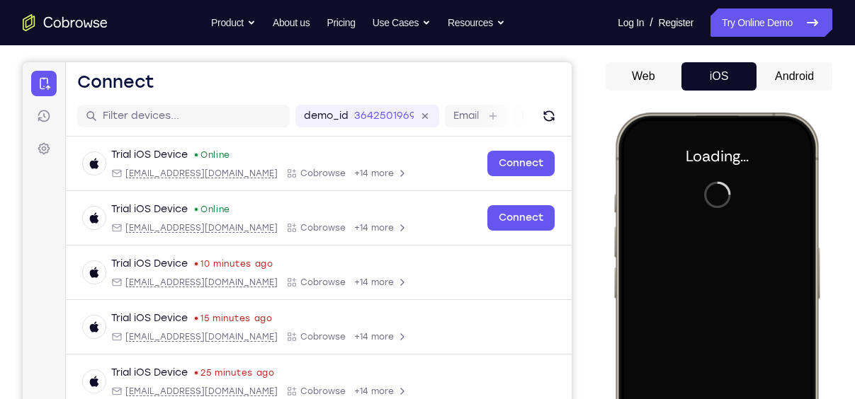
scroll to position [120, 0]
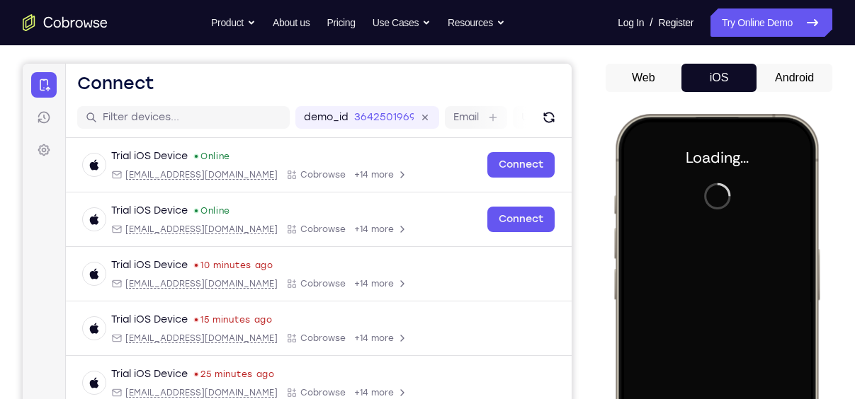
click at [791, 67] on button "Android" at bounding box center [794, 78] width 76 height 28
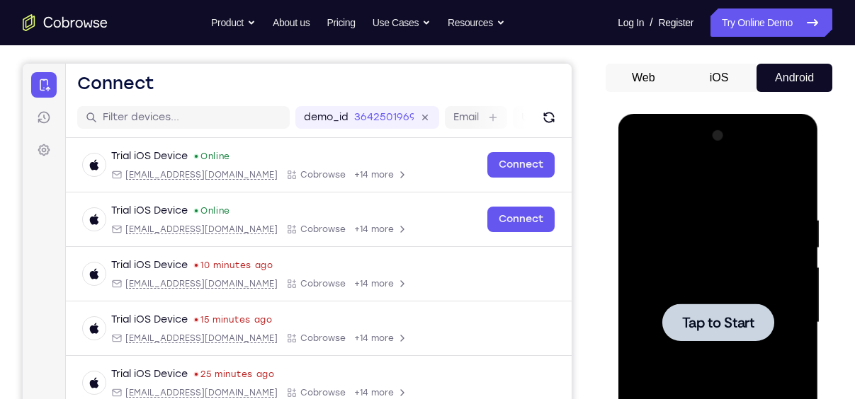
click at [758, 333] on div at bounding box center [717, 323] width 112 height 38
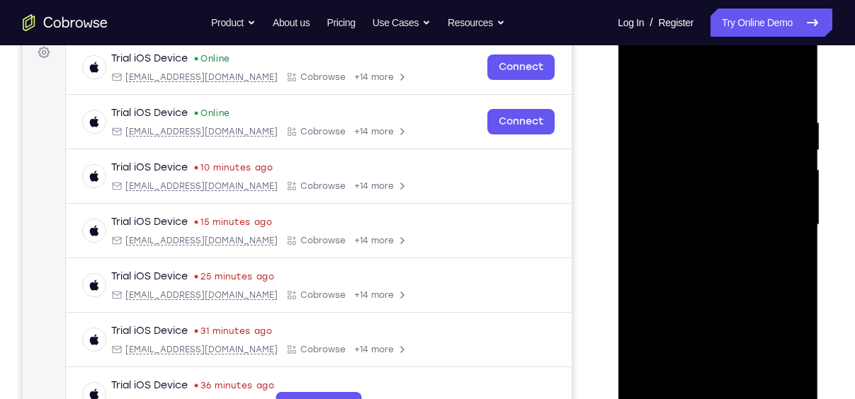
scroll to position [258, 0]
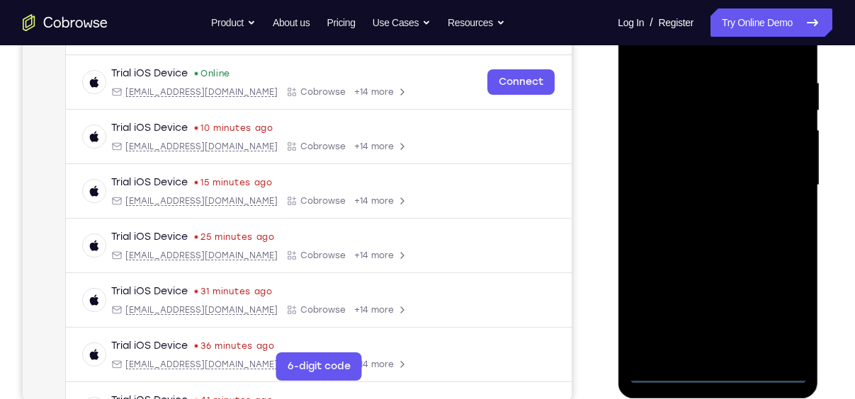
click at [716, 373] on div at bounding box center [717, 185] width 178 height 397
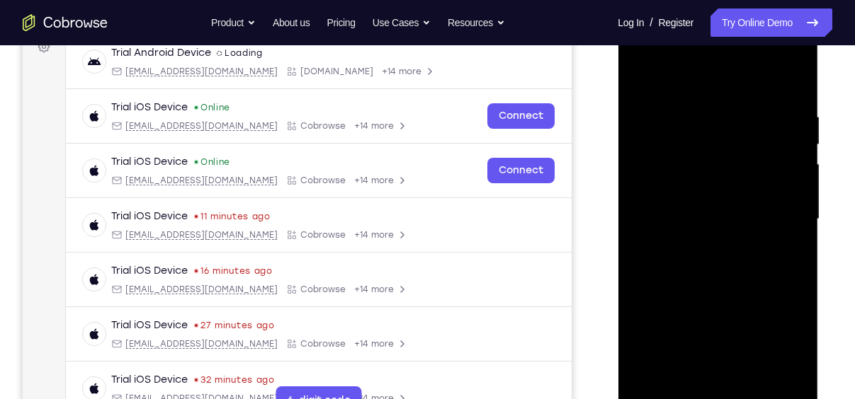
scroll to position [244, 0]
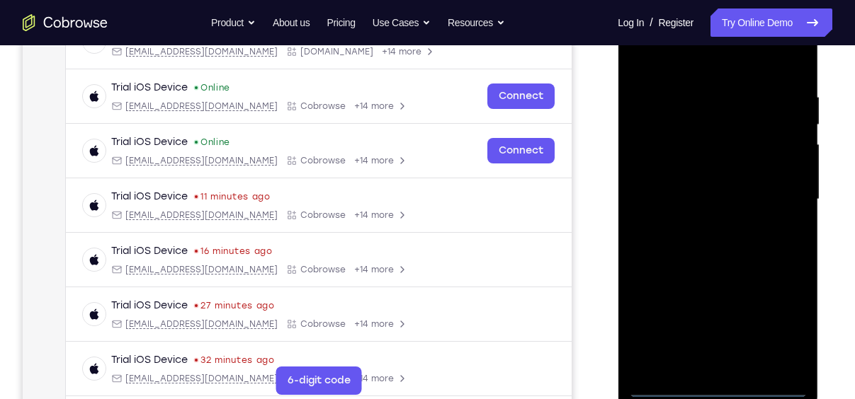
click at [780, 323] on div at bounding box center [717, 199] width 178 height 397
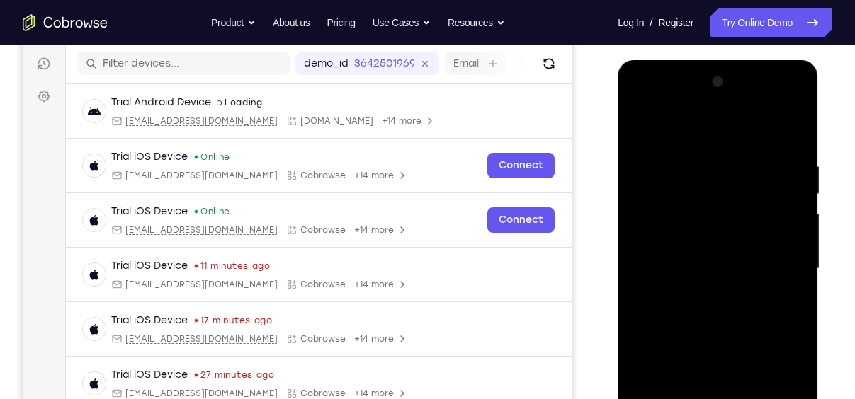
scroll to position [171, 0]
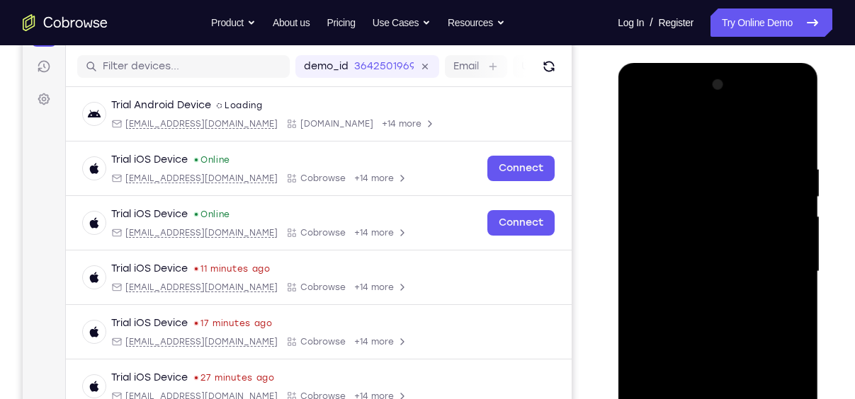
click at [785, 393] on div at bounding box center [717, 272] width 178 height 397
click at [716, 219] on div at bounding box center [717, 272] width 178 height 397
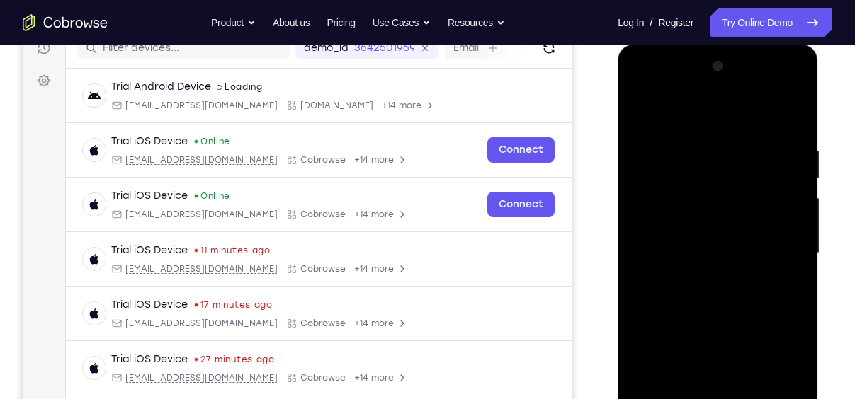
scroll to position [191, 0]
click at [780, 373] on div at bounding box center [717, 252] width 178 height 397
click at [705, 114] on div at bounding box center [717, 252] width 178 height 397
click at [771, 244] on div at bounding box center [717, 252] width 178 height 397
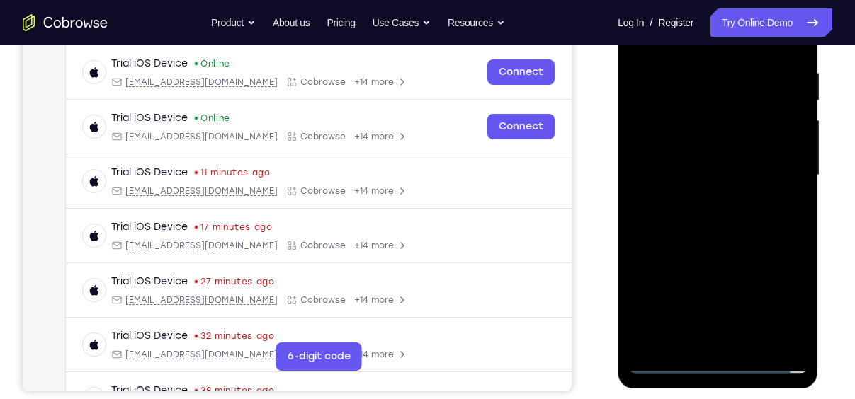
scroll to position [268, 0]
click at [730, 341] on div at bounding box center [717, 175] width 178 height 397
click at [717, 247] on div at bounding box center [717, 175] width 178 height 397
click at [718, 109] on div at bounding box center [717, 175] width 178 height 397
click at [746, 128] on div at bounding box center [717, 175] width 178 height 397
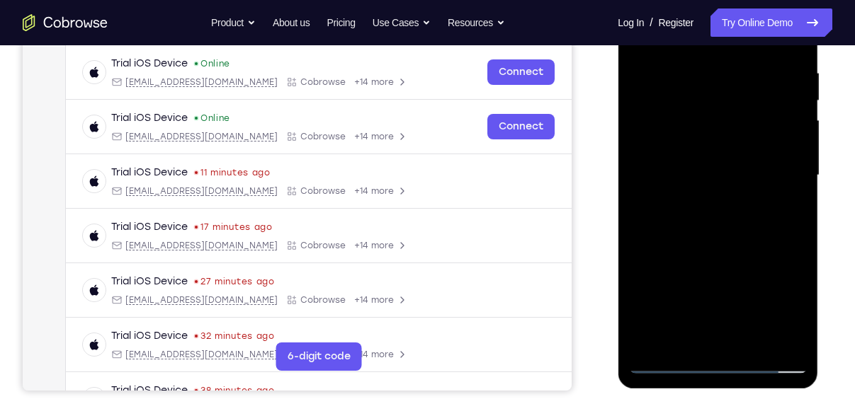
click at [751, 140] on div at bounding box center [717, 175] width 178 height 397
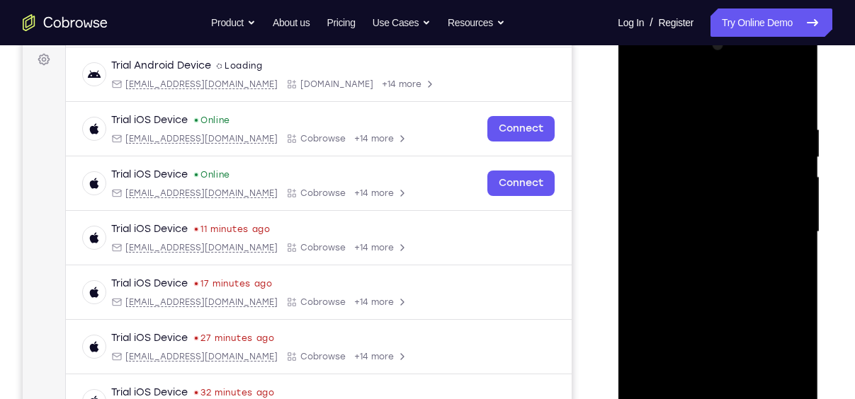
scroll to position [205, 0]
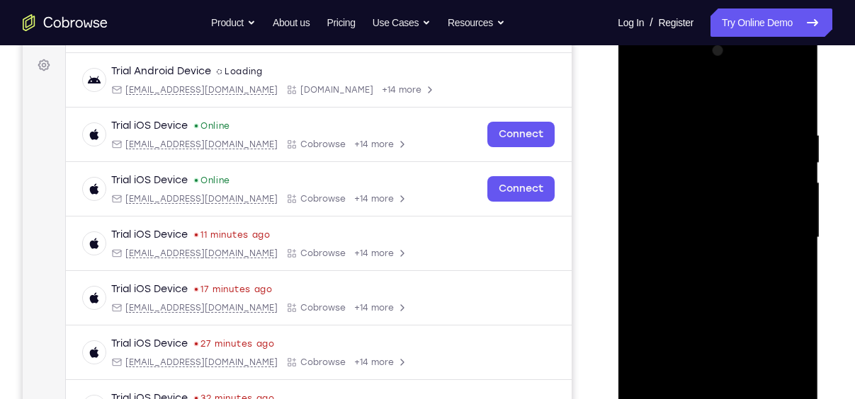
click at [717, 217] on div at bounding box center [717, 238] width 178 height 397
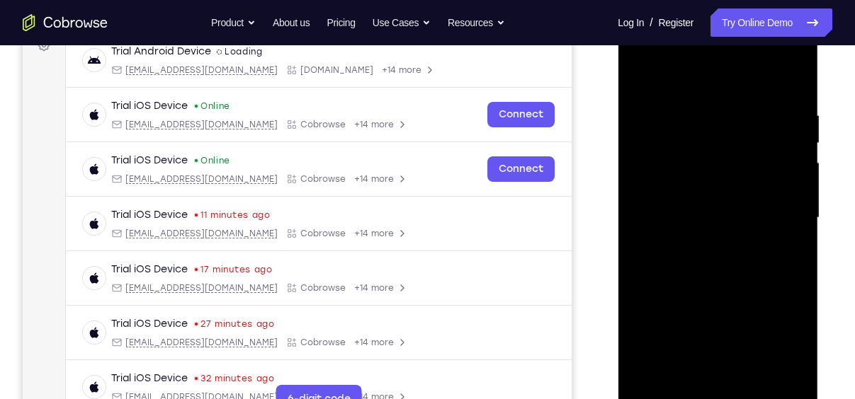
click at [741, 279] on div at bounding box center [717, 218] width 178 height 397
click at [751, 389] on div at bounding box center [717, 218] width 178 height 397
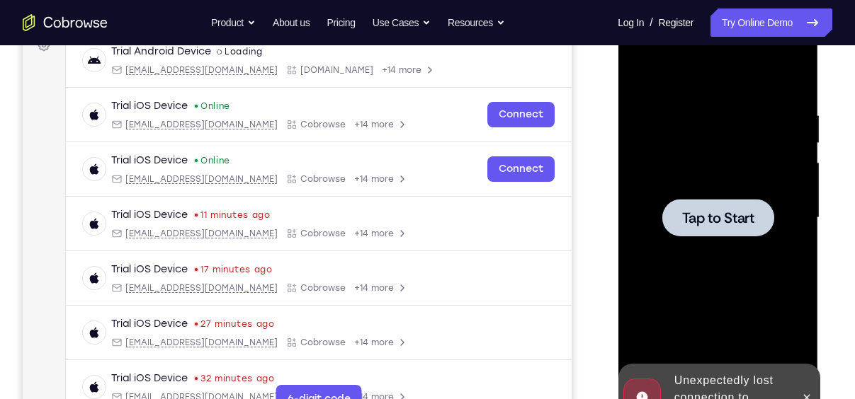
click at [726, 234] on div at bounding box center [717, 218] width 112 height 38
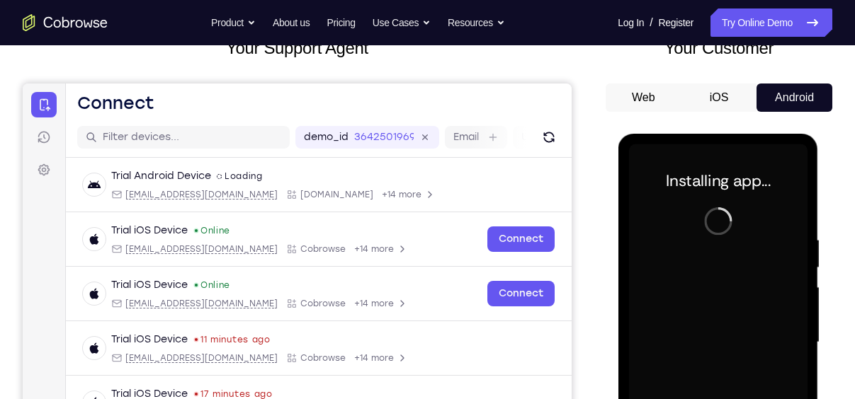
scroll to position [99, 0]
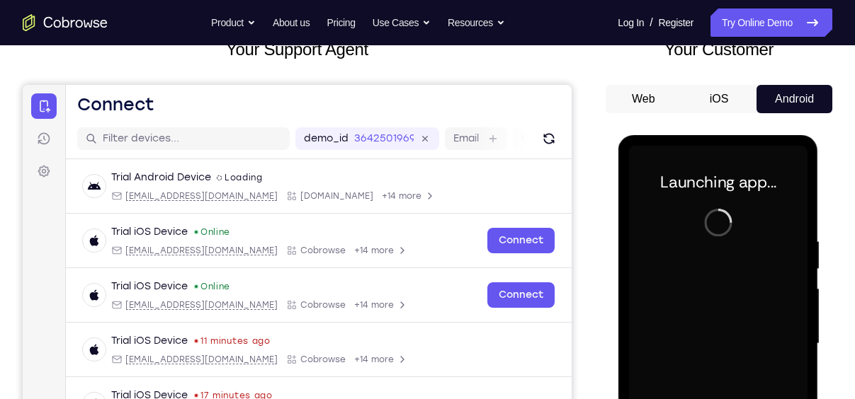
click at [727, 93] on button "iOS" at bounding box center [719, 99] width 76 height 28
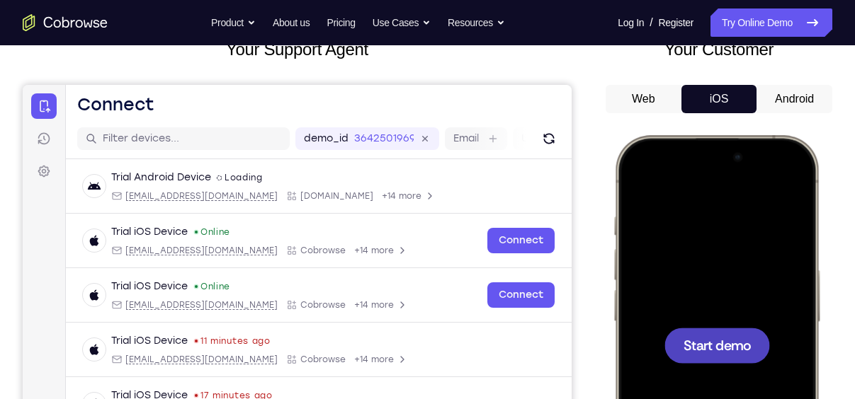
click at [737, 329] on div at bounding box center [717, 345] width 106 height 35
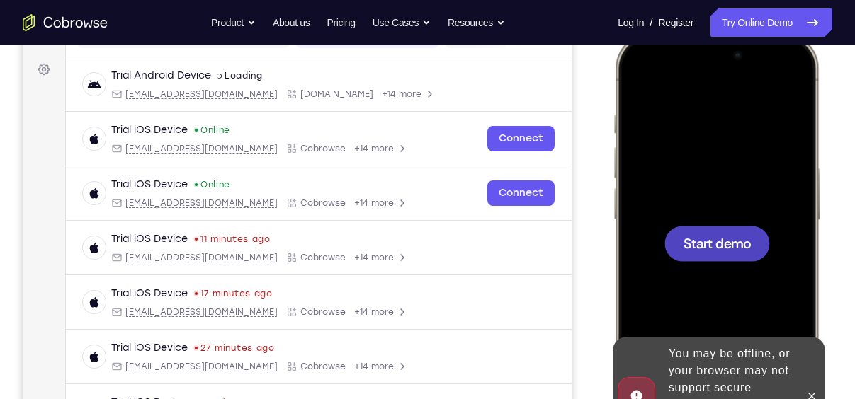
scroll to position [203, 0]
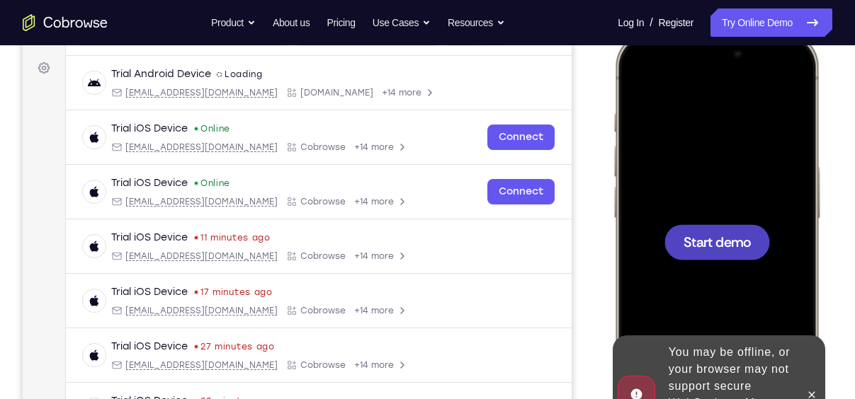
click at [739, 235] on span "Start demo" at bounding box center [716, 241] width 67 height 13
click at [742, 240] on span "Start demo" at bounding box center [716, 241] width 67 height 13
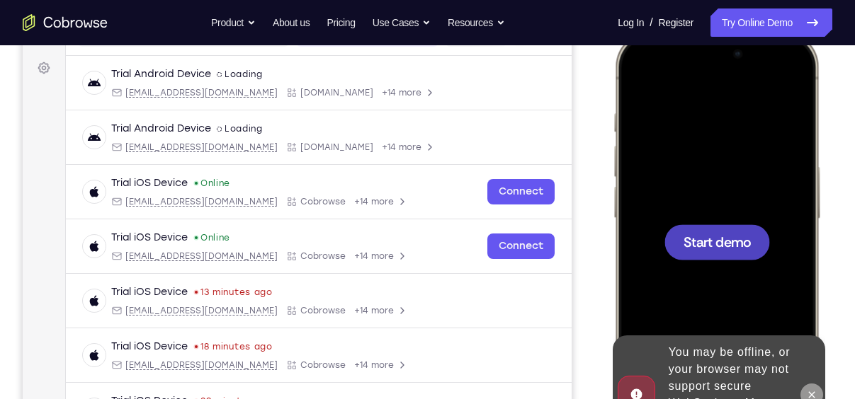
click at [809, 390] on icon at bounding box center [811, 395] width 11 height 11
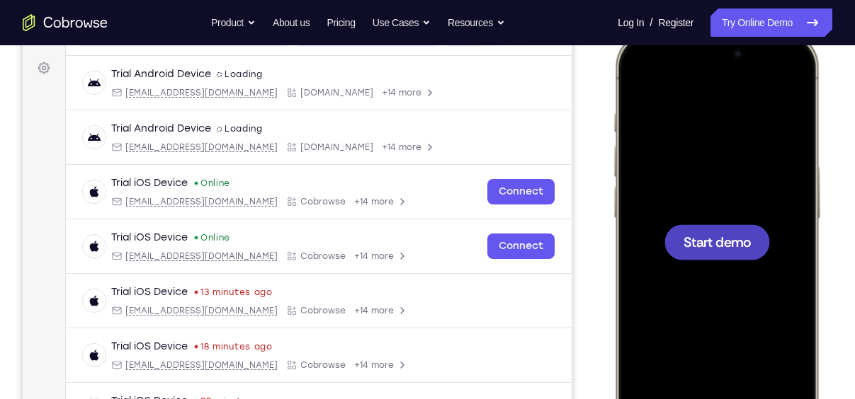
click at [708, 241] on span "Start demo" at bounding box center [716, 241] width 67 height 13
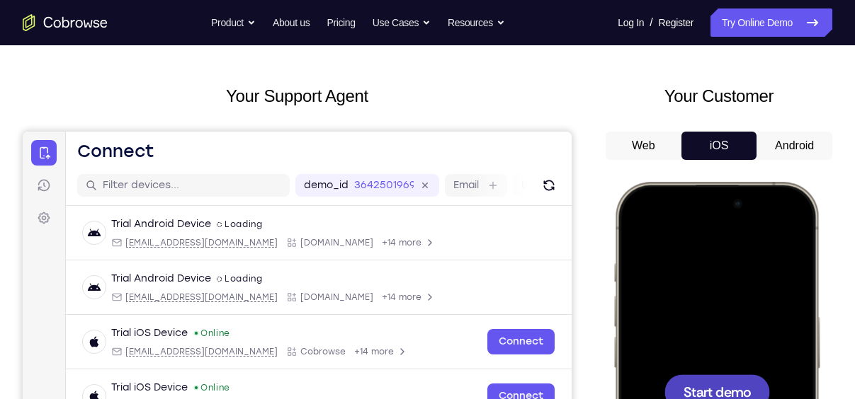
scroll to position [0, 0]
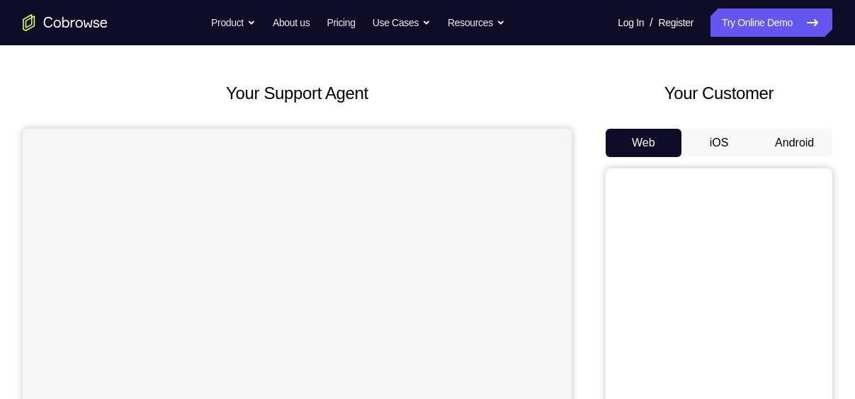
click at [725, 148] on button "iOS" at bounding box center [719, 143] width 76 height 28
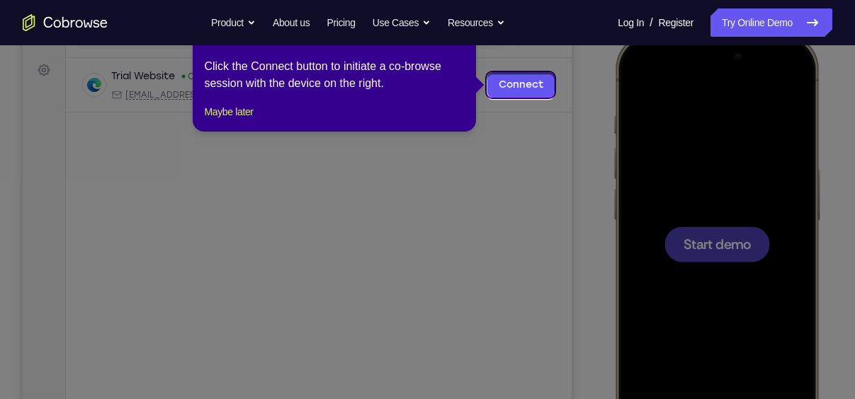
scroll to position [195, 0]
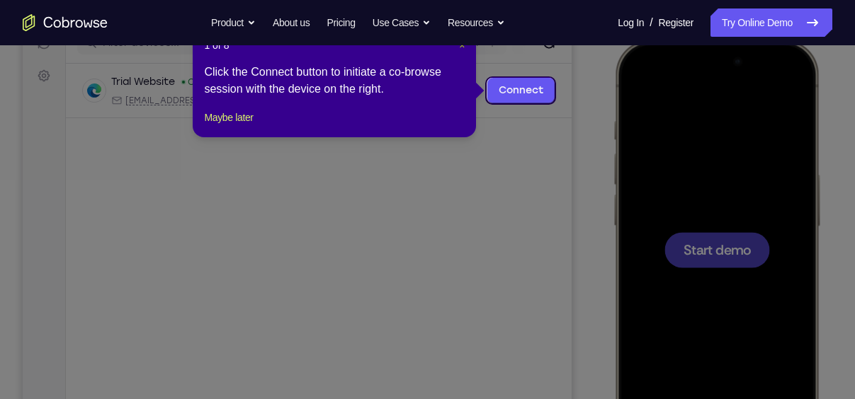
click at [460, 48] on span "×" at bounding box center [462, 45] width 6 height 11
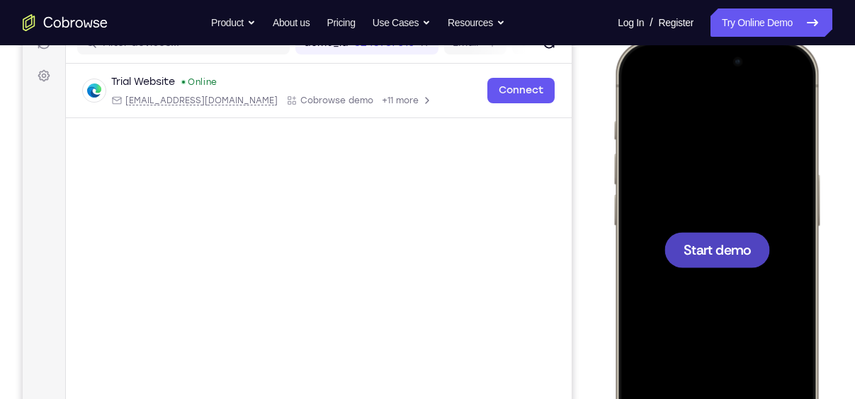
click at [729, 254] on span "Start demo" at bounding box center [716, 249] width 67 height 13
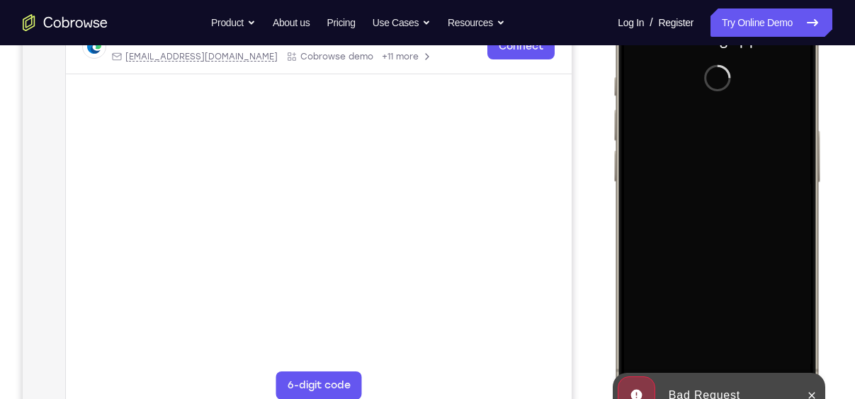
scroll to position [246, 0]
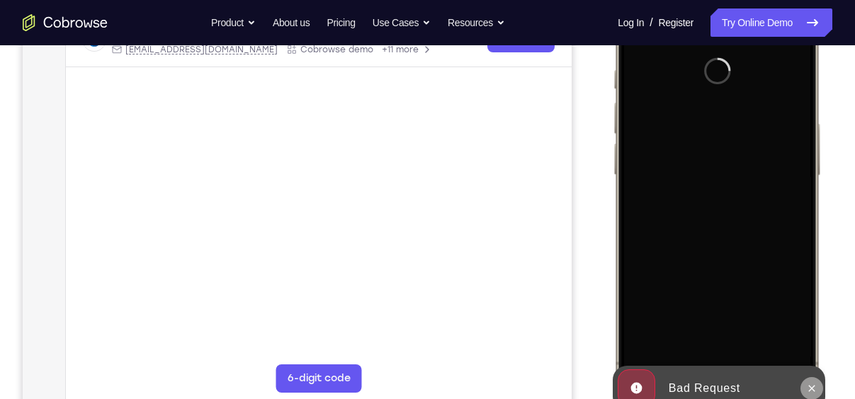
click at [817, 386] on icon at bounding box center [811, 388] width 11 height 11
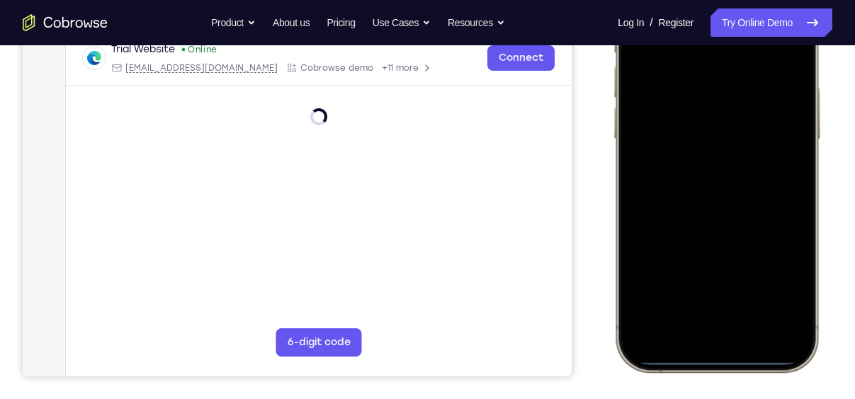
scroll to position [283, 0]
click at [695, 328] on div at bounding box center [716, 162] width 186 height 404
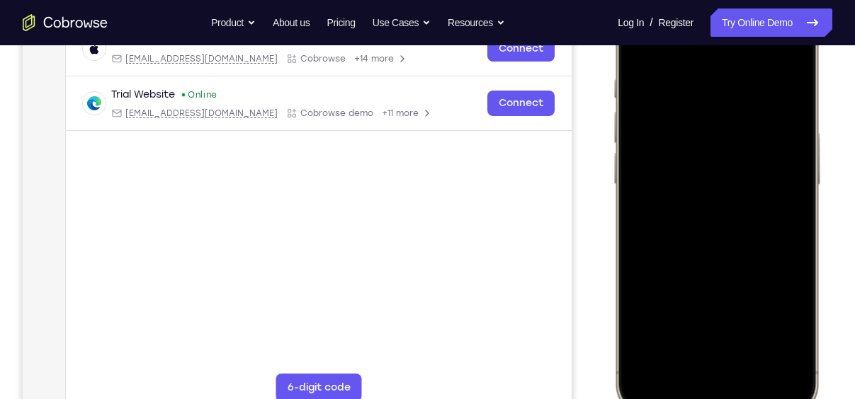
scroll to position [222, 0]
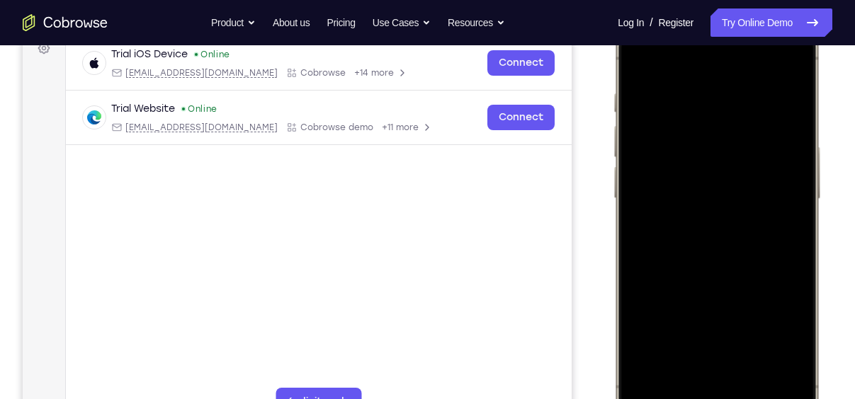
click at [719, 369] on div at bounding box center [716, 222] width 186 height 404
click at [713, 82] on div at bounding box center [716, 222] width 186 height 404
click at [701, 246] on div at bounding box center [716, 222] width 186 height 404
click at [716, 256] on div at bounding box center [716, 222] width 186 height 404
click at [724, 142] on div at bounding box center [716, 222] width 186 height 404
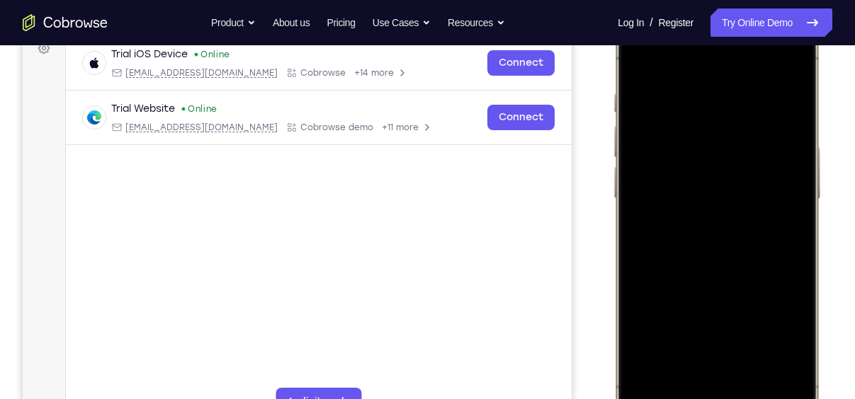
click at [703, 232] on div at bounding box center [716, 222] width 186 height 404
click at [737, 324] on div at bounding box center [716, 222] width 186 height 404
click at [774, 314] on div at bounding box center [716, 222] width 186 height 404
click at [774, 322] on div at bounding box center [716, 222] width 186 height 404
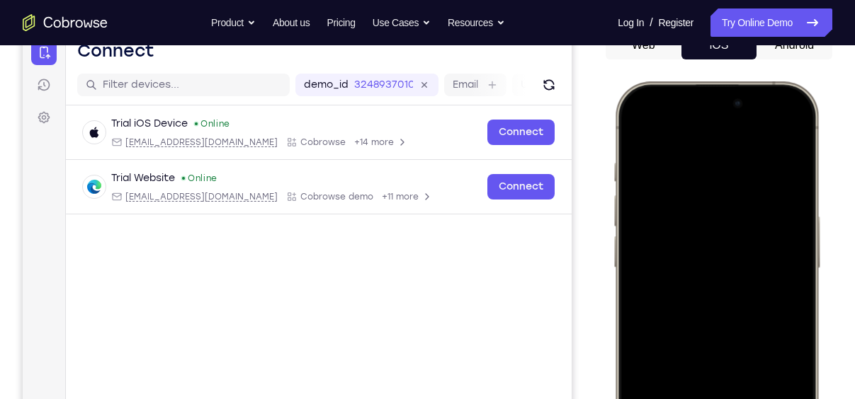
scroll to position [123, 0]
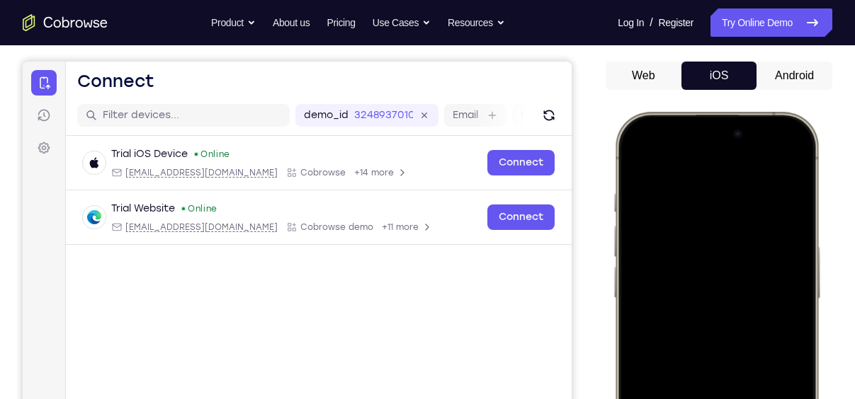
click at [790, 79] on button "Android" at bounding box center [794, 76] width 76 height 28
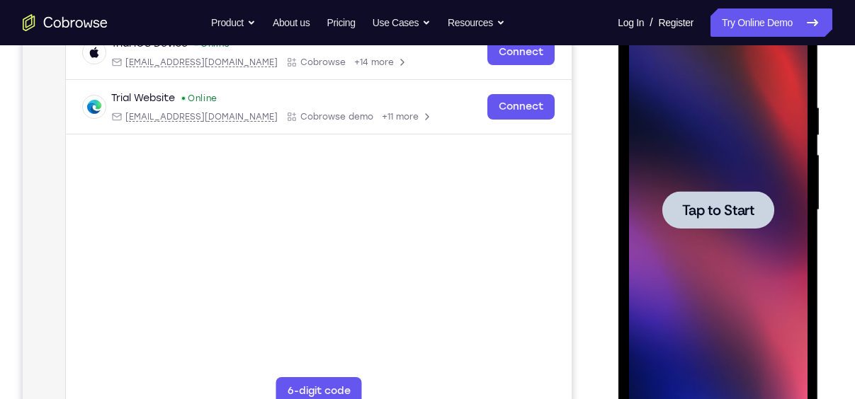
scroll to position [0, 0]
click at [744, 193] on div at bounding box center [717, 210] width 112 height 38
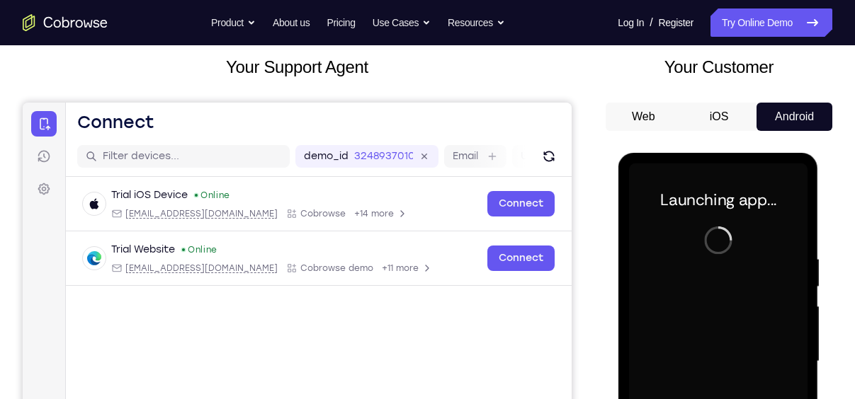
scroll to position [98, 0]
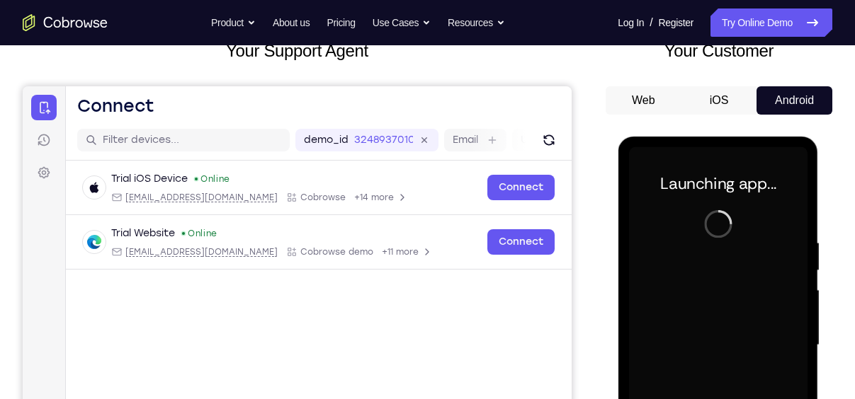
click at [723, 84] on div "Your Customer Web iOS Android" at bounding box center [719, 299] width 227 height 523
click at [724, 91] on button "iOS" at bounding box center [719, 100] width 76 height 28
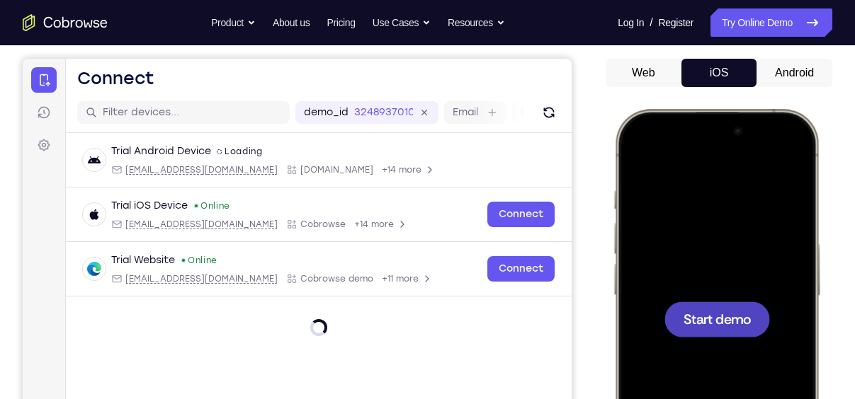
scroll to position [117, 0]
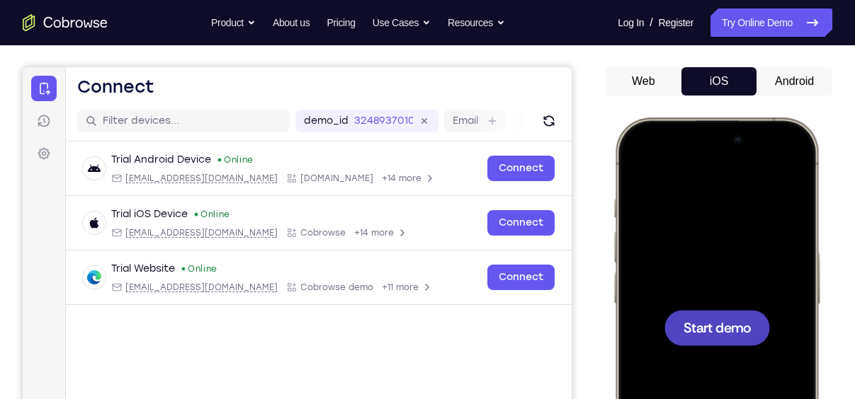
click at [796, 89] on button "Android" at bounding box center [794, 81] width 76 height 28
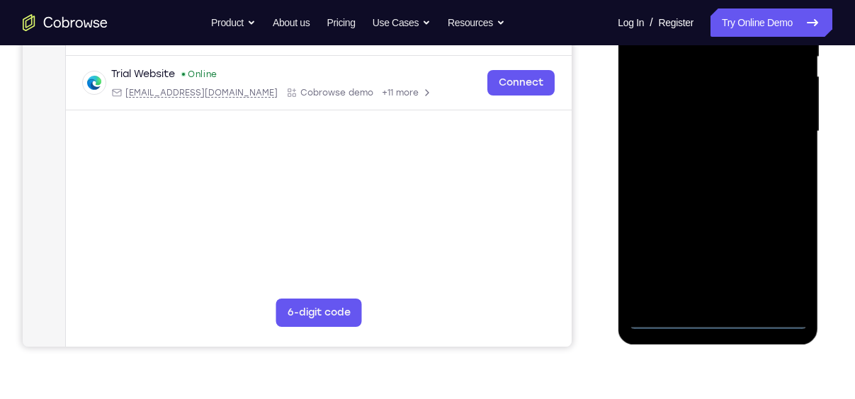
scroll to position [312, 0]
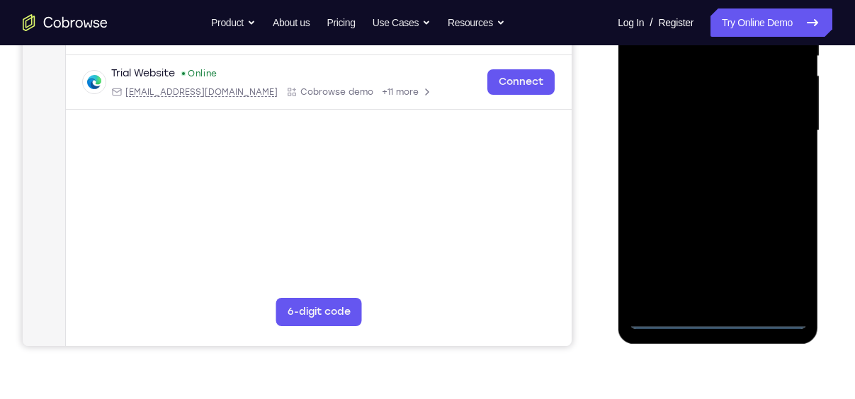
click at [721, 324] on div at bounding box center [717, 131] width 178 height 397
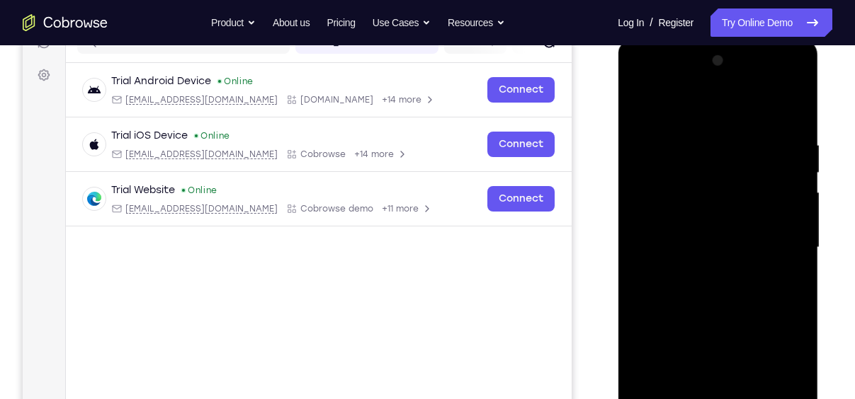
scroll to position [195, 0]
click at [780, 377] on div at bounding box center [717, 248] width 178 height 397
click at [709, 115] on div at bounding box center [717, 248] width 178 height 397
click at [783, 243] on div at bounding box center [717, 248] width 178 height 397
click at [710, 273] on div at bounding box center [717, 248] width 178 height 397
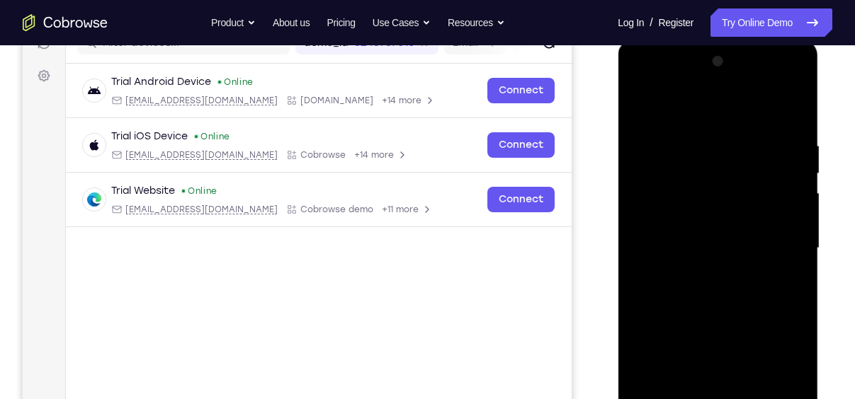
click at [734, 324] on div at bounding box center [717, 248] width 178 height 397
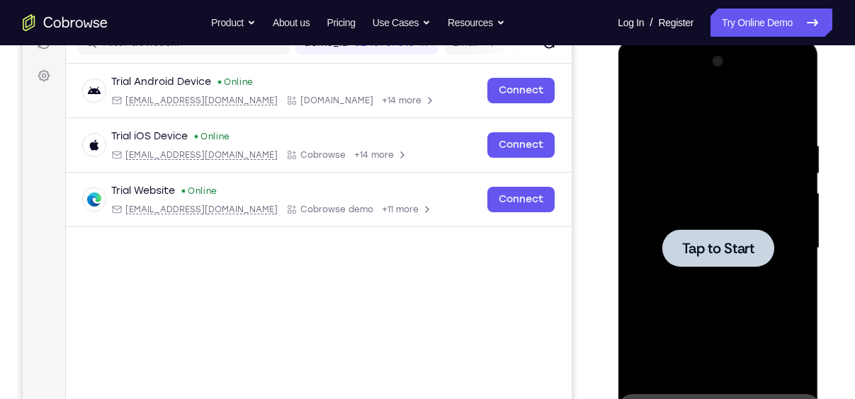
click at [752, 258] on div at bounding box center [717, 248] width 112 height 38
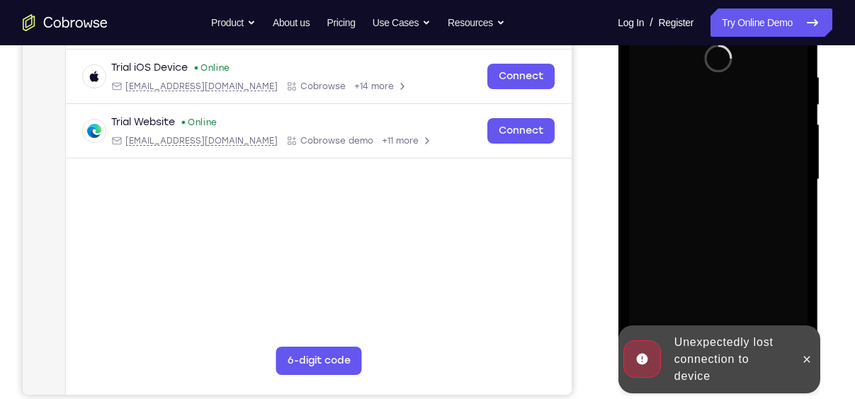
scroll to position [264, 0]
click at [807, 362] on icon at bounding box center [805, 358] width 11 height 11
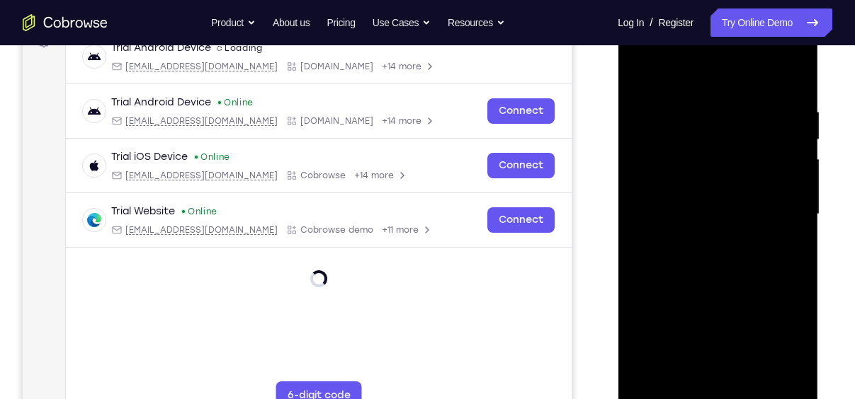
scroll to position [249, 0]
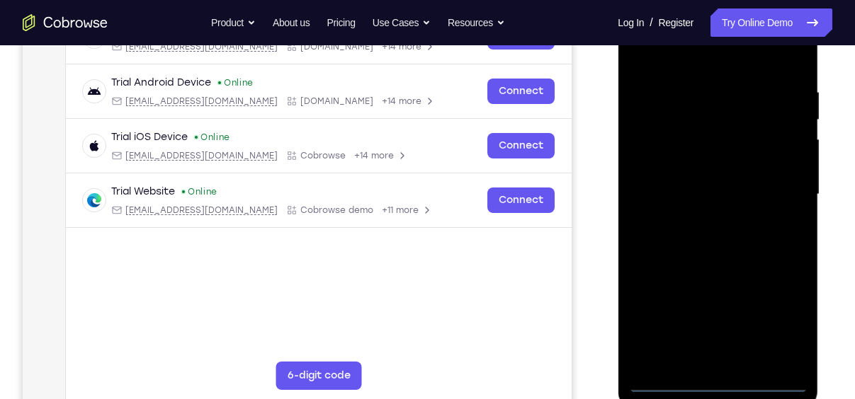
click at [723, 379] on div at bounding box center [717, 194] width 178 height 397
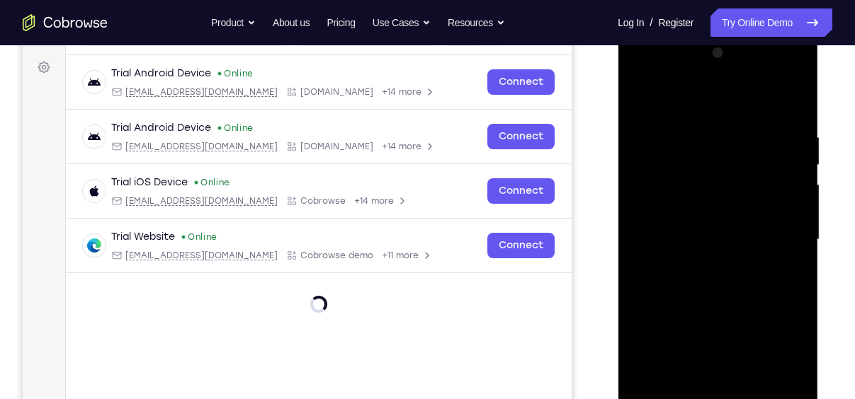
scroll to position [187, 0]
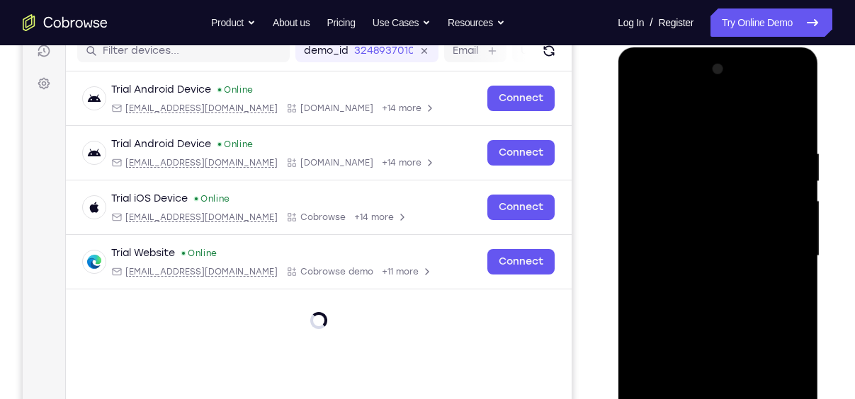
click at [776, 375] on div at bounding box center [717, 256] width 178 height 397
click at [716, 123] on div at bounding box center [717, 256] width 178 height 397
click at [783, 262] on div at bounding box center [717, 256] width 178 height 397
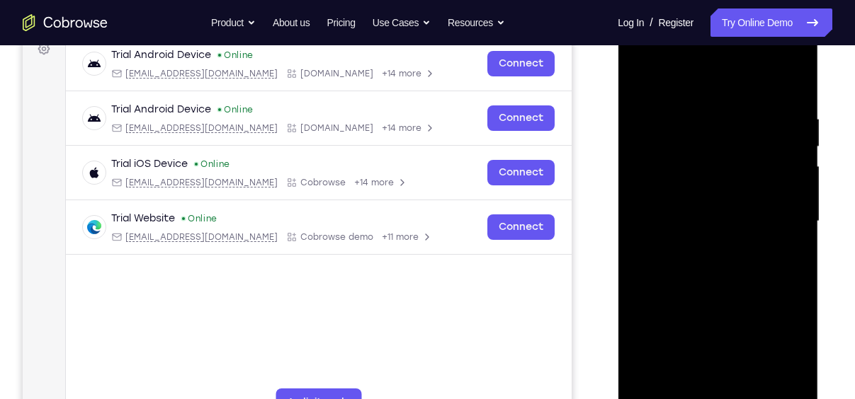
scroll to position [223, 0]
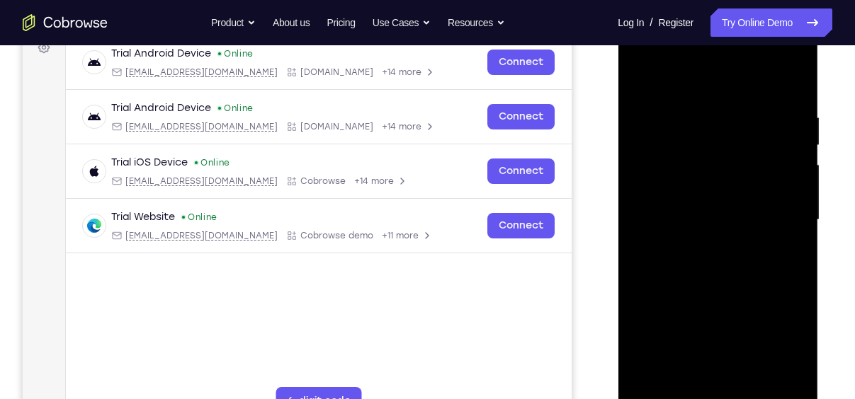
click at [750, 353] on div at bounding box center [717, 220] width 178 height 397
click at [723, 343] on div at bounding box center [717, 220] width 178 height 397
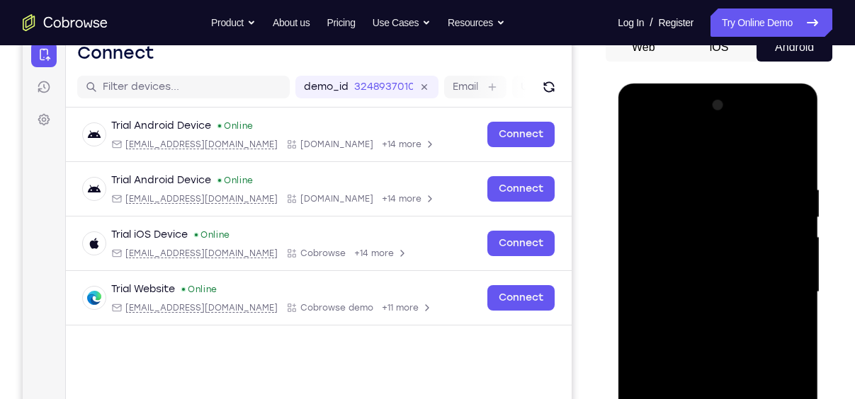
scroll to position [140, 0]
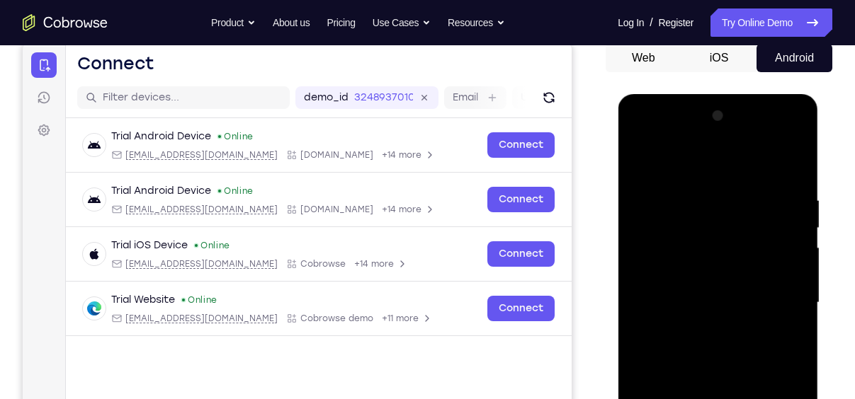
click at [774, 136] on div at bounding box center [717, 303] width 178 height 397
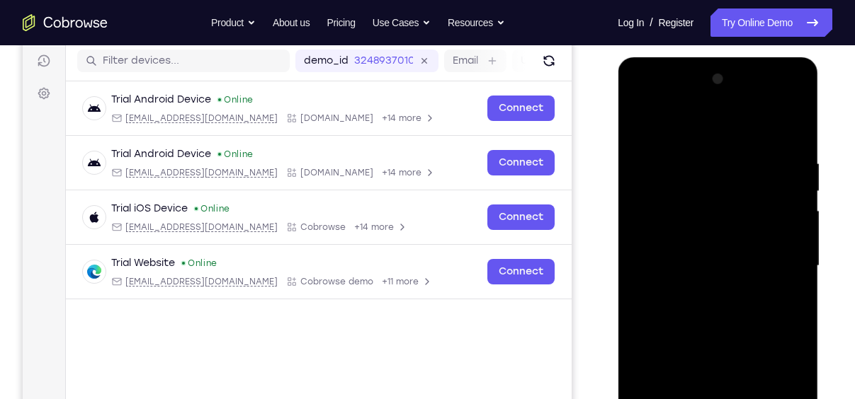
scroll to position [179, 0]
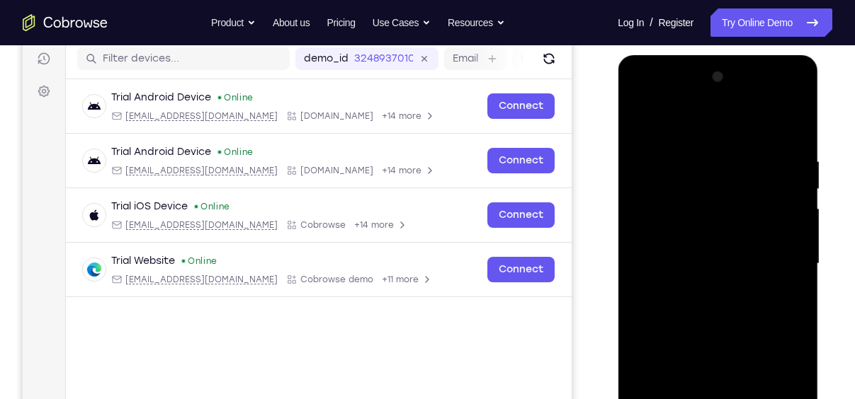
click at [703, 288] on div at bounding box center [717, 264] width 178 height 397
click at [710, 128] on div at bounding box center [717, 264] width 178 height 397
click at [705, 290] on div at bounding box center [717, 264] width 178 height 397
click at [717, 335] on div at bounding box center [717, 264] width 178 height 397
click at [736, 193] on div at bounding box center [717, 264] width 178 height 397
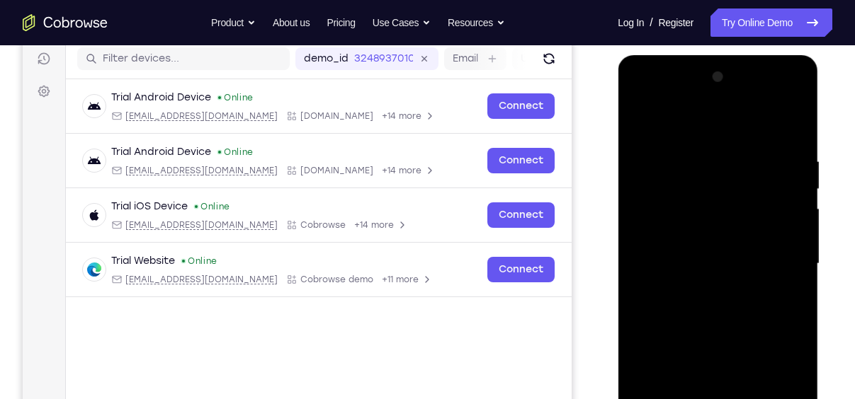
click at [736, 196] on div at bounding box center [717, 264] width 178 height 397
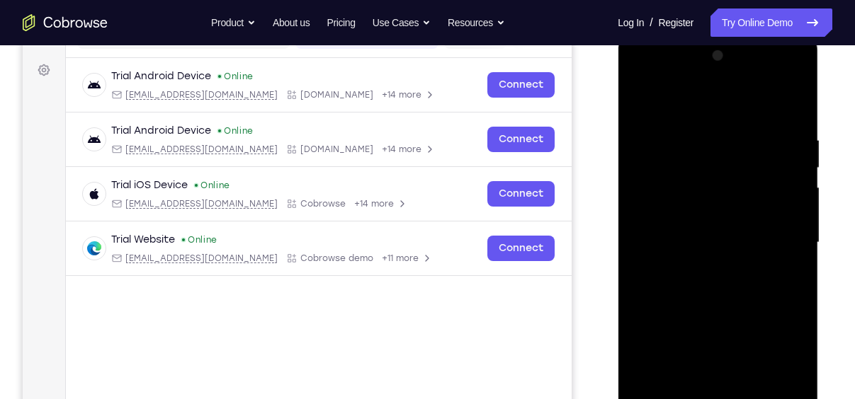
scroll to position [203, 0]
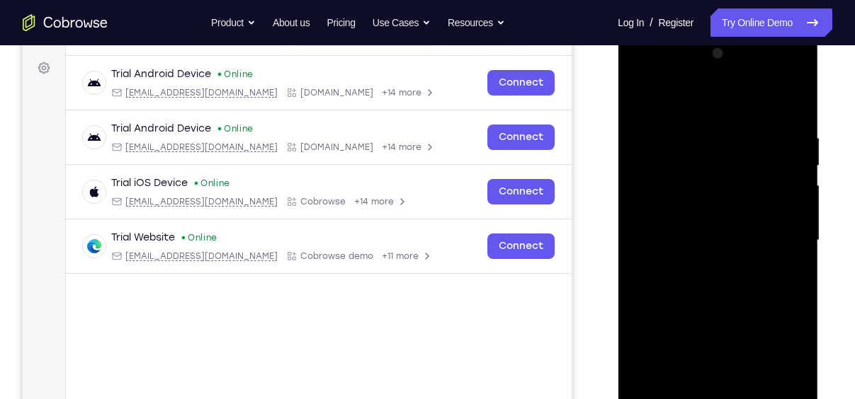
click at [647, 355] on div at bounding box center [717, 240] width 178 height 397
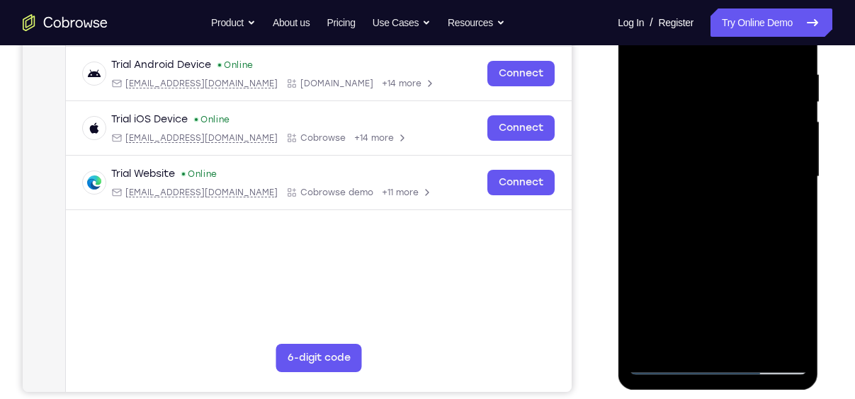
scroll to position [234, 0]
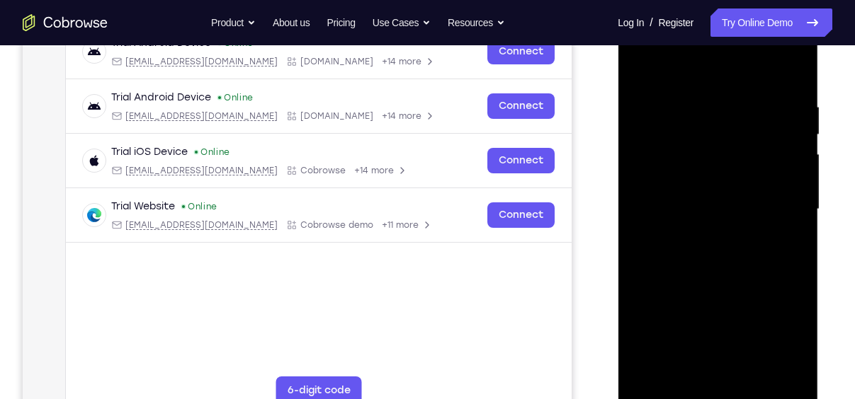
click at [753, 152] on div at bounding box center [717, 209] width 178 height 397
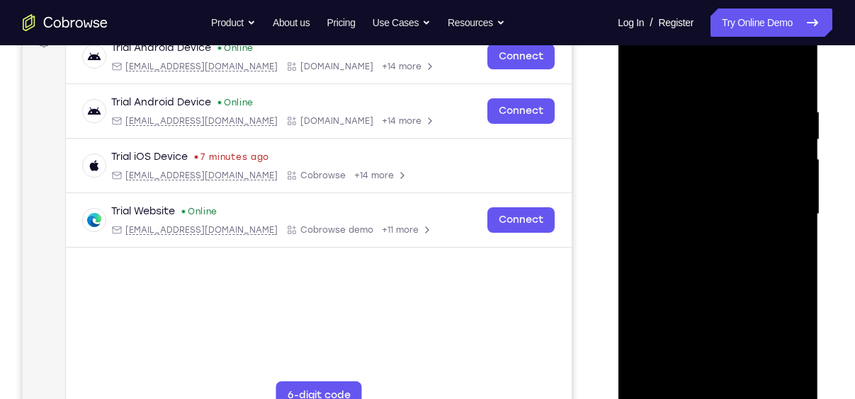
scroll to position [228, 0]
click at [753, 177] on div at bounding box center [717, 215] width 178 height 397
click at [751, 232] on div at bounding box center [717, 215] width 178 height 397
click at [775, 382] on div at bounding box center [717, 215] width 178 height 397
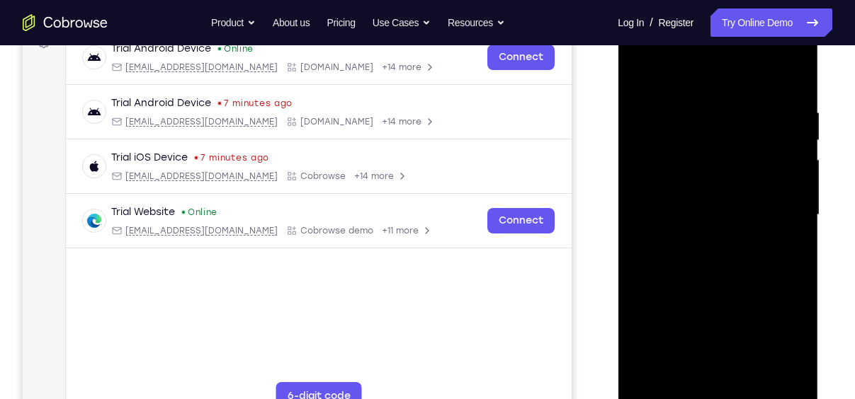
click at [745, 285] on div at bounding box center [717, 215] width 178 height 397
click at [744, 210] on div at bounding box center [717, 215] width 178 height 397
click at [698, 217] on div at bounding box center [717, 215] width 178 height 397
click at [632, 69] on div at bounding box center [717, 215] width 178 height 397
click at [638, 69] on div at bounding box center [717, 215] width 178 height 397
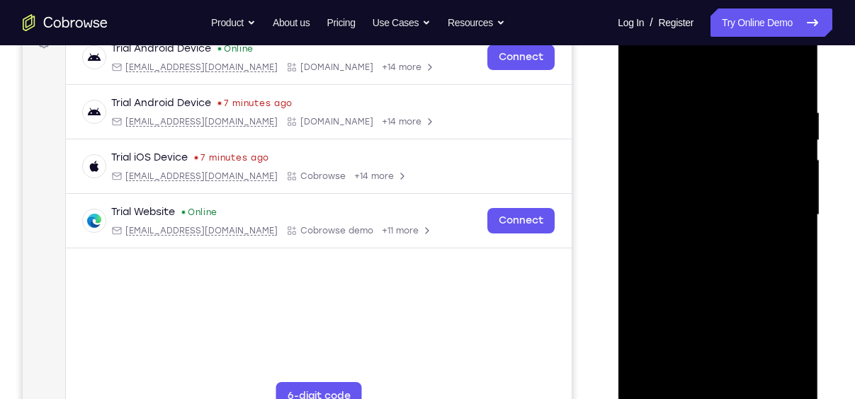
click at [778, 47] on div at bounding box center [717, 215] width 178 height 397
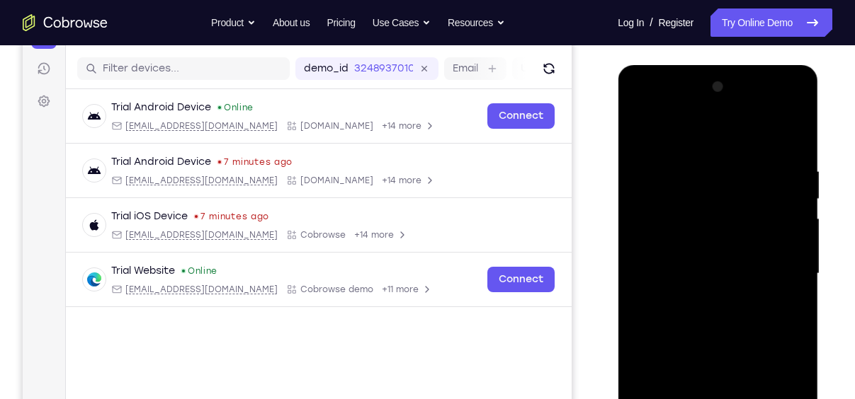
scroll to position [170, 0]
click at [647, 195] on div at bounding box center [717, 273] width 178 height 397
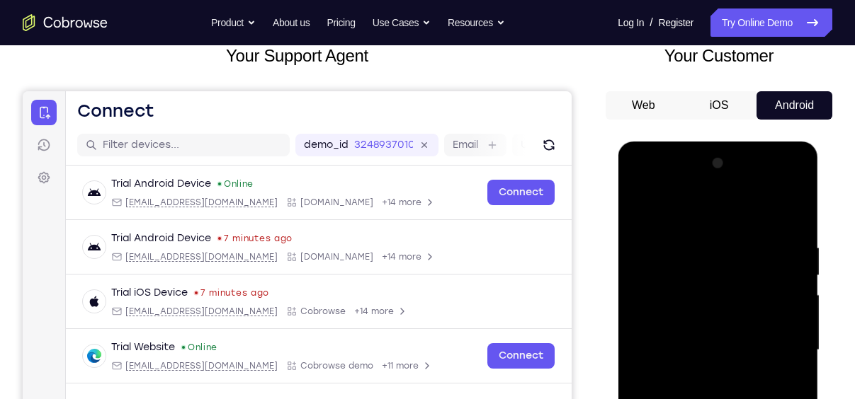
scroll to position [91, 0]
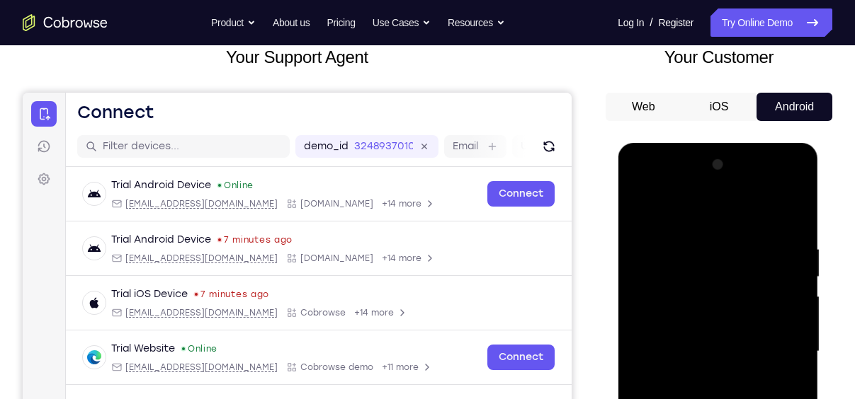
click at [716, 110] on button "iOS" at bounding box center [719, 107] width 76 height 28
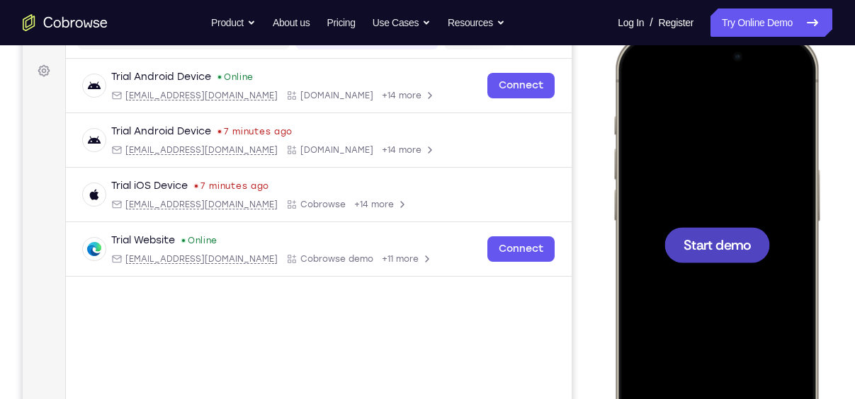
scroll to position [200, 0]
click at [720, 243] on span "Start demo" at bounding box center [716, 243] width 67 height 13
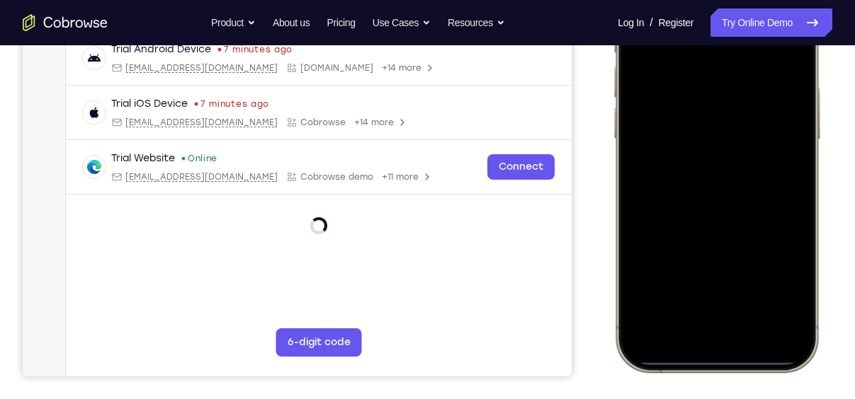
scroll to position [283, 0]
click at [700, 341] on div at bounding box center [716, 162] width 186 height 404
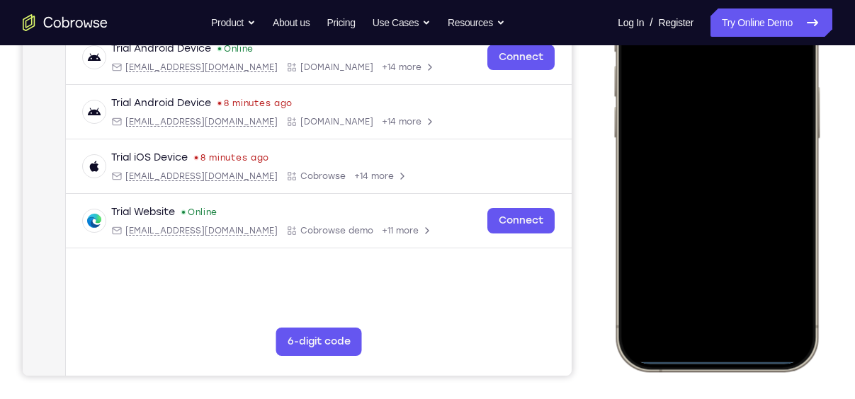
click at [703, 341] on div at bounding box center [716, 162] width 186 height 404
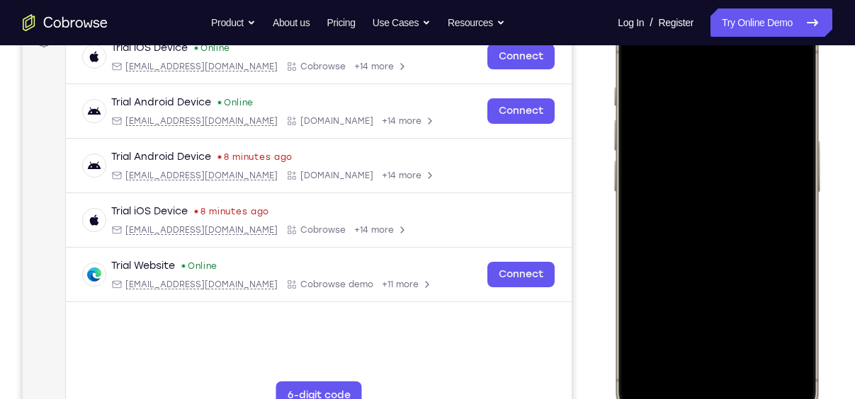
scroll to position [229, 0]
click at [741, 370] on div at bounding box center [716, 215] width 186 height 404
click at [710, 103] on div at bounding box center [716, 215] width 186 height 404
click at [670, 149] on div at bounding box center [716, 215] width 186 height 404
click at [704, 239] on div at bounding box center [716, 215] width 186 height 404
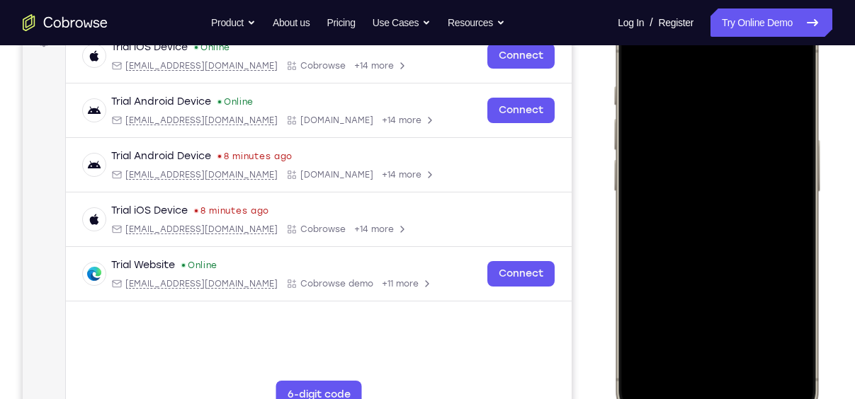
click at [710, 247] on div at bounding box center [716, 215] width 186 height 404
click at [729, 130] on div at bounding box center [716, 215] width 186 height 404
click at [750, 167] on div at bounding box center [716, 215] width 186 height 404
click at [683, 137] on div at bounding box center [716, 215] width 186 height 404
click at [678, 181] on div at bounding box center [716, 215] width 186 height 404
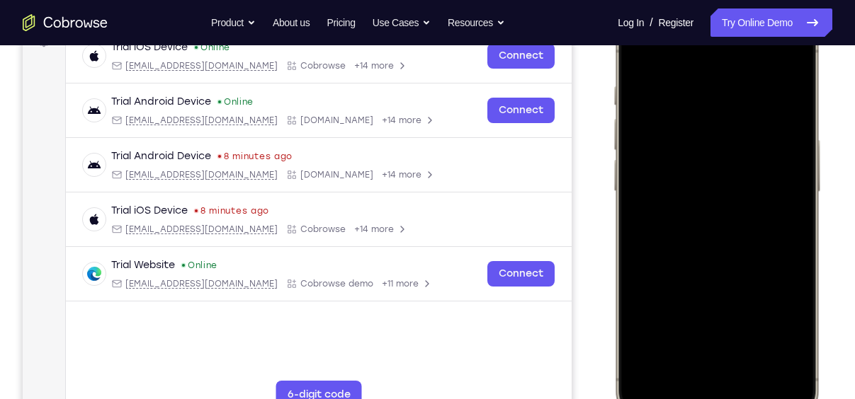
click at [737, 278] on div at bounding box center [716, 215] width 186 height 404
click at [754, 344] on div at bounding box center [716, 215] width 186 height 404
click at [725, 205] on div at bounding box center [716, 215] width 186 height 404
click at [703, 335] on div at bounding box center [716, 215] width 186 height 404
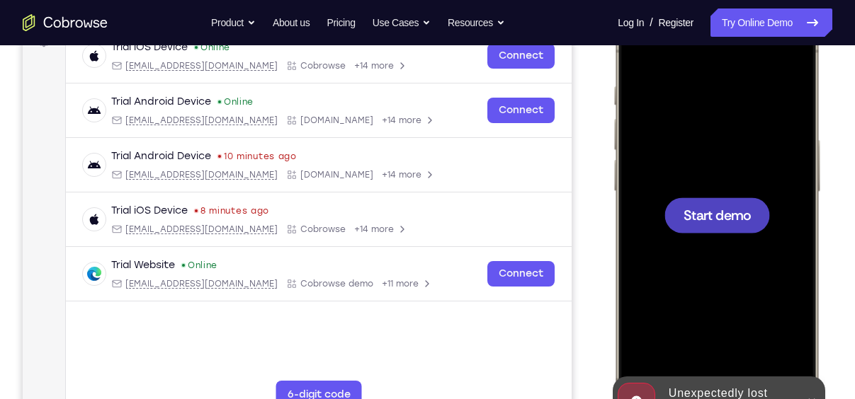
click at [737, 201] on div at bounding box center [717, 215] width 106 height 35
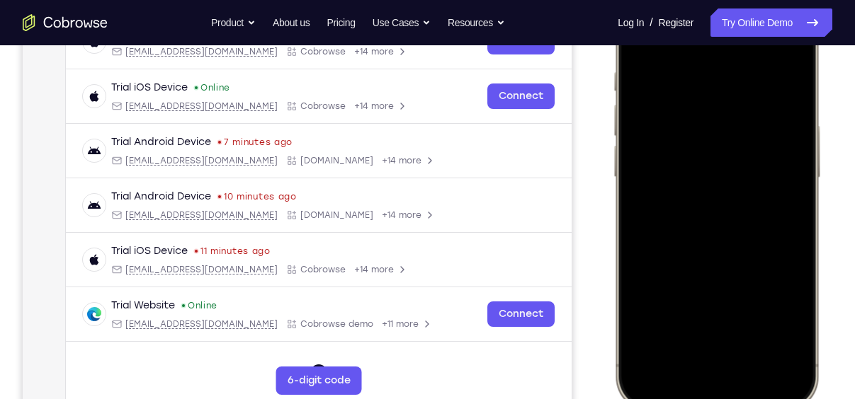
scroll to position [244, 0]
click at [696, 373] on div at bounding box center [716, 200] width 186 height 404
click at [736, 356] on div at bounding box center [716, 200] width 186 height 404
click at [700, 223] on div at bounding box center [716, 200] width 186 height 404
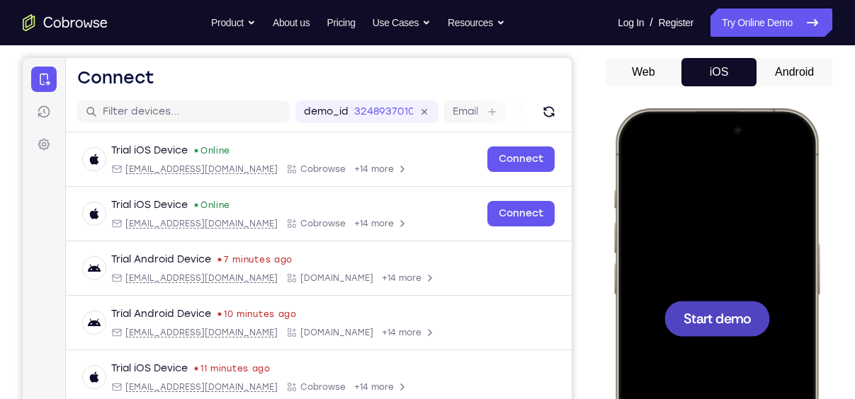
scroll to position [122, 0]
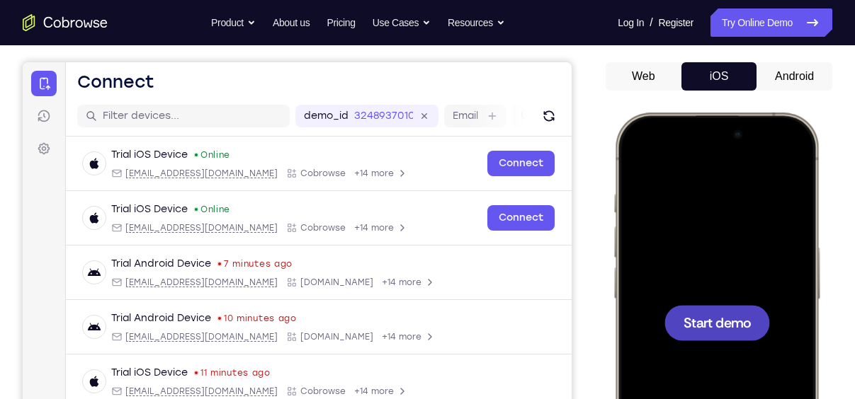
click at [729, 310] on div at bounding box center [717, 322] width 106 height 35
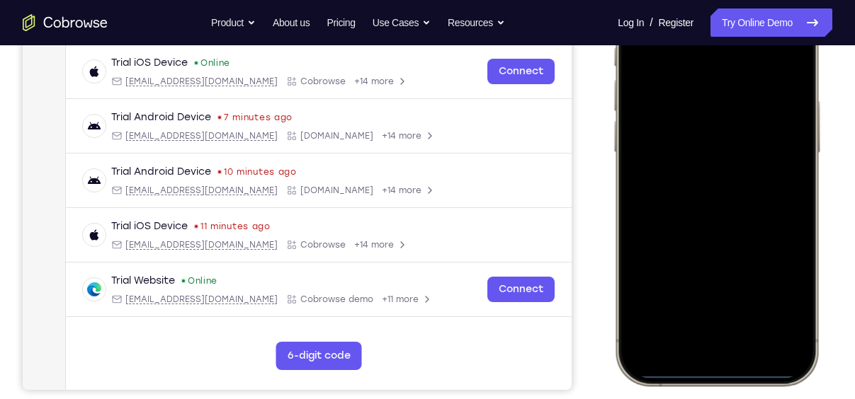
scroll to position [269, 0]
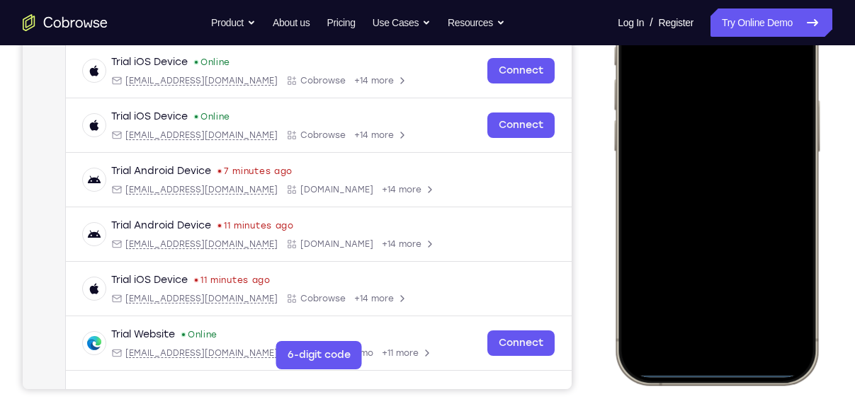
click at [698, 351] on div at bounding box center [716, 175] width 186 height 404
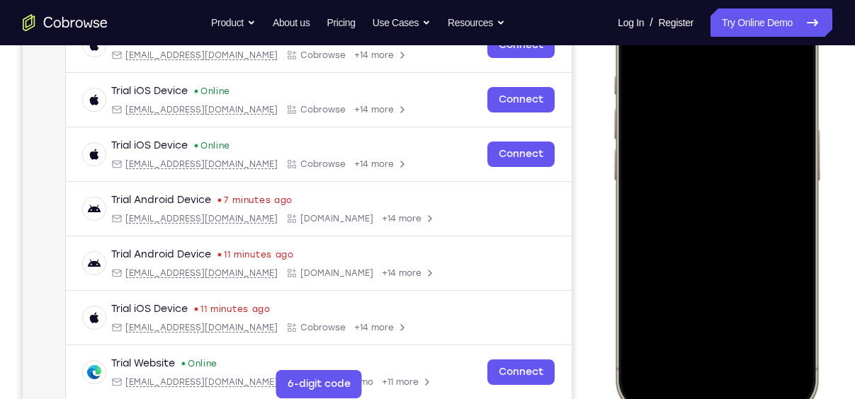
scroll to position [239, 0]
click at [763, 358] on div at bounding box center [716, 205] width 186 height 404
click at [703, 229] on div at bounding box center [716, 205] width 186 height 404
click at [712, 230] on div at bounding box center [716, 205] width 186 height 404
click at [712, 129] on div at bounding box center [716, 205] width 186 height 404
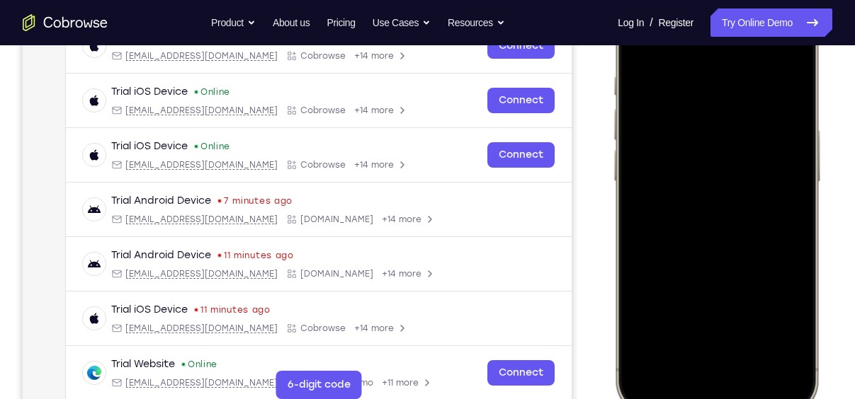
click at [681, 139] on div at bounding box center [716, 205] width 186 height 404
click at [665, 167] on div at bounding box center [716, 205] width 186 height 404
click at [756, 331] on div at bounding box center [716, 205] width 186 height 404
click at [739, 268] on div at bounding box center [716, 205] width 186 height 404
click at [728, 271] on div at bounding box center [716, 205] width 186 height 404
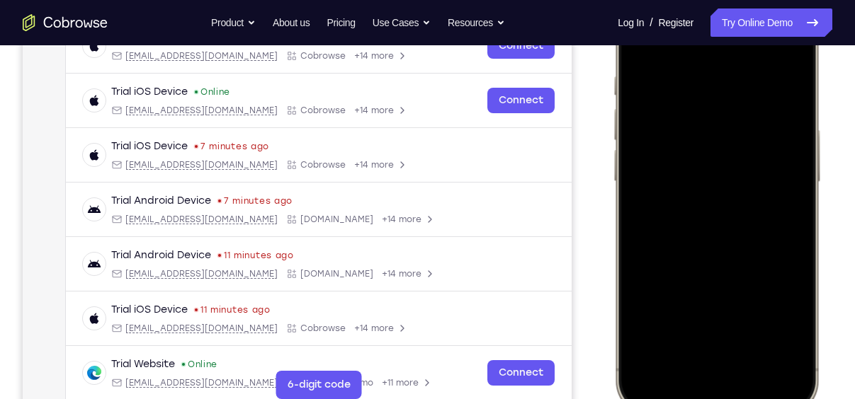
click at [751, 330] on div at bounding box center [716, 205] width 186 height 404
click at [715, 195] on div at bounding box center [716, 205] width 186 height 404
click at [706, 194] on div at bounding box center [716, 205] width 186 height 404
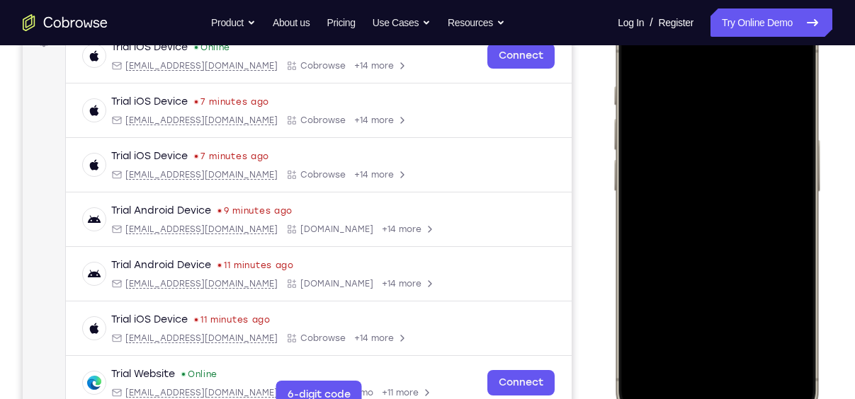
scroll to position [229, 0]
click at [644, 199] on div at bounding box center [716, 215] width 186 height 404
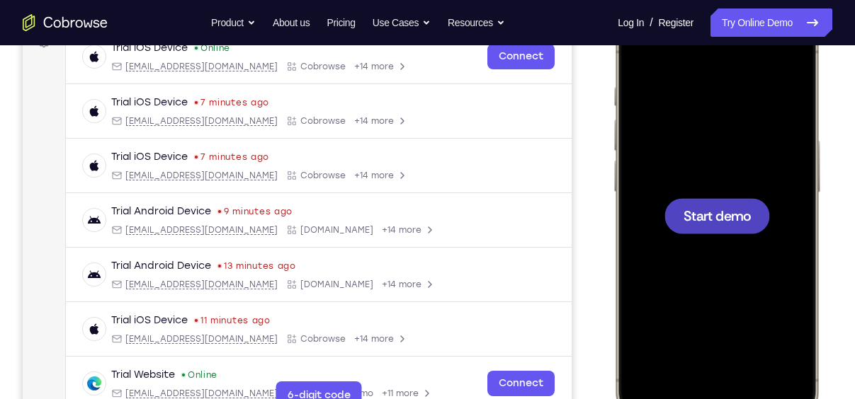
click at [731, 222] on span "Start demo" at bounding box center [716, 215] width 67 height 13
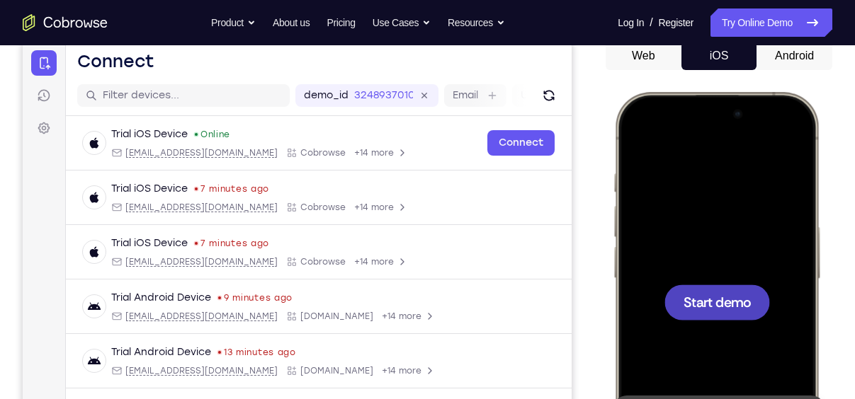
scroll to position [134, 0]
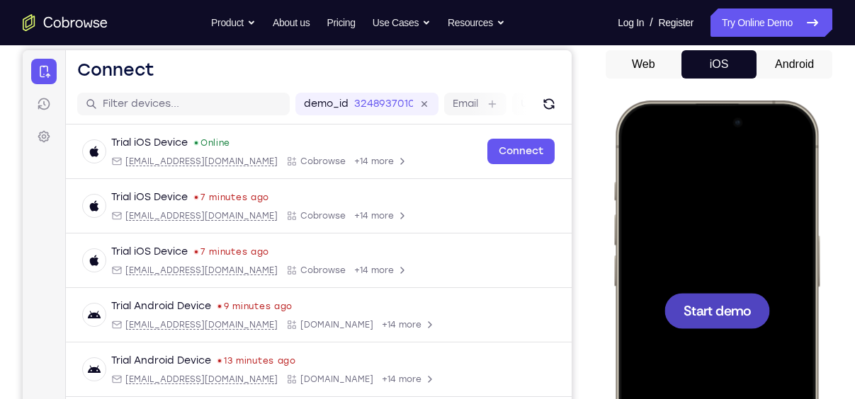
click at [800, 69] on button "Android" at bounding box center [794, 64] width 76 height 28
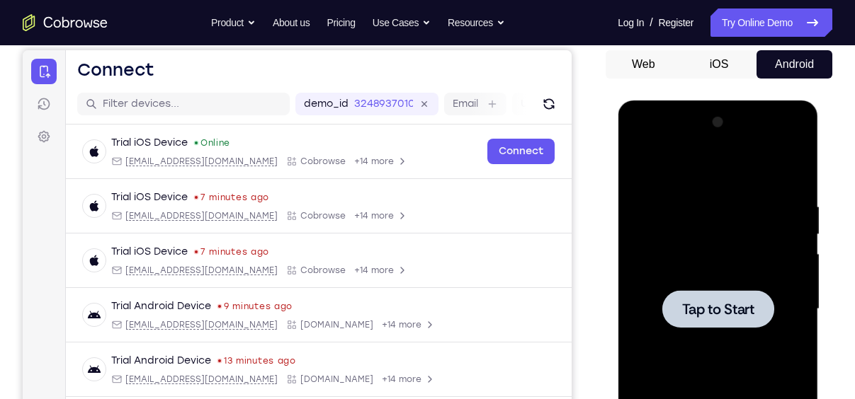
click at [736, 304] on span "Tap to Start" at bounding box center [717, 309] width 72 height 14
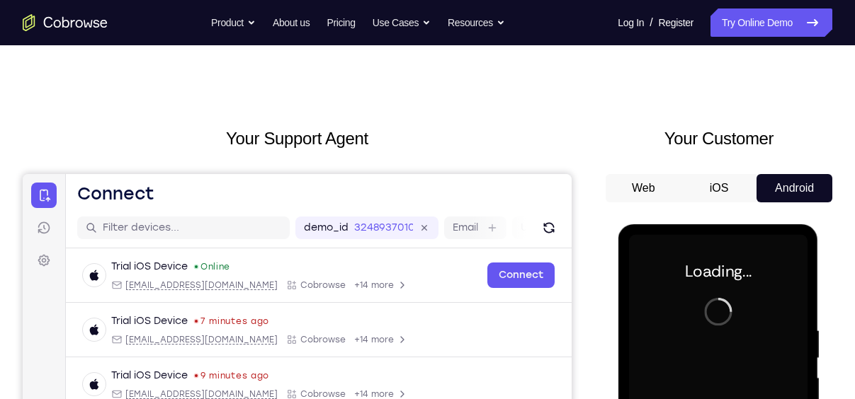
scroll to position [0, 0]
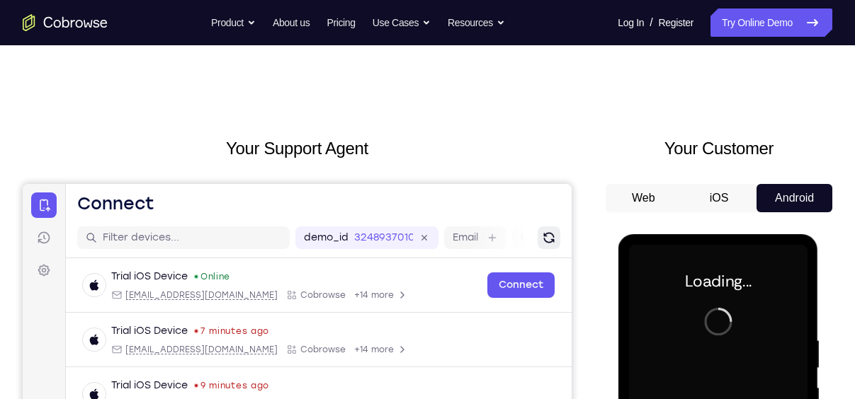
click at [542, 235] on icon "Refresh" at bounding box center [549, 238] width 14 height 14
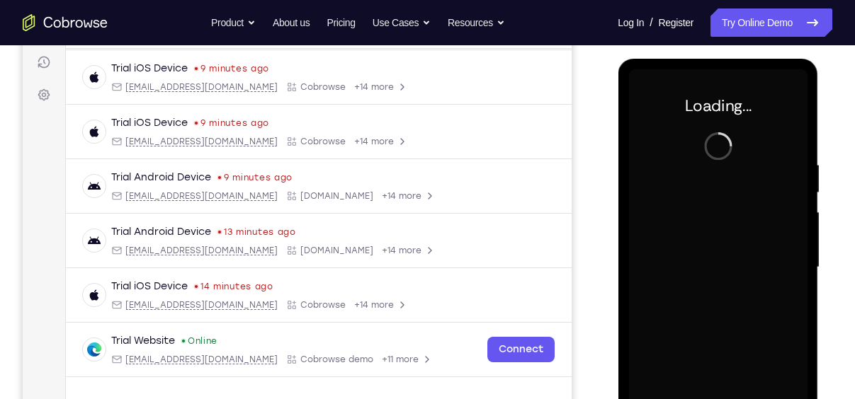
scroll to position [176, 0]
